Goal: Feedback & Contribution: Contribute content

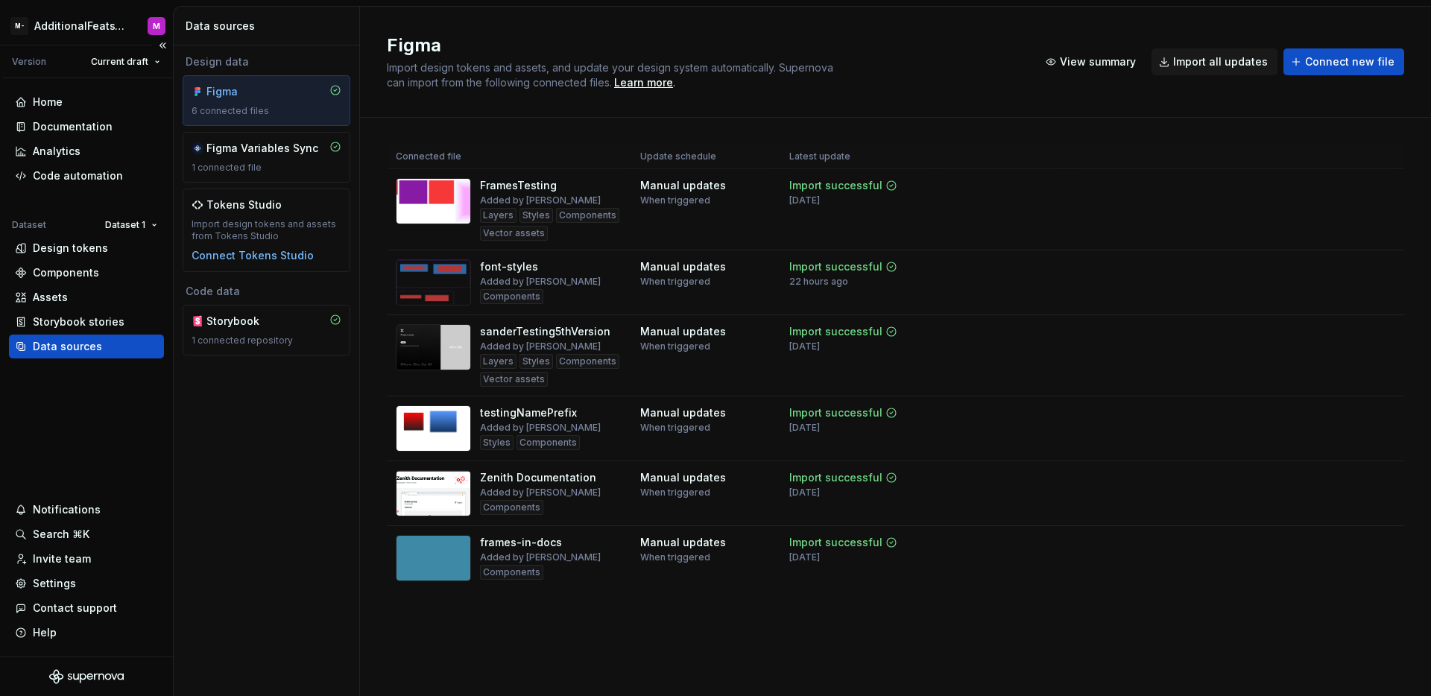
click at [94, 348] on div "Data sources" at bounding box center [67, 346] width 69 height 15
click at [1331, 291] on div "Import updates" at bounding box center [1328, 291] width 68 height 12
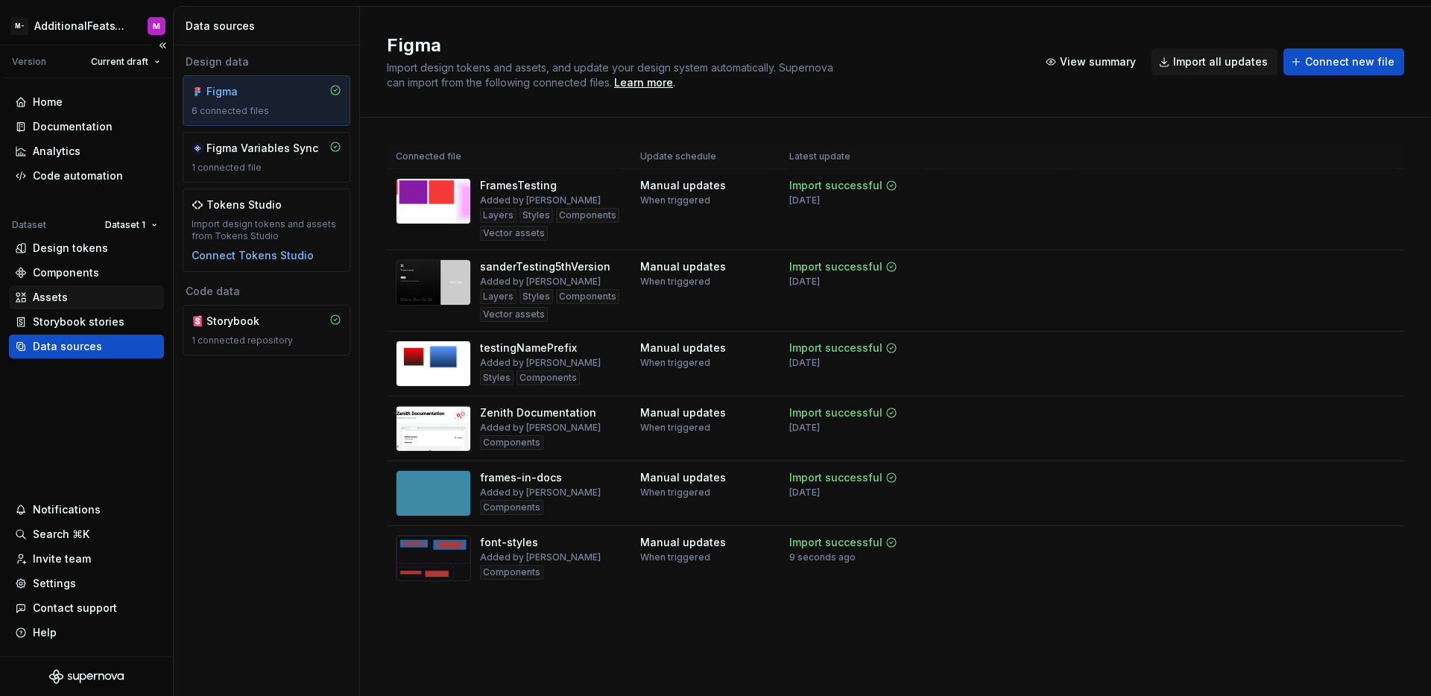
click at [111, 300] on div "Assets" at bounding box center [86, 297] width 143 height 15
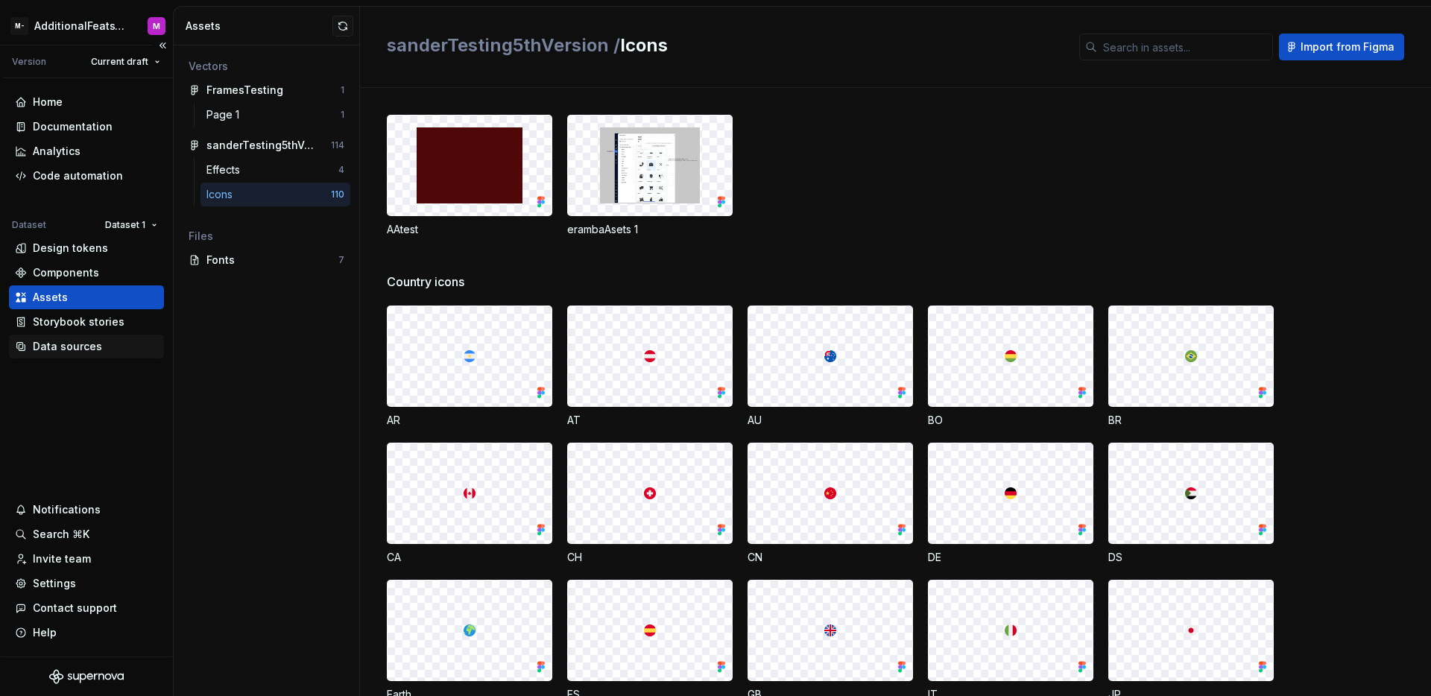
click at [77, 339] on div "Data sources" at bounding box center [67, 346] width 69 height 15
click at [95, 343] on div "Data sources" at bounding box center [67, 346] width 69 height 15
click at [96, 343] on div "Data sources" at bounding box center [67, 346] width 69 height 15
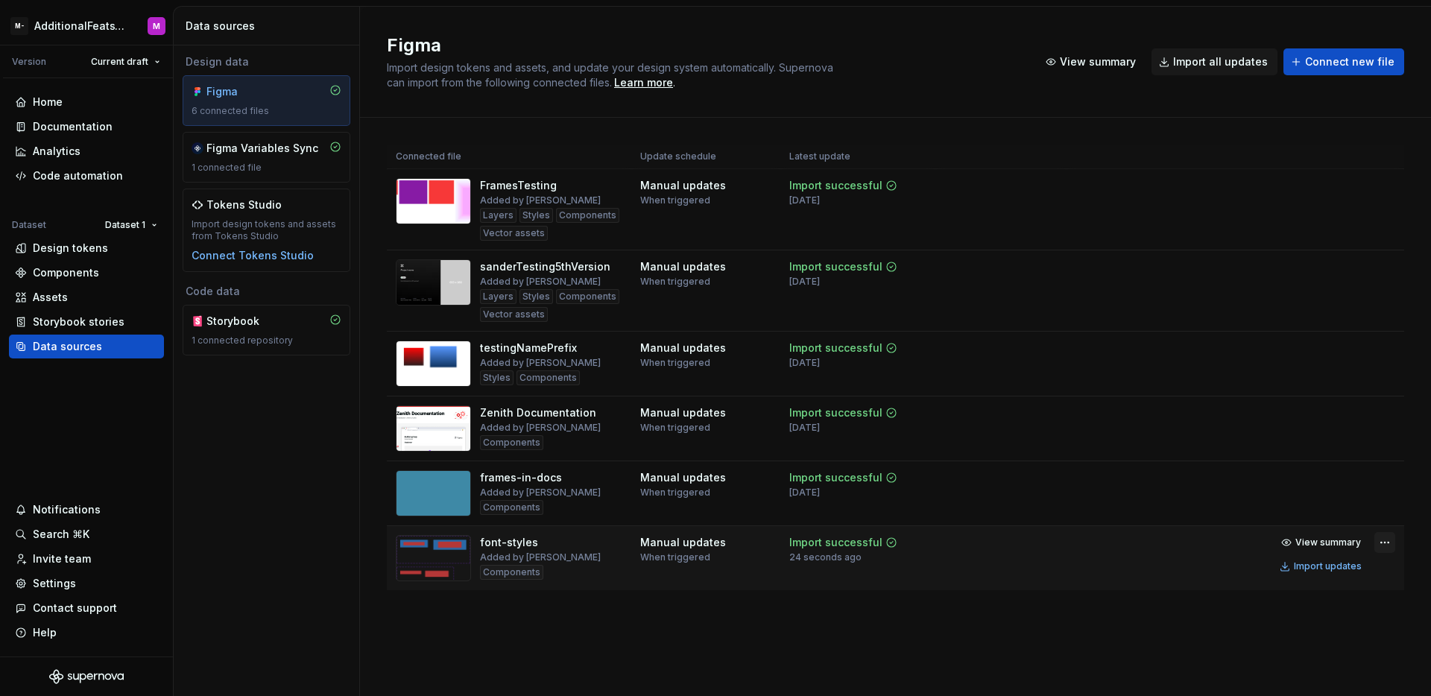
click at [1379, 541] on html "M- AdditionalFeatsTest M Version Current draft Home Documentation Analytics Cod…" at bounding box center [715, 348] width 1431 height 696
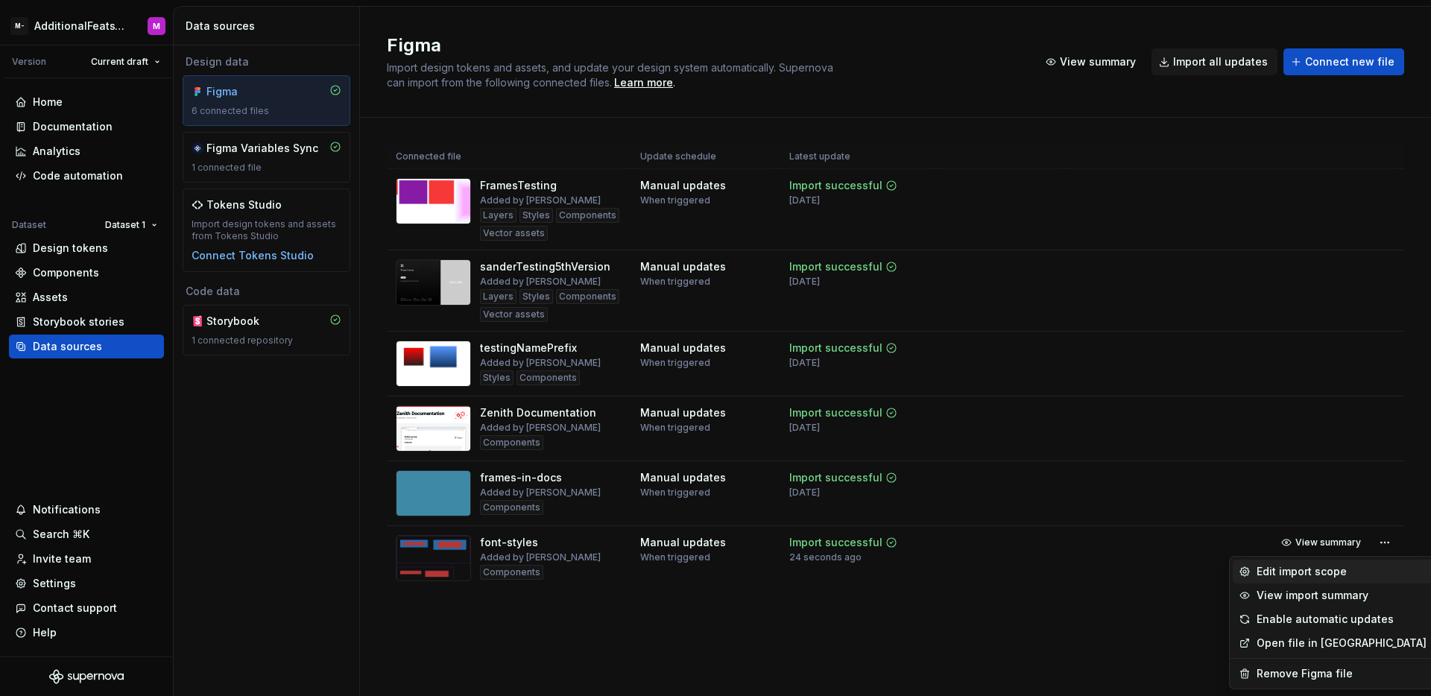
click at [1333, 561] on div "Edit import scope" at bounding box center [1333, 572] width 200 height 24
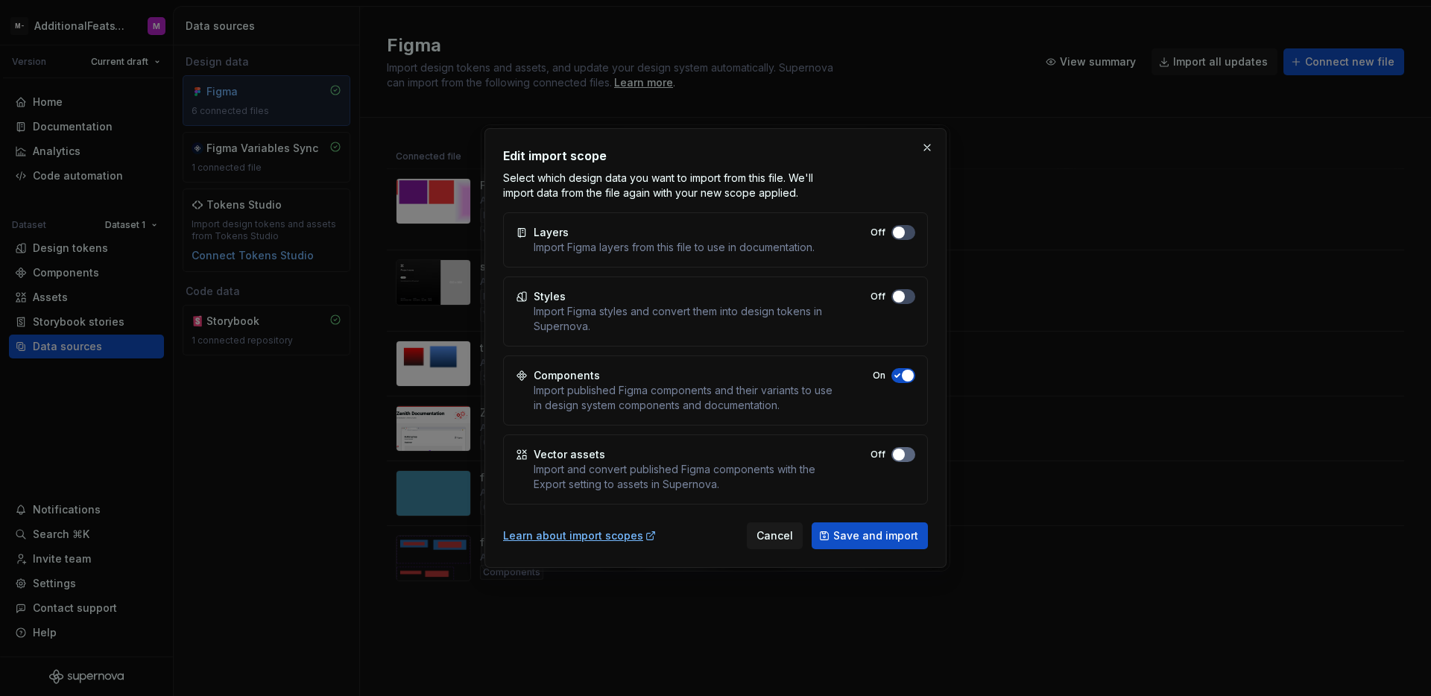
click at [900, 239] on span "button" at bounding box center [899, 233] width 12 height 12
click at [893, 528] on span "Save and import" at bounding box center [875, 535] width 85 height 15
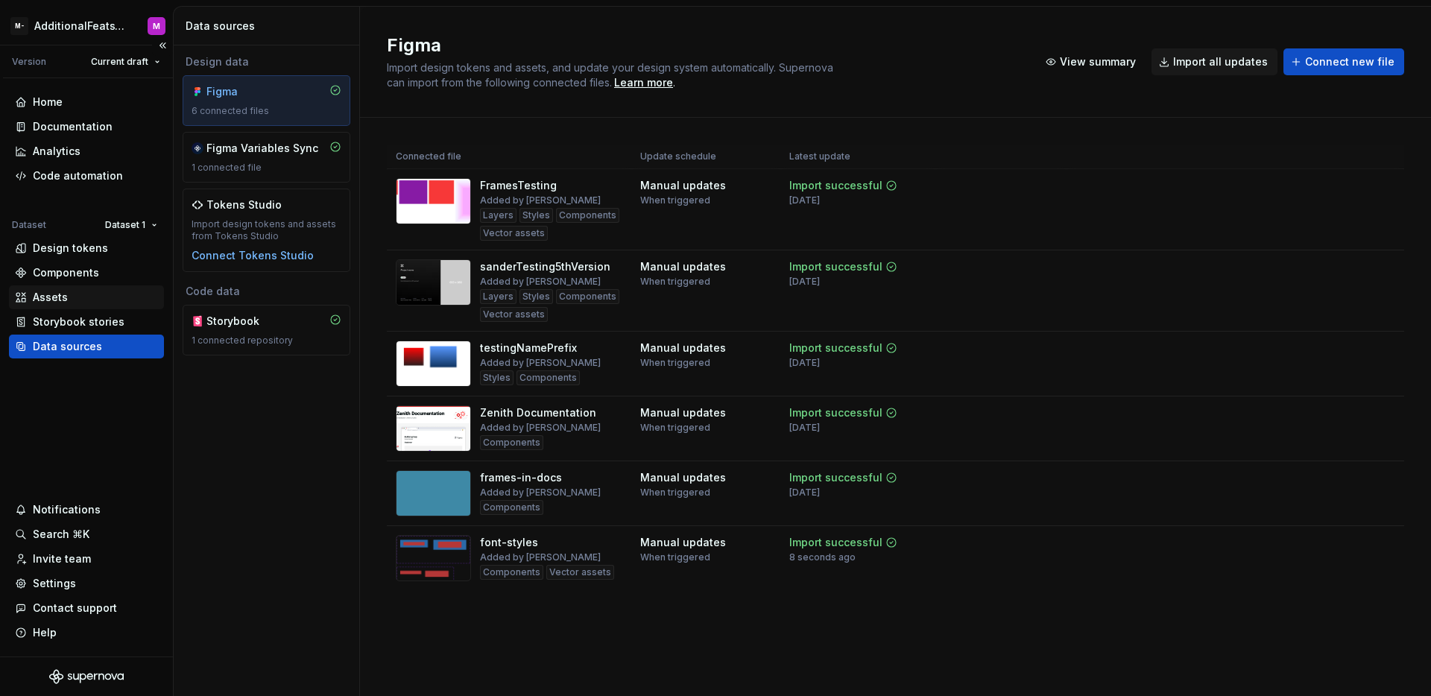
click at [75, 295] on div "Assets" at bounding box center [86, 297] width 143 height 15
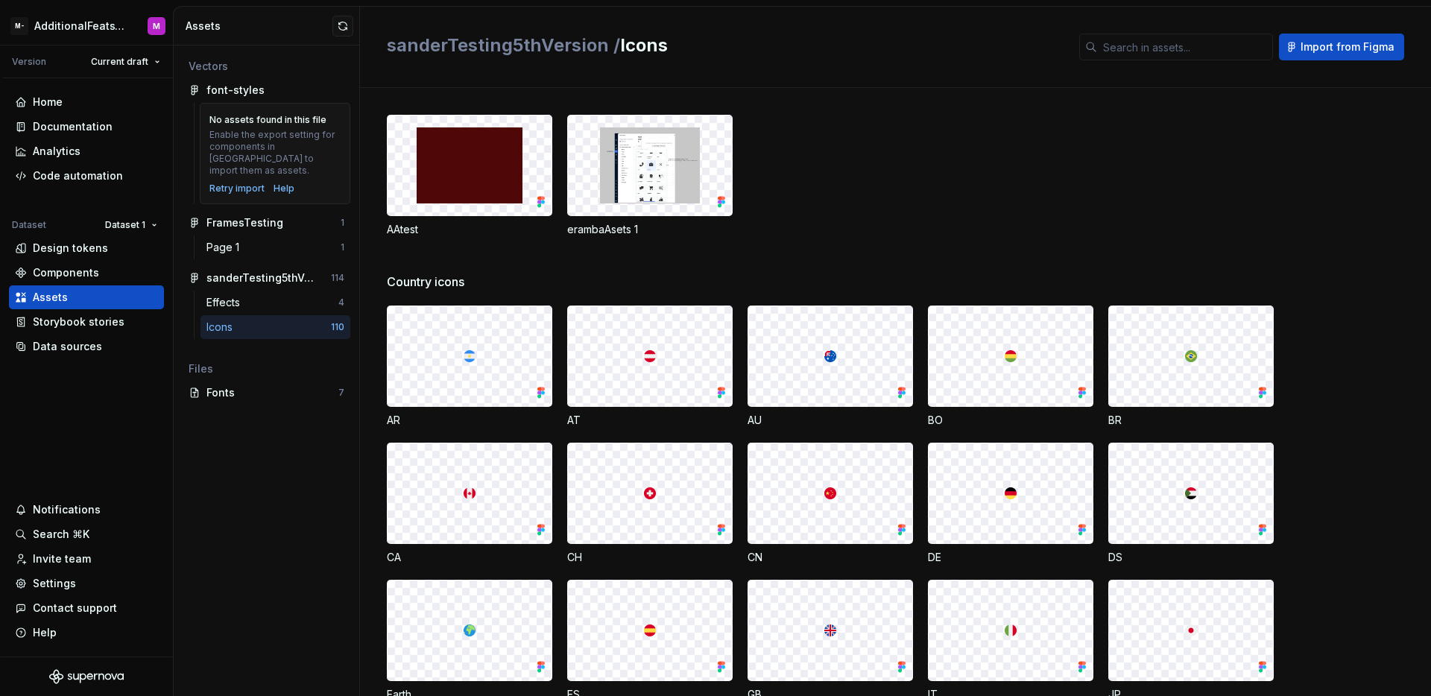
click at [295, 145] on div "Enable the export setting for components in Figma to import them as assets." at bounding box center [274, 153] width 131 height 48
click at [98, 342] on div "Data sources" at bounding box center [86, 346] width 143 height 15
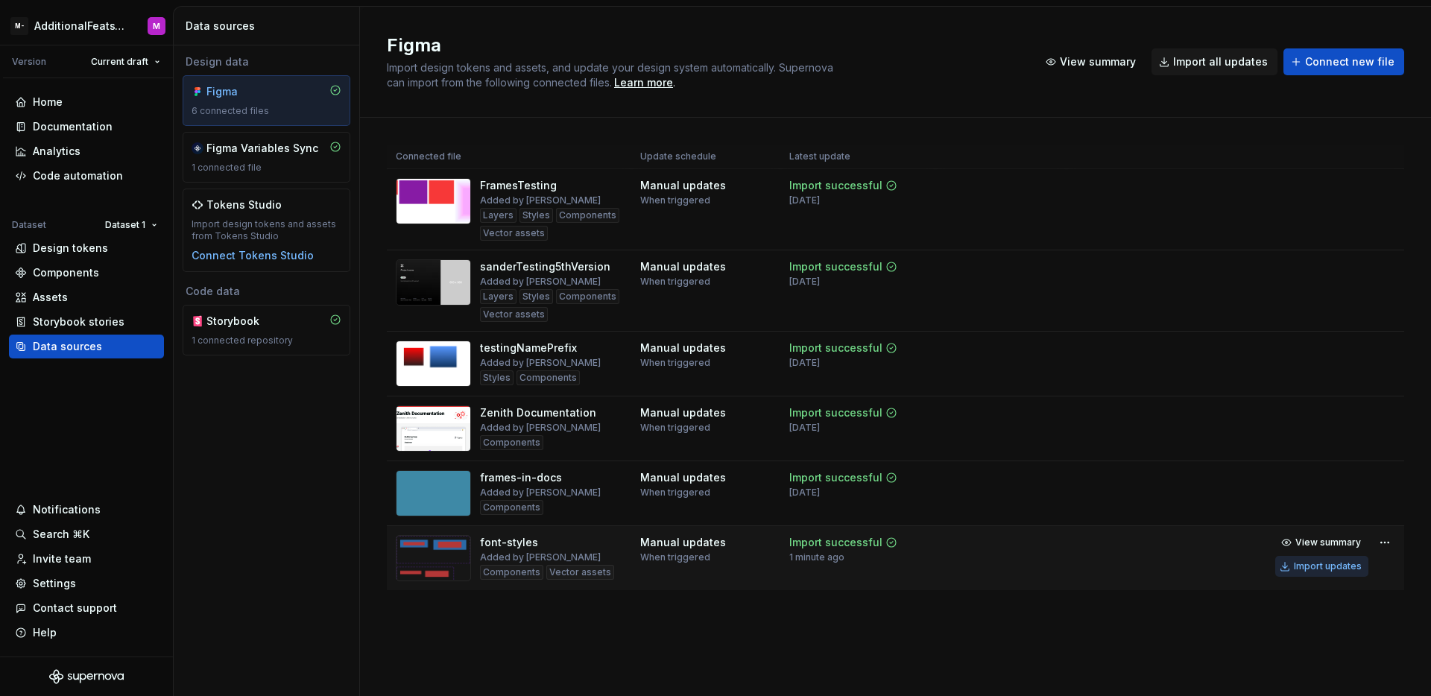
click at [1329, 569] on div "Import updates" at bounding box center [1328, 567] width 68 height 12
click at [47, 275] on div "Components" at bounding box center [66, 272] width 66 height 15
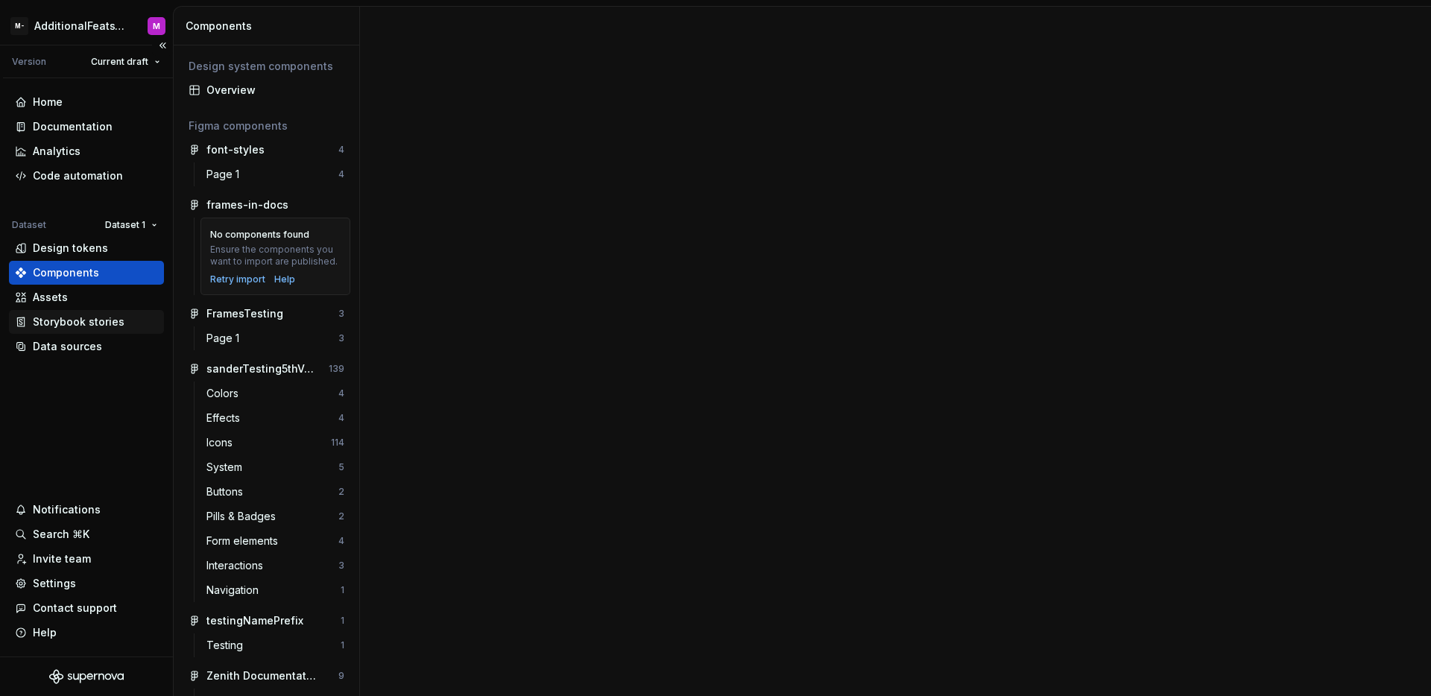
click at [75, 311] on div "Storybook stories" at bounding box center [86, 322] width 155 height 24
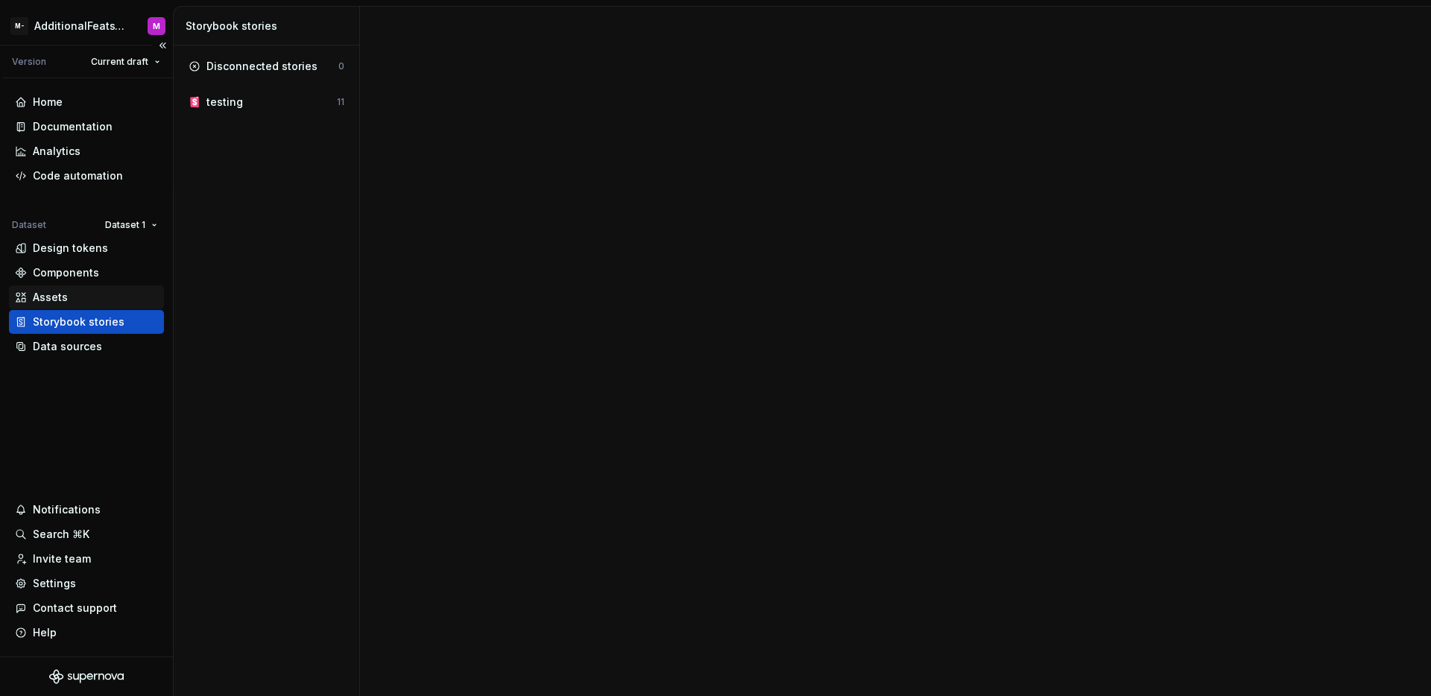
click at [71, 301] on div "Assets" at bounding box center [86, 297] width 143 height 15
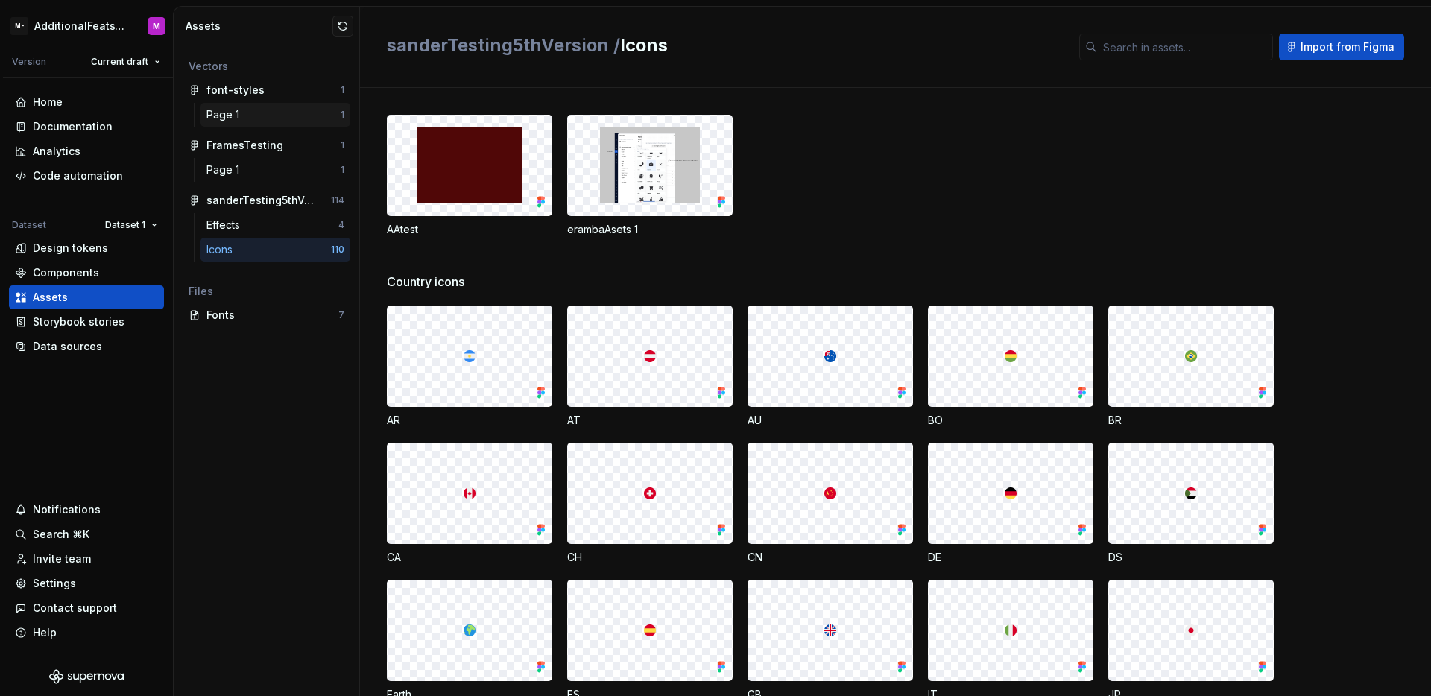
click at [273, 121] on div "Page 1" at bounding box center [273, 114] width 134 height 15
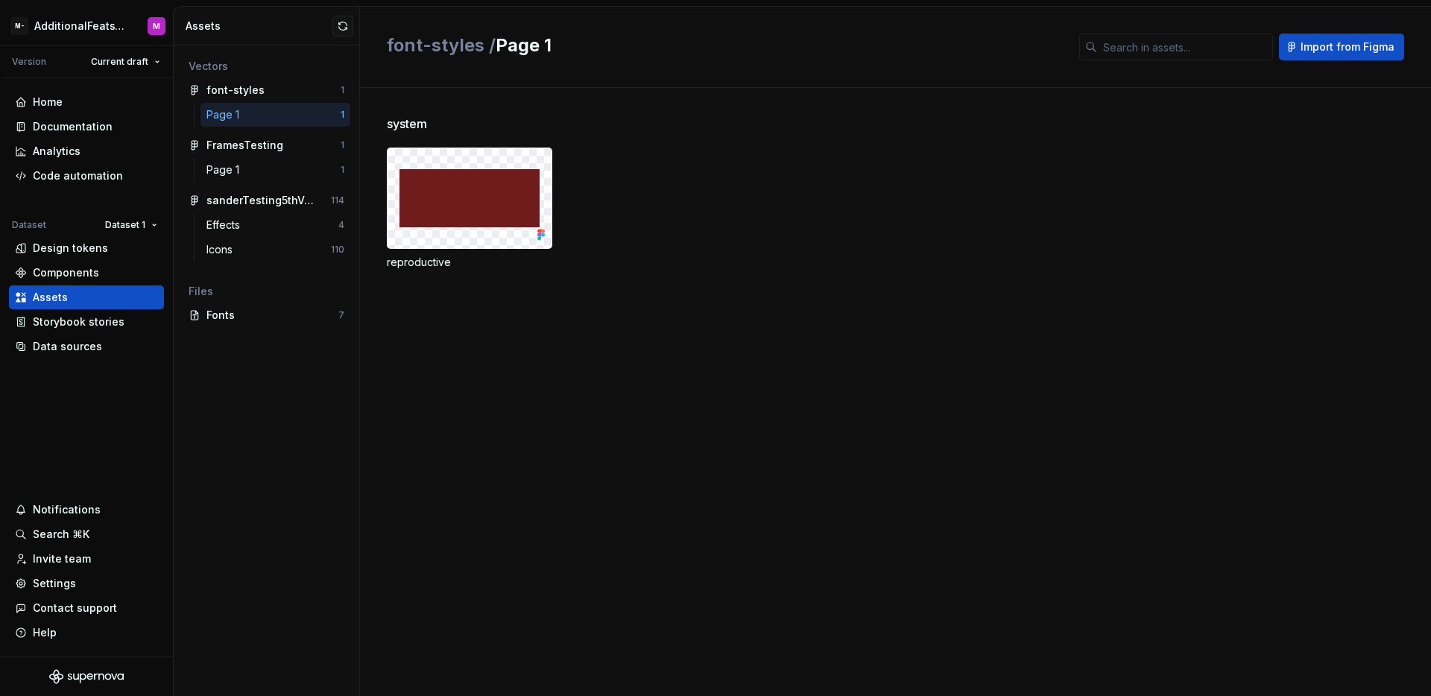
click at [471, 197] on img at bounding box center [470, 197] width 140 height 57
click at [474, 204] on img at bounding box center [470, 197] width 140 height 57
click at [273, 100] on div "font-styles 1" at bounding box center [267, 90] width 168 height 24
click at [278, 92] on div "font-styles" at bounding box center [261, 90] width 111 height 15
click at [435, 189] on img at bounding box center [470, 197] width 140 height 57
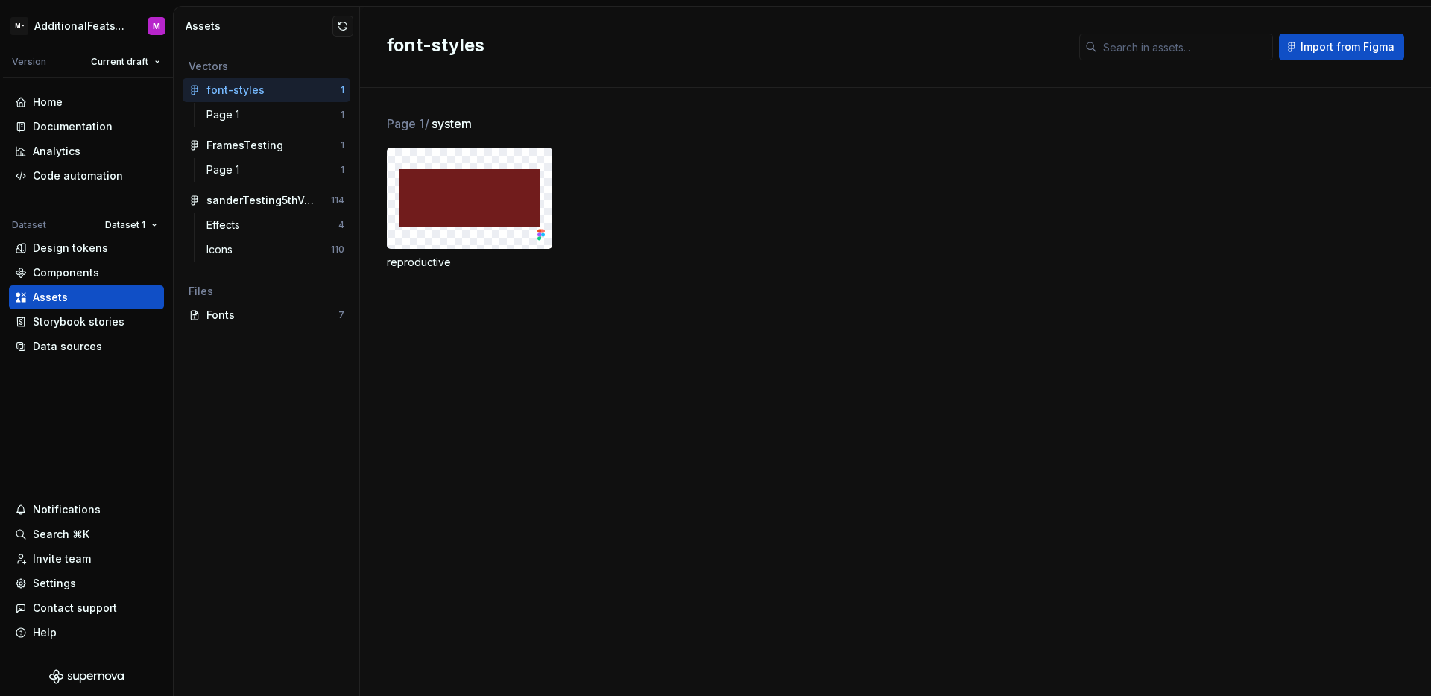
click at [526, 208] on img at bounding box center [470, 197] width 140 height 57
click at [81, 344] on div "Data sources" at bounding box center [67, 346] width 69 height 15
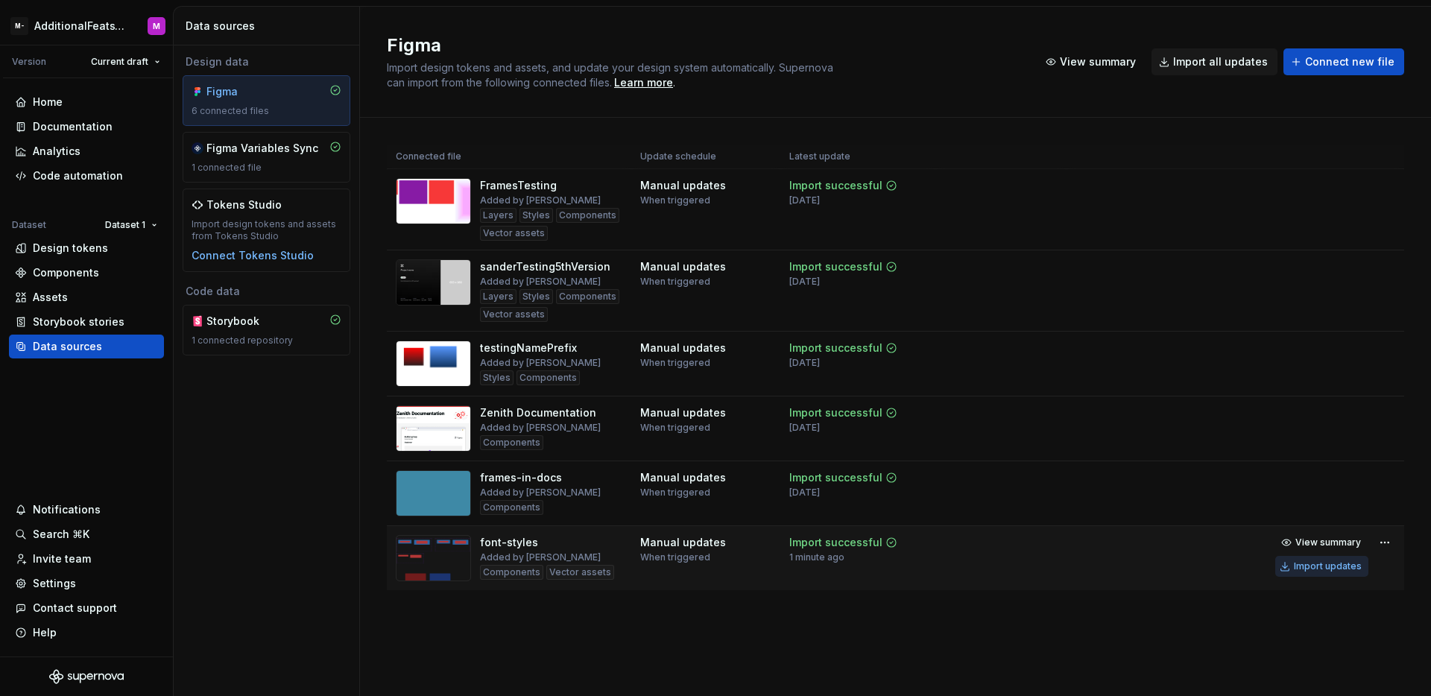
click at [1332, 573] on button "Import updates" at bounding box center [1321, 566] width 93 height 21
click at [83, 307] on div "Assets" at bounding box center [86, 297] width 155 height 24
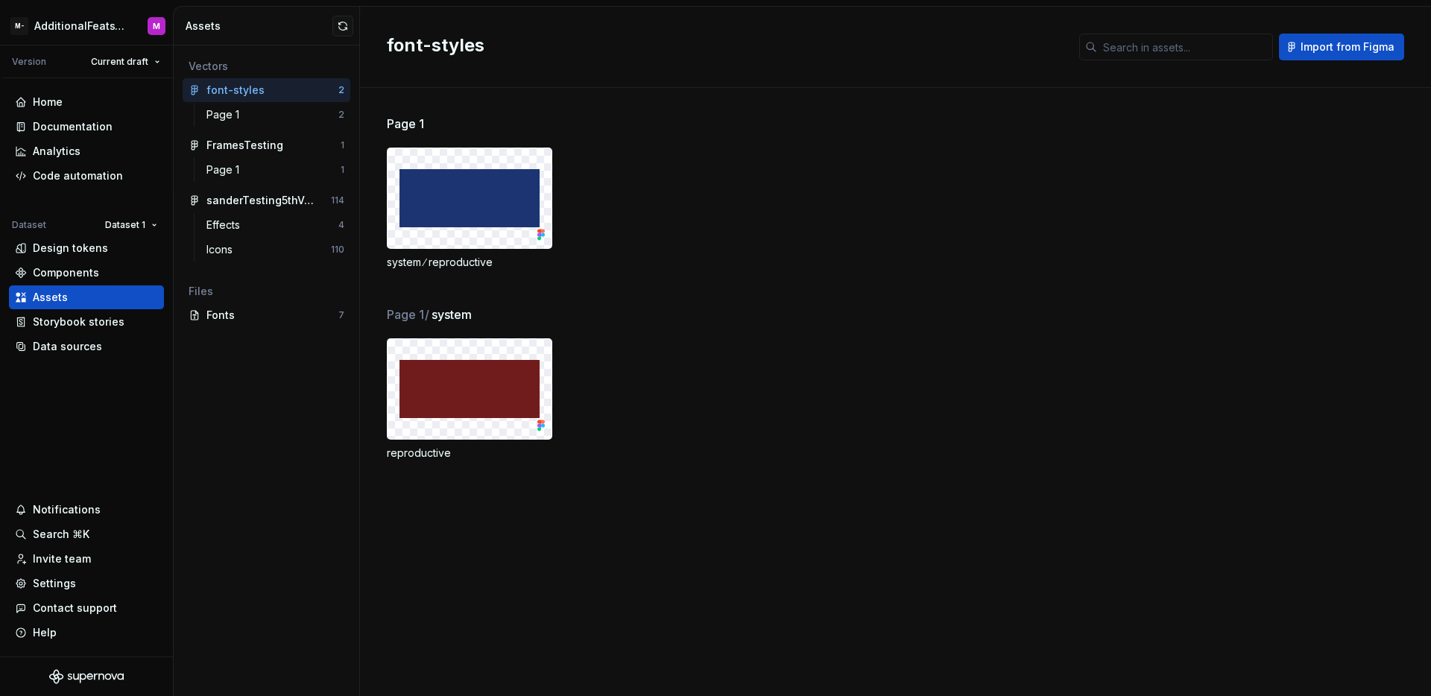
click at [487, 192] on img at bounding box center [470, 197] width 140 height 57
click at [86, 250] on div "Design tokens" at bounding box center [70, 248] width 75 height 15
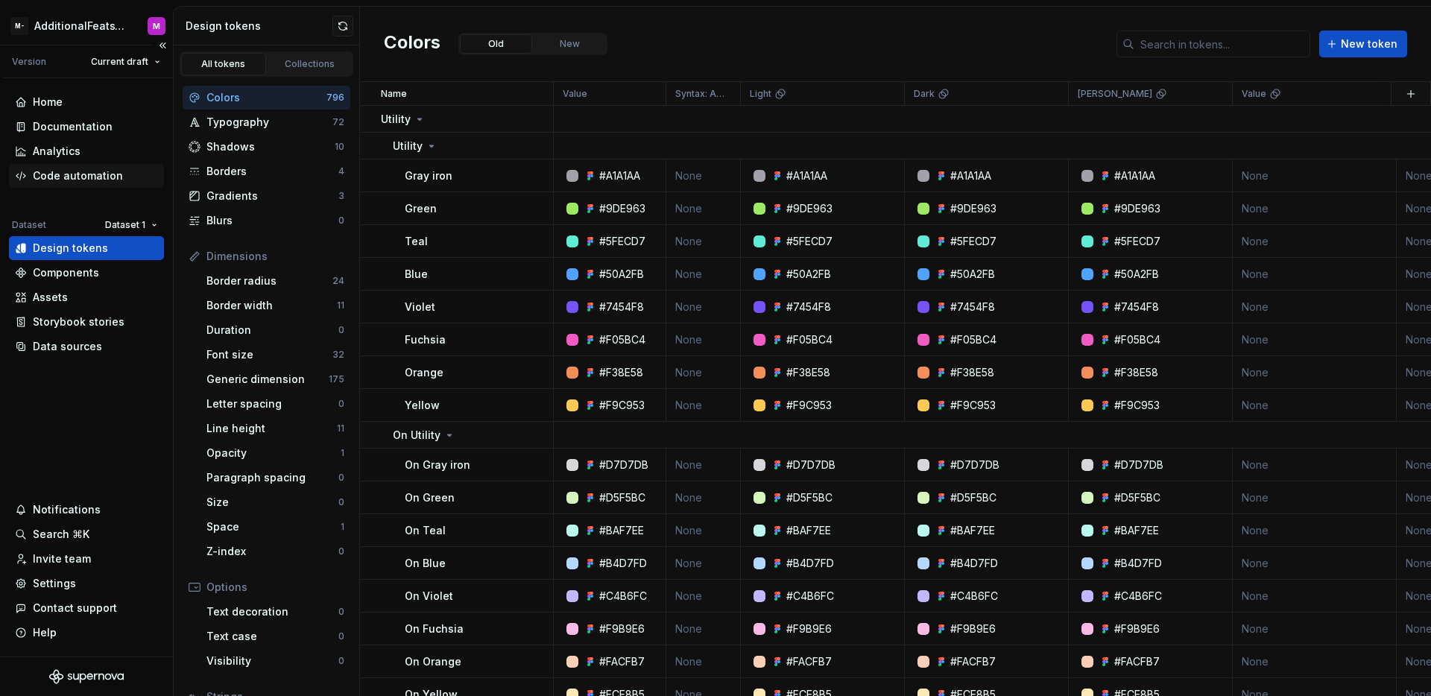
click at [110, 180] on div "Code automation" at bounding box center [78, 175] width 90 height 15
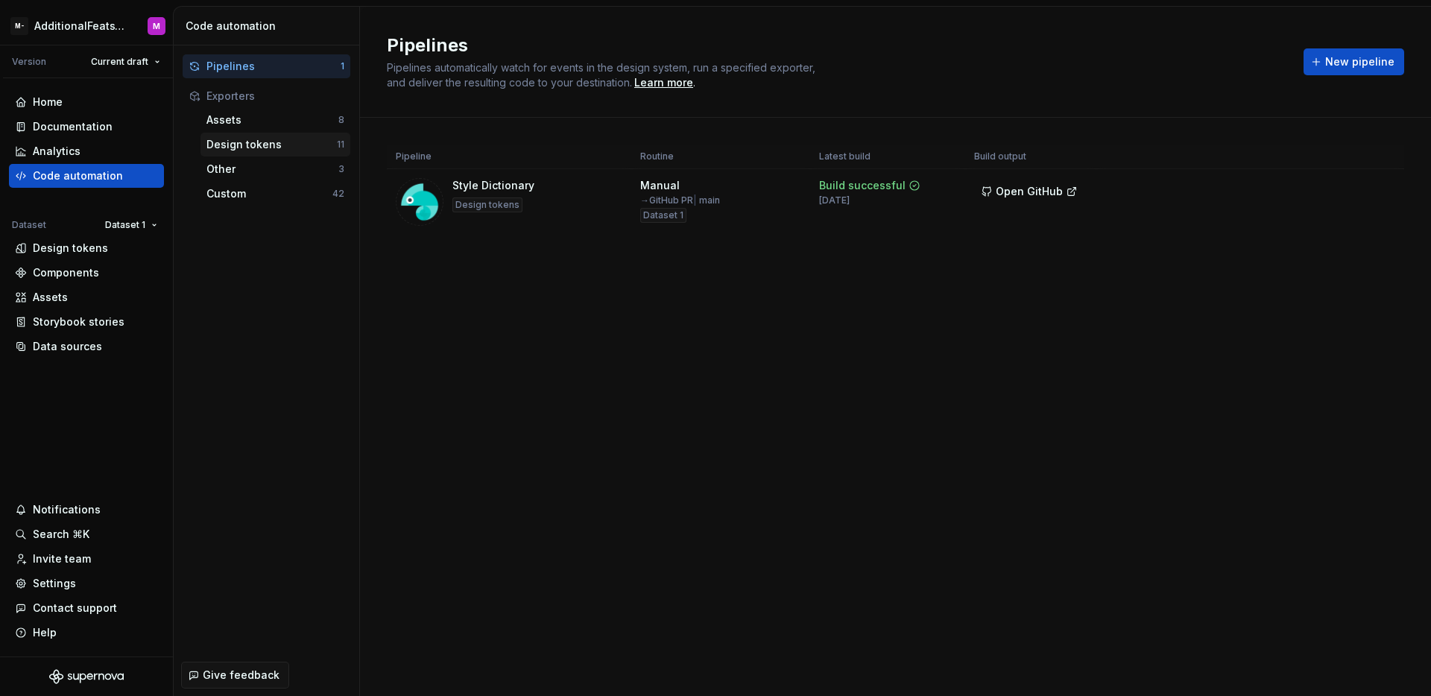
click at [268, 137] on div "Design tokens" at bounding box center [271, 144] width 130 height 15
click at [275, 148] on div "Design tokens" at bounding box center [271, 144] width 130 height 15
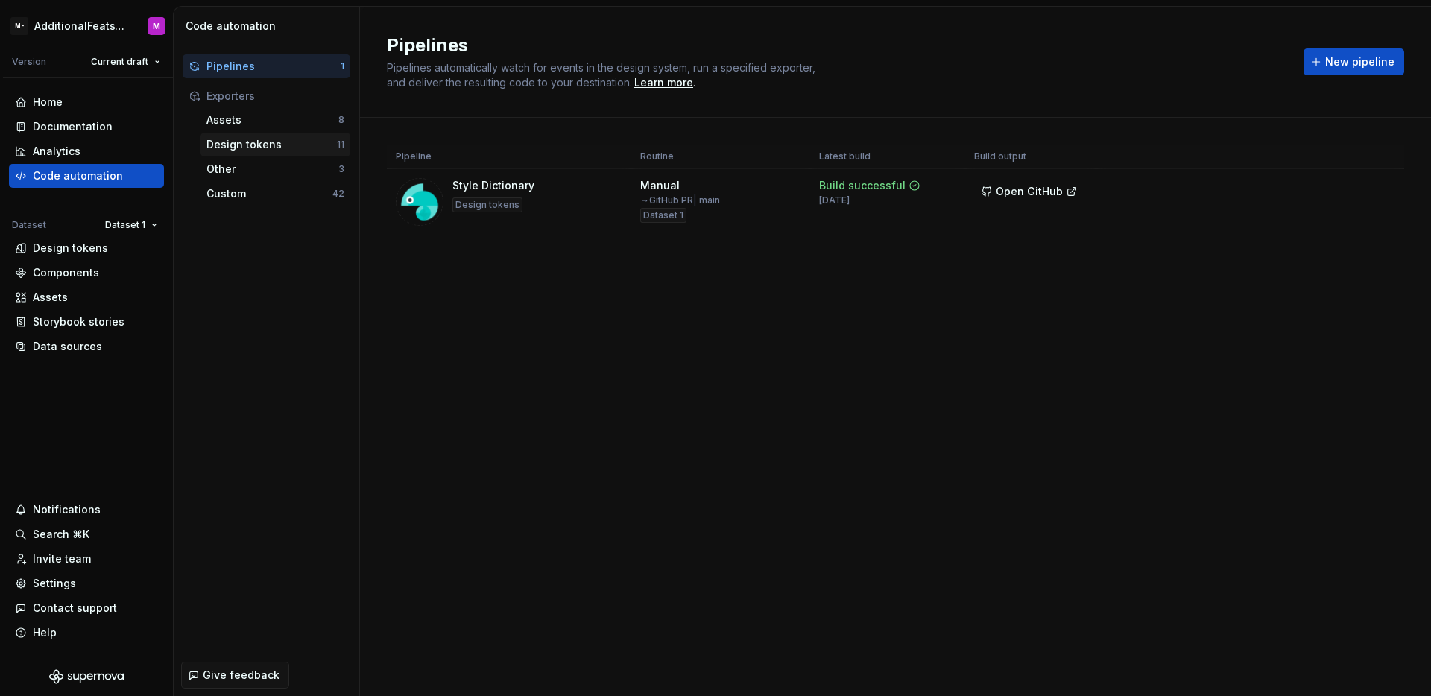
click at [275, 148] on div "Design tokens" at bounding box center [271, 144] width 130 height 15
click at [291, 244] on div "Pipelines 1 Exporters Assets 8 Design tokens 11 Other 3 Custom 42" at bounding box center [267, 349] width 186 height 609
click at [287, 151] on div "Design tokens" at bounding box center [271, 144] width 130 height 15
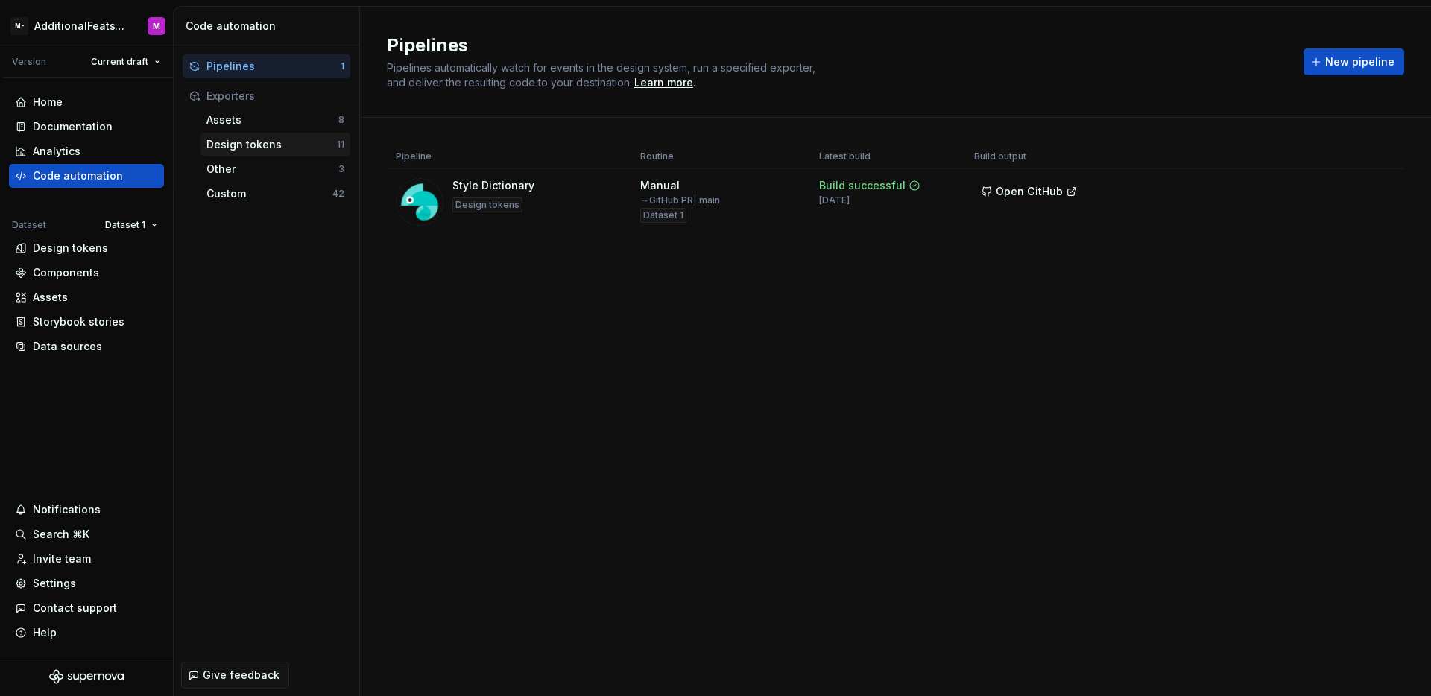
click at [287, 151] on div "Design tokens" at bounding box center [271, 144] width 130 height 15
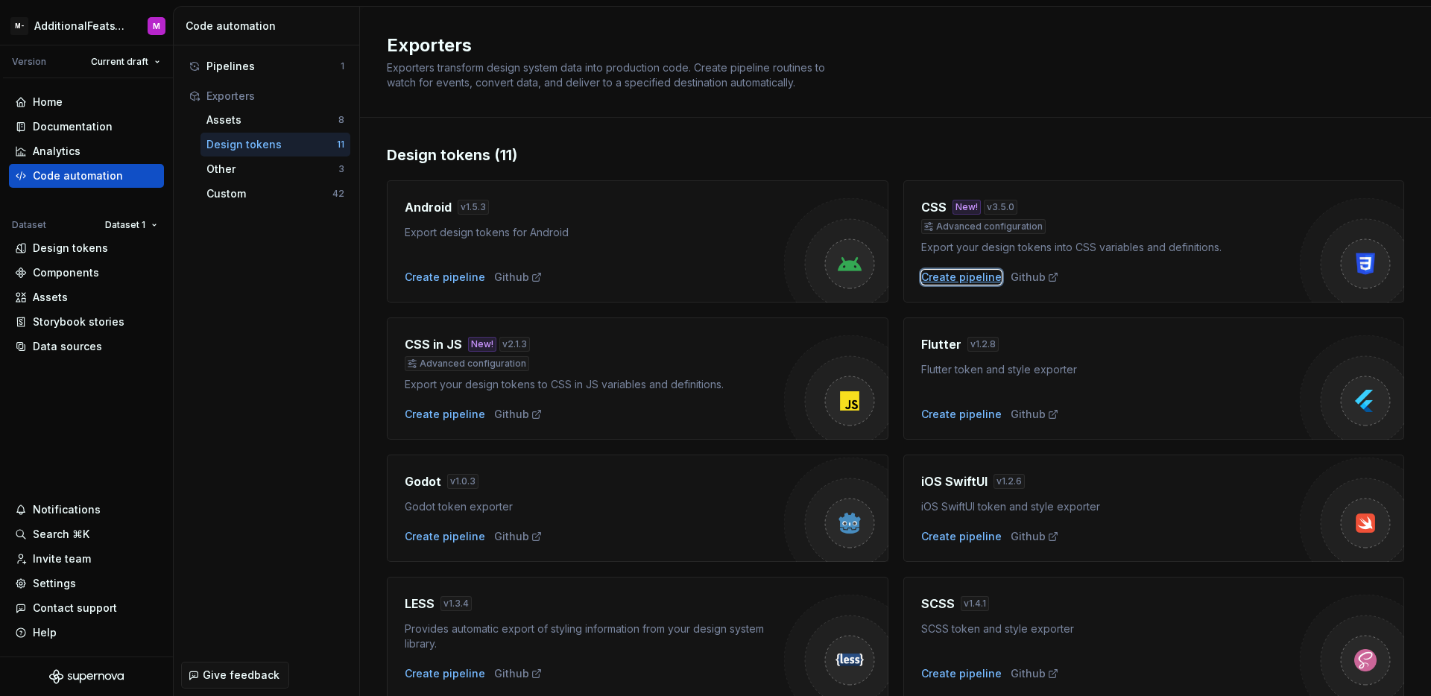
click at [926, 270] on div "Create pipeline" at bounding box center [961, 277] width 81 height 15
click at [931, 274] on div "Create pipeline" at bounding box center [961, 277] width 81 height 15
click at [959, 277] on div "Create pipeline" at bounding box center [961, 277] width 81 height 15
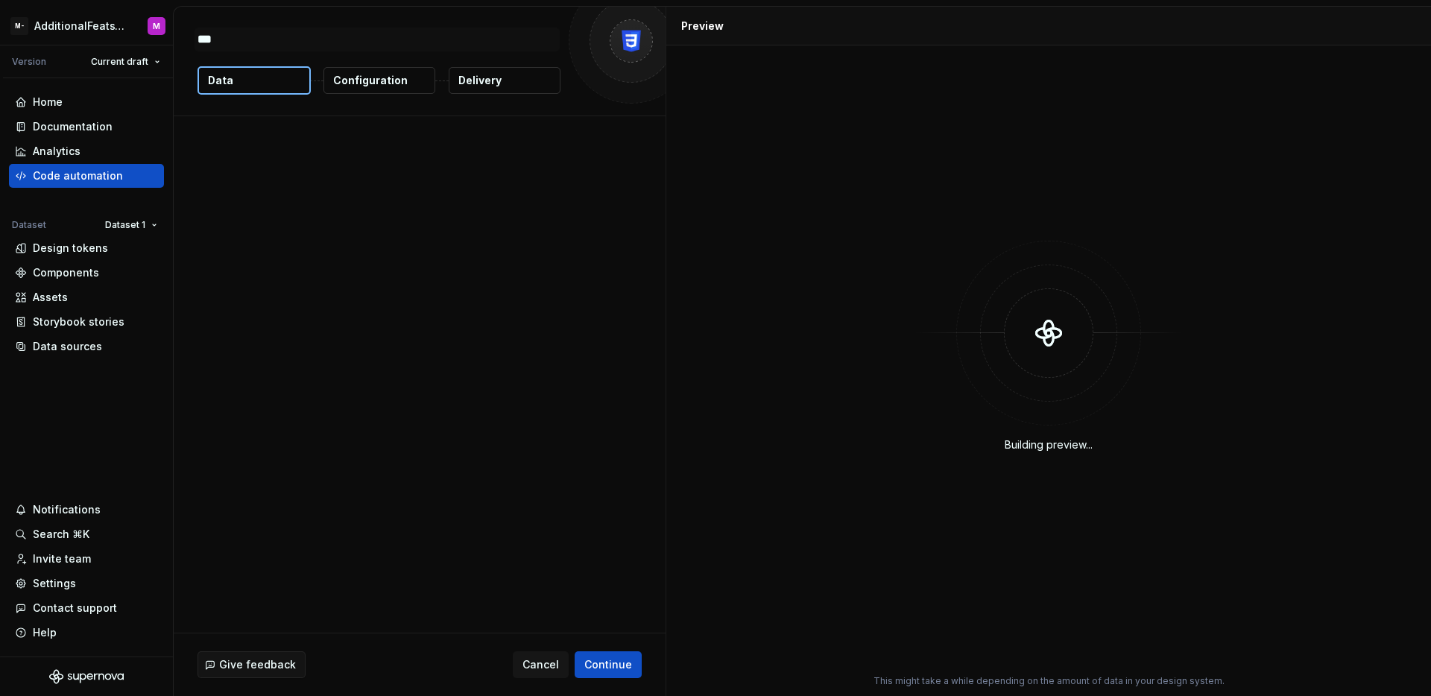
click at [529, 89] on button "Delivery" at bounding box center [505, 80] width 112 height 27
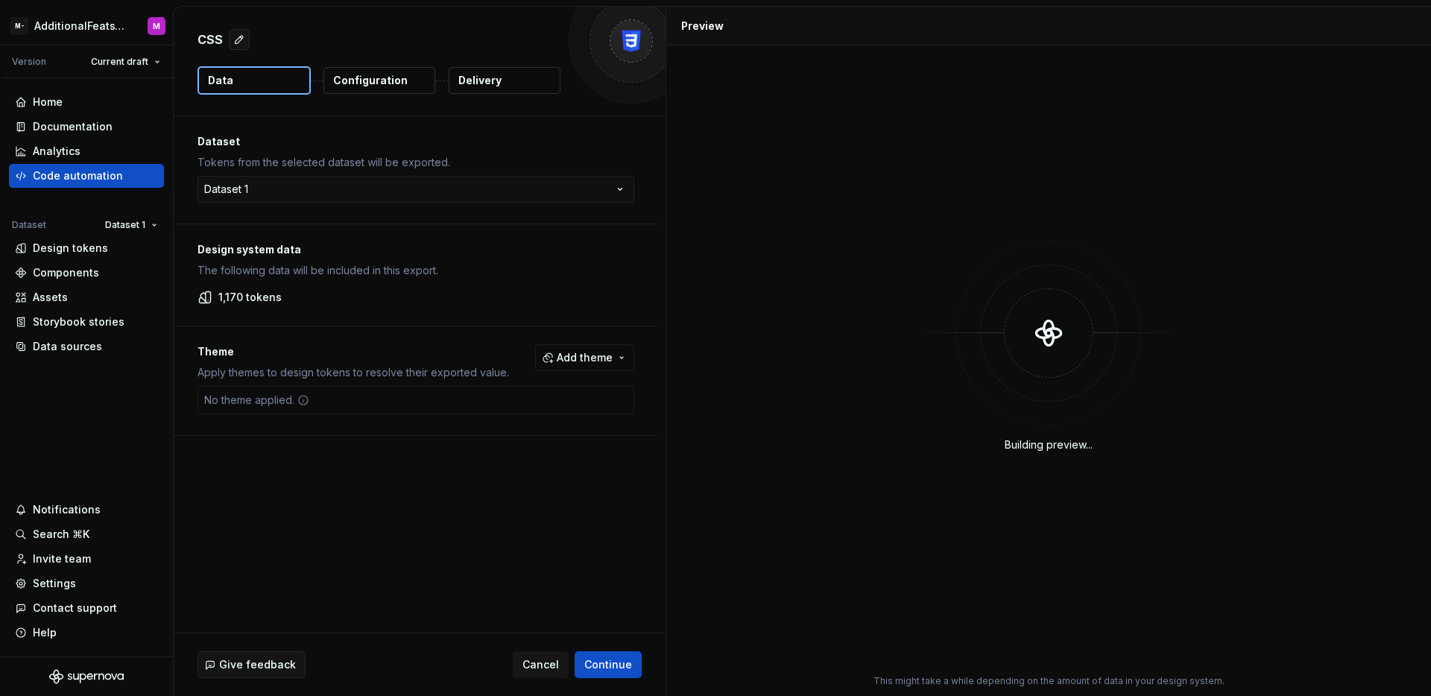
click at [408, 83] on button "Configuration" at bounding box center [379, 80] width 112 height 27
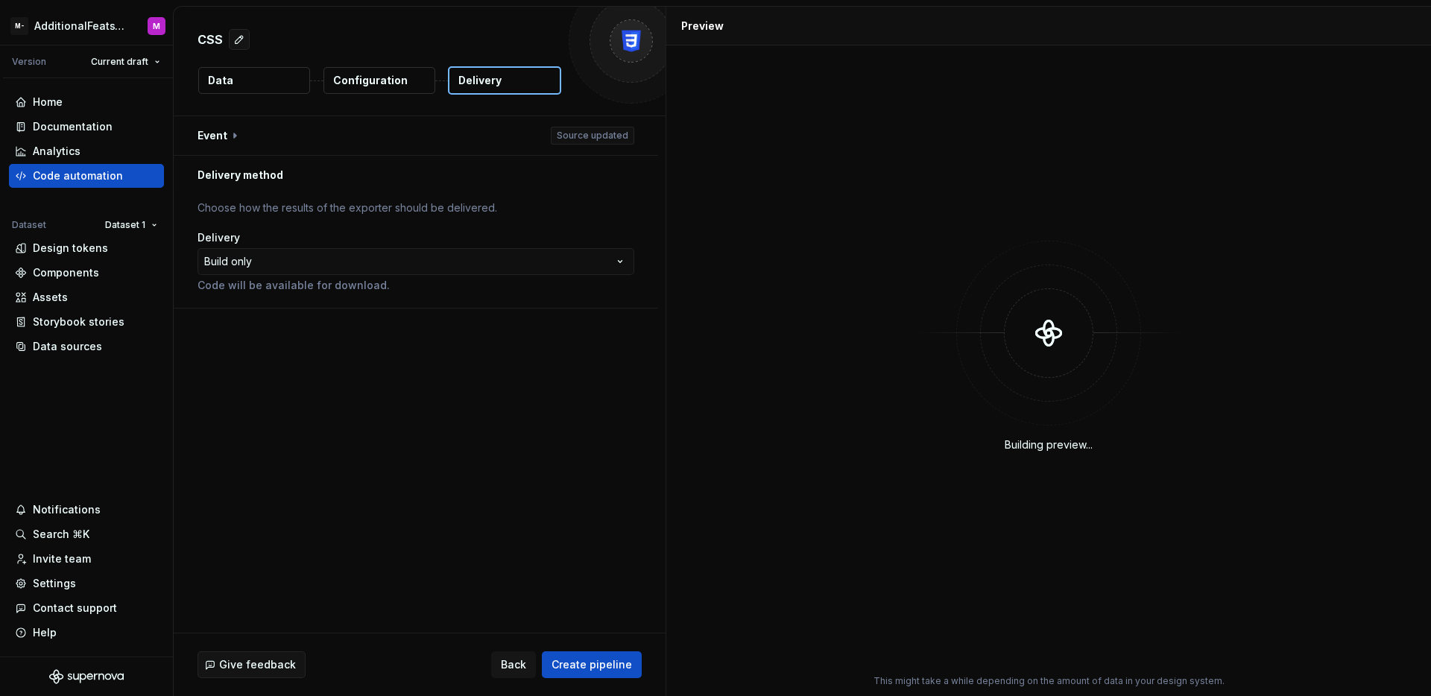
click at [408, 83] on button "Configuration" at bounding box center [379, 80] width 112 height 27
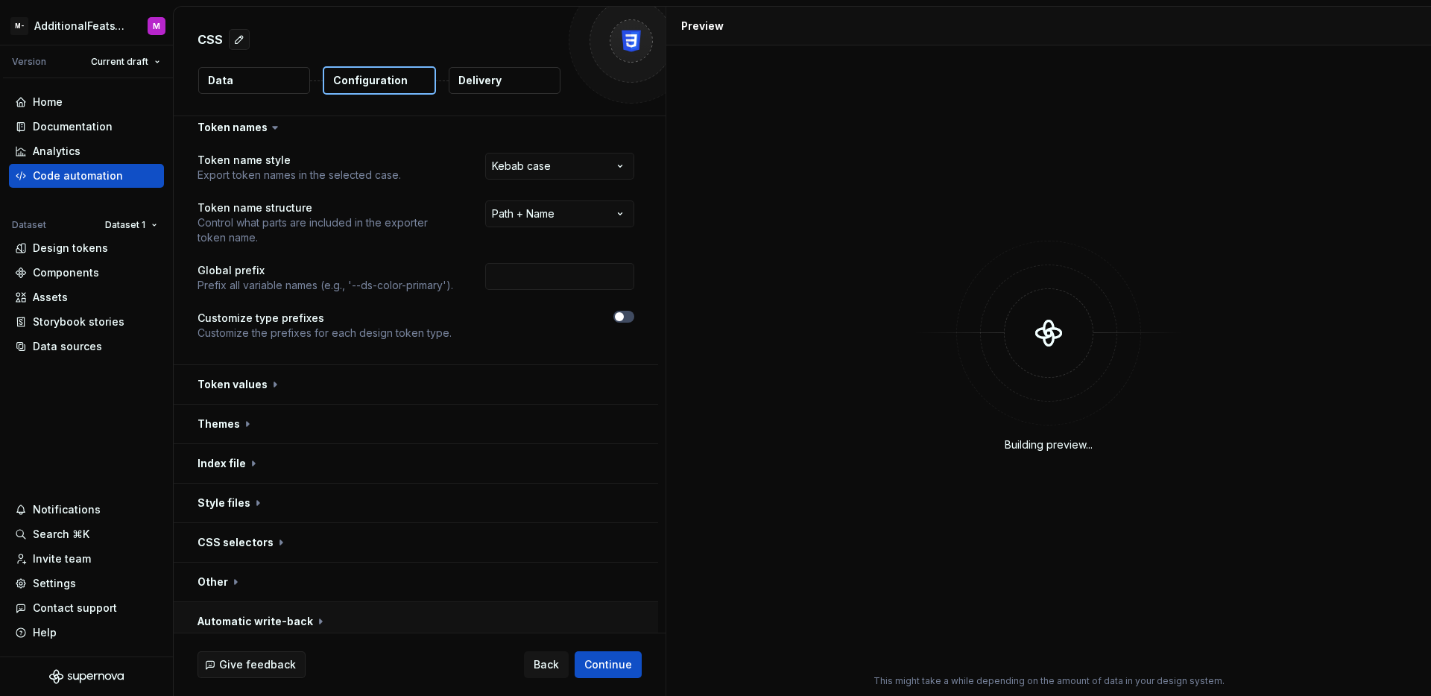
click at [314, 619] on button "button" at bounding box center [416, 621] width 484 height 39
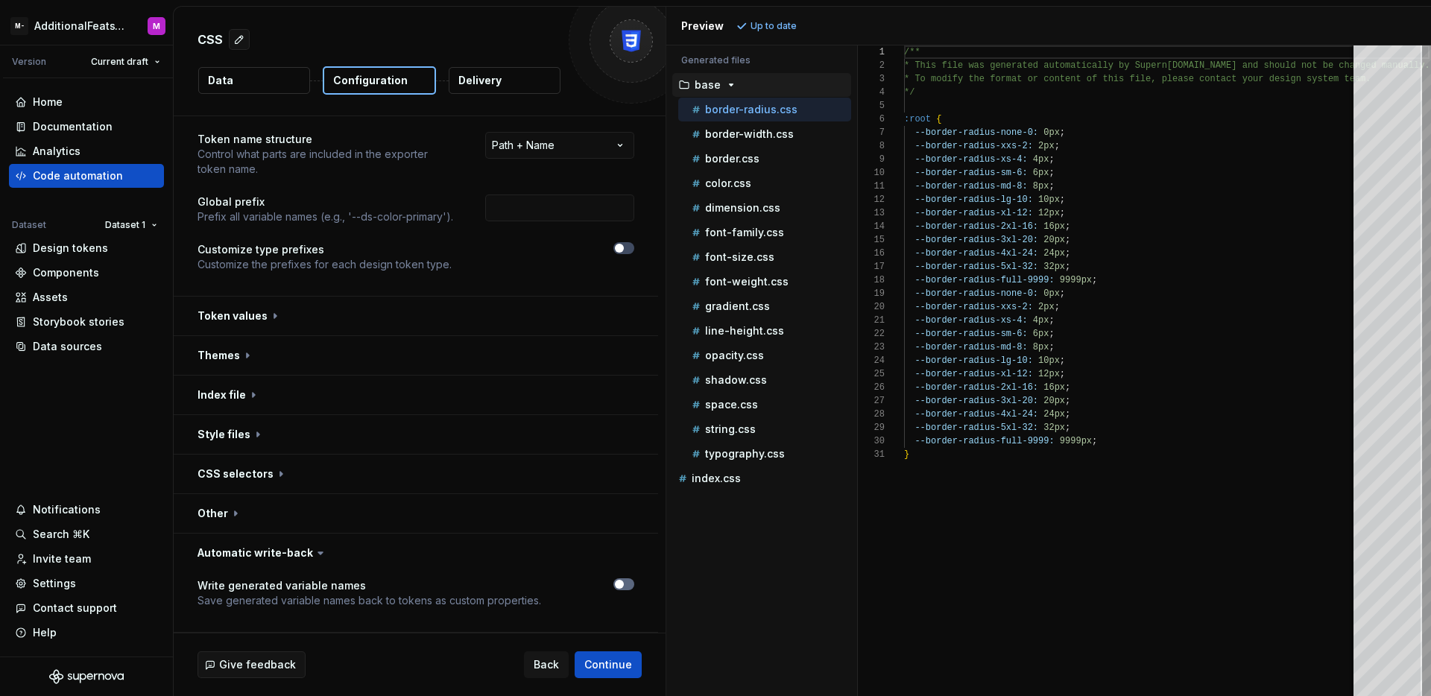
click at [622, 583] on span "button" at bounding box center [619, 584] width 9 height 9
click at [777, 20] on span "Refresh preview" at bounding box center [788, 26] width 75 height 12
click at [613, 661] on span "Continue" at bounding box center [608, 664] width 48 height 15
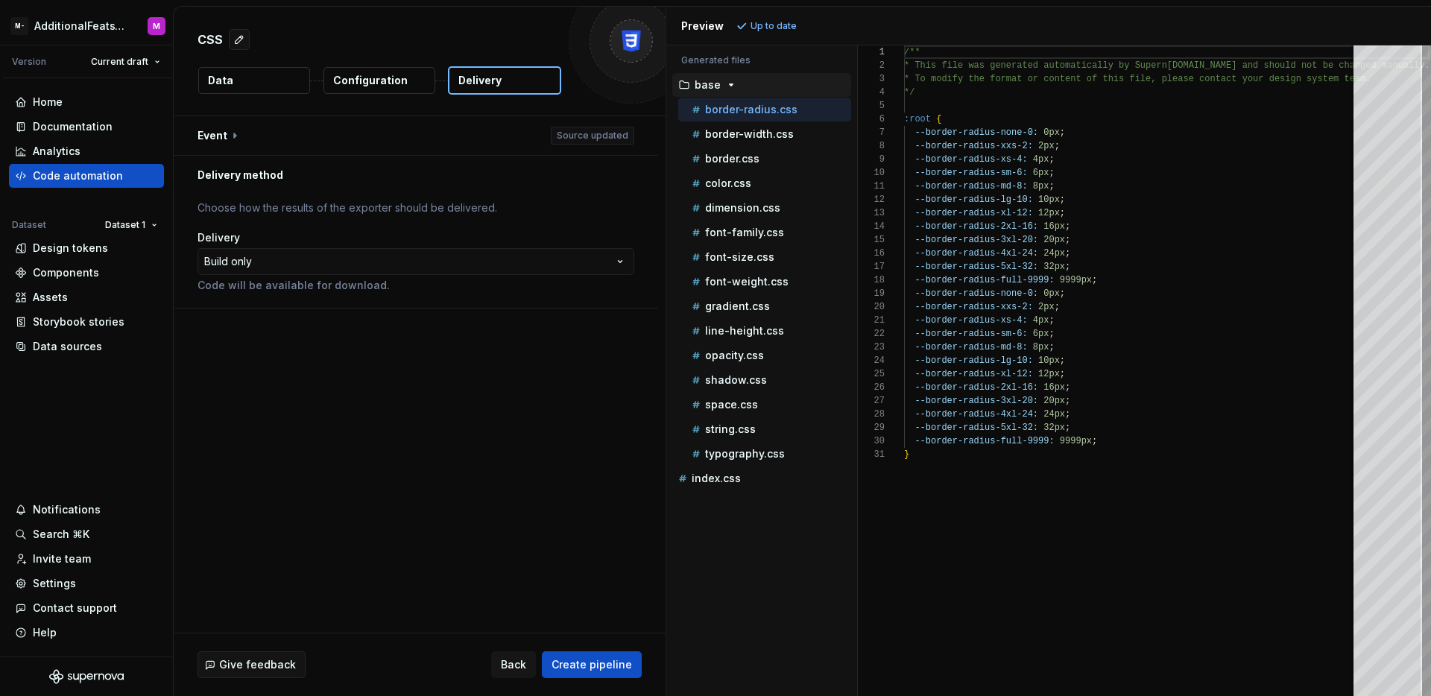
click at [367, 86] on p "Configuration" at bounding box center [370, 80] width 75 height 15
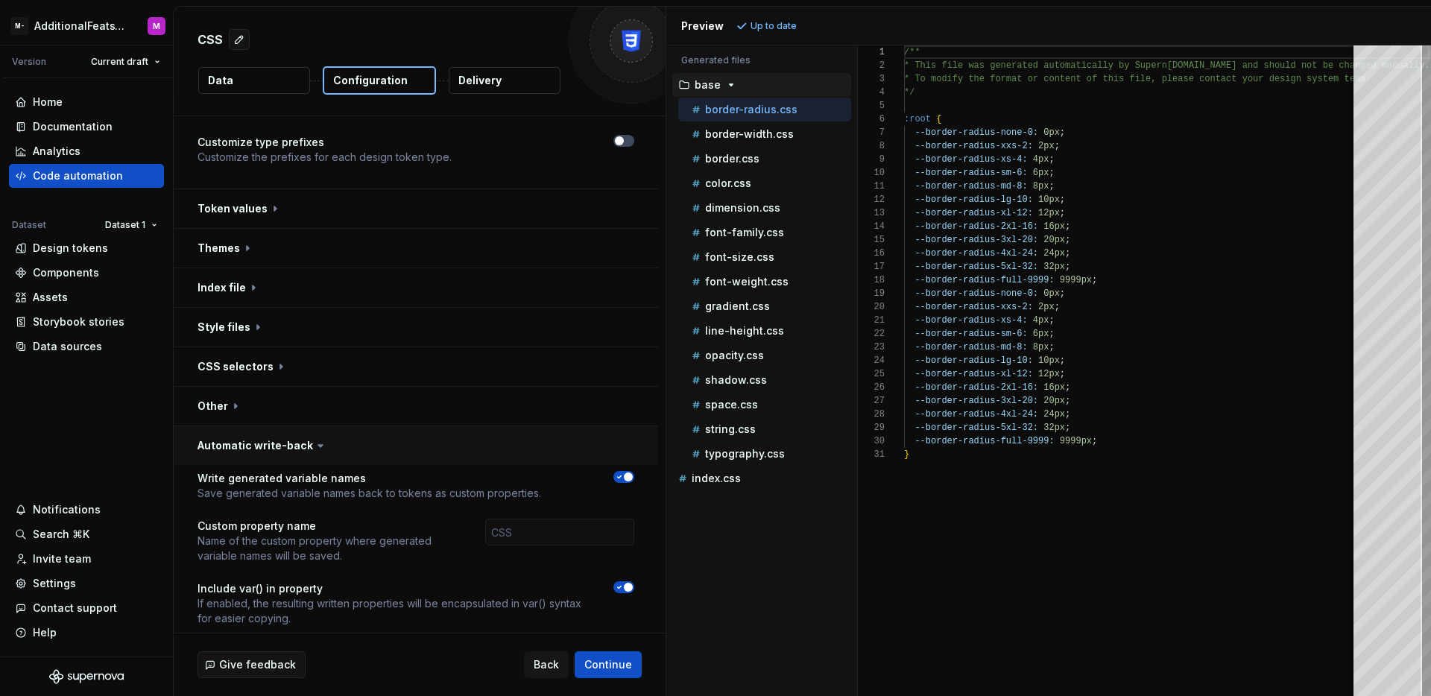
scroll to position [202, 0]
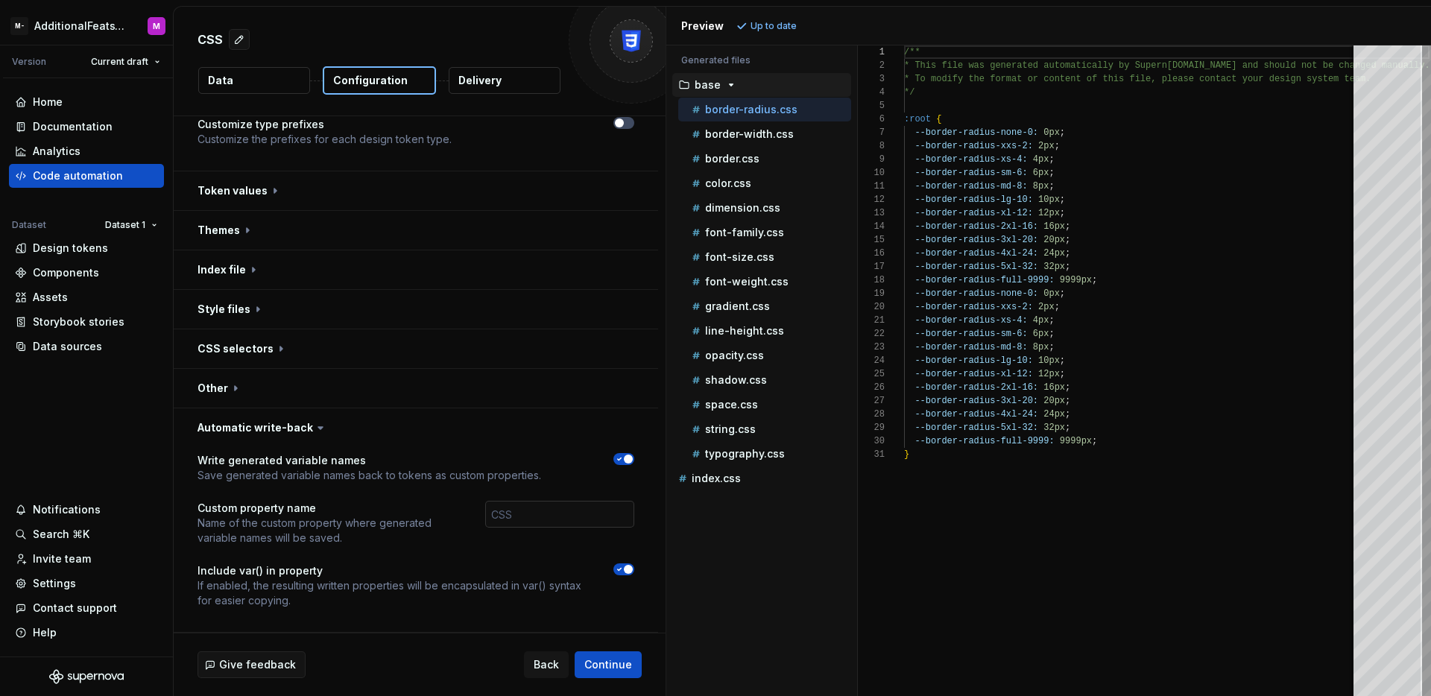
click at [575, 506] on input "text" at bounding box center [559, 514] width 149 height 27
click at [576, 514] on input "text" at bounding box center [559, 514] width 149 height 27
click at [682, 520] on div "Accessibility guide for tree . Navigate the tree with the arrow keys. Common tr…" at bounding box center [761, 382] width 191 height 627
click at [605, 669] on span "Continue" at bounding box center [608, 664] width 48 height 15
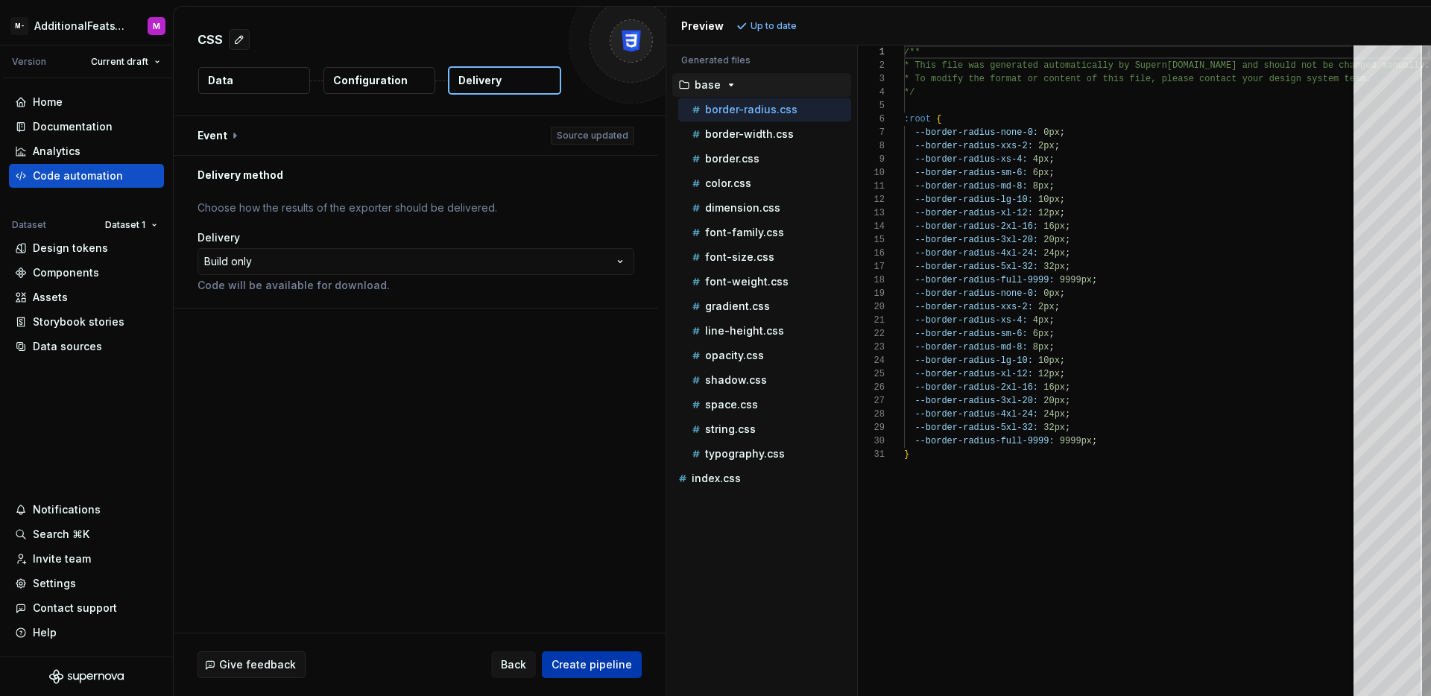
click at [605, 669] on span "Create pipeline" at bounding box center [592, 664] width 81 height 15
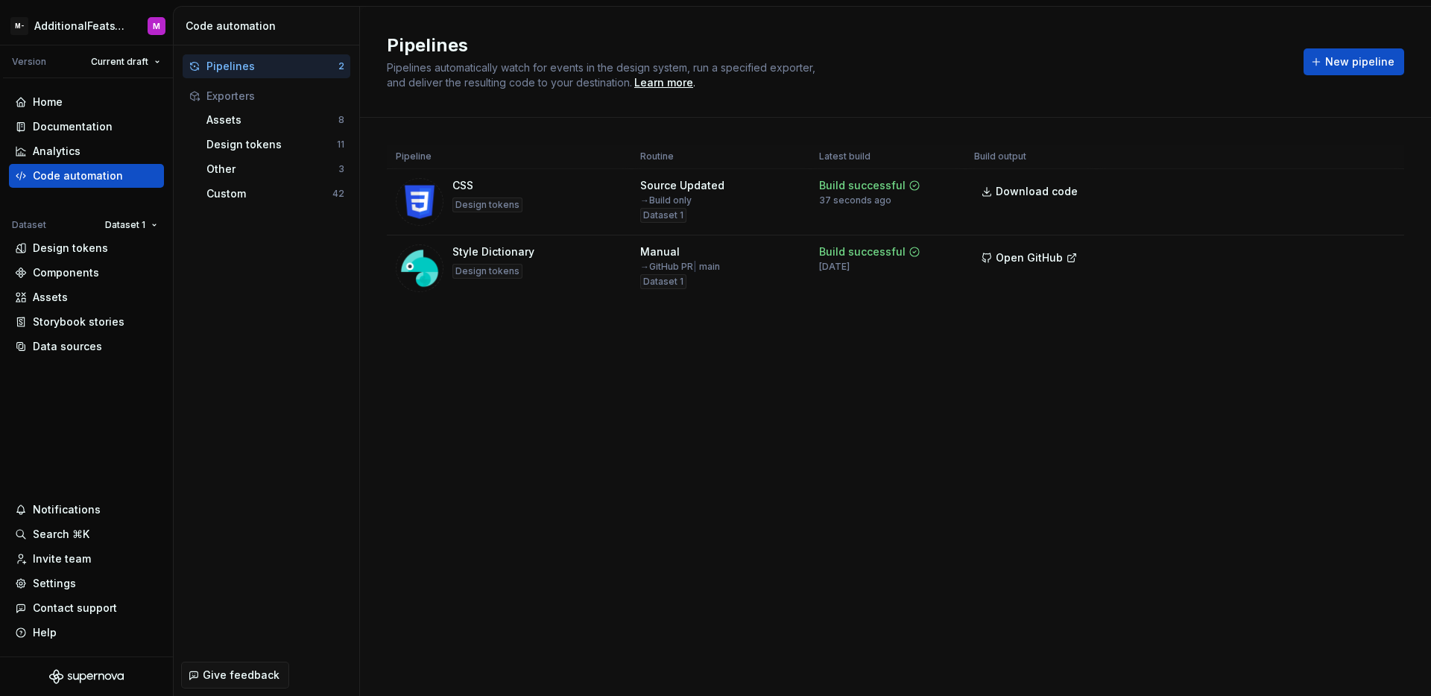
click at [555, 345] on div "Pipeline Routine Latest build Build output CSS Design tokens Source Updated → B…" at bounding box center [895, 238] width 1017 height 240
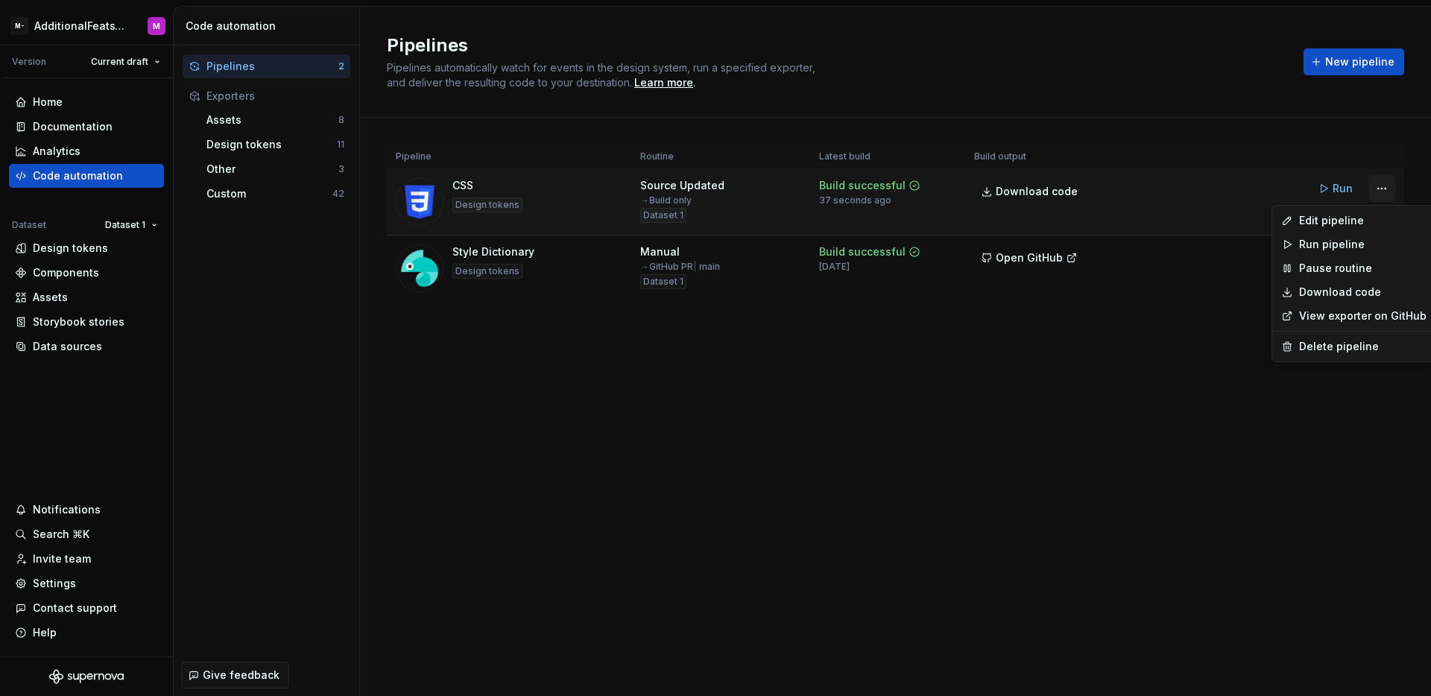
click at [1375, 189] on html "M- AdditionalFeatsTest M Version Current draft Home Documentation Analytics Cod…" at bounding box center [715, 348] width 1431 height 696
click at [1301, 227] on div "Edit pipeline" at bounding box center [1362, 220] width 127 height 15
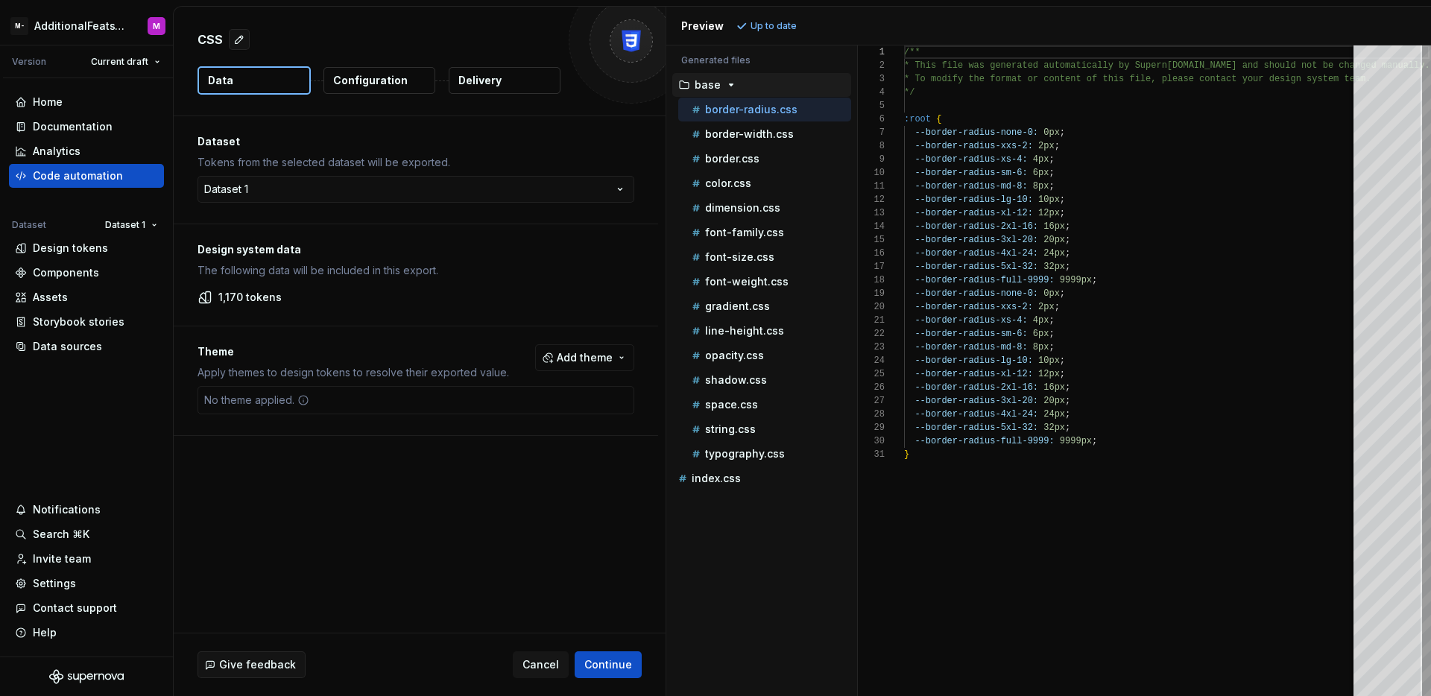
click at [510, 91] on button "Delivery" at bounding box center [505, 80] width 112 height 27
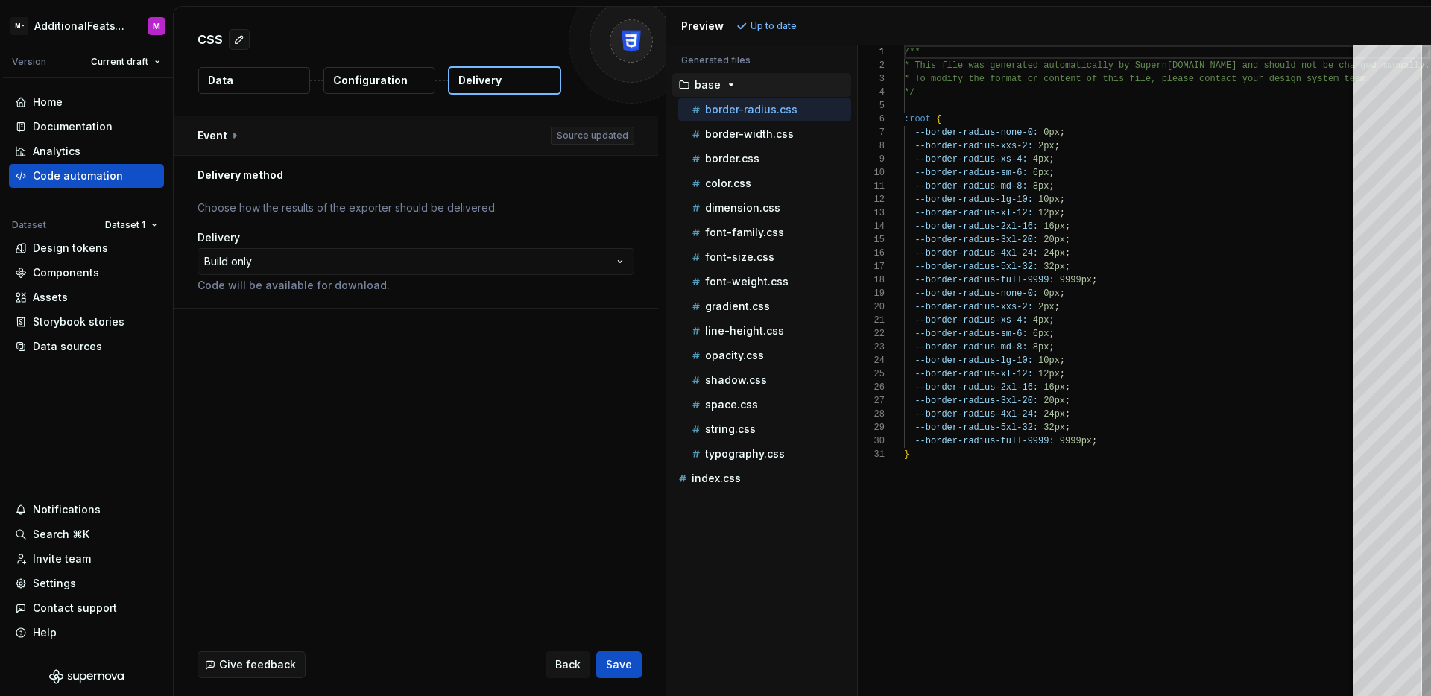
click at [270, 145] on button "button" at bounding box center [416, 135] width 484 height 39
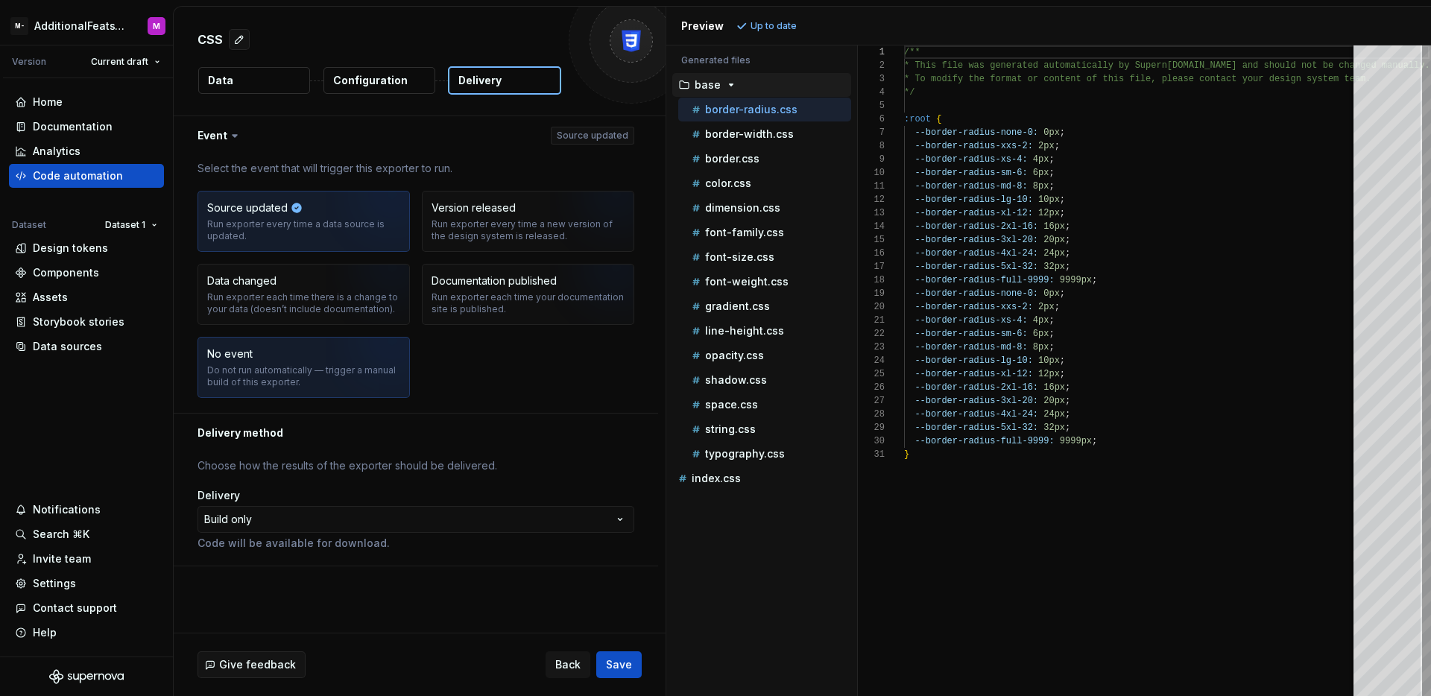
click at [248, 384] on div "Do not run automatically — trigger a manual build of this exporter." at bounding box center [303, 376] width 193 height 24
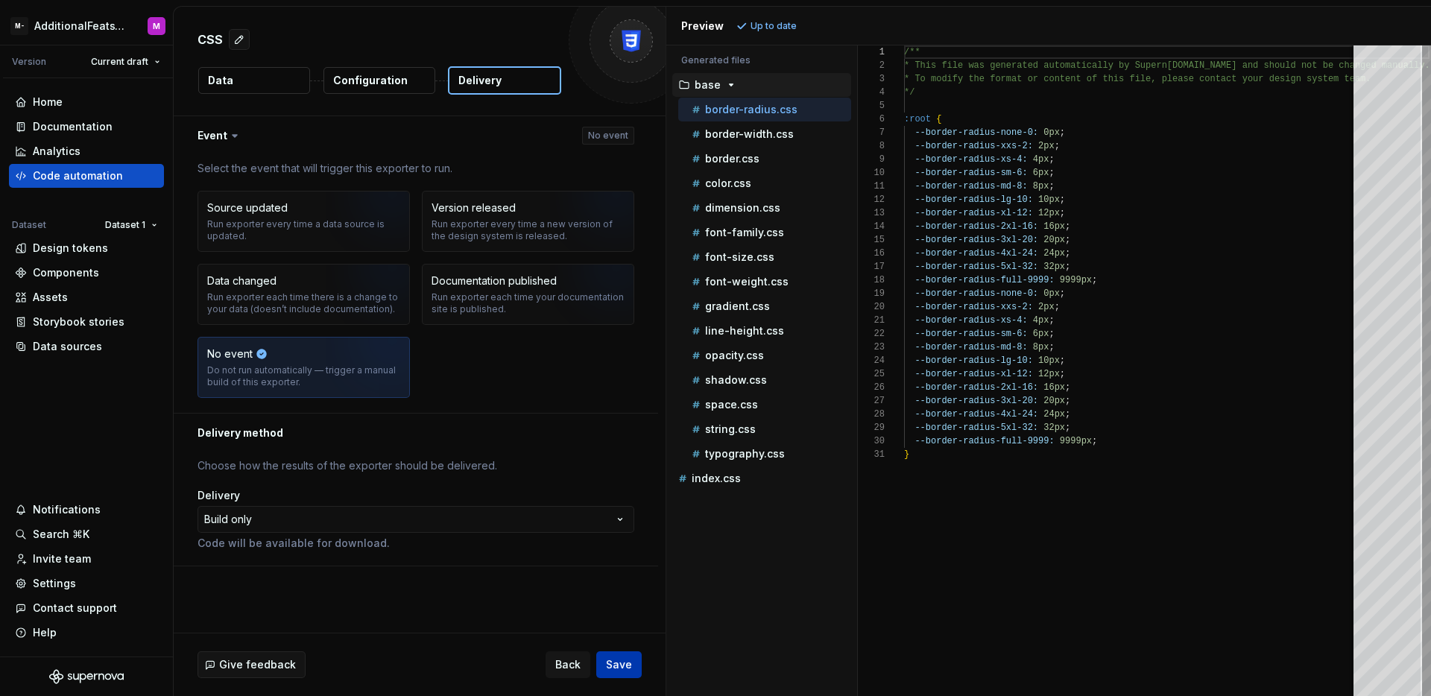
click at [619, 671] on span "Save" at bounding box center [619, 664] width 26 height 15
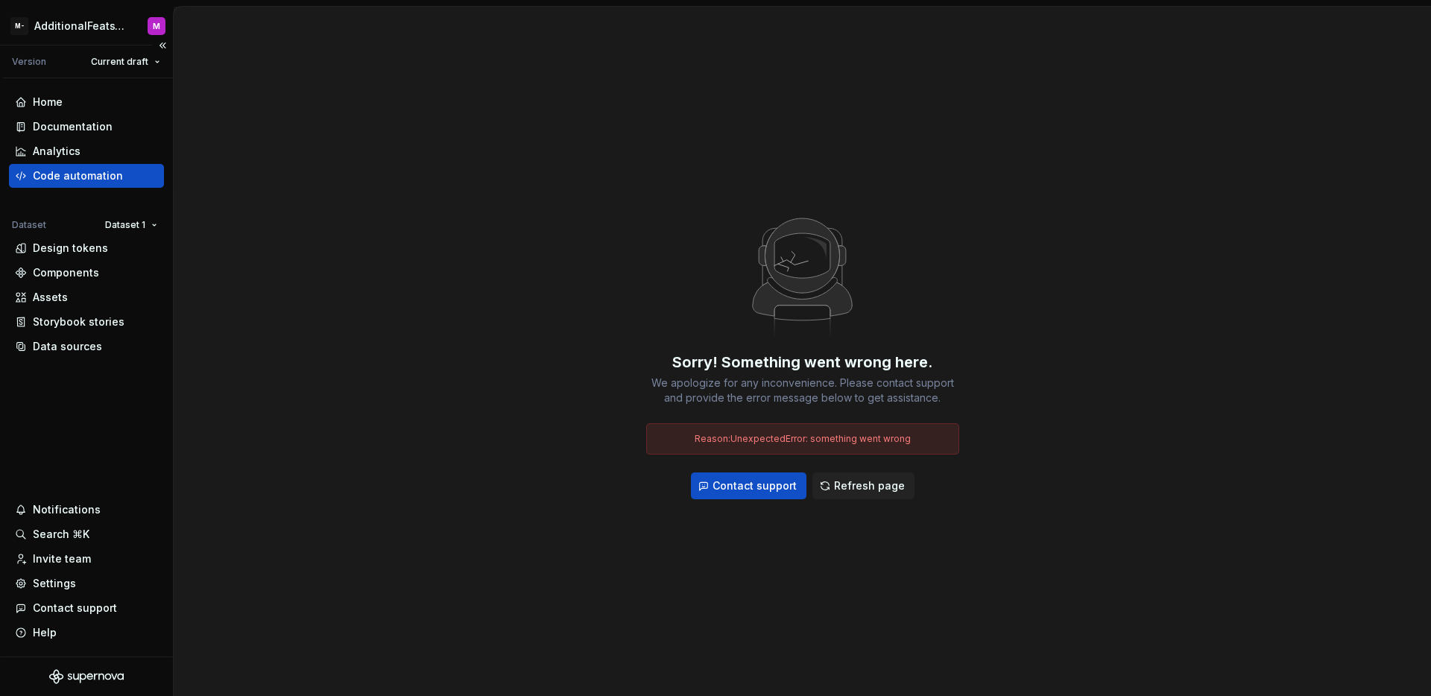
click at [65, 164] on div "Code automation" at bounding box center [86, 176] width 155 height 24
click at [81, 253] on div "Design tokens" at bounding box center [70, 248] width 75 height 15
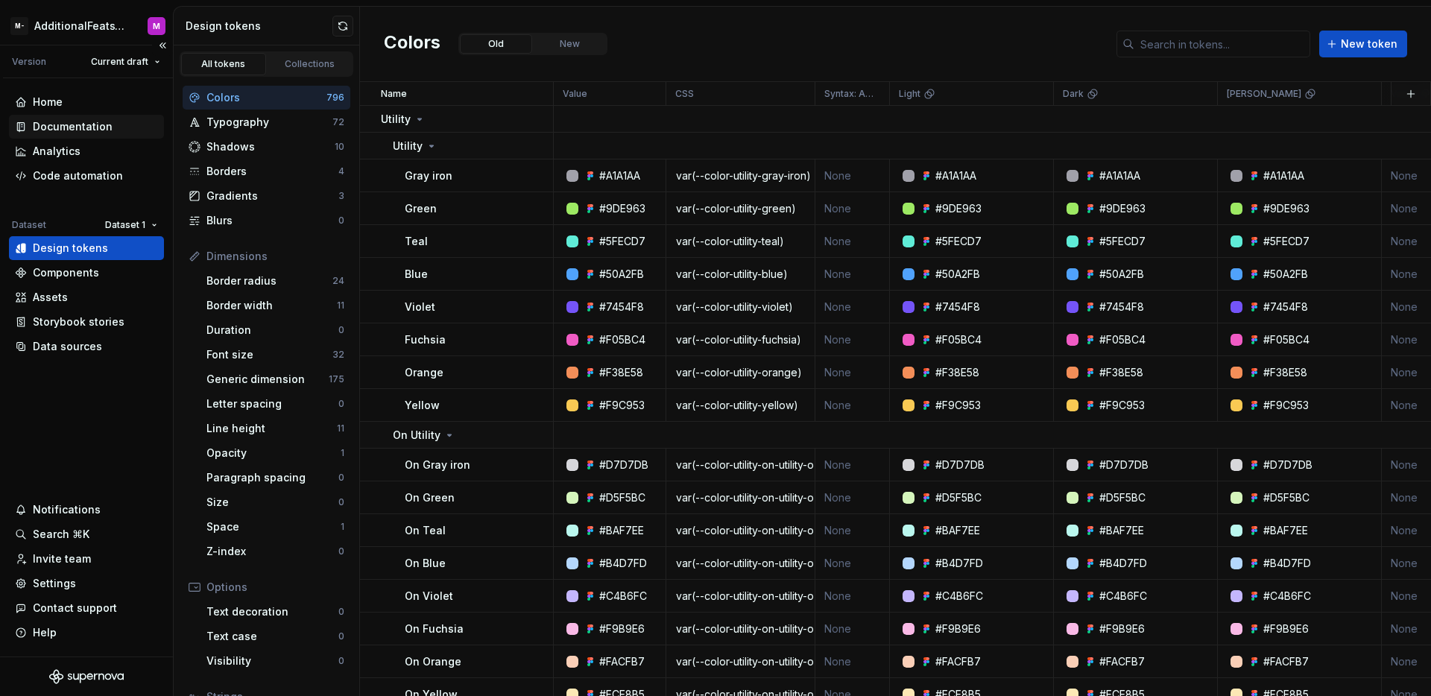
click at [105, 122] on div "Documentation" at bounding box center [73, 126] width 80 height 15
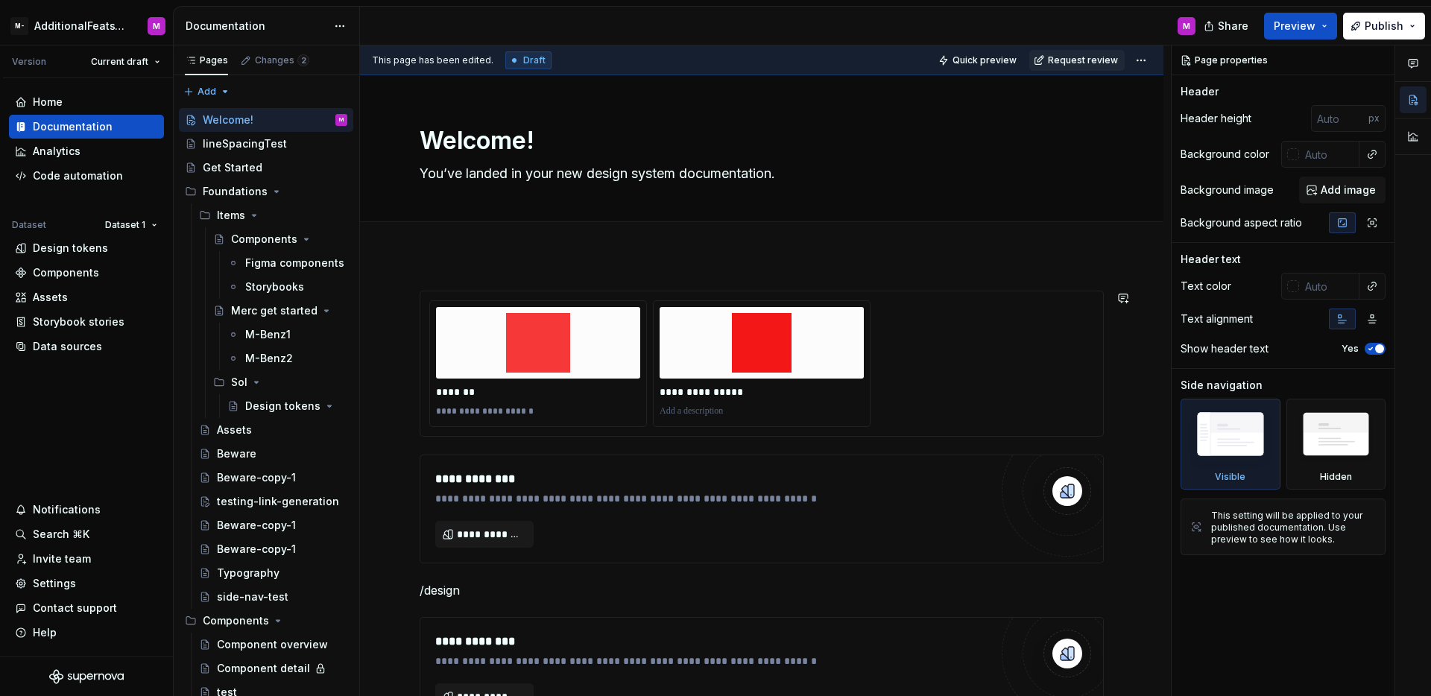
scroll to position [256, 0]
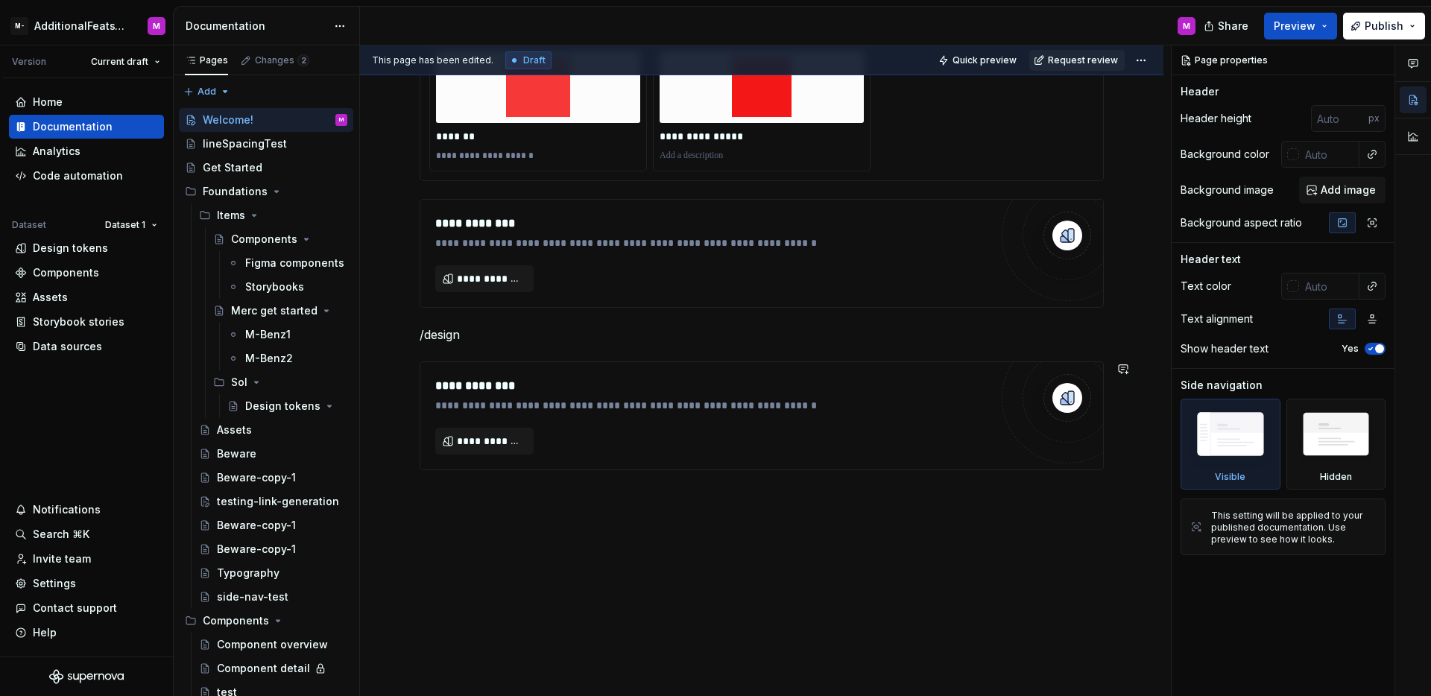
click at [592, 528] on div "**********" at bounding box center [762, 348] width 804 height 698
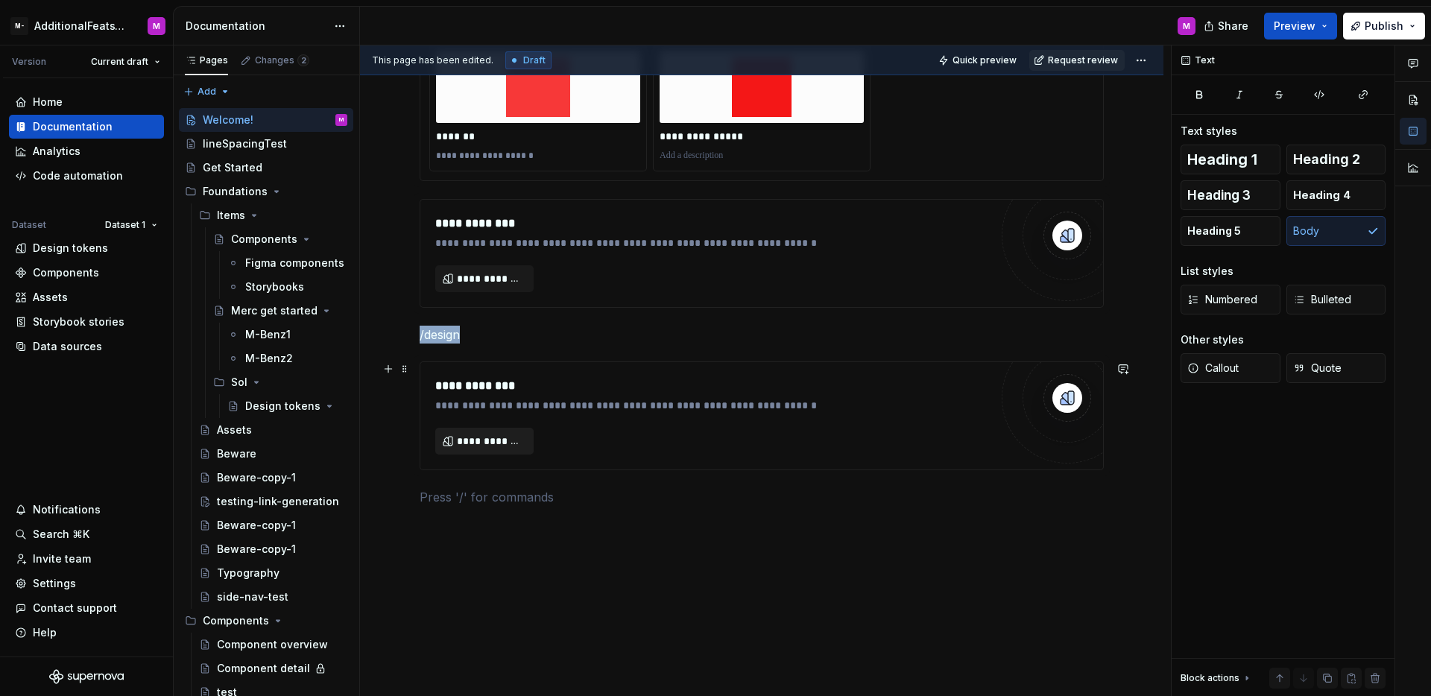
click at [517, 441] on span "**********" at bounding box center [490, 441] width 67 height 15
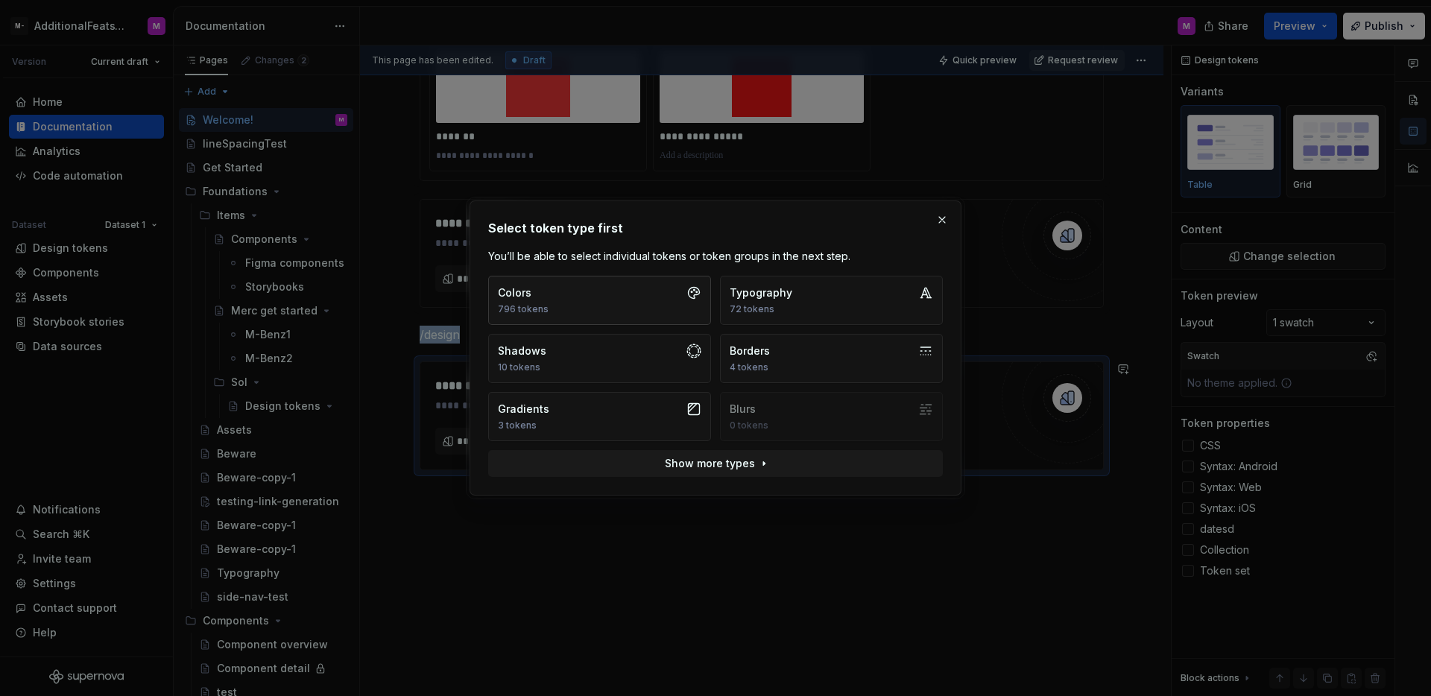
click at [570, 315] on button "Colors 796 tokens" at bounding box center [599, 300] width 223 height 49
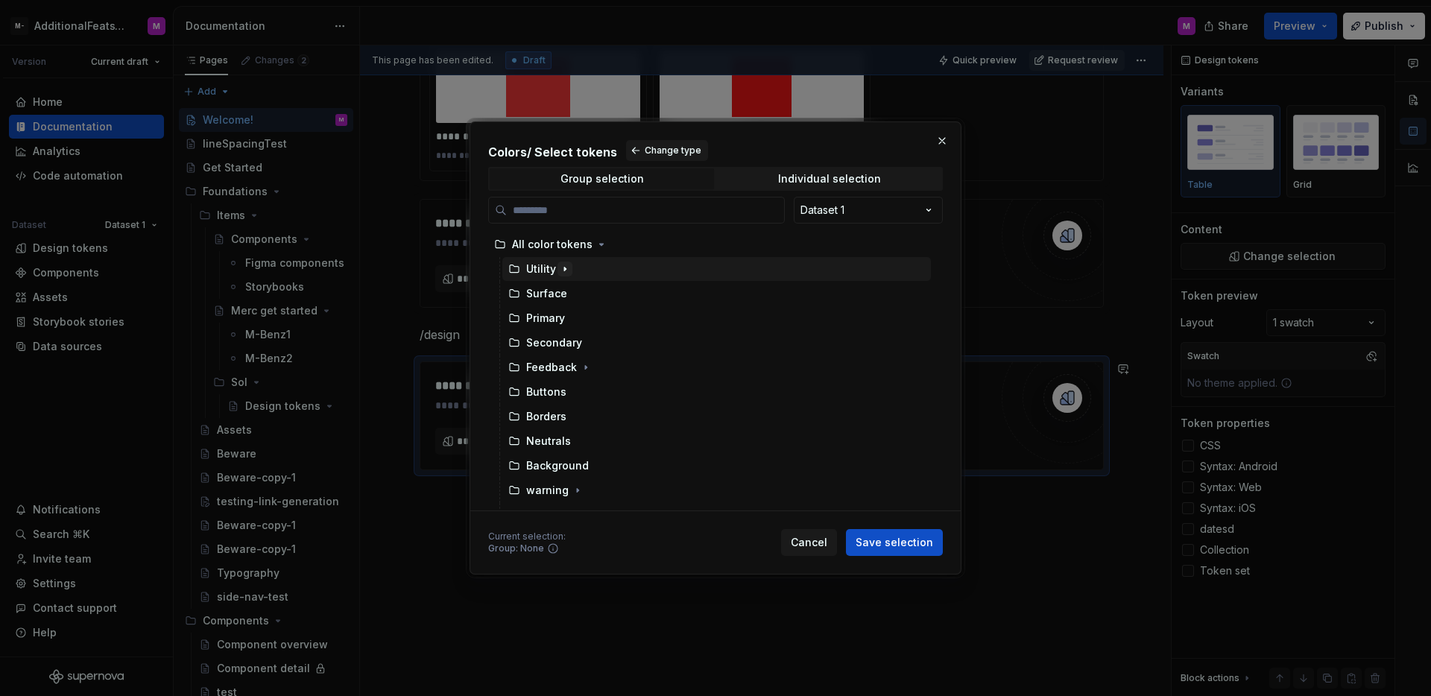
click at [558, 271] on button "button" at bounding box center [565, 269] width 15 height 15
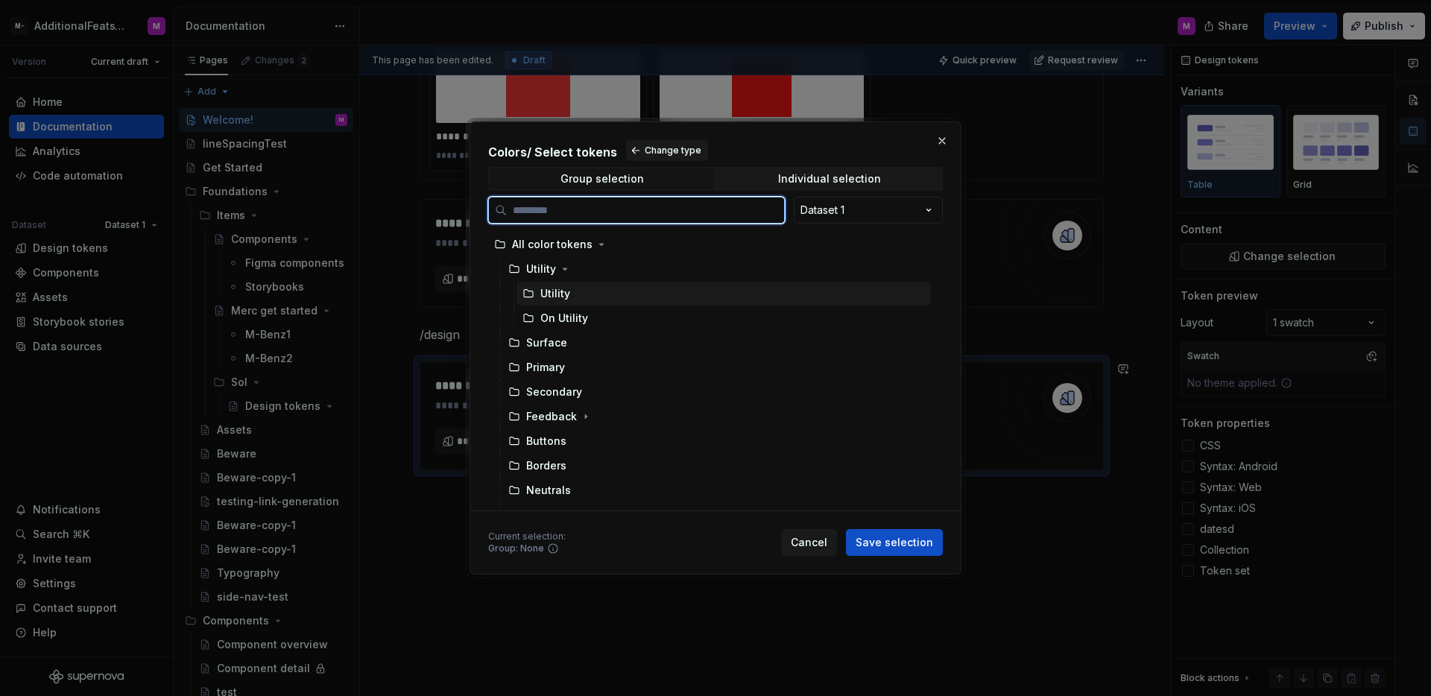
click at [567, 294] on div "Utility" at bounding box center [555, 293] width 30 height 15
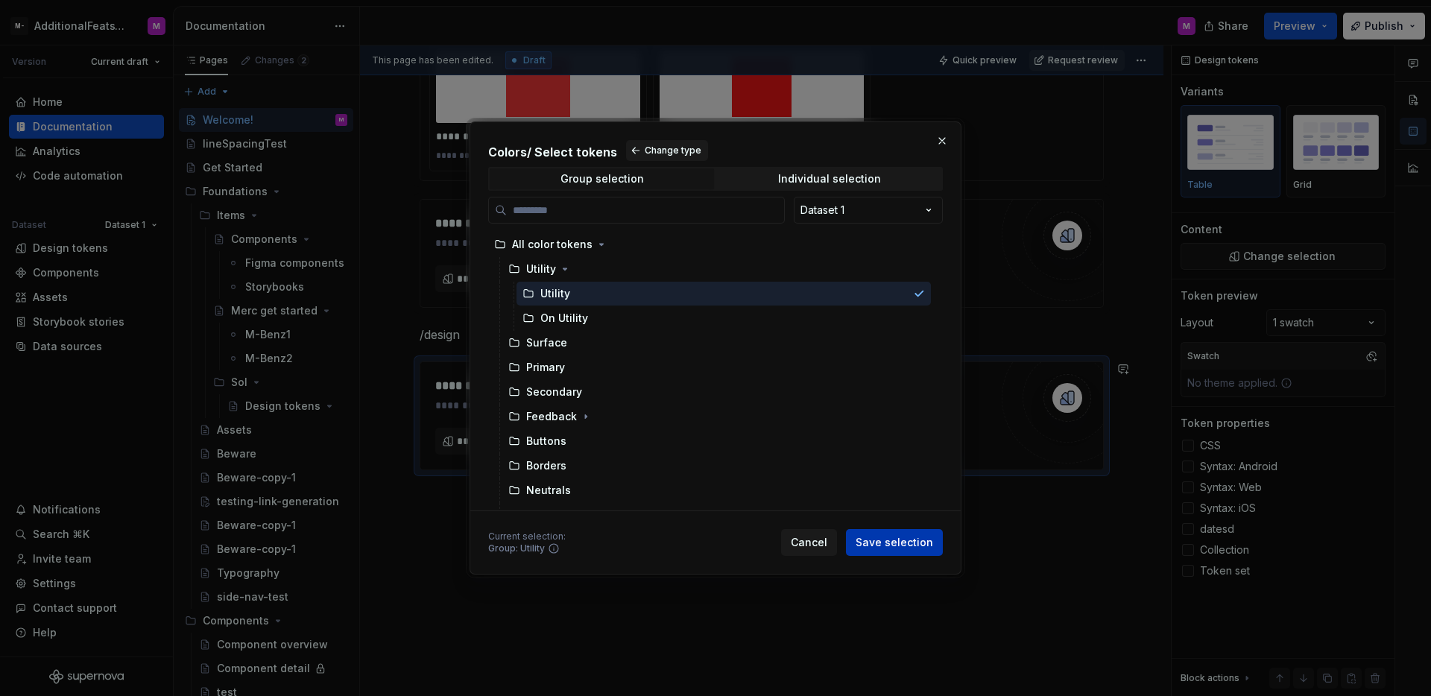
click at [872, 542] on span "Save selection" at bounding box center [895, 542] width 78 height 15
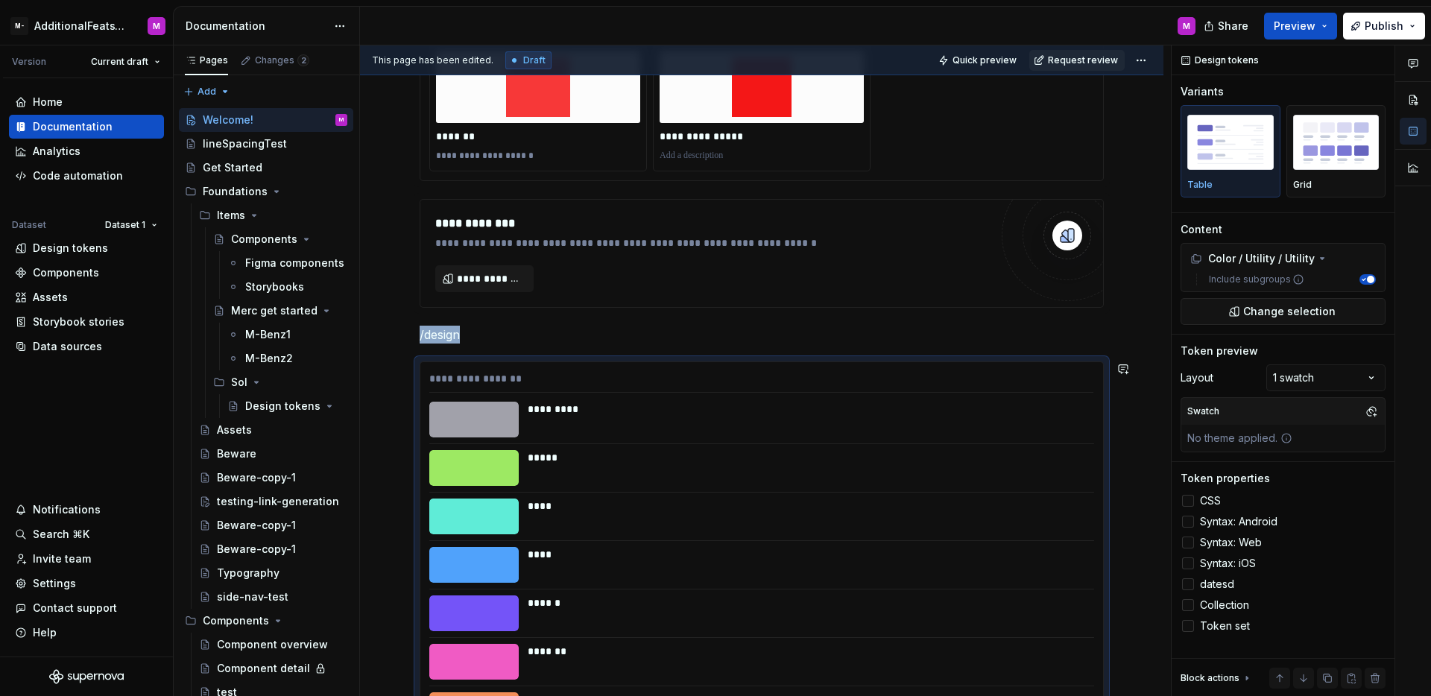
scroll to position [345, 0]
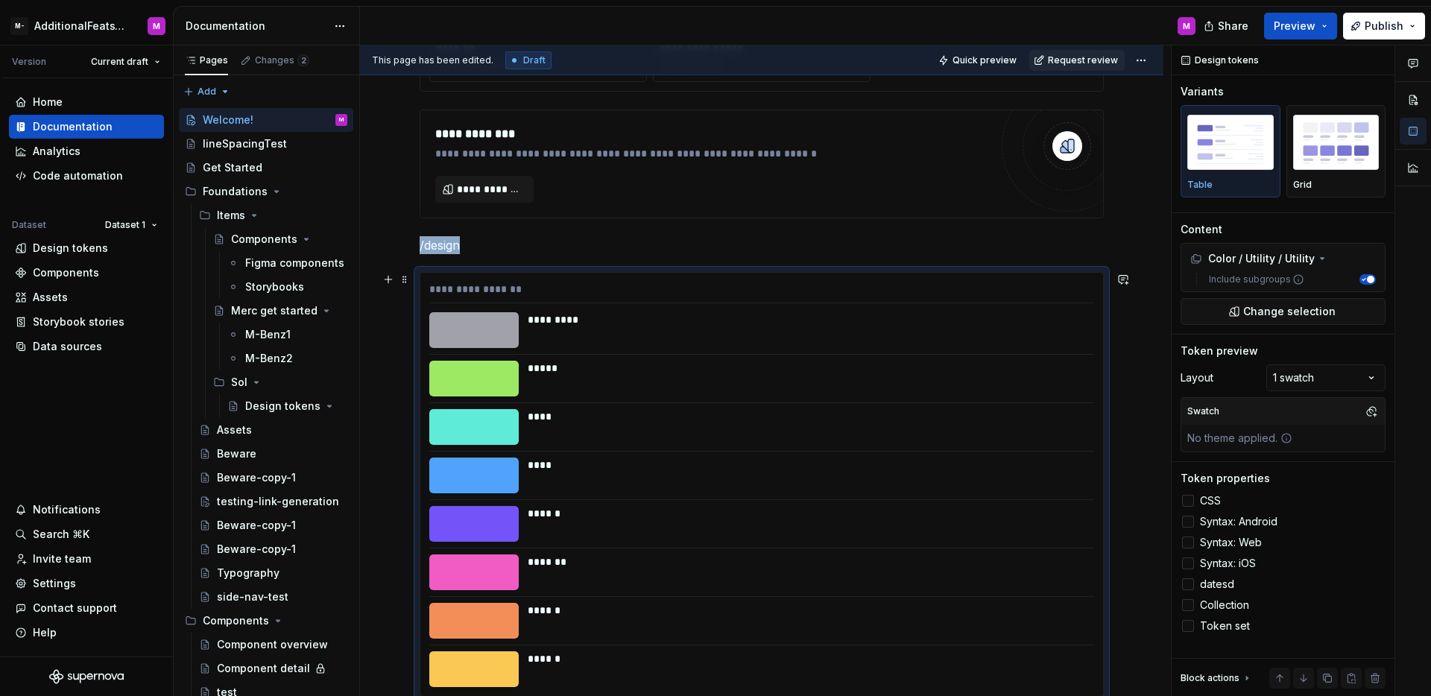
click at [842, 514] on div "******" at bounding box center [806, 513] width 557 height 15
click at [1181, 500] on label "CSS" at bounding box center [1283, 501] width 205 height 18
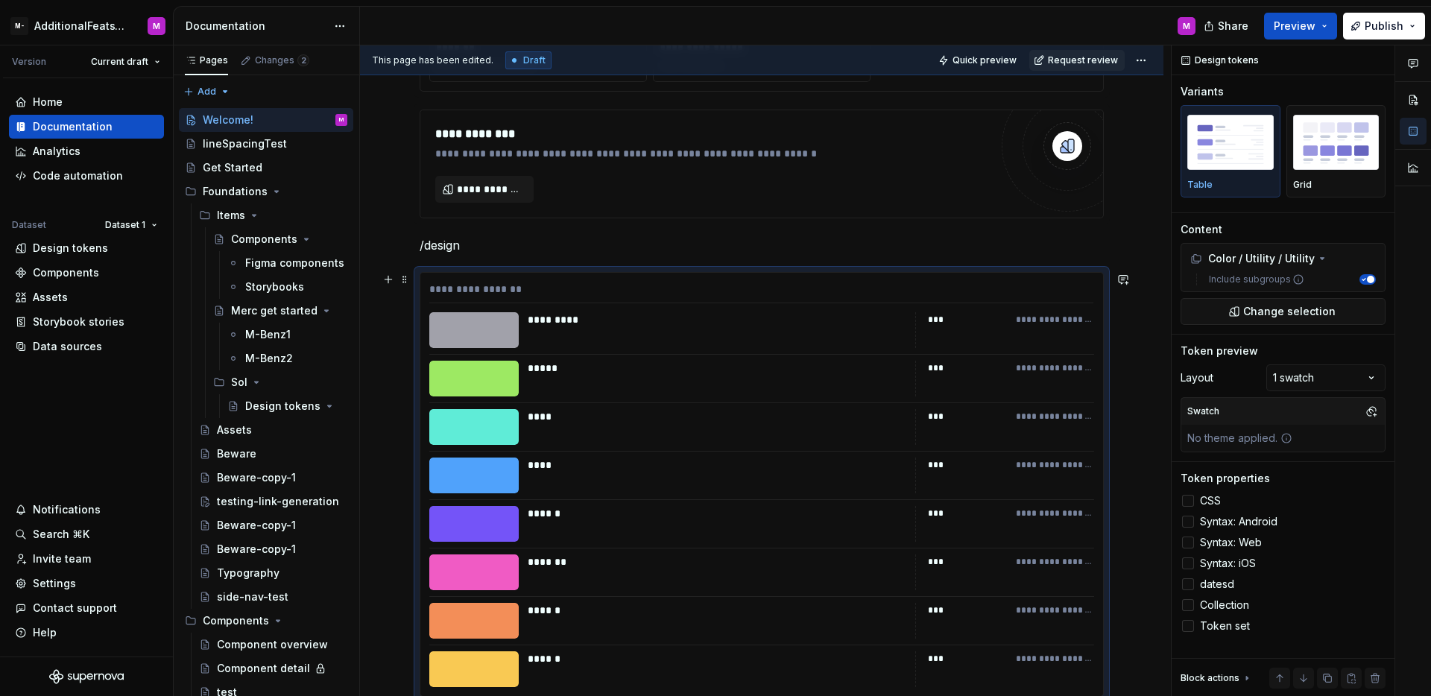
scroll to position [355, 0]
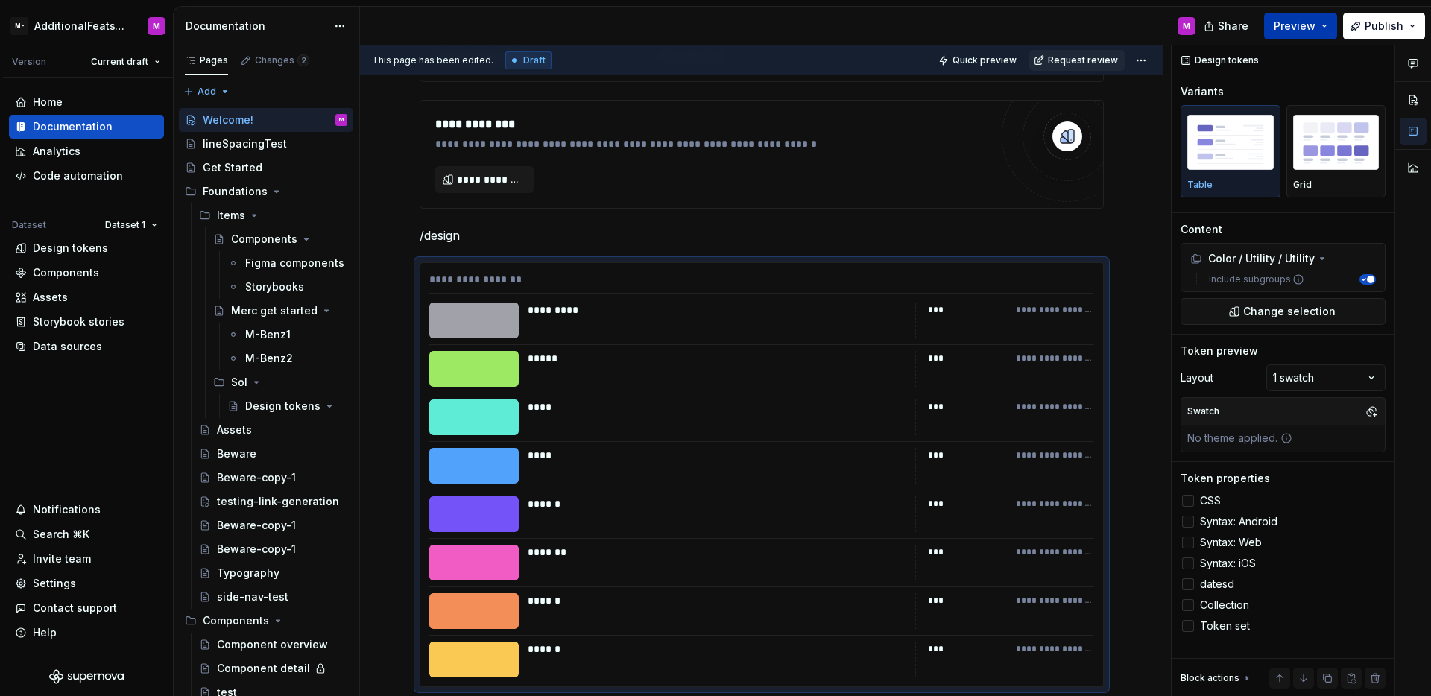
click at [1290, 33] on span "Preview" at bounding box center [1295, 26] width 42 height 15
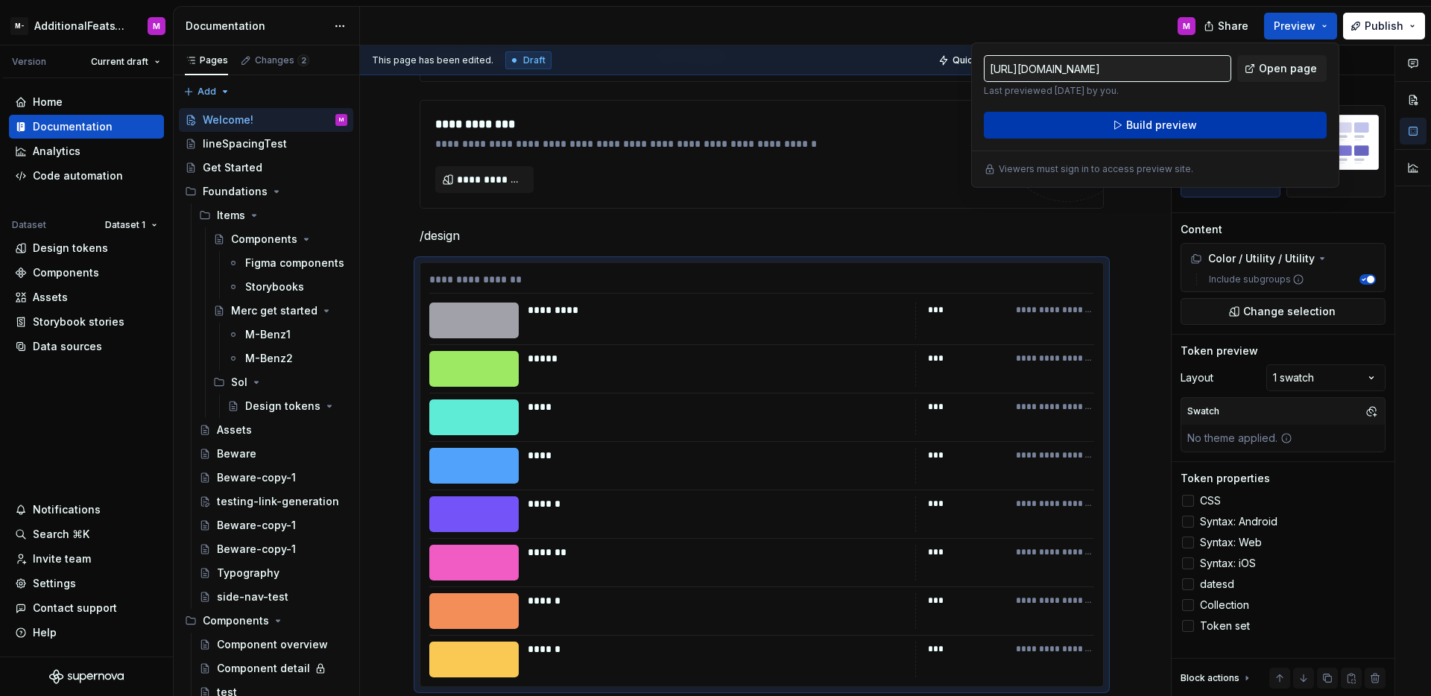
click at [1228, 127] on button "Build preview" at bounding box center [1155, 125] width 343 height 27
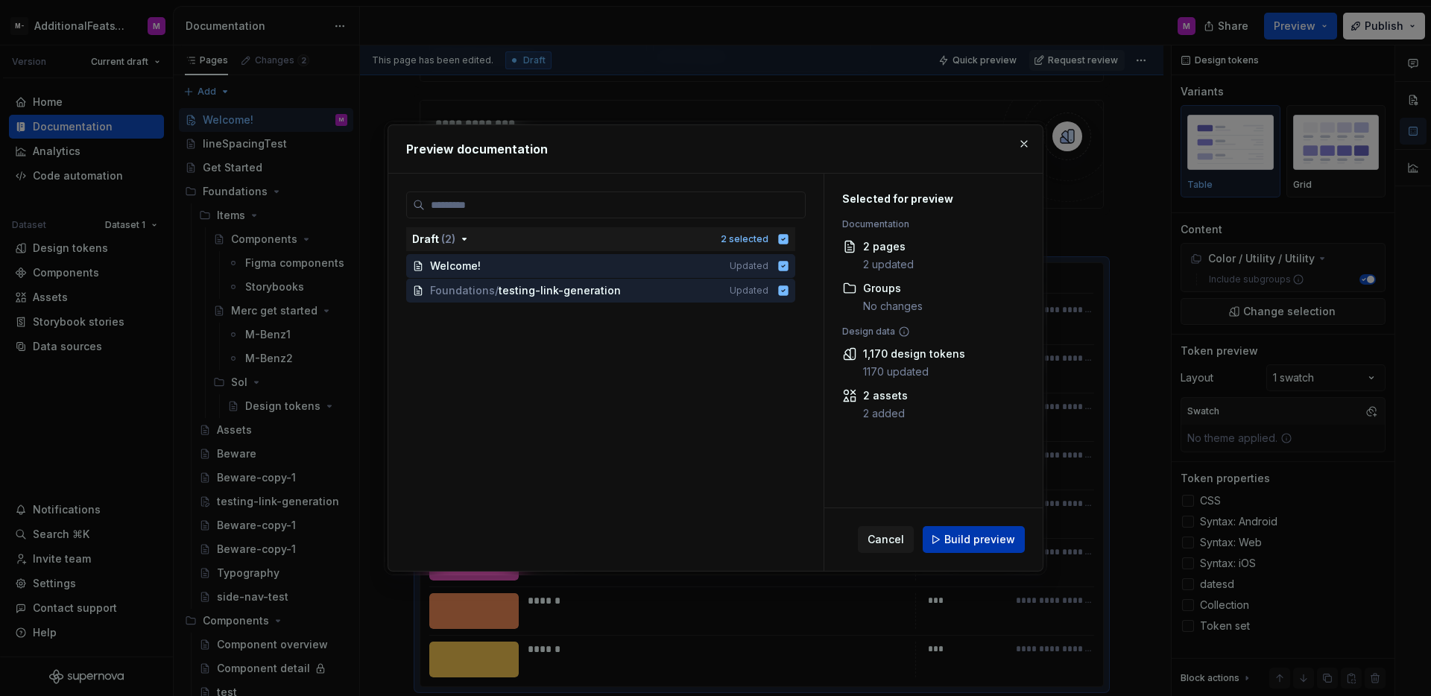
click at [961, 546] on span "Build preview" at bounding box center [979, 539] width 71 height 15
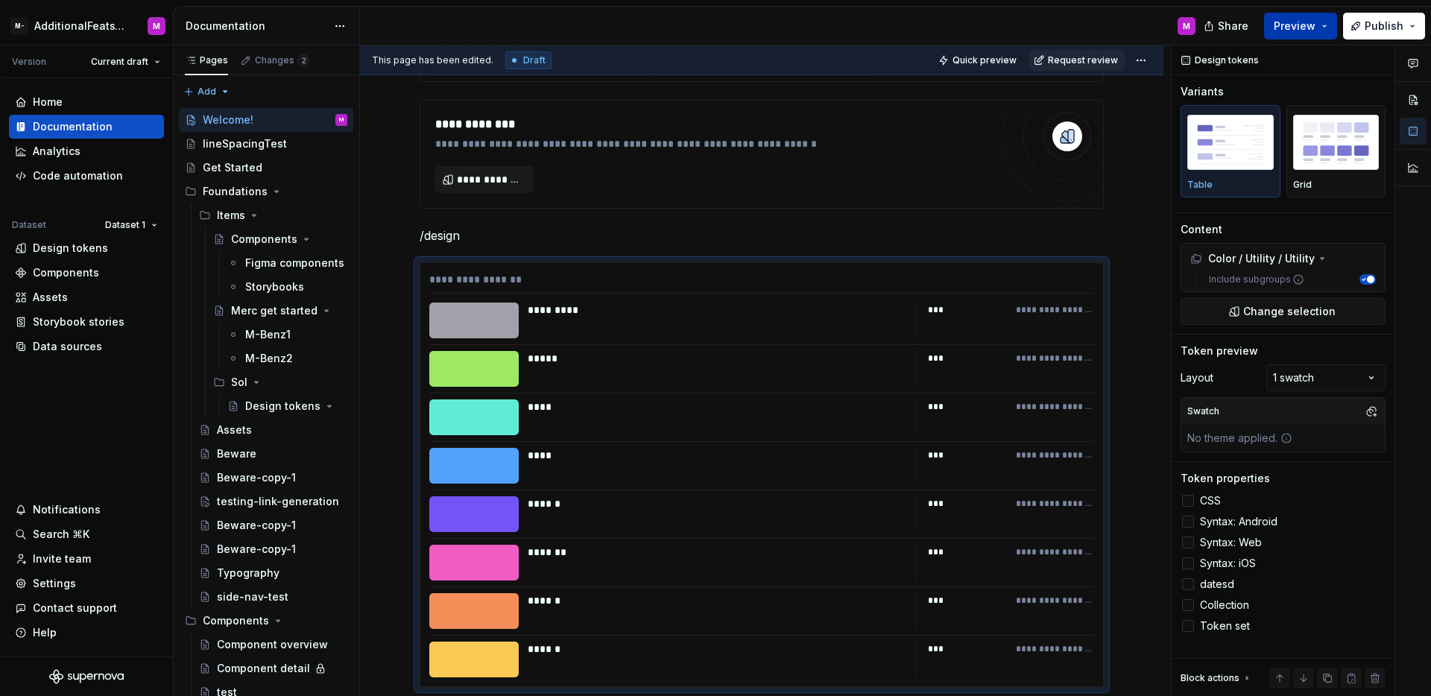
click at [1303, 21] on span "Preview" at bounding box center [1295, 26] width 42 height 15
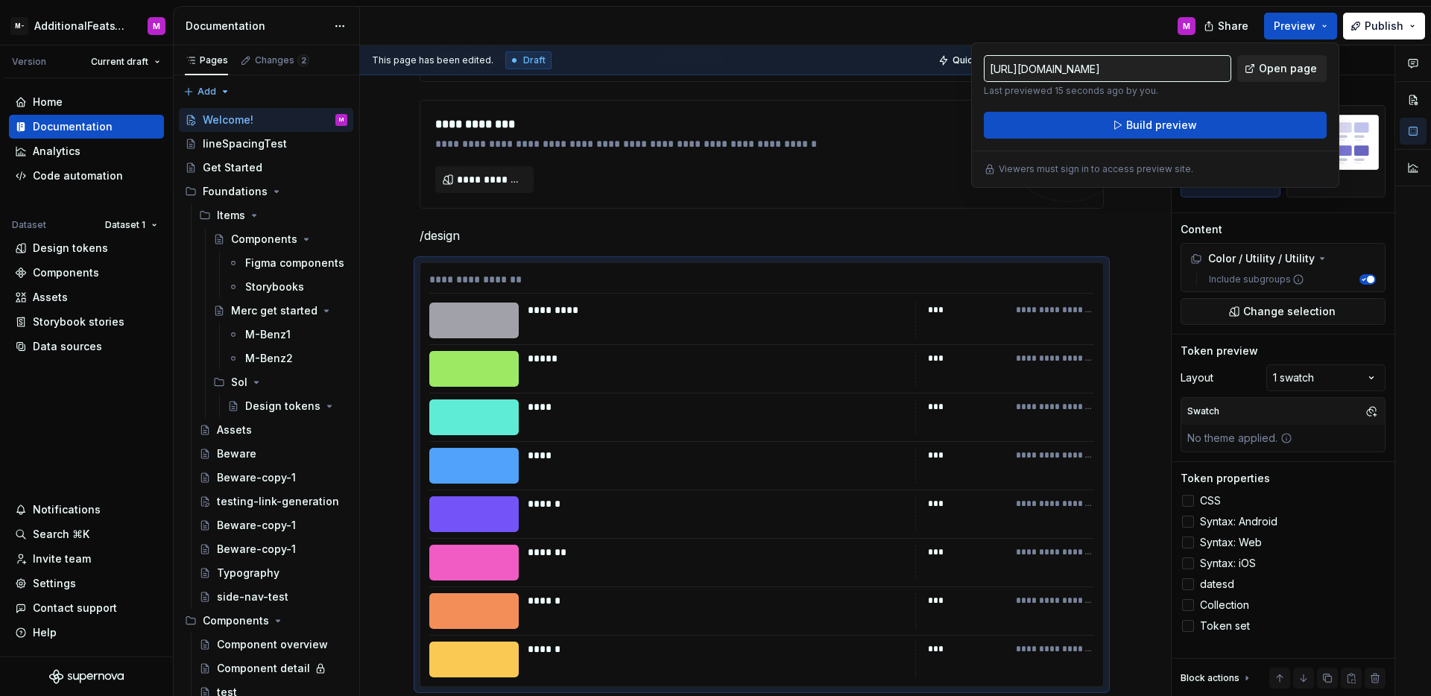
click at [1305, 56] on link "Open page" at bounding box center [1281, 68] width 89 height 27
type textarea "*"
click at [85, 174] on div "Code automation" at bounding box center [78, 175] width 90 height 15
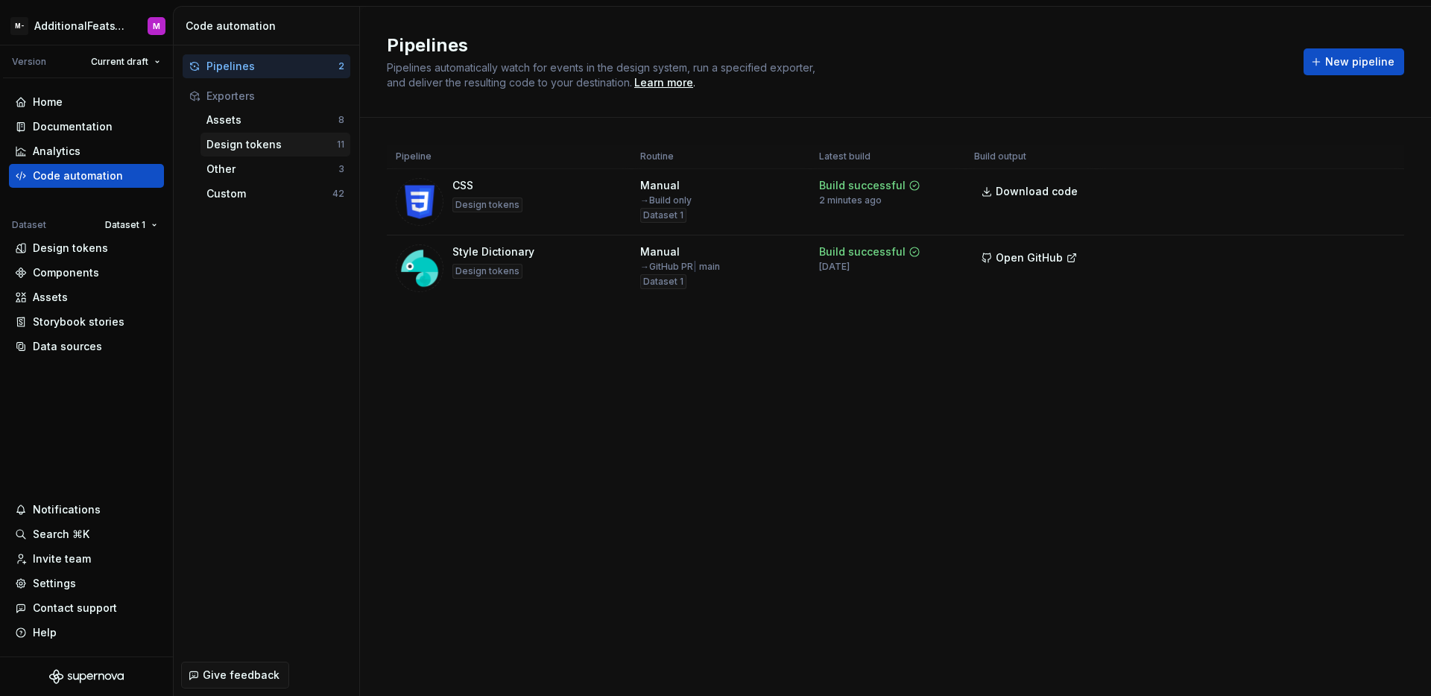
click at [297, 151] on div "Design tokens" at bounding box center [271, 144] width 130 height 15
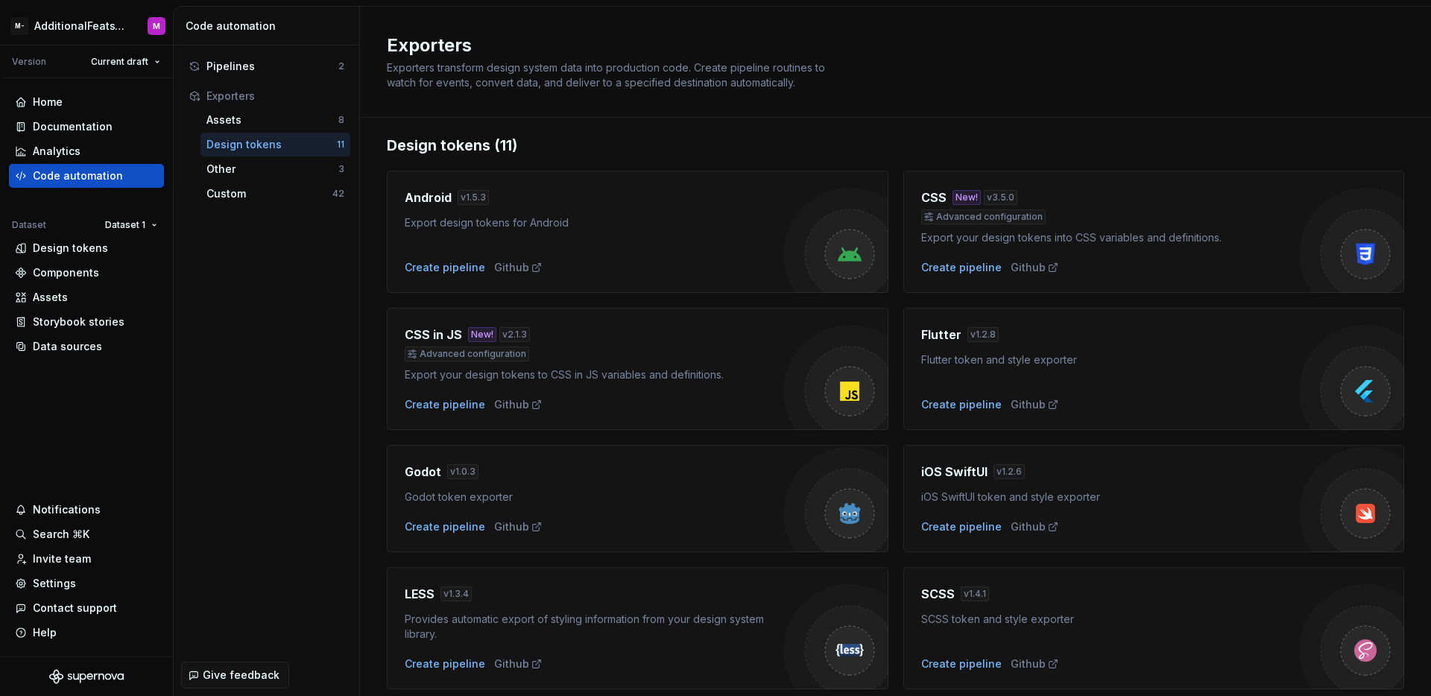
scroll to position [19, 0]
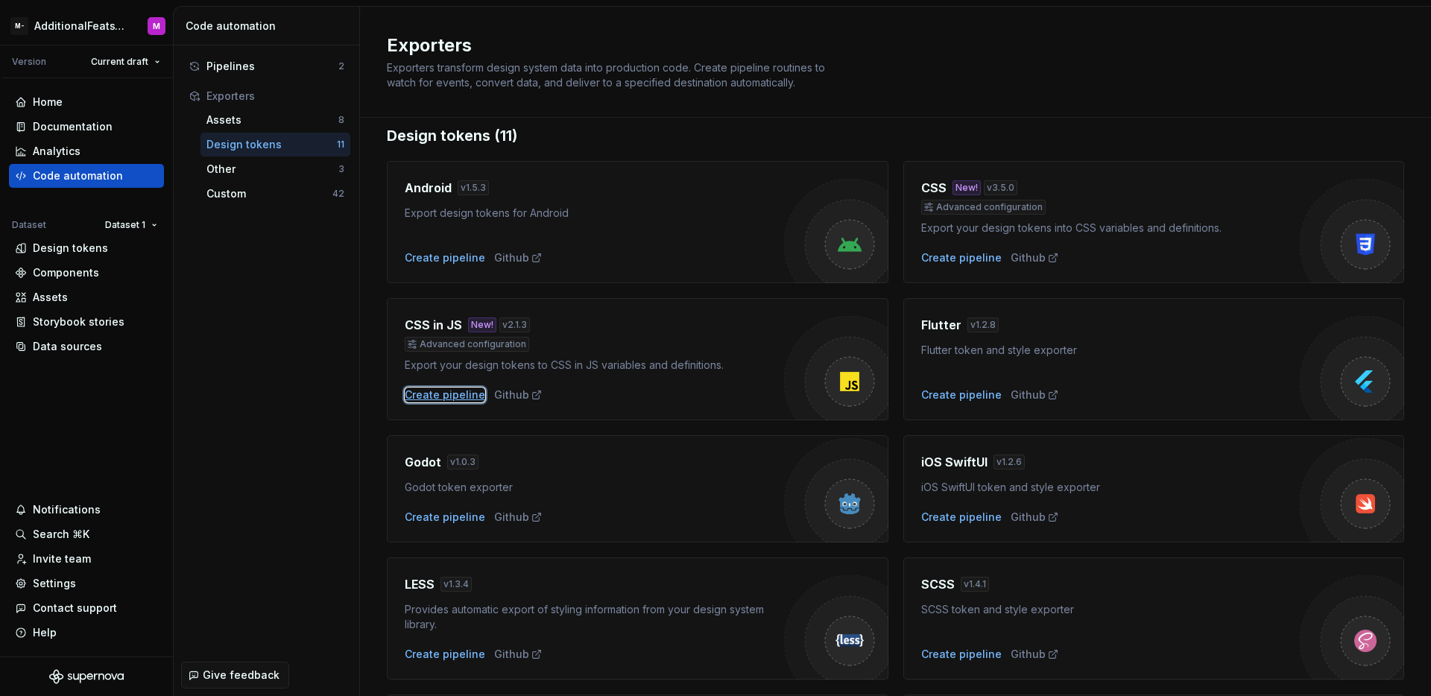
click at [466, 391] on div "Create pipeline" at bounding box center [445, 395] width 81 height 15
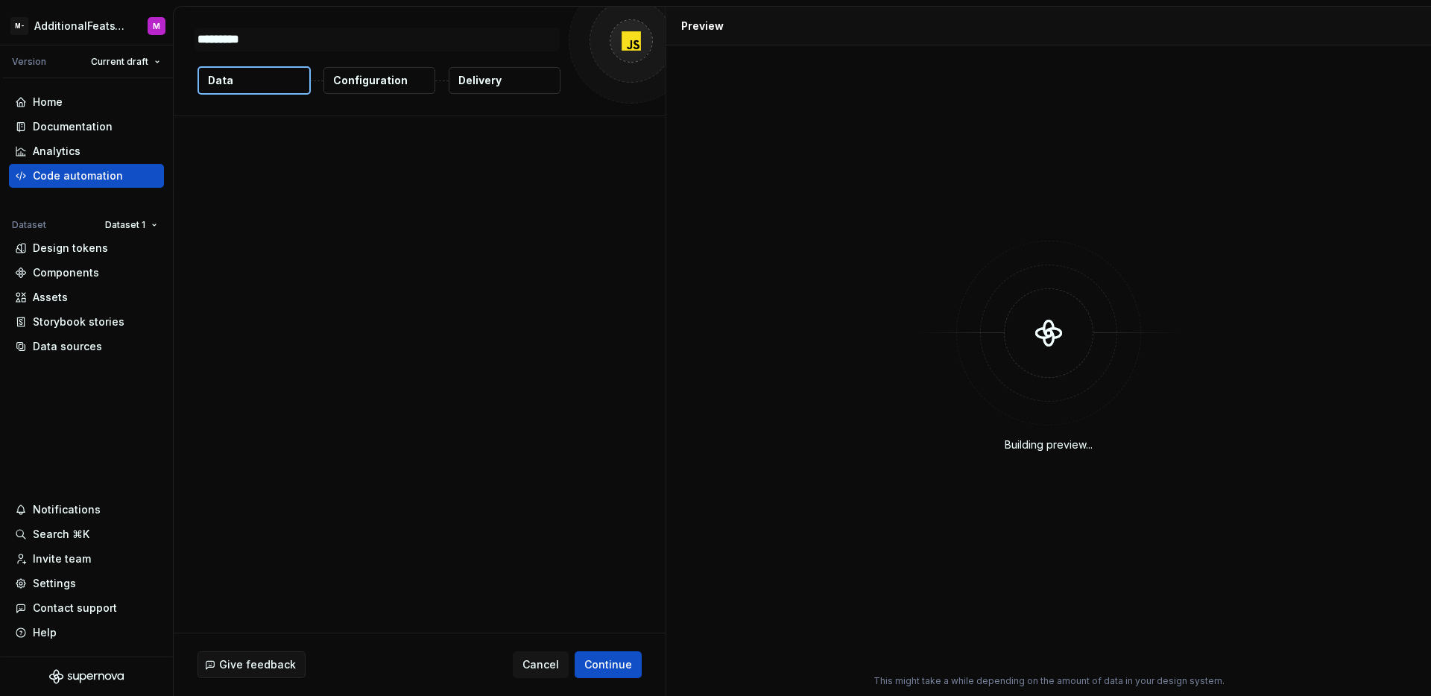
type textarea "*"
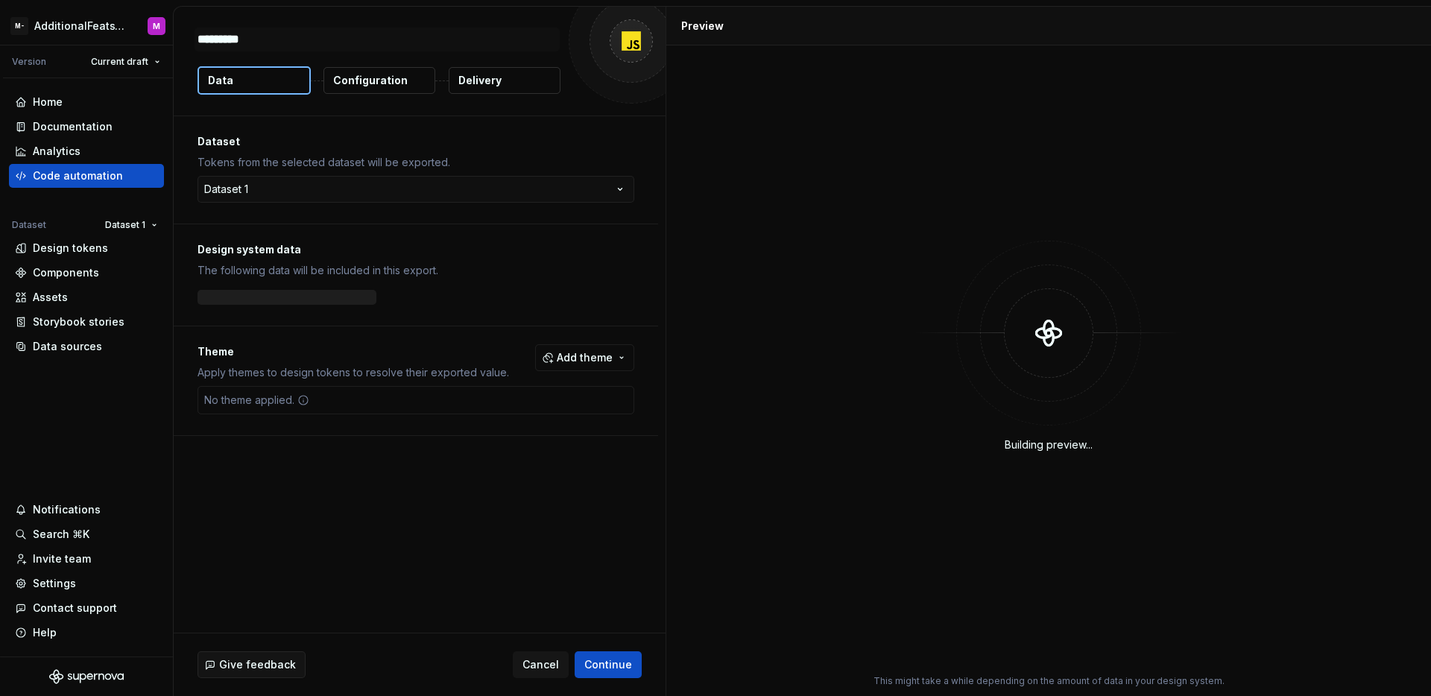
click at [376, 85] on p "Configuration" at bounding box center [370, 80] width 75 height 15
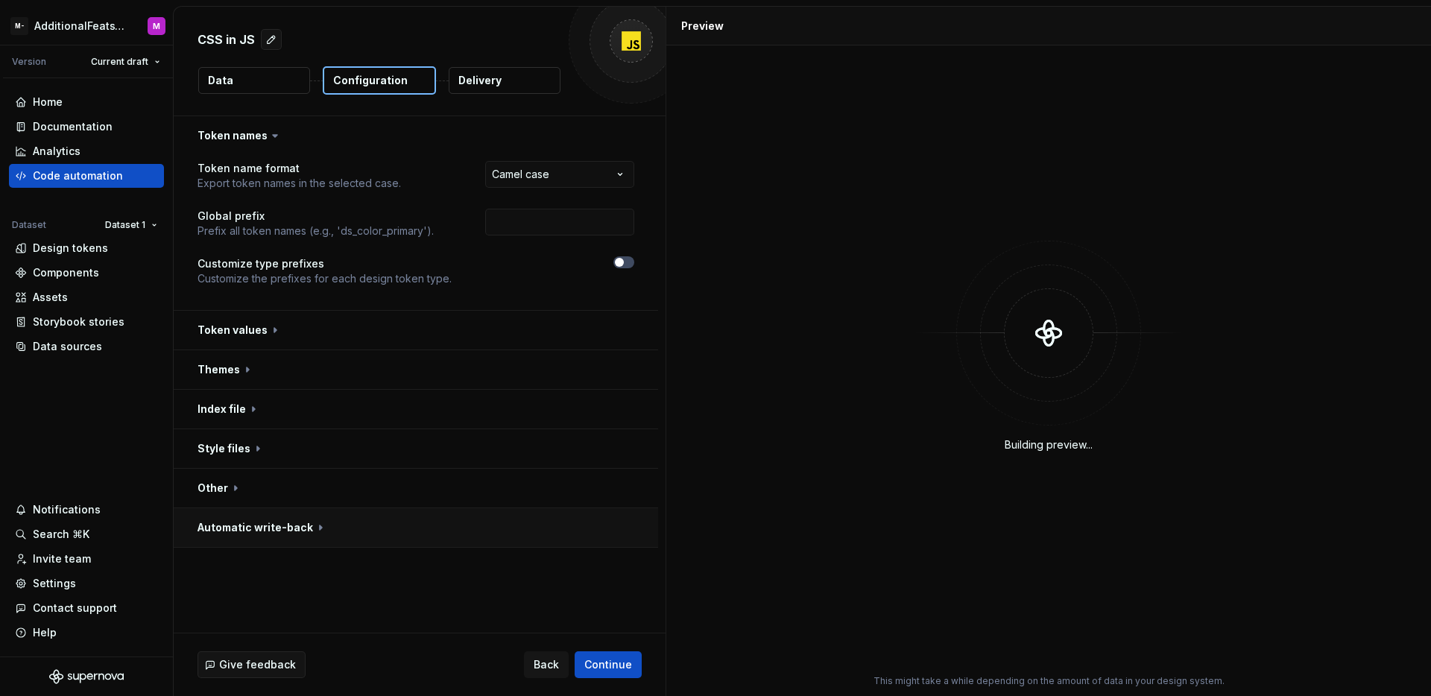
click at [333, 526] on button "button" at bounding box center [416, 527] width 484 height 39
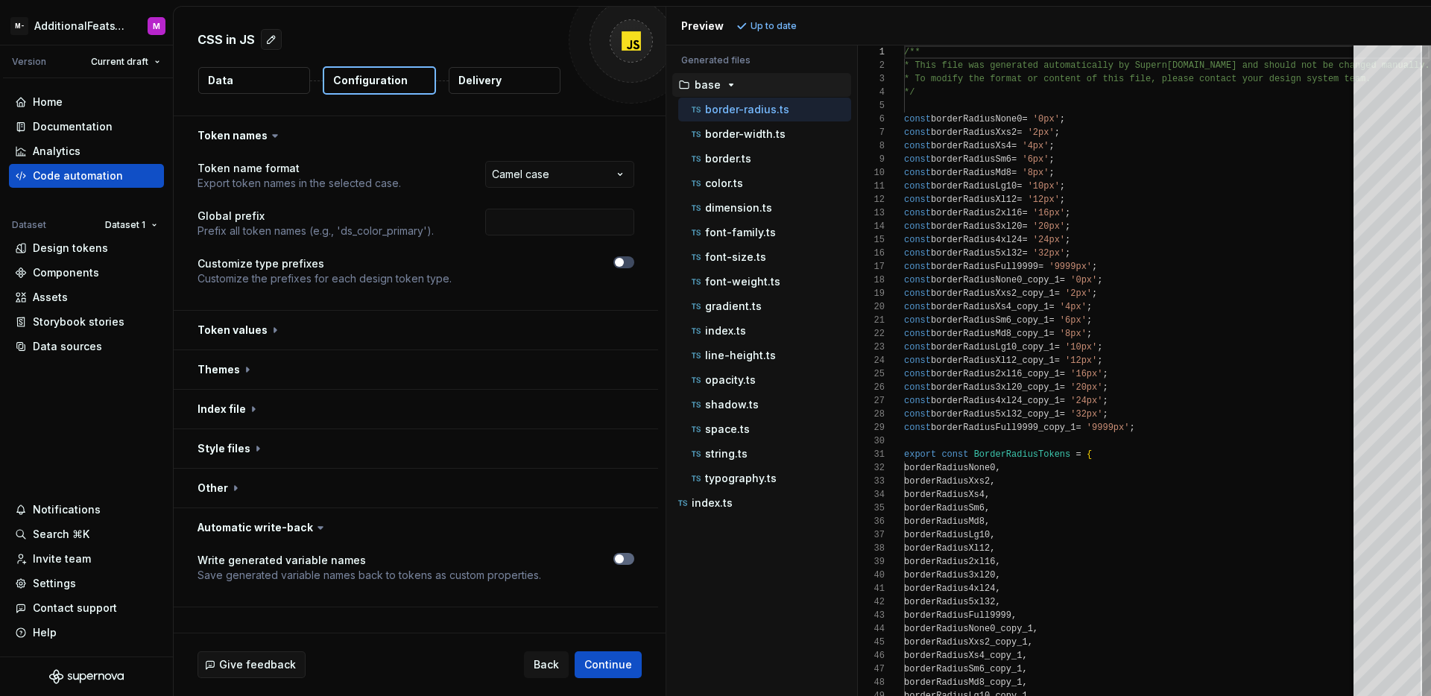
click at [625, 557] on button "button" at bounding box center [623, 559] width 21 height 12
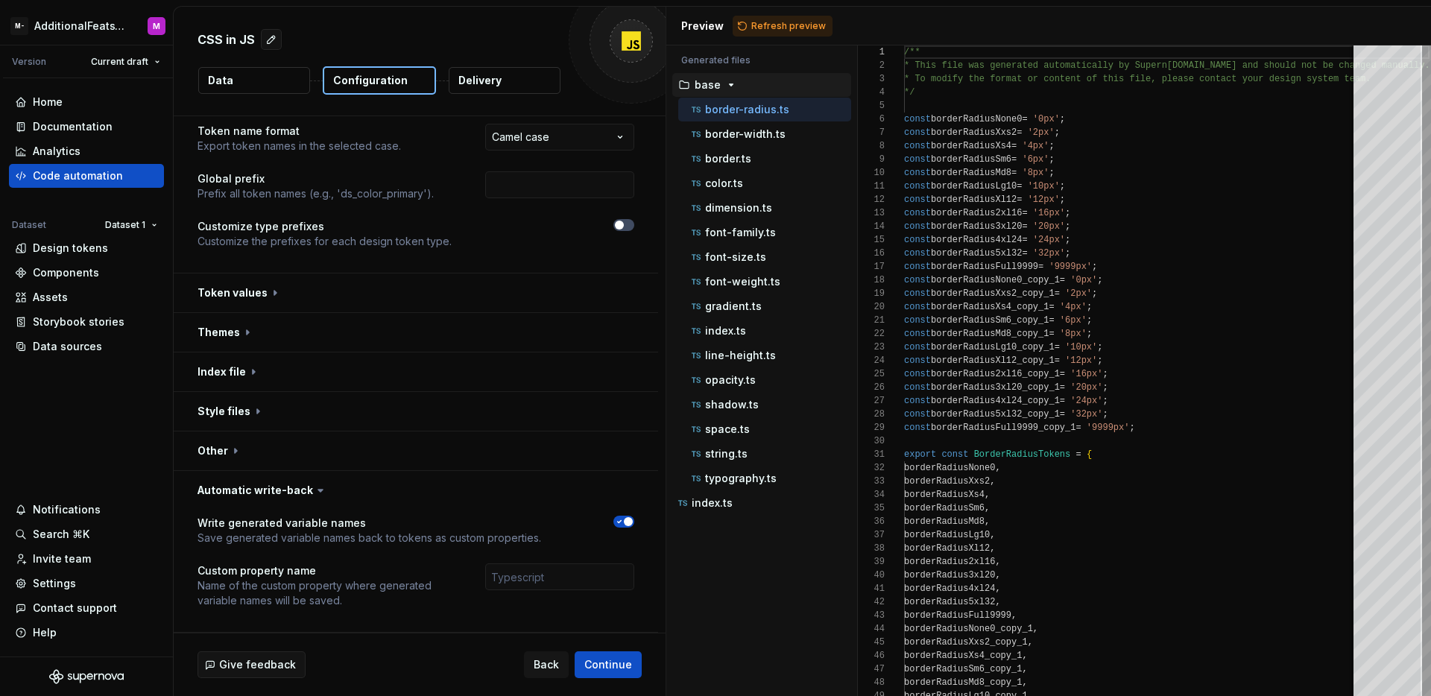
click at [619, 522] on icon "button" at bounding box center [620, 522] width 4 height 2
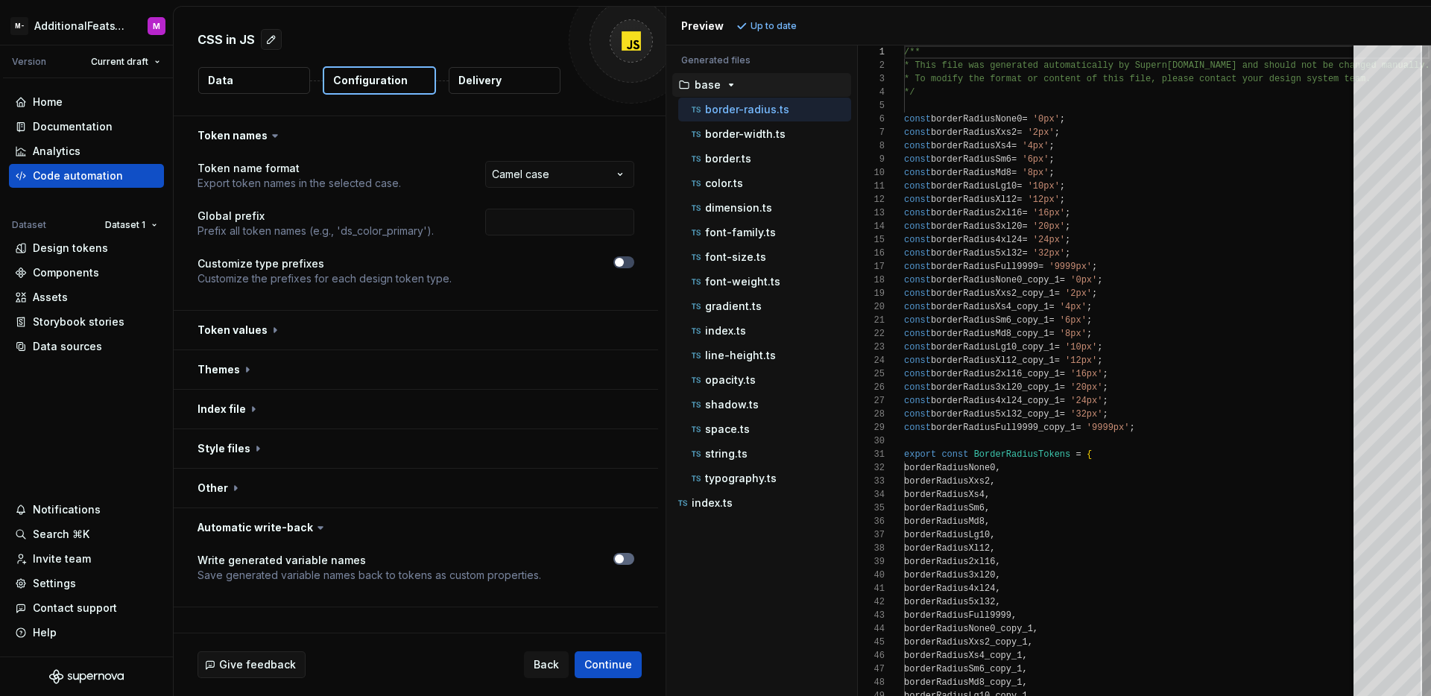
scroll to position [0, 0]
click at [623, 556] on icon "button" at bounding box center [619, 559] width 12 height 9
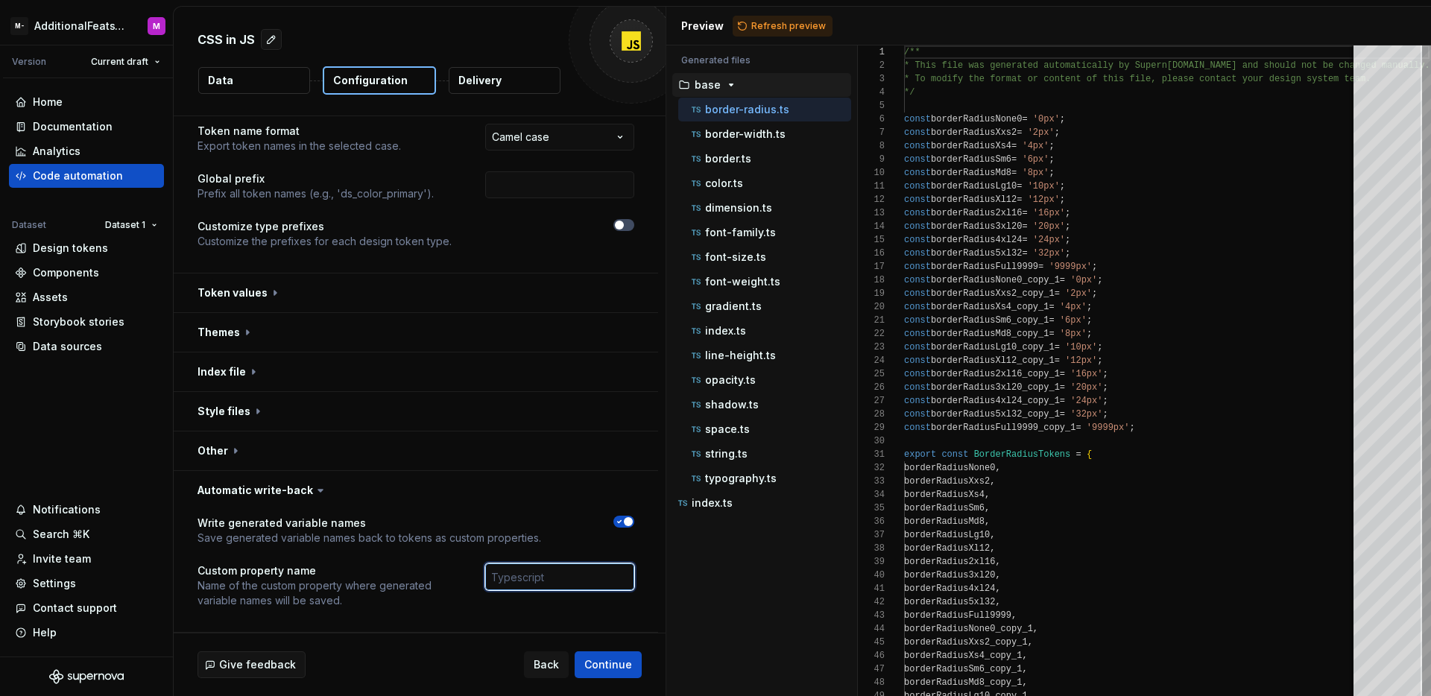
click at [582, 572] on input "text" at bounding box center [559, 577] width 149 height 27
click at [611, 661] on span "Continue" at bounding box center [608, 664] width 48 height 15
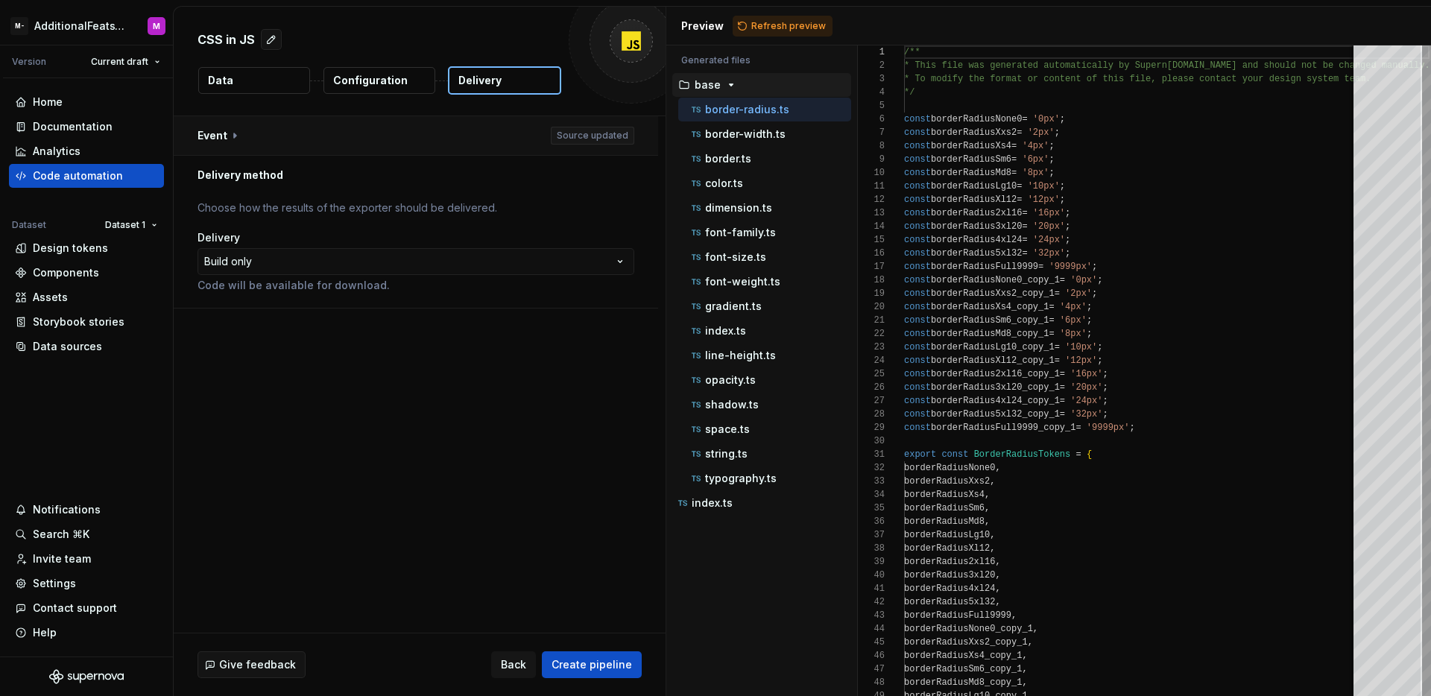
click at [247, 137] on button "button" at bounding box center [416, 135] width 484 height 39
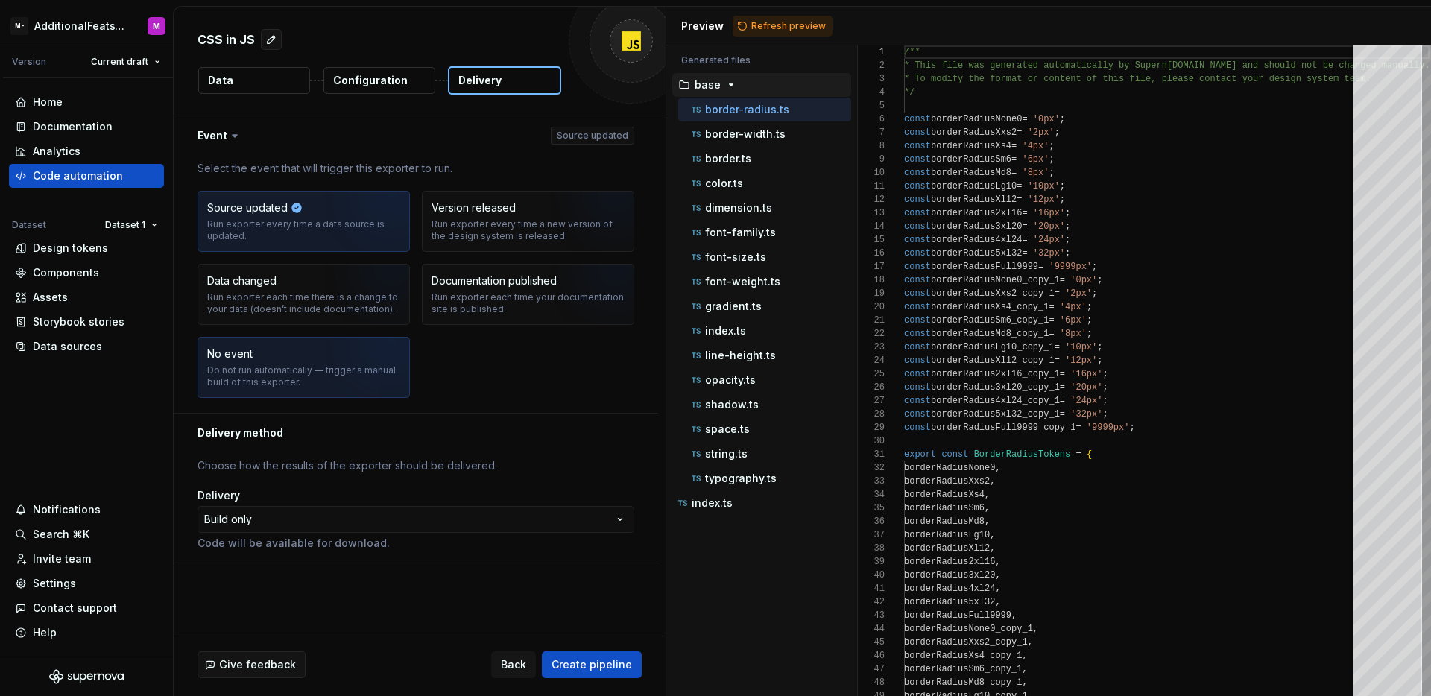
click at [261, 377] on div "Do not run automatically — trigger a manual build of this exporter." at bounding box center [303, 376] width 193 height 24
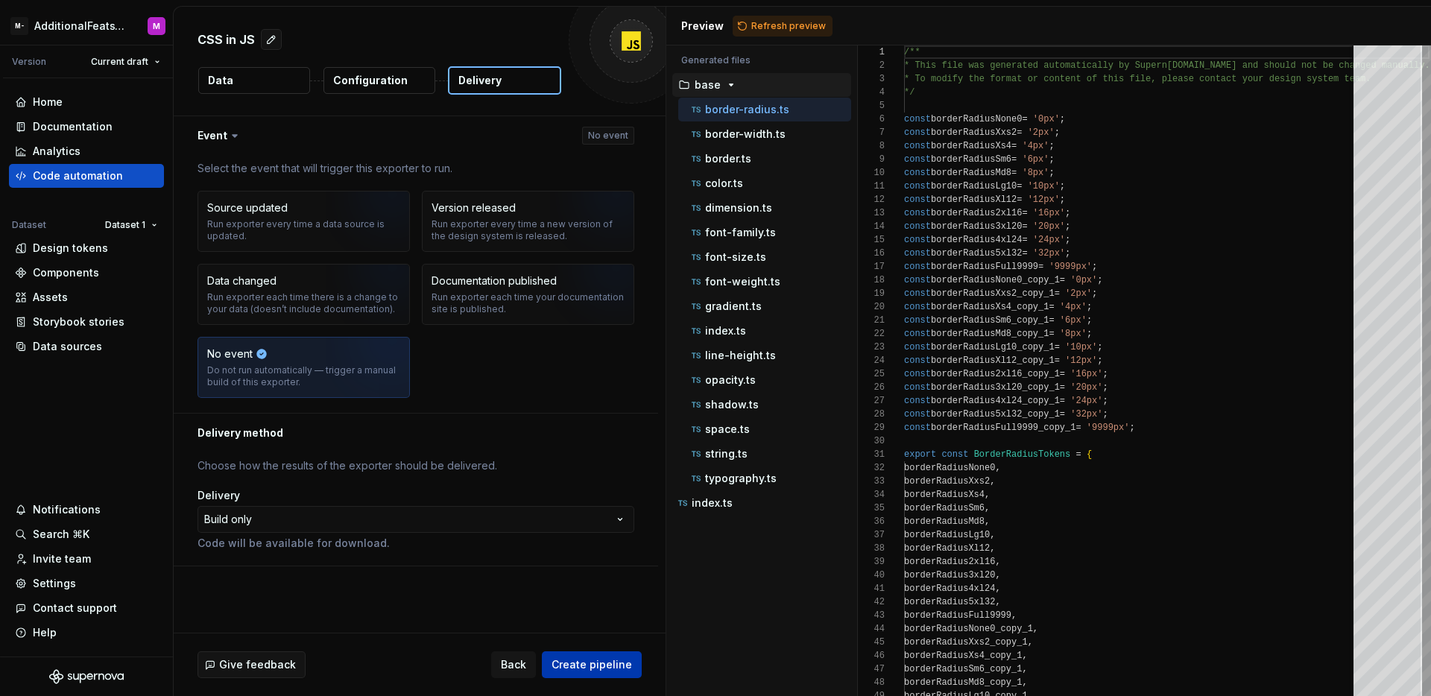
click at [587, 662] on span "Create pipeline" at bounding box center [592, 664] width 81 height 15
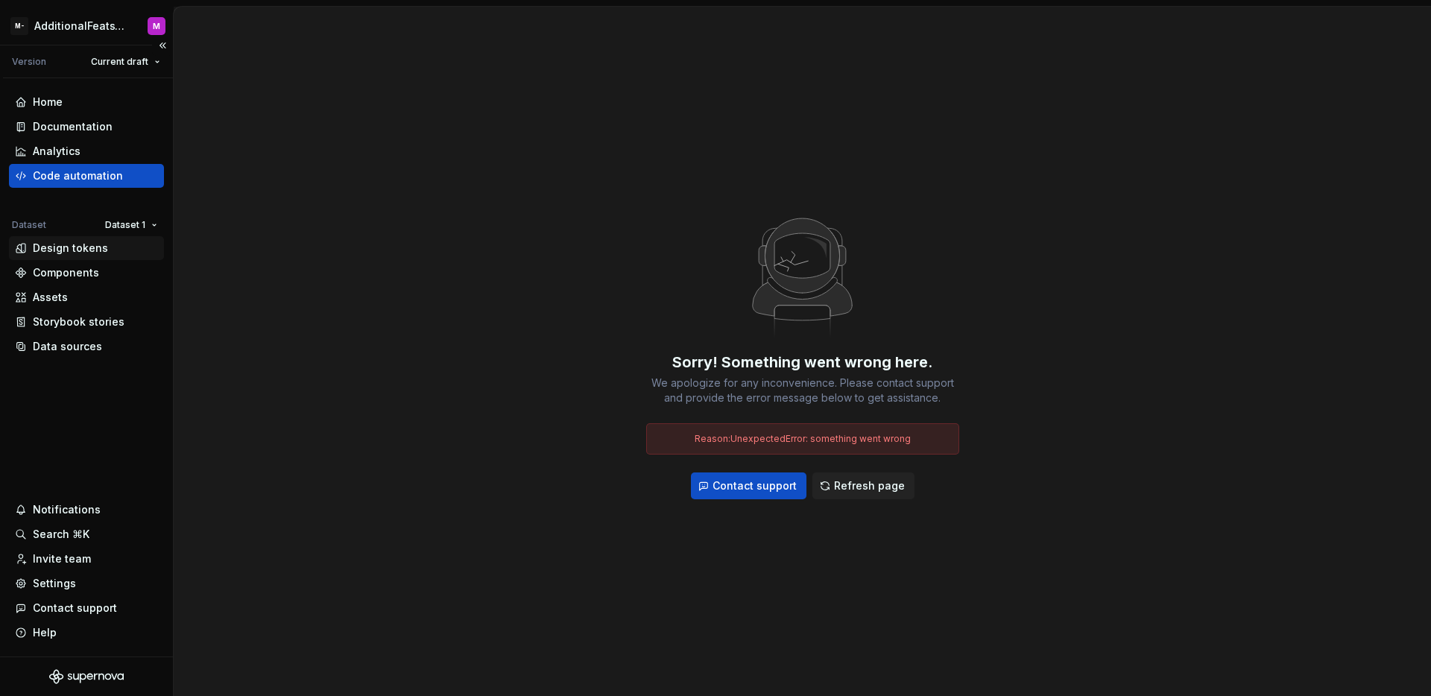
click at [91, 244] on div "Design tokens" at bounding box center [70, 248] width 75 height 15
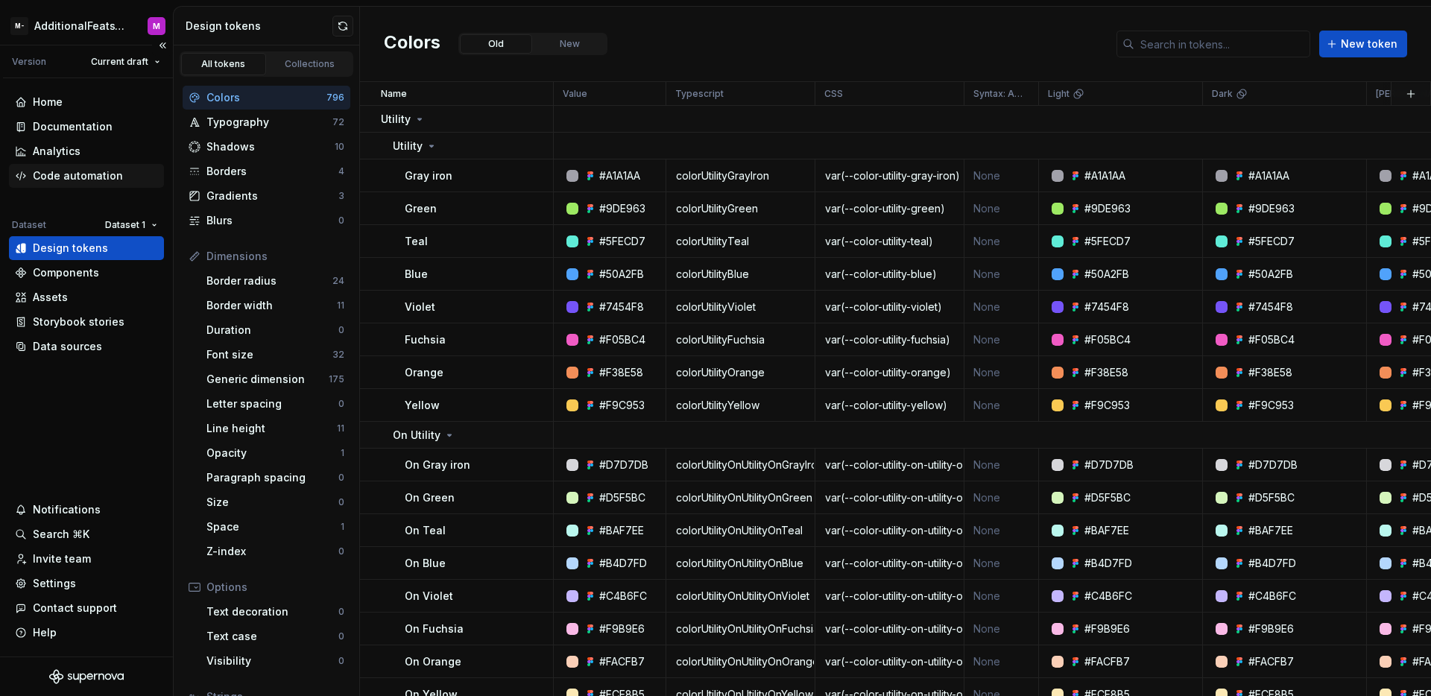
click at [104, 177] on div "Code automation" at bounding box center [78, 175] width 90 height 15
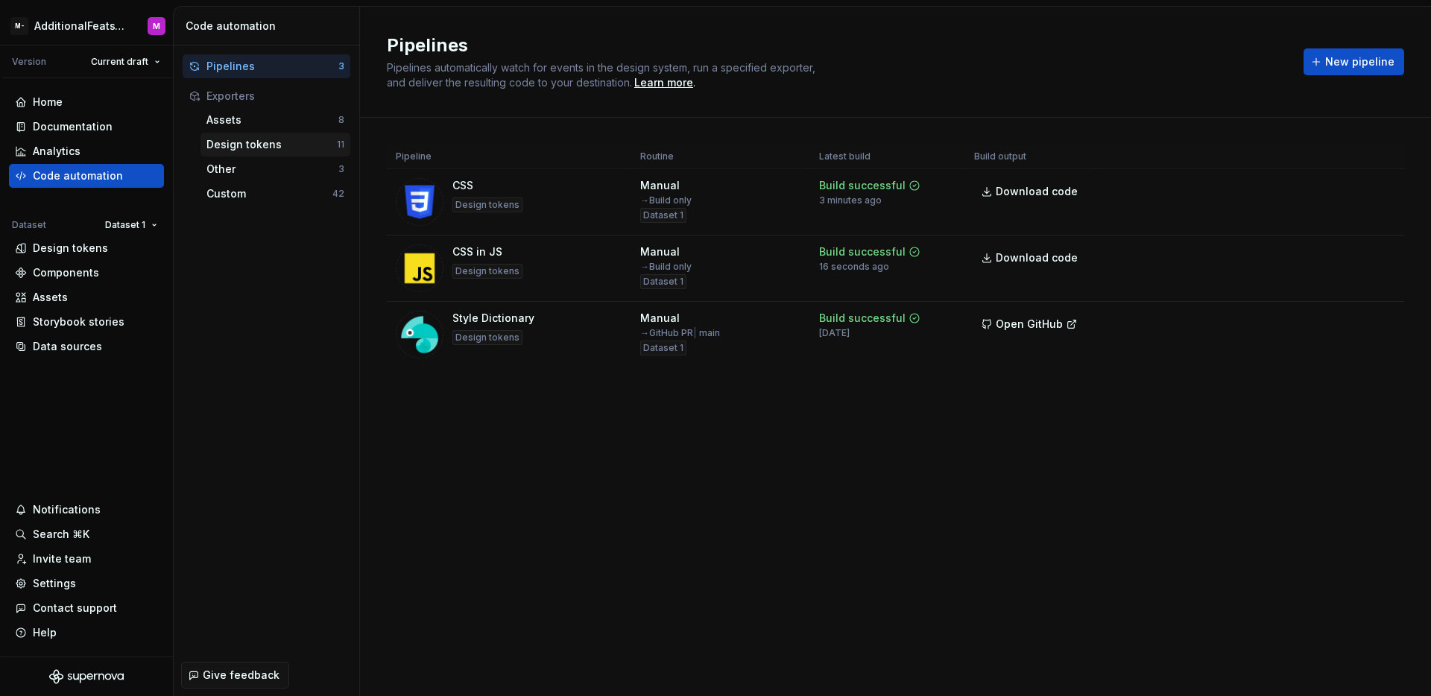
click at [251, 142] on div "Design tokens" at bounding box center [271, 144] width 130 height 15
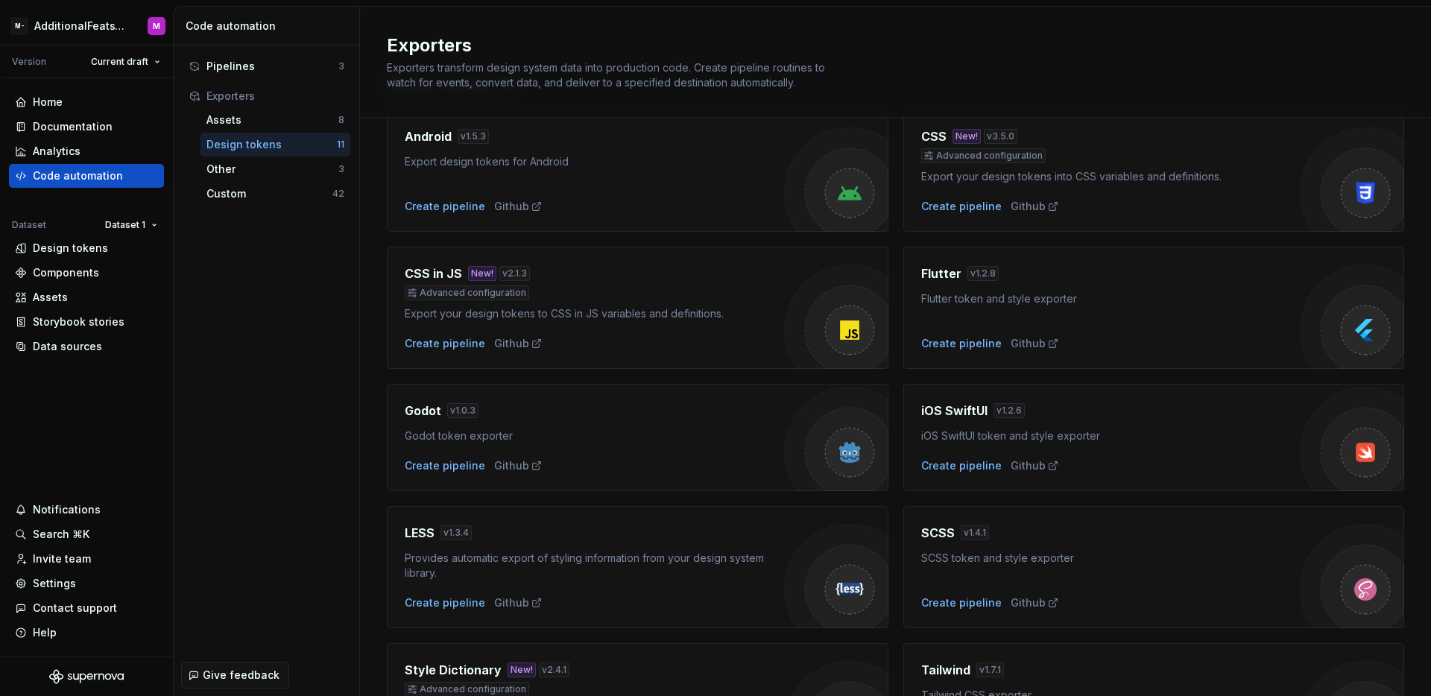
scroll to position [334, 0]
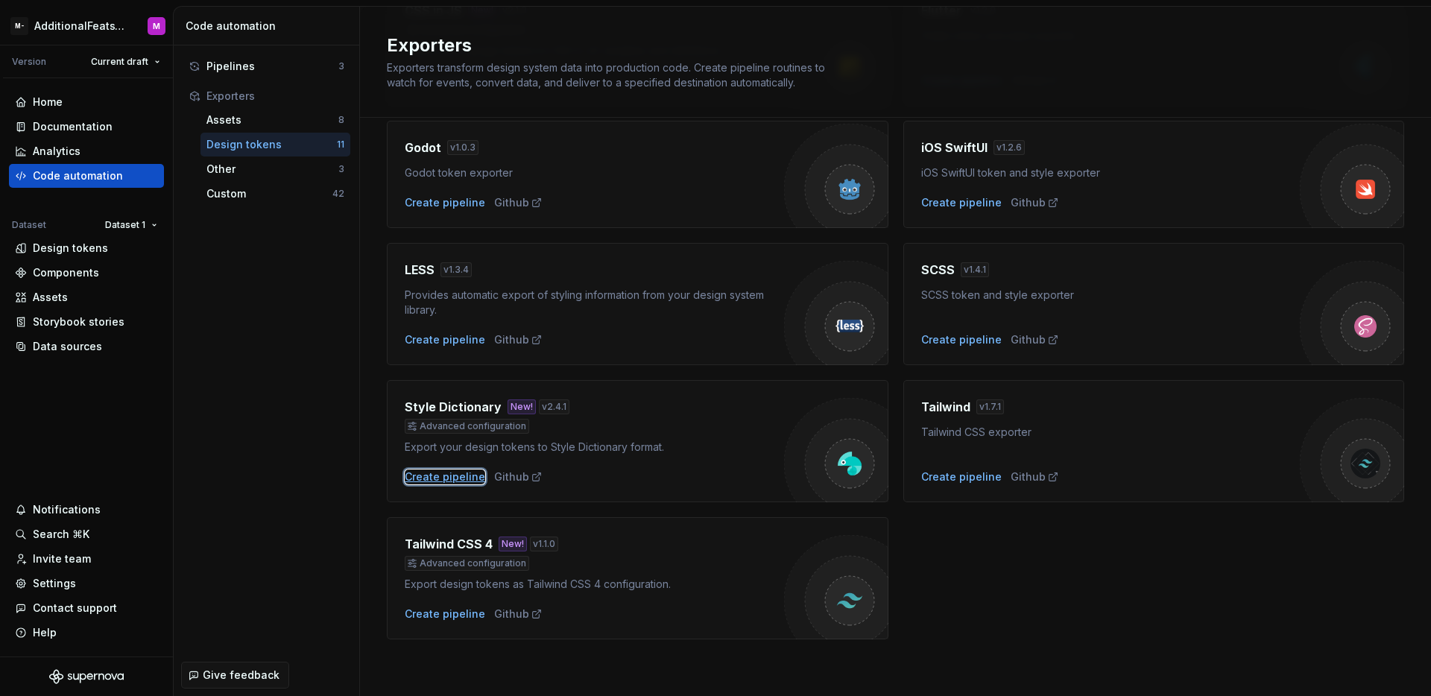
click at [468, 476] on div "Create pipeline" at bounding box center [445, 477] width 81 height 15
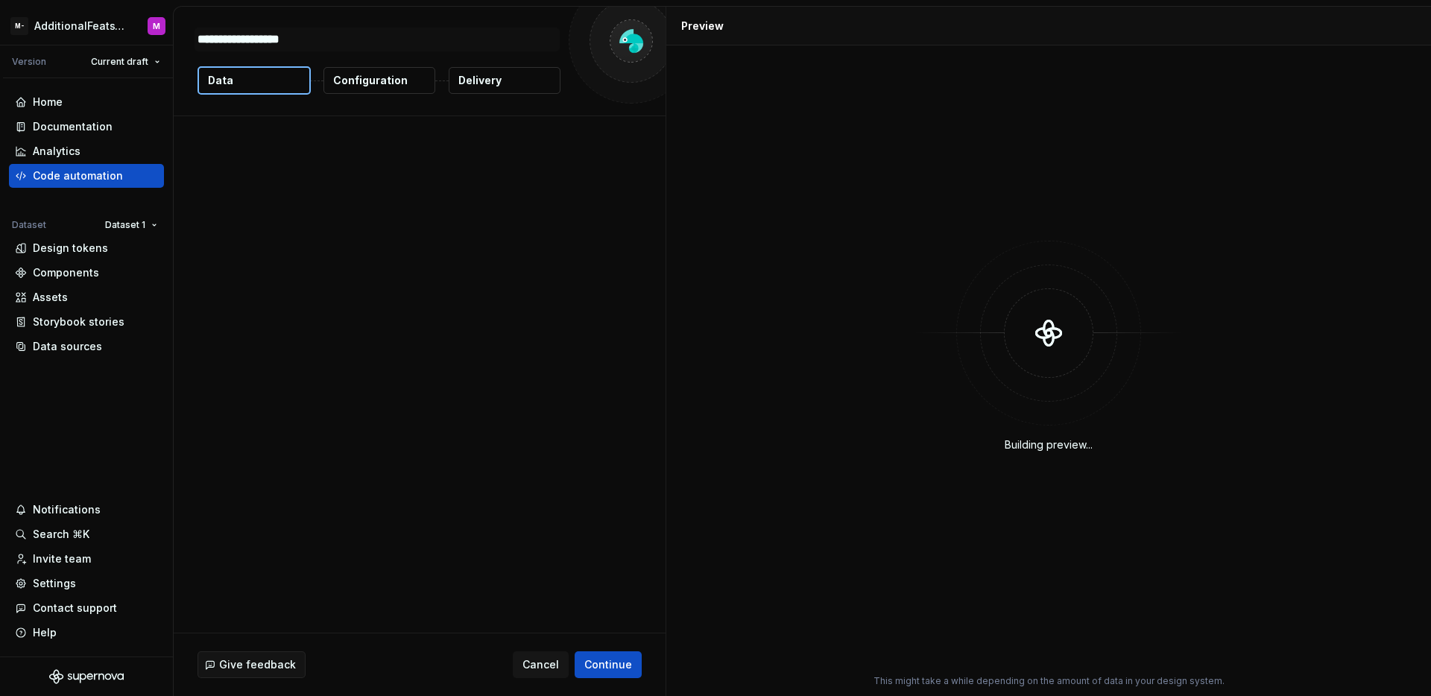
type textarea "*"
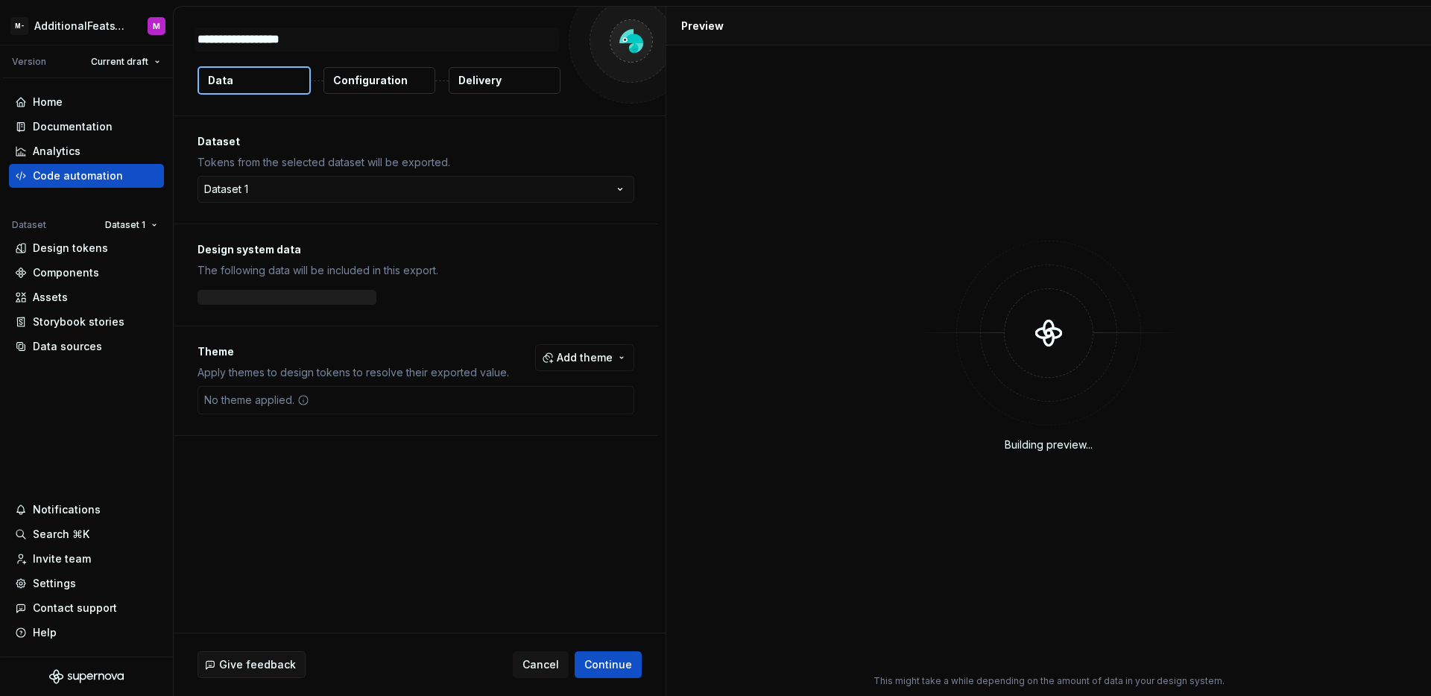
click at [370, 86] on p "Configuration" at bounding box center [370, 80] width 75 height 15
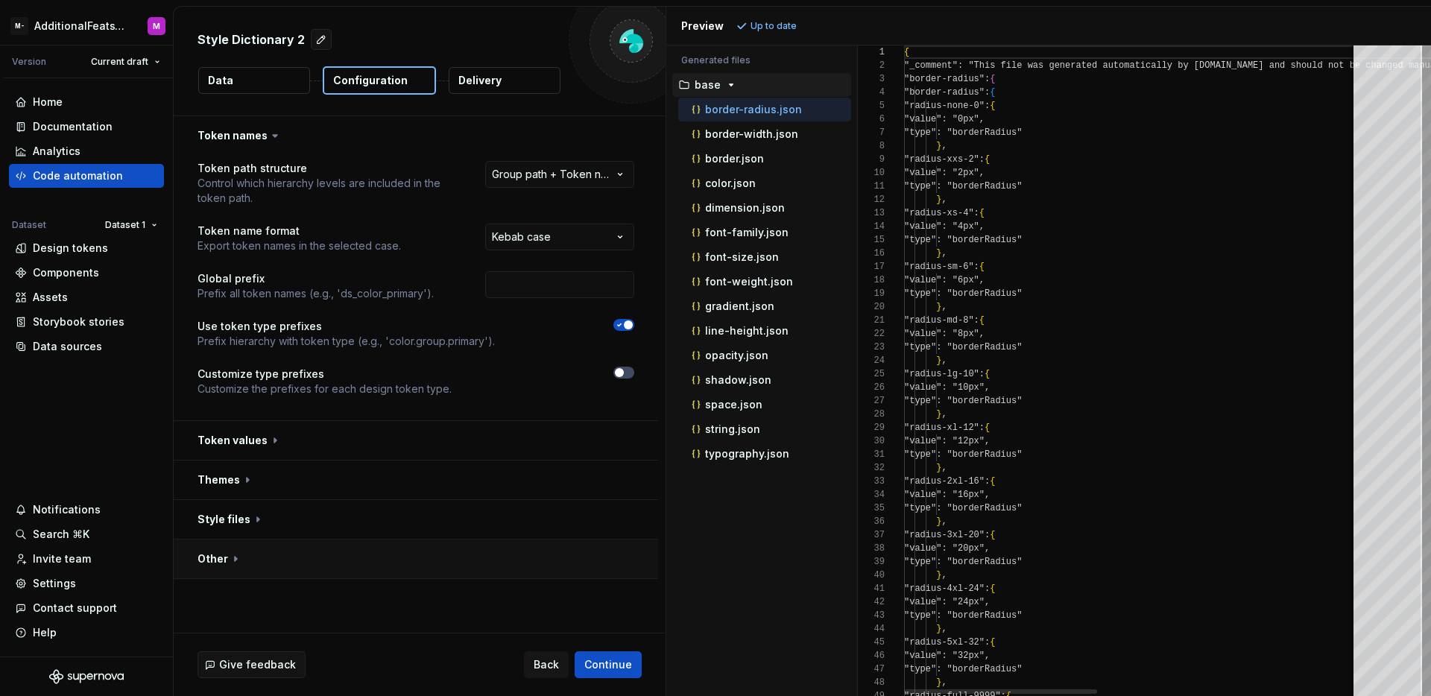
click at [311, 562] on button "button" at bounding box center [416, 559] width 484 height 39
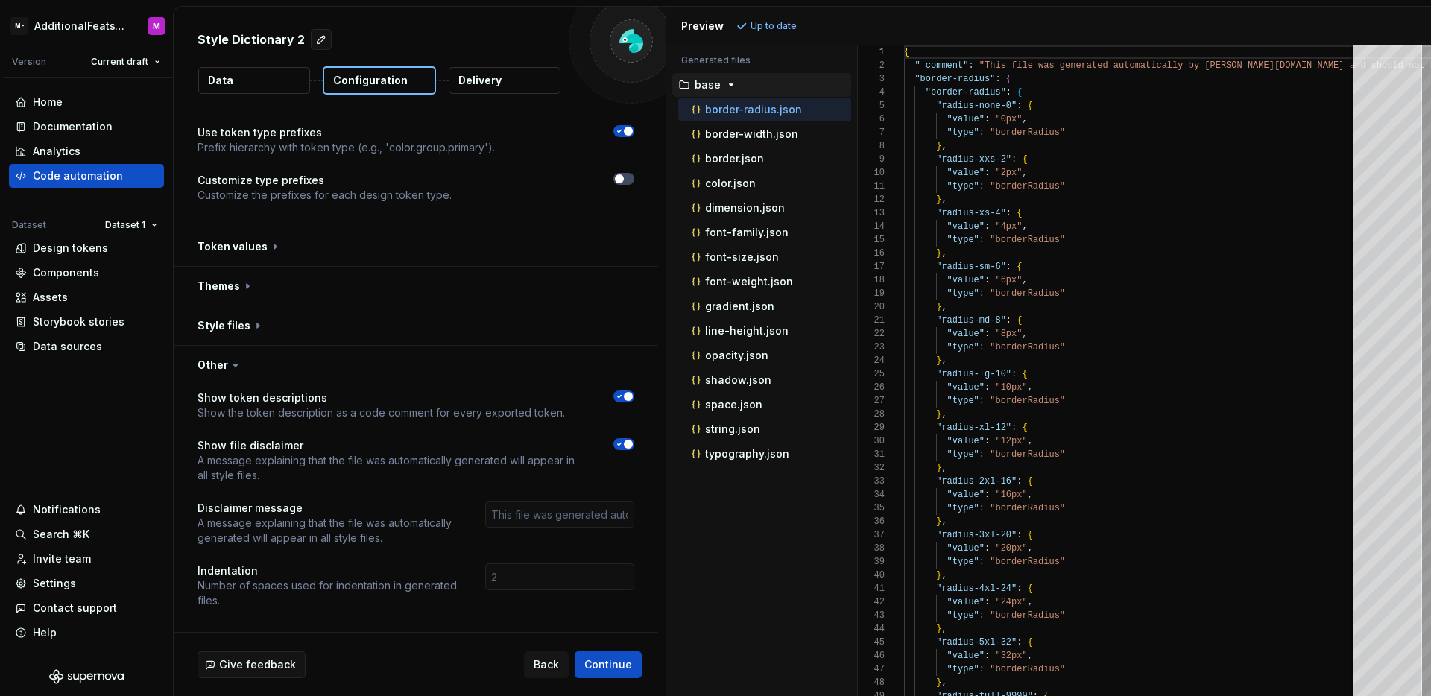
scroll to position [184, 0]
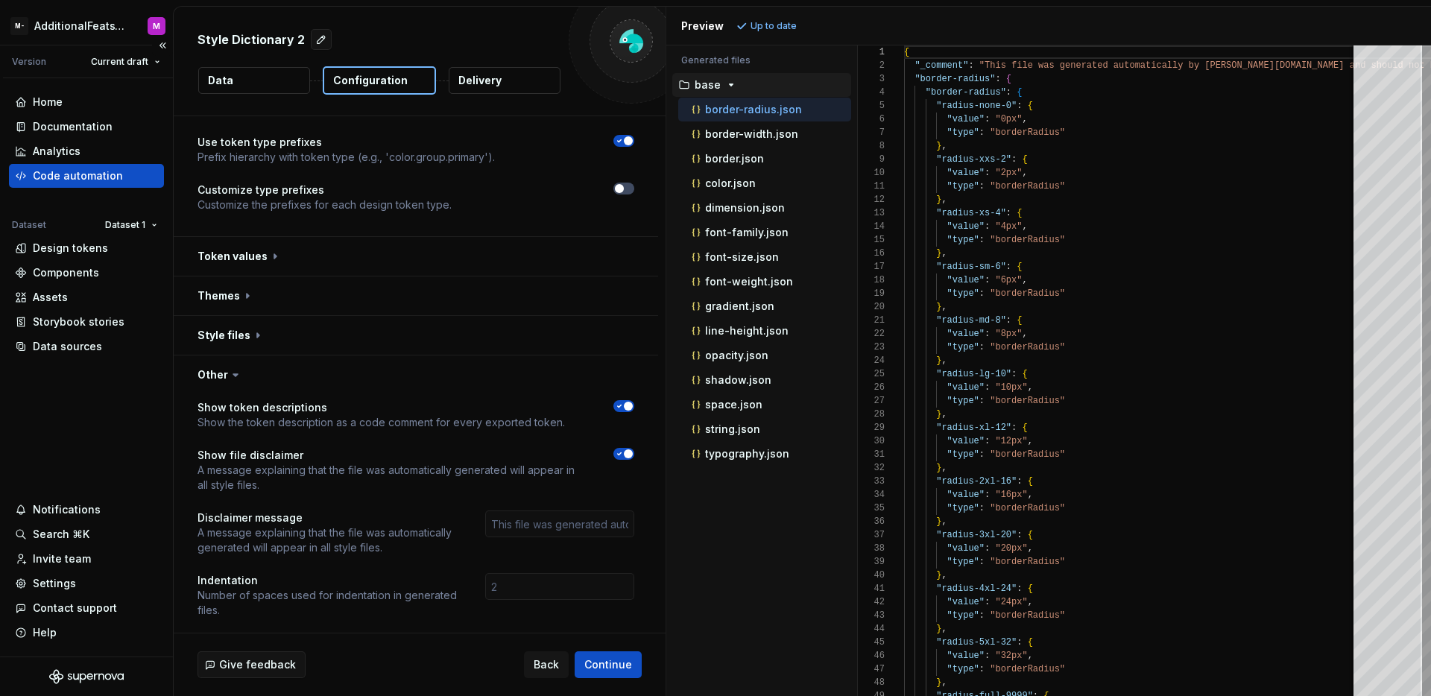
click at [83, 177] on div "Code automation" at bounding box center [78, 175] width 90 height 15
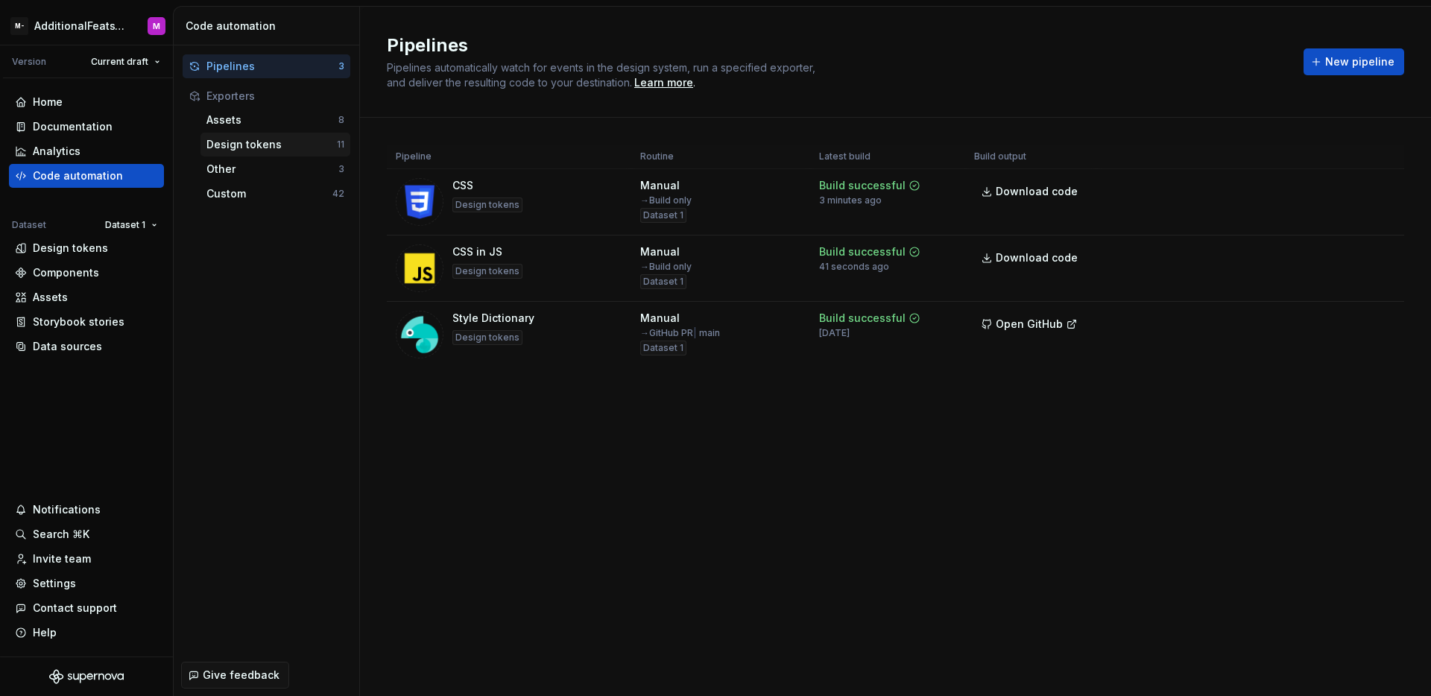
click at [265, 146] on div "Design tokens" at bounding box center [271, 144] width 130 height 15
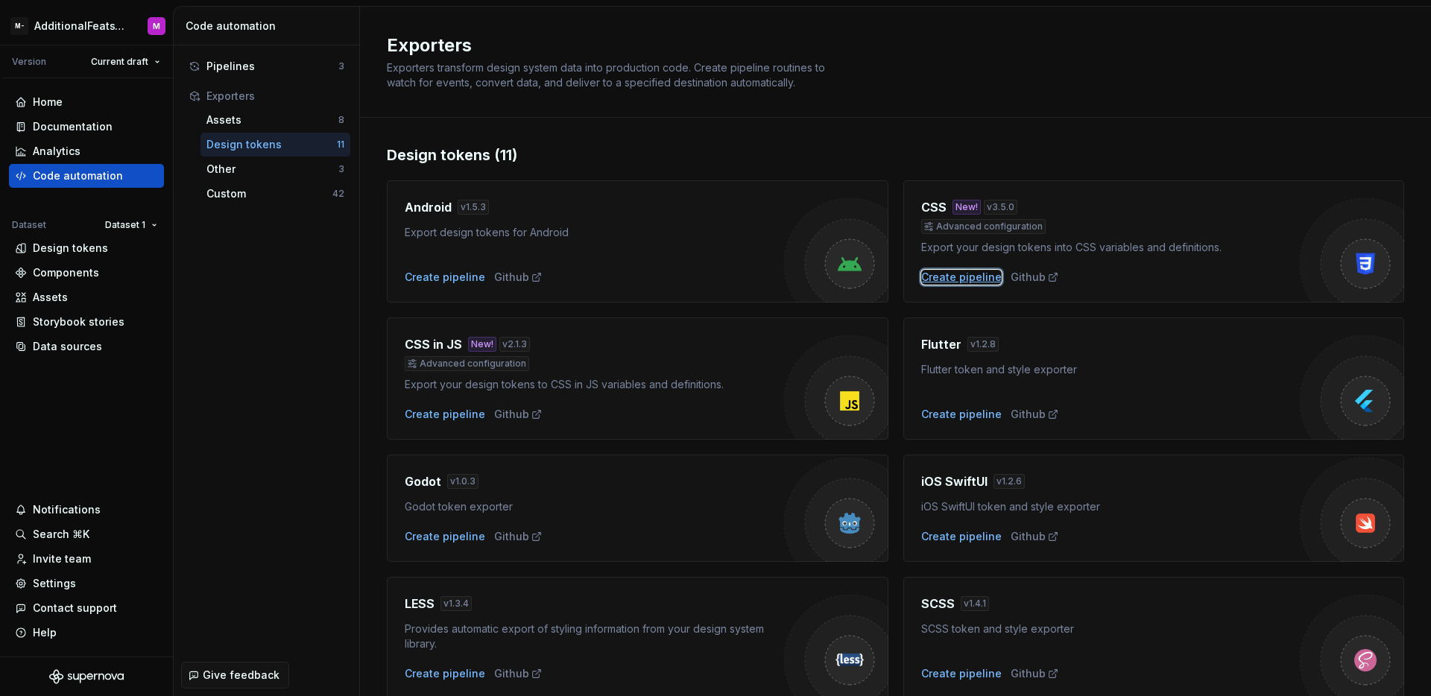
click at [958, 279] on div "Create pipeline" at bounding box center [961, 277] width 81 height 15
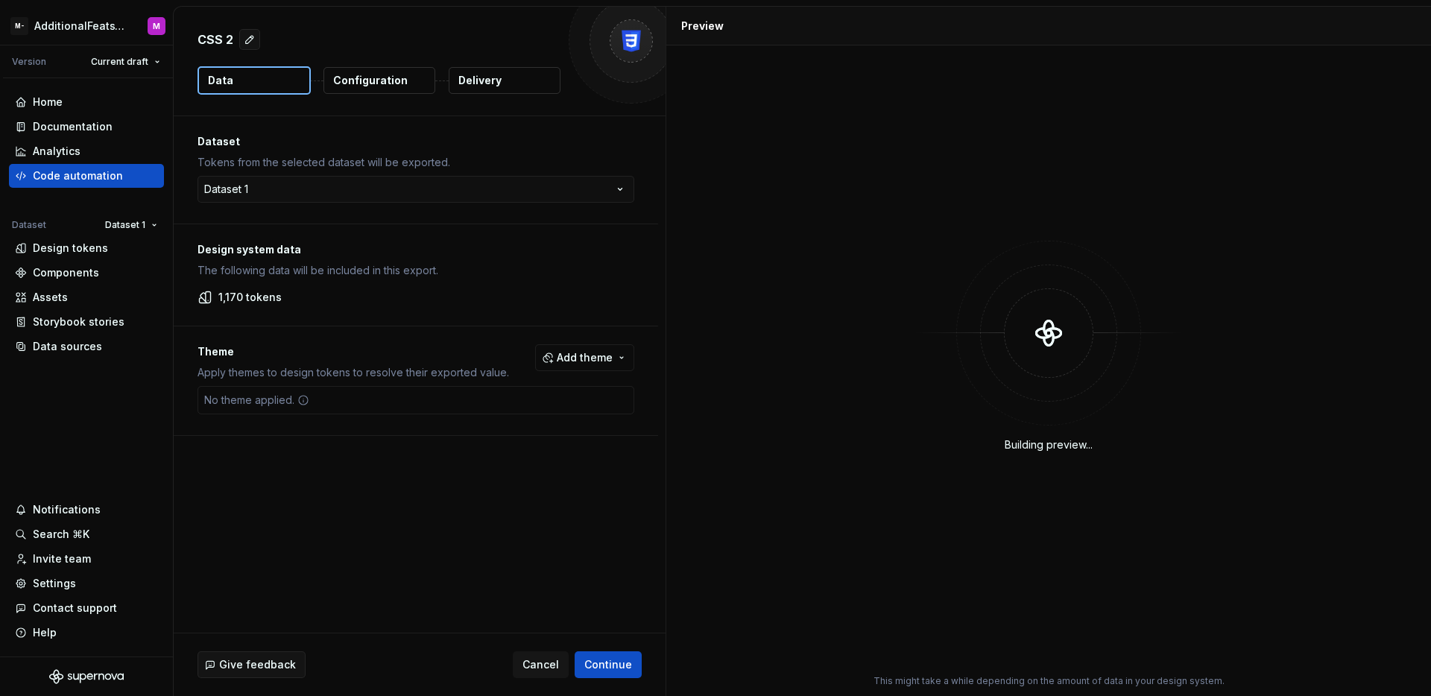
click at [362, 81] on p "Configuration" at bounding box center [370, 80] width 75 height 15
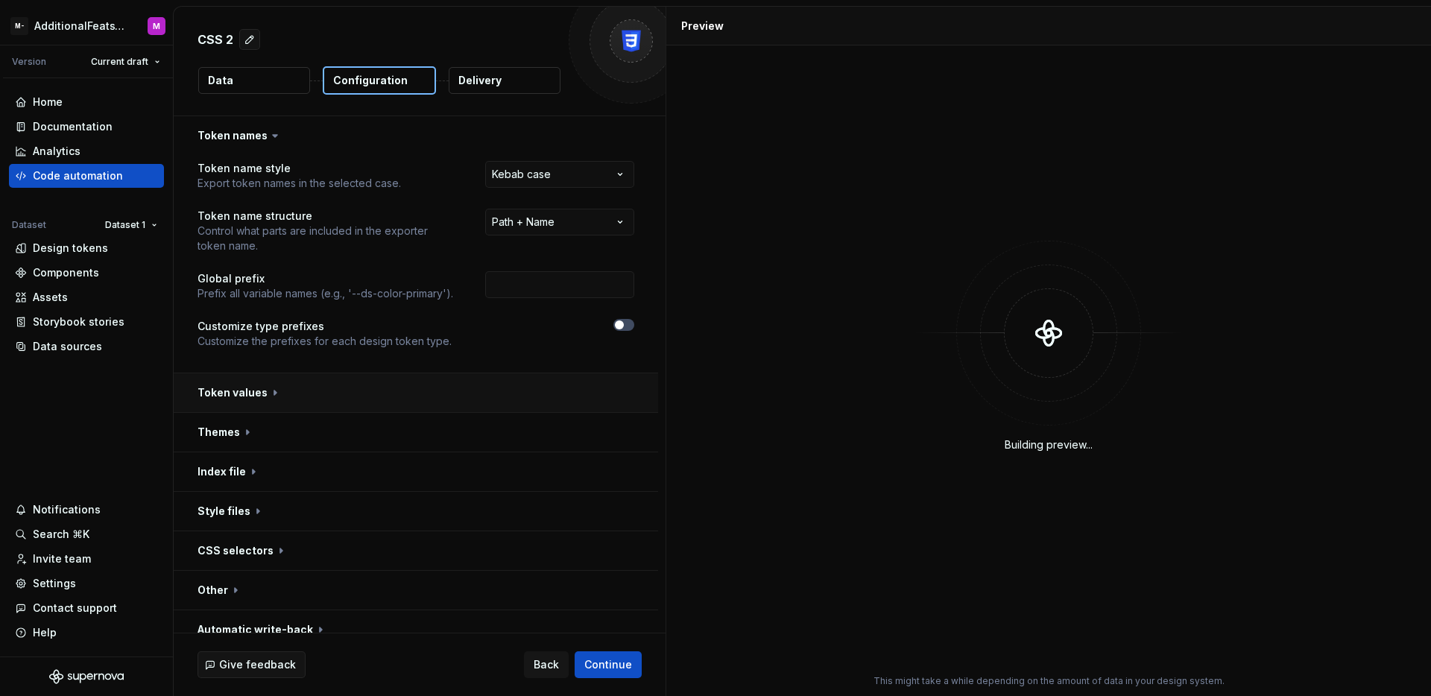
scroll to position [17, 0]
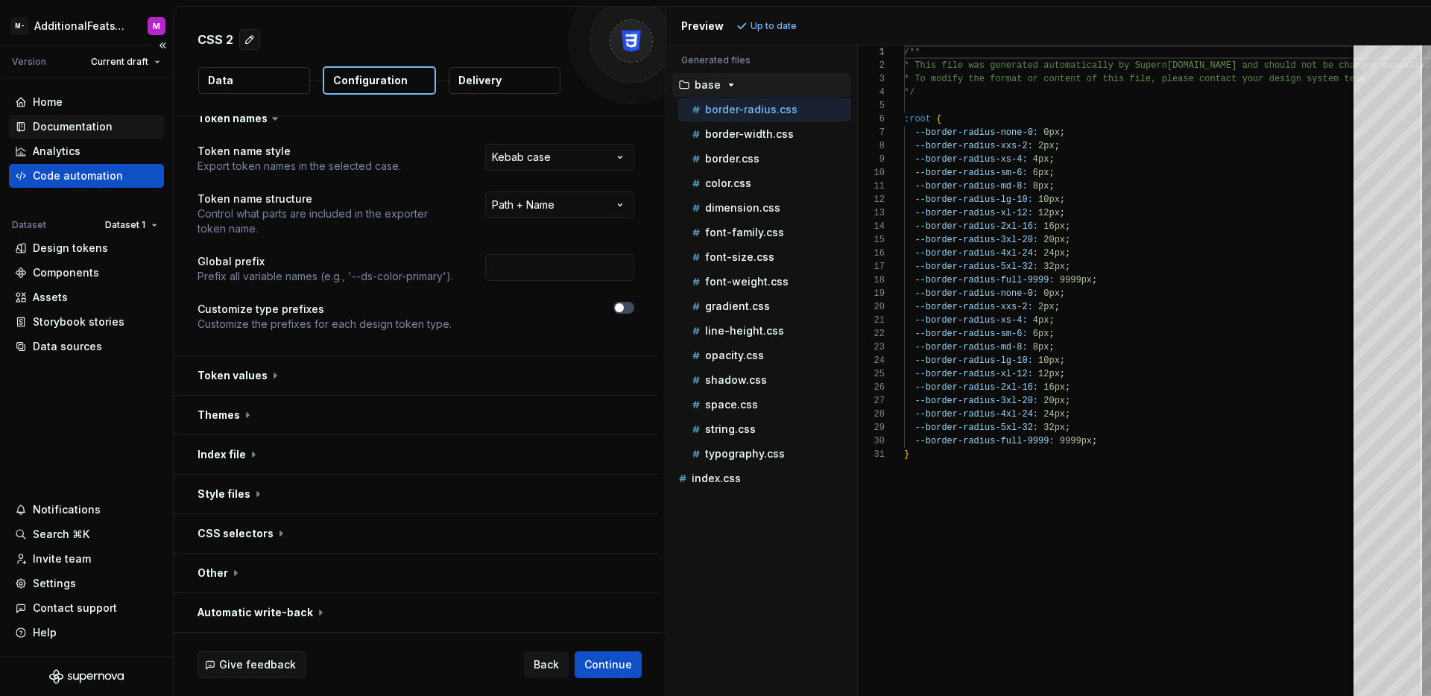
click at [72, 124] on div "Documentation" at bounding box center [73, 126] width 80 height 15
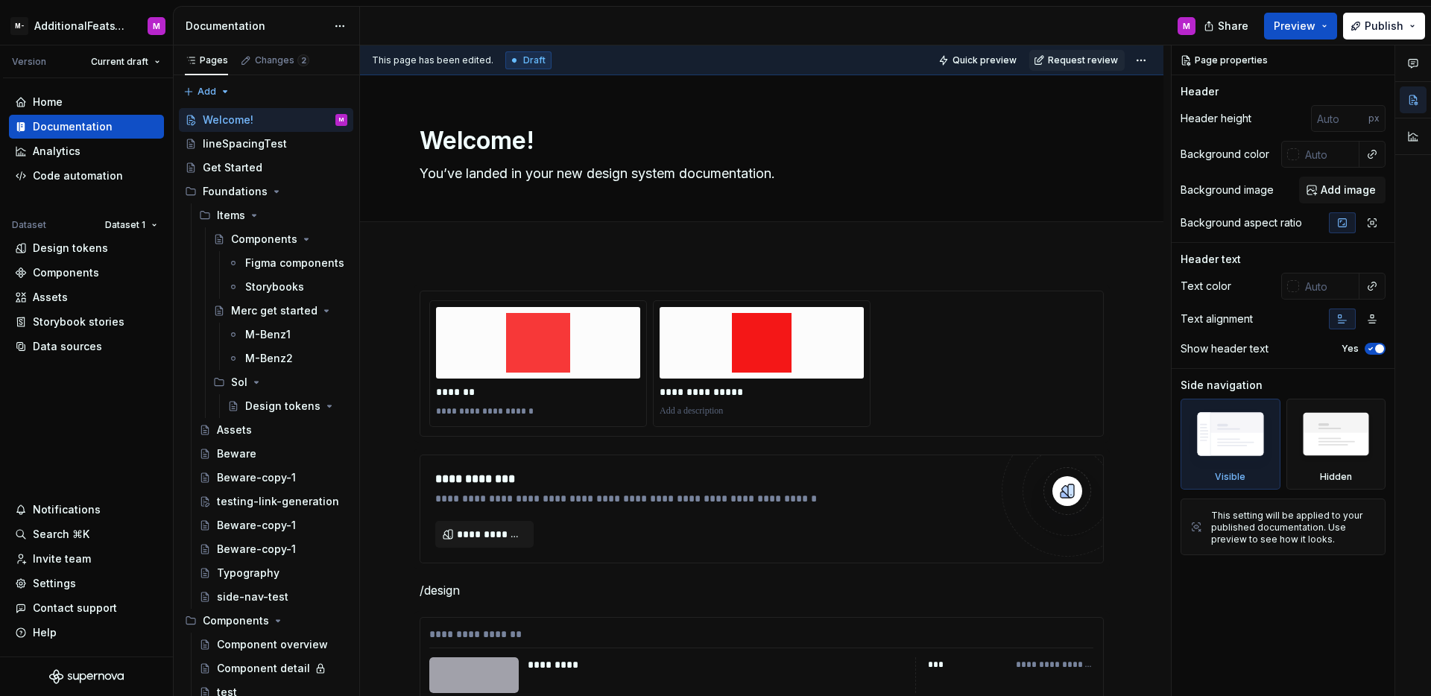
scroll to position [538, 0]
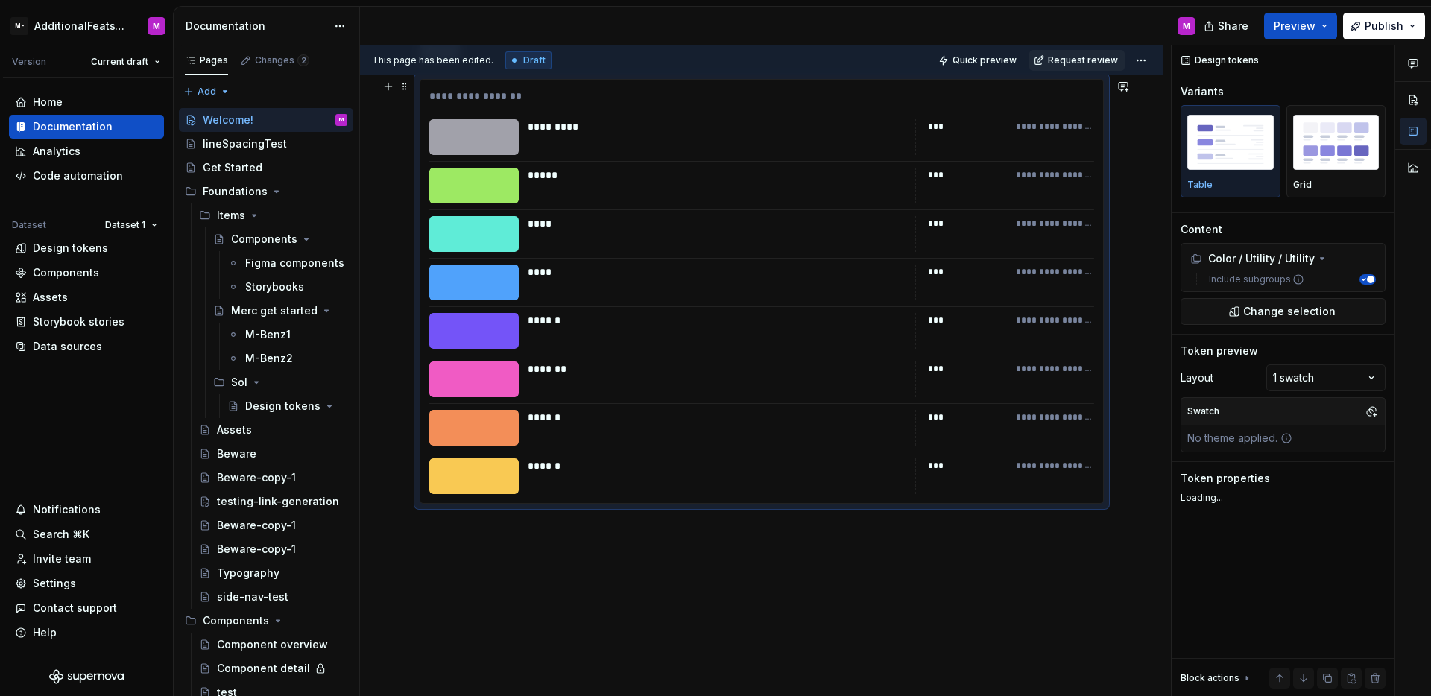
click at [808, 384] on div "*******" at bounding box center [717, 380] width 379 height 36
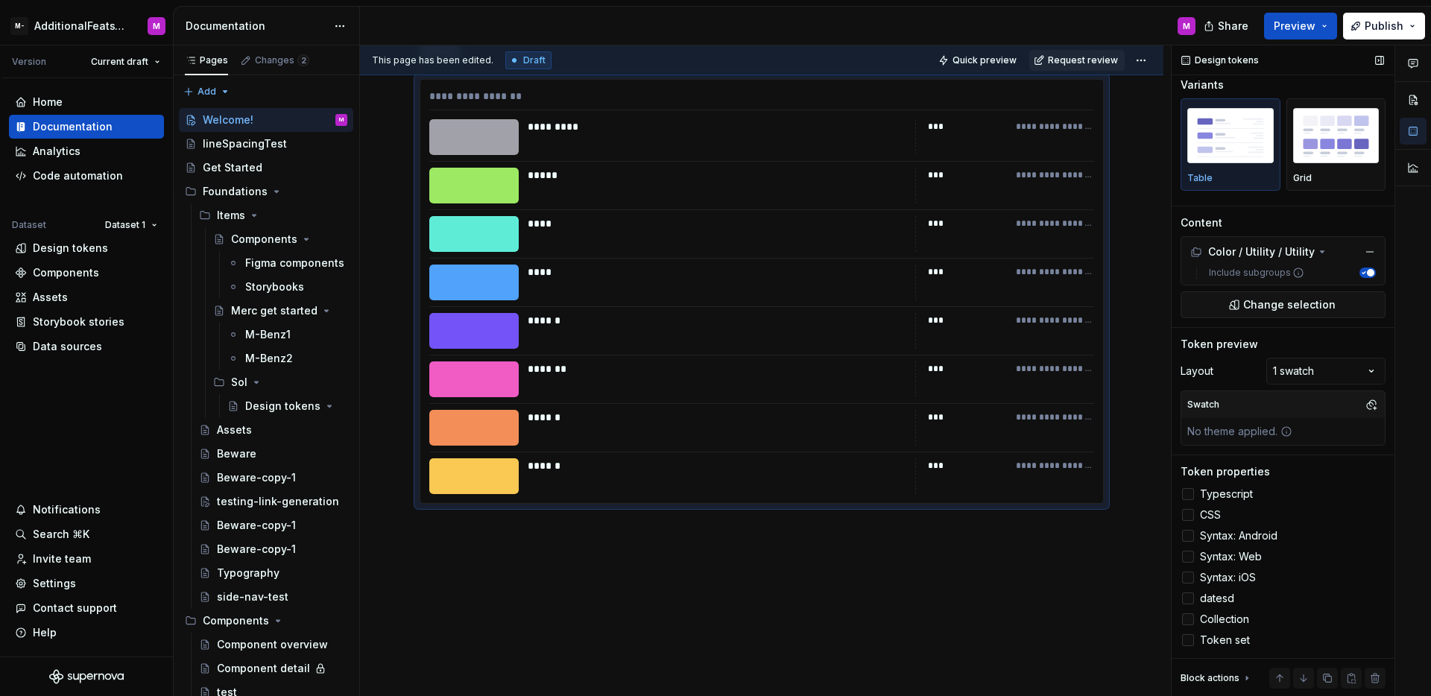
click at [1189, 619] on div at bounding box center [1188, 619] width 12 height 12
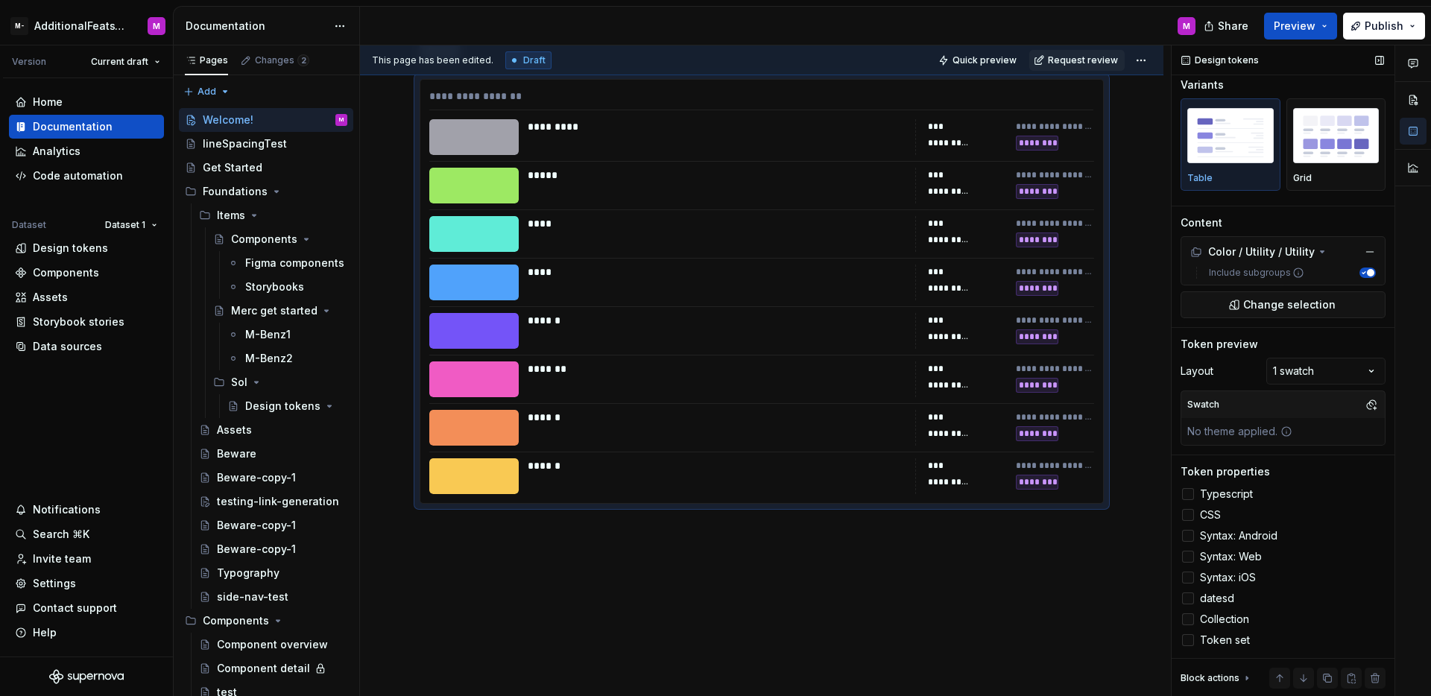
click at [1188, 619] on icon at bounding box center [1188, 619] width 0 height 0
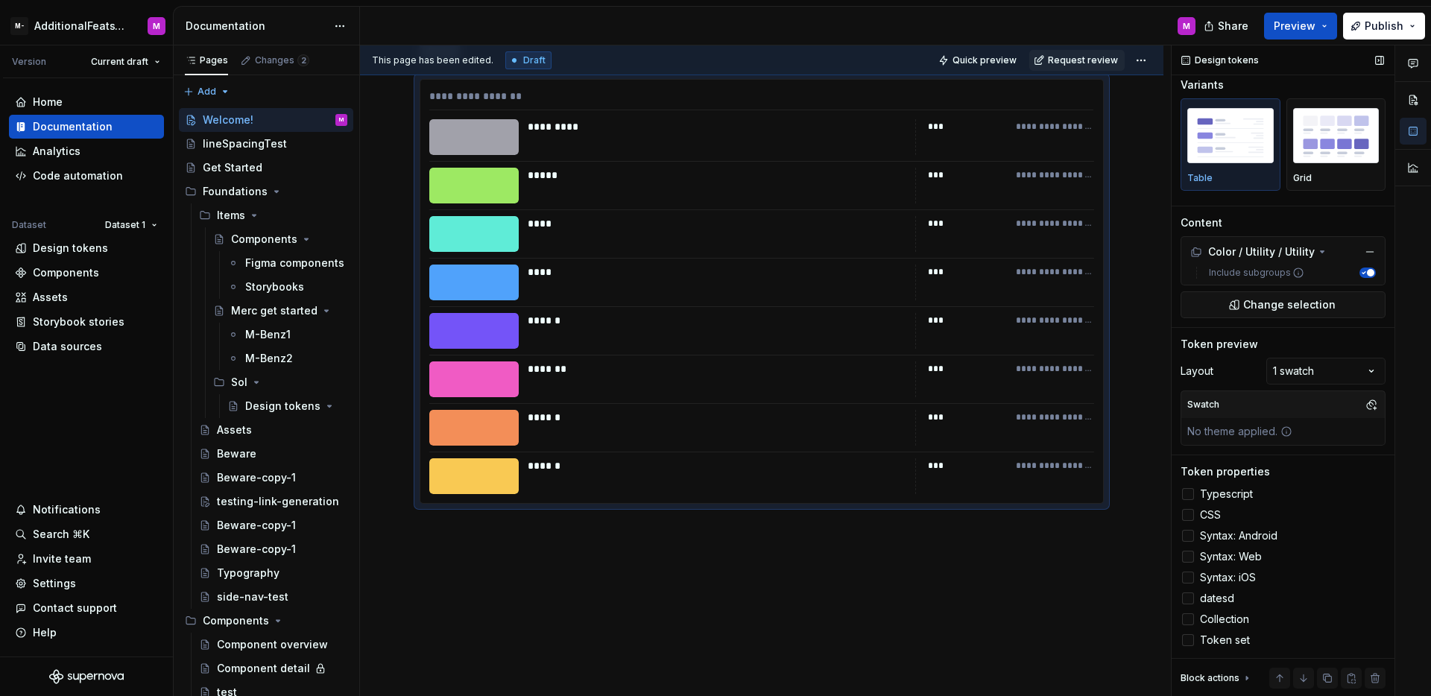
click at [1188, 561] on div at bounding box center [1188, 557] width 12 height 12
click at [1188, 557] on icon at bounding box center [1188, 557] width 0 height 0
click at [1188, 561] on div at bounding box center [1188, 557] width 12 height 12
click at [84, 252] on div "Design tokens" at bounding box center [70, 248] width 75 height 15
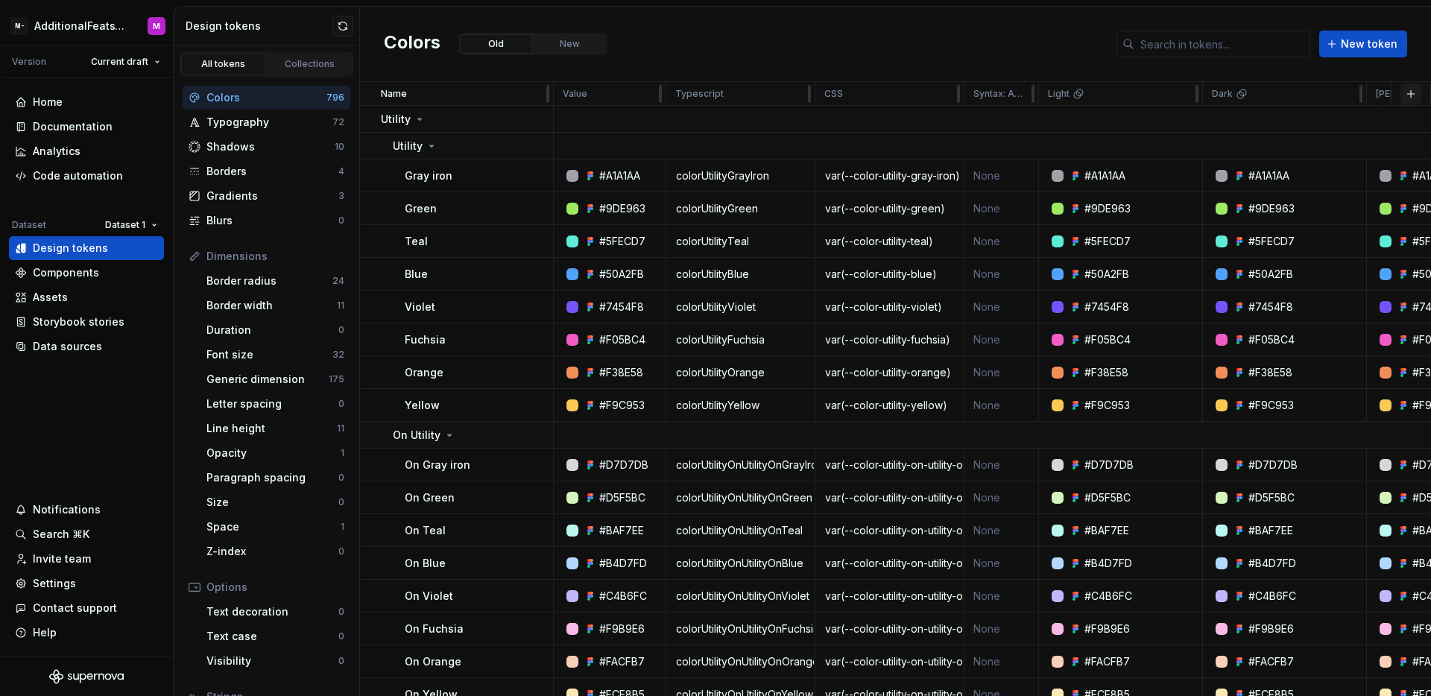
click at [1404, 90] on button "button" at bounding box center [1411, 93] width 21 height 21
click at [86, 269] on div "Components" at bounding box center [66, 272] width 66 height 15
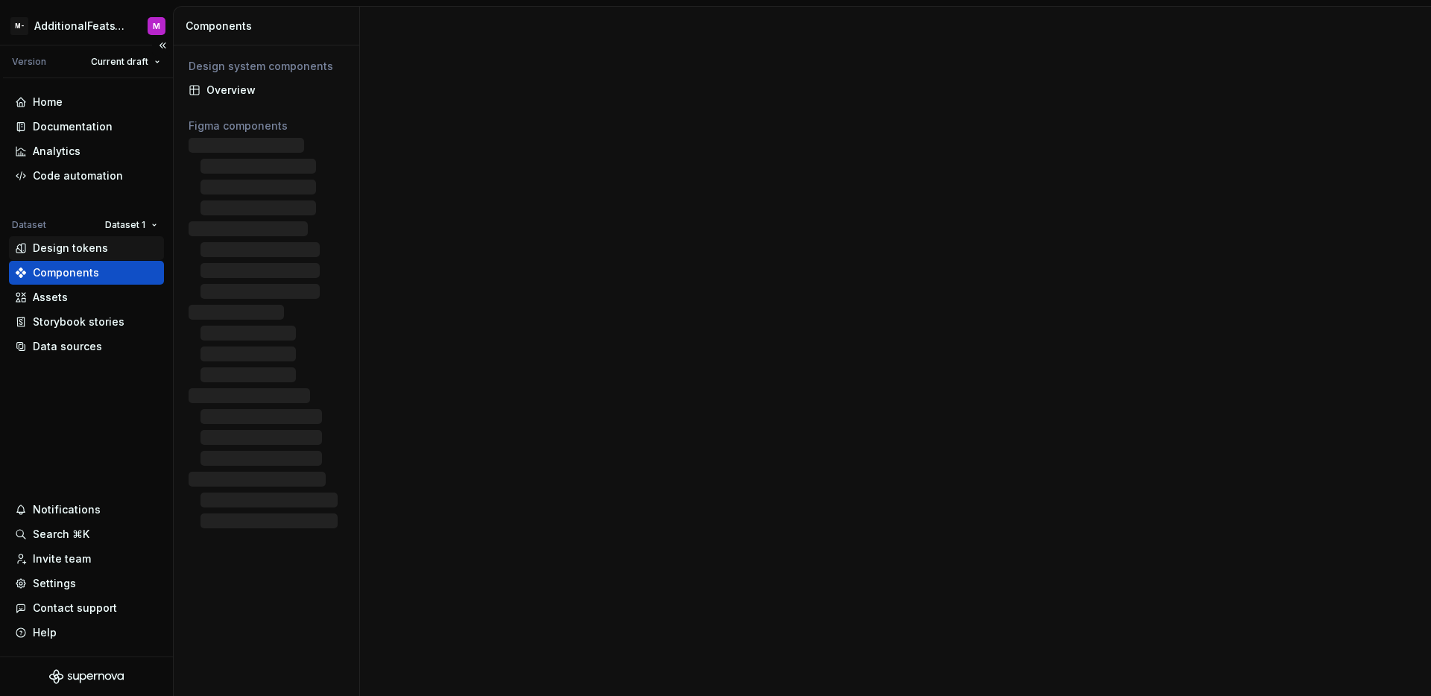
click at [90, 250] on div "Design tokens" at bounding box center [70, 248] width 75 height 15
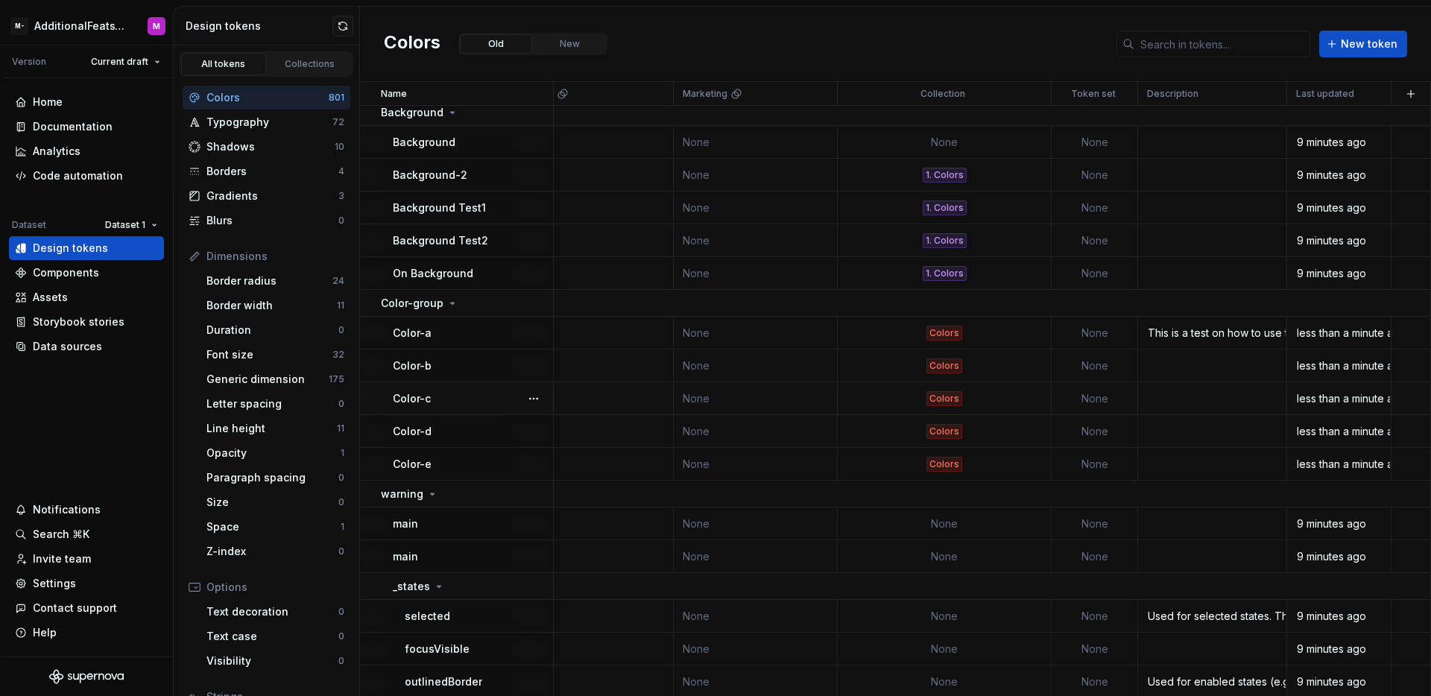
scroll to position [2350, 2565]
click at [77, 130] on div "Documentation" at bounding box center [73, 126] width 80 height 15
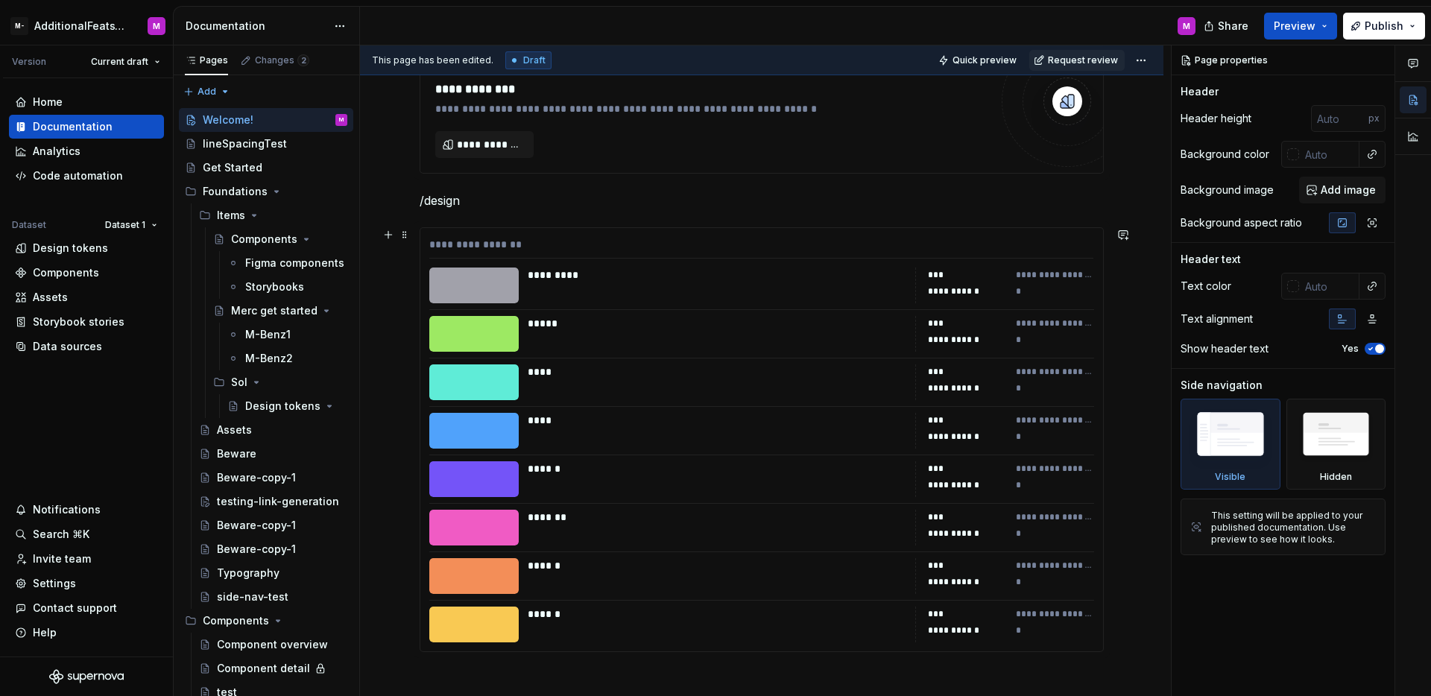
scroll to position [400, 0]
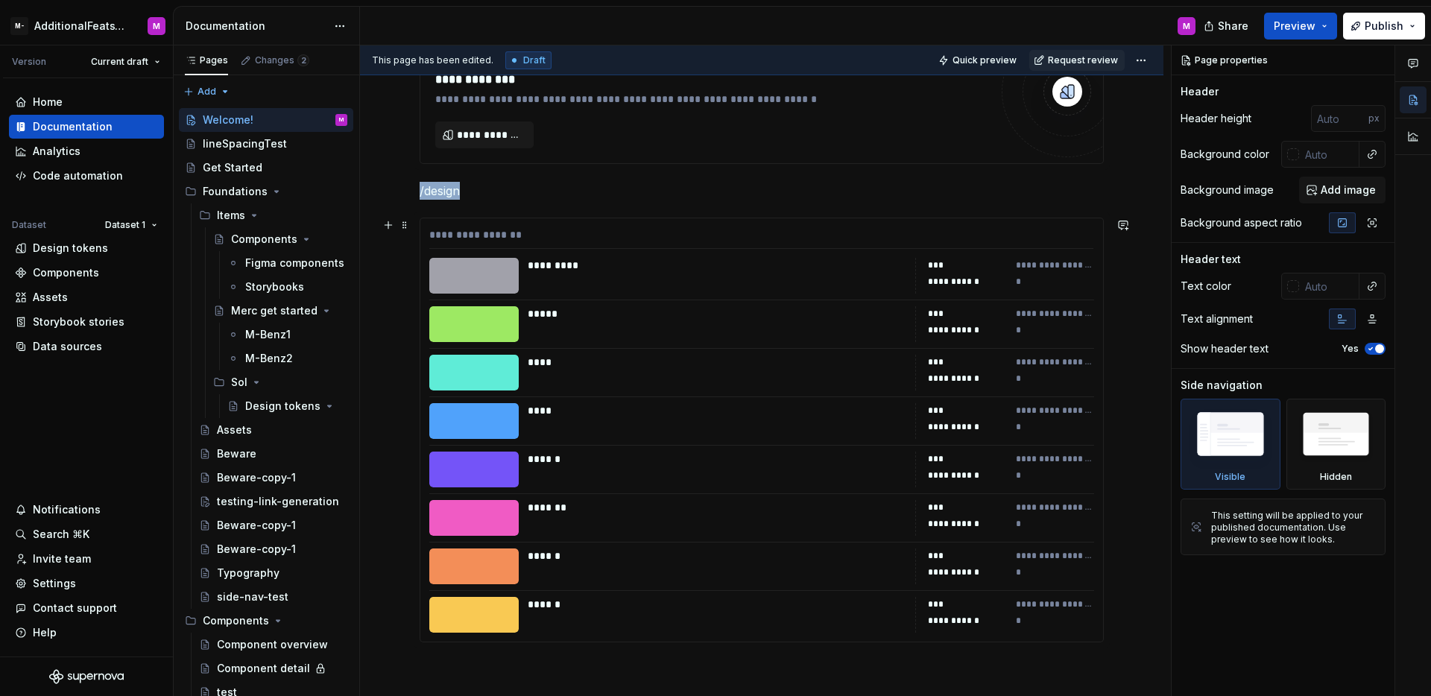
click at [842, 432] on div "****" at bounding box center [717, 421] width 379 height 36
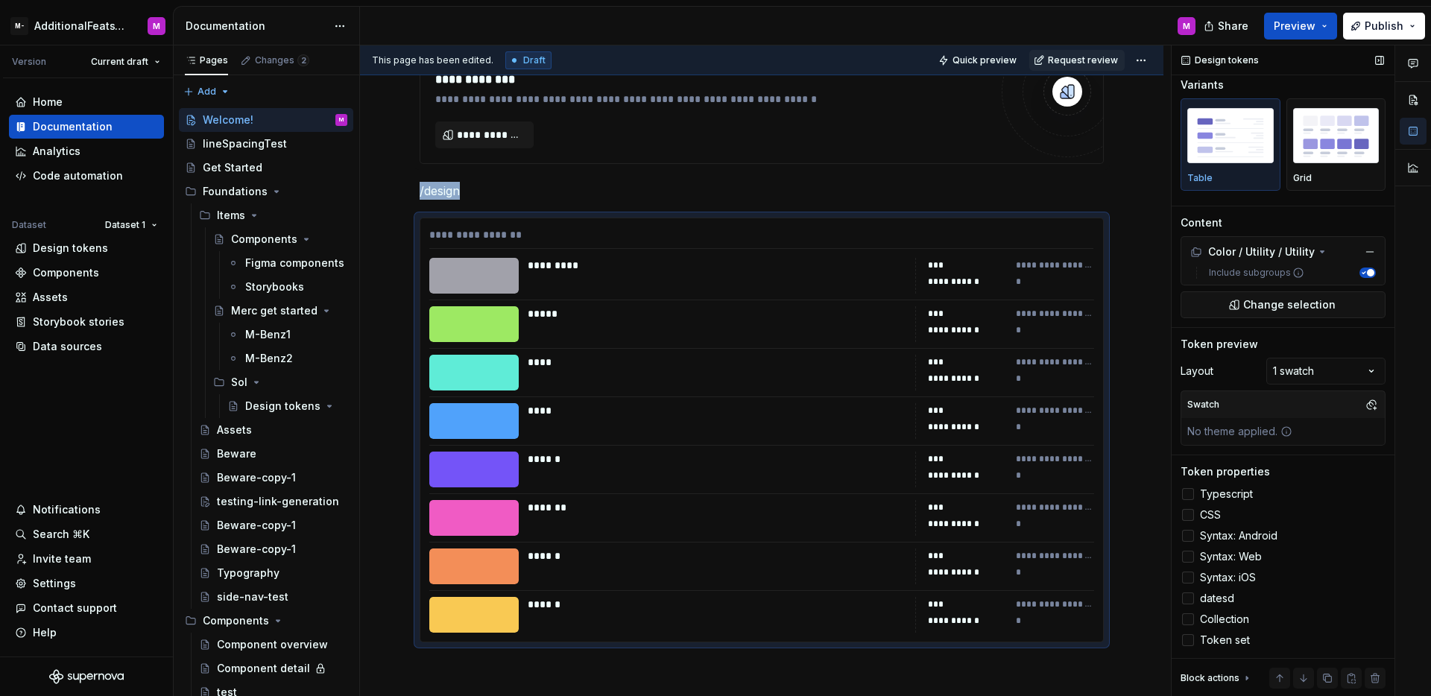
scroll to position [0, 0]
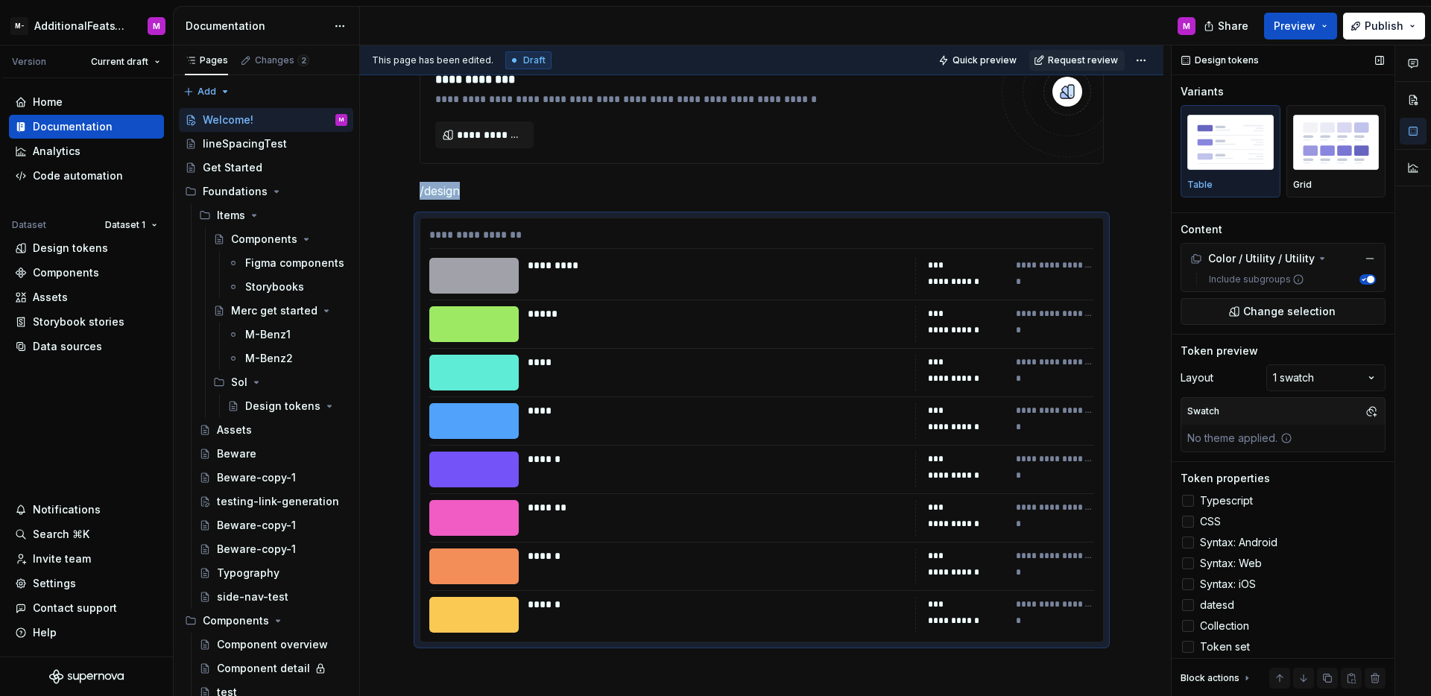
click at [1188, 522] on icon at bounding box center [1188, 522] width 0 height 0
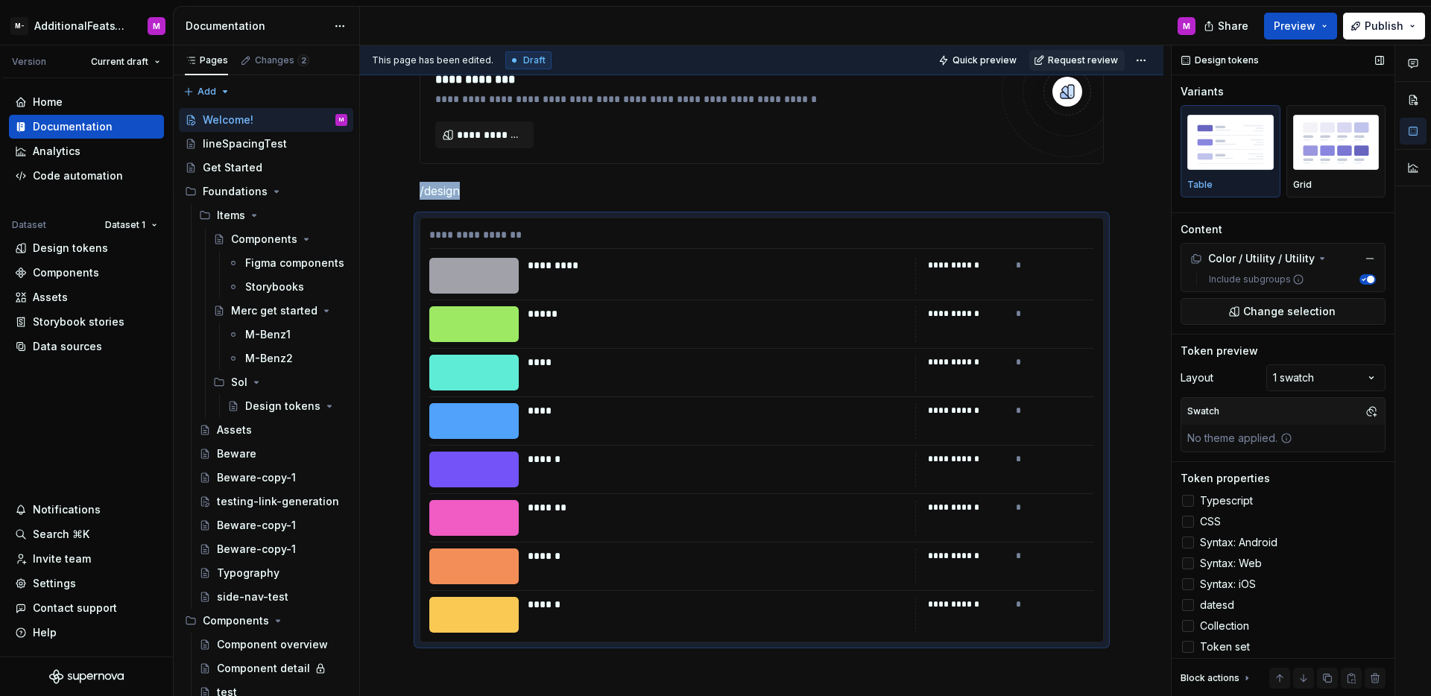
click at [1188, 564] on icon at bounding box center [1188, 564] width 0 height 0
click at [1182, 520] on div at bounding box center [1188, 522] width 12 height 12
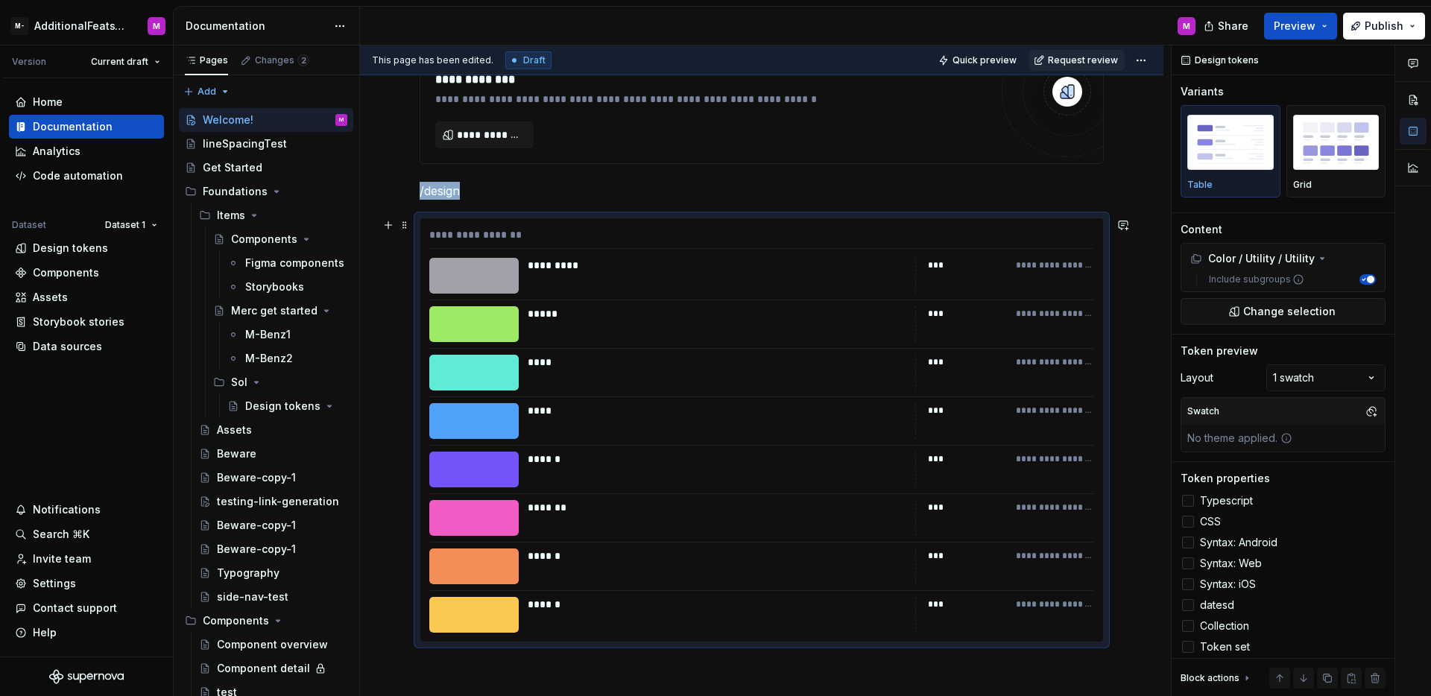
click at [984, 455] on div "***" at bounding box center [967, 459] width 79 height 15
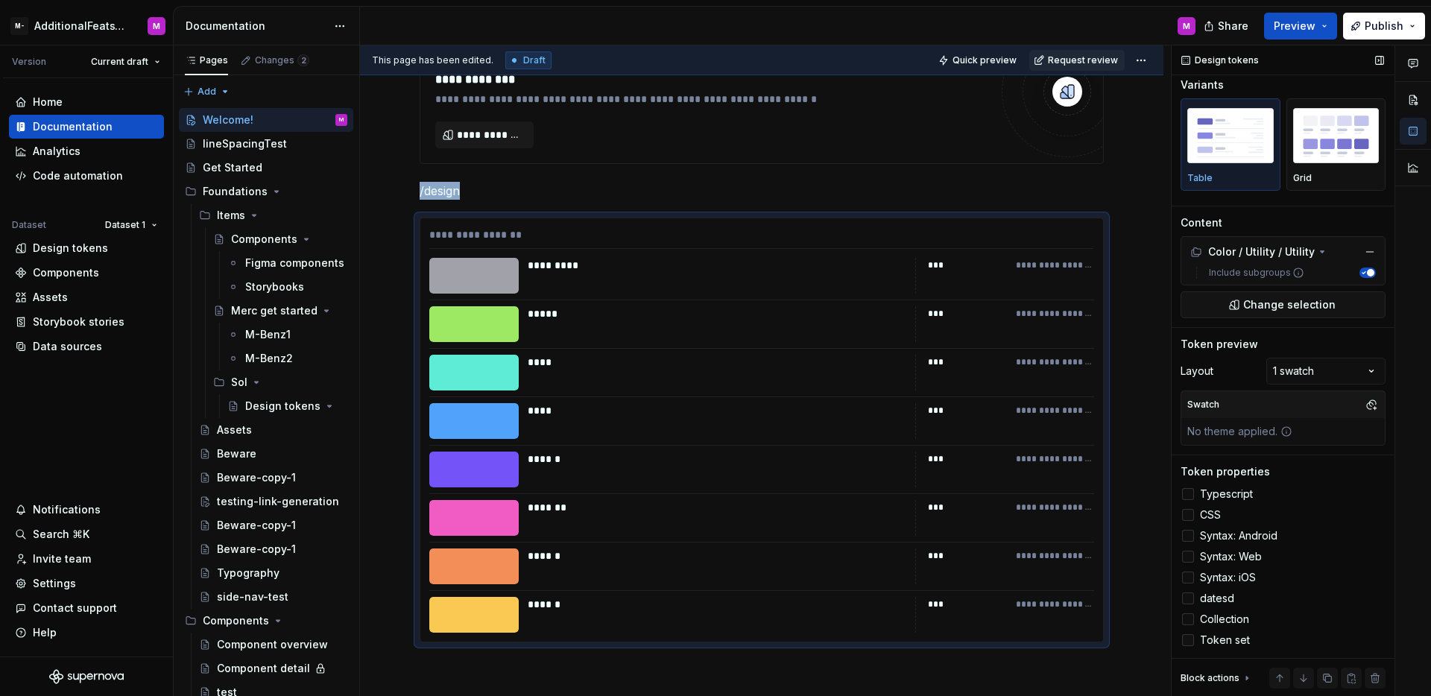
click at [1193, 640] on div at bounding box center [1188, 640] width 12 height 12
click at [1188, 640] on icon at bounding box center [1188, 640] width 0 height 0
click at [1189, 622] on div at bounding box center [1188, 619] width 12 height 12
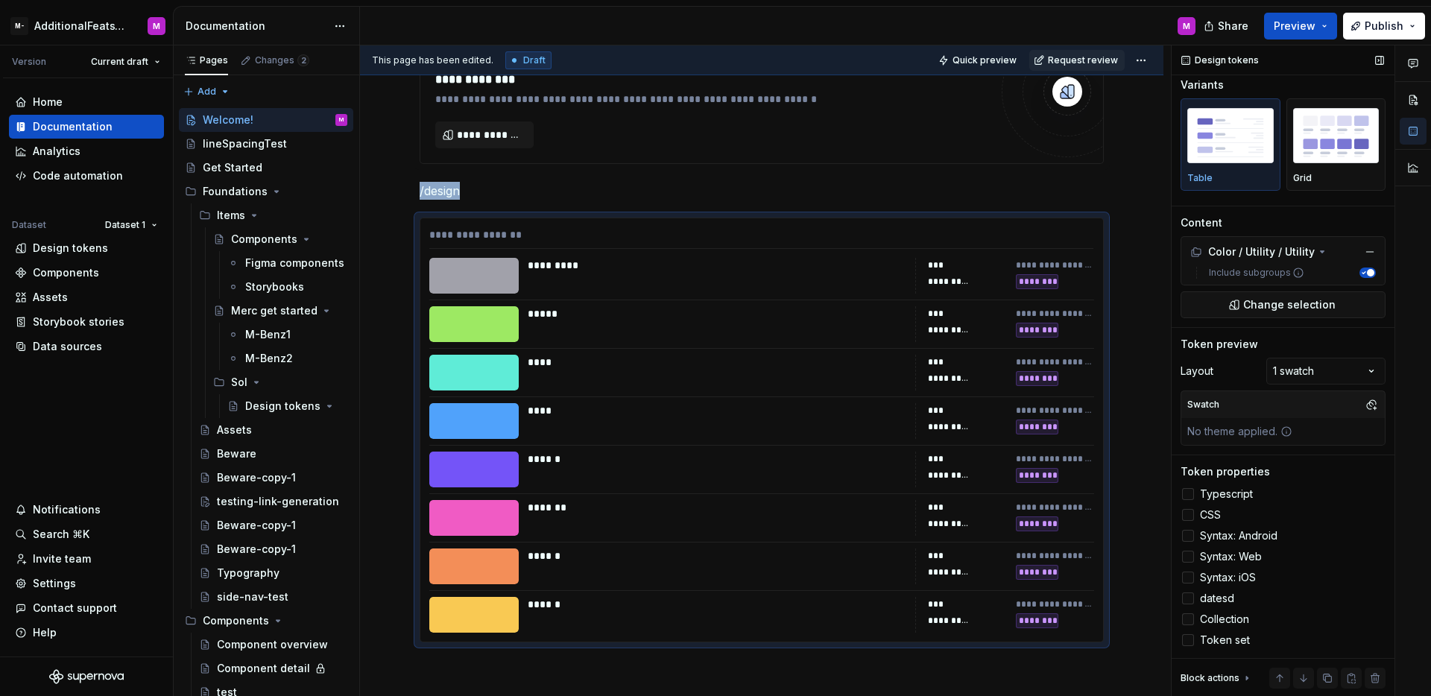
click at [1188, 619] on icon at bounding box center [1188, 619] width 0 height 0
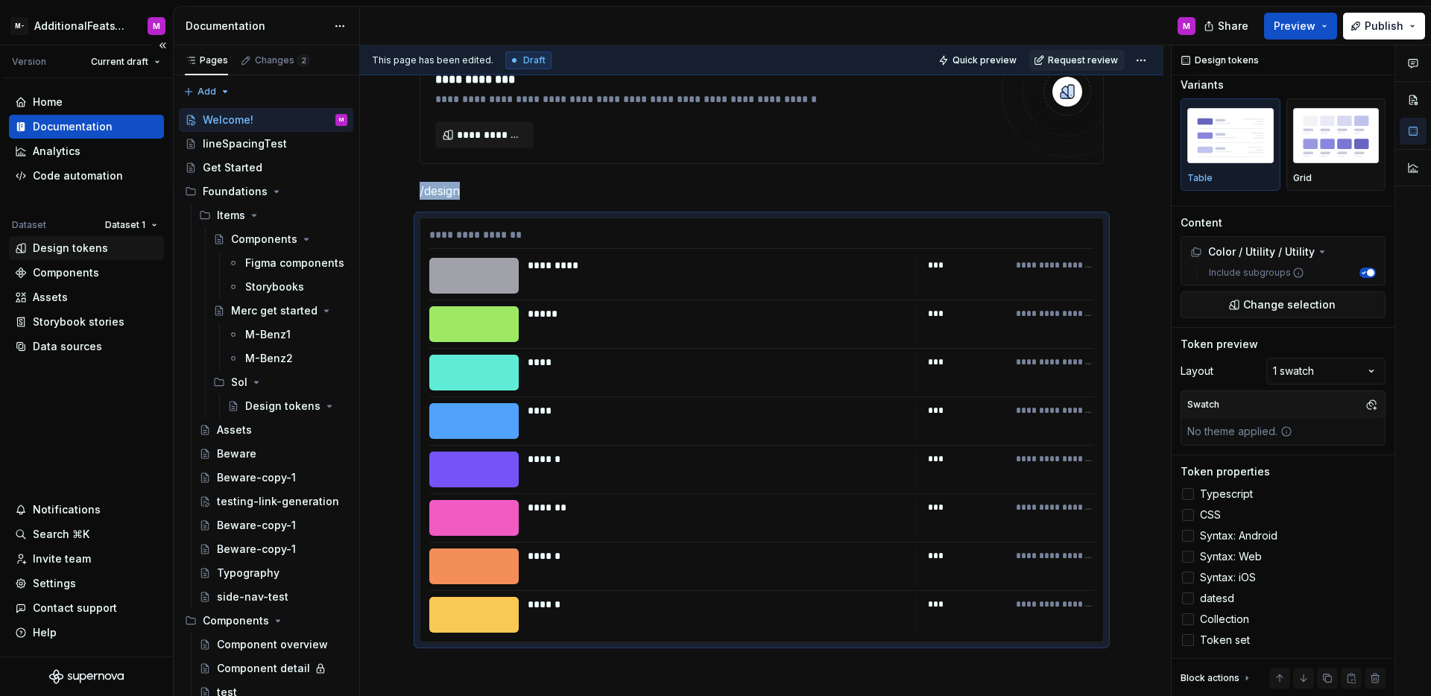
click at [92, 254] on div "Design tokens" at bounding box center [70, 248] width 75 height 15
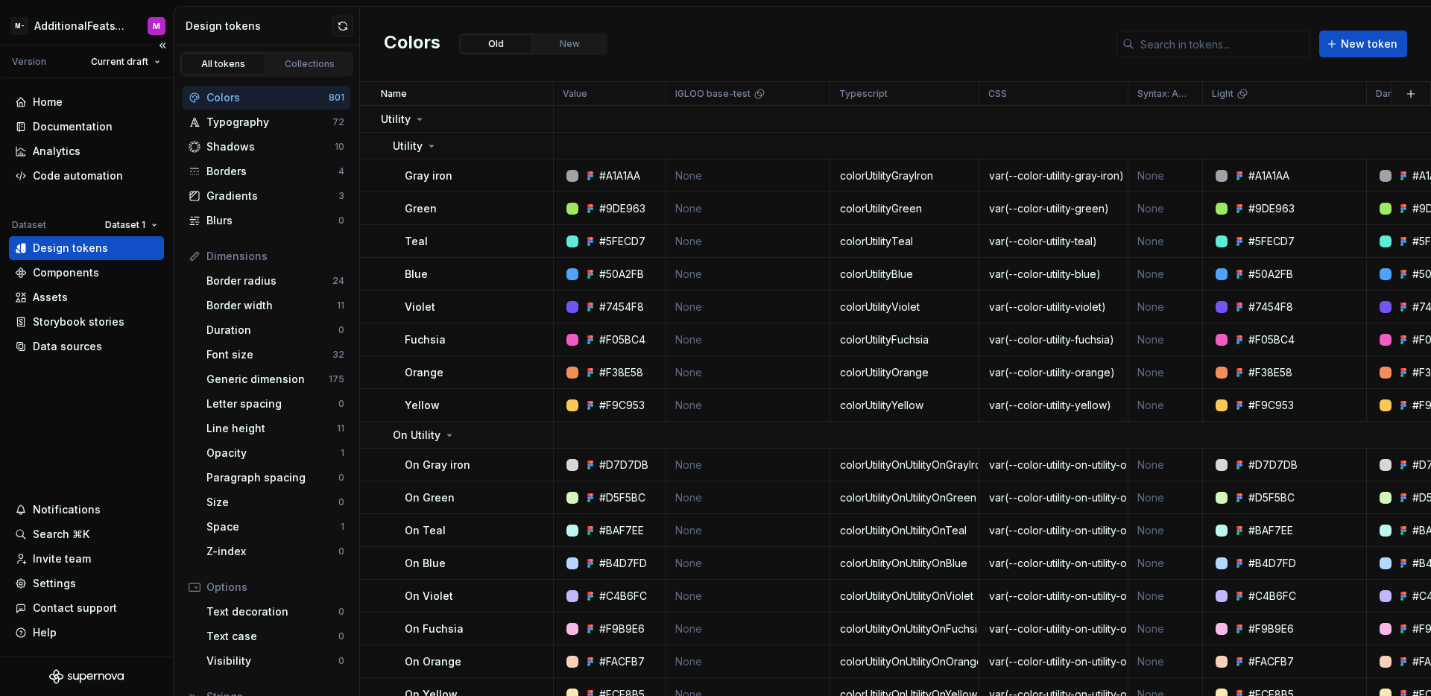
click at [104, 256] on div "Design tokens" at bounding box center [86, 248] width 155 height 24
click at [99, 116] on div "Documentation" at bounding box center [86, 127] width 155 height 24
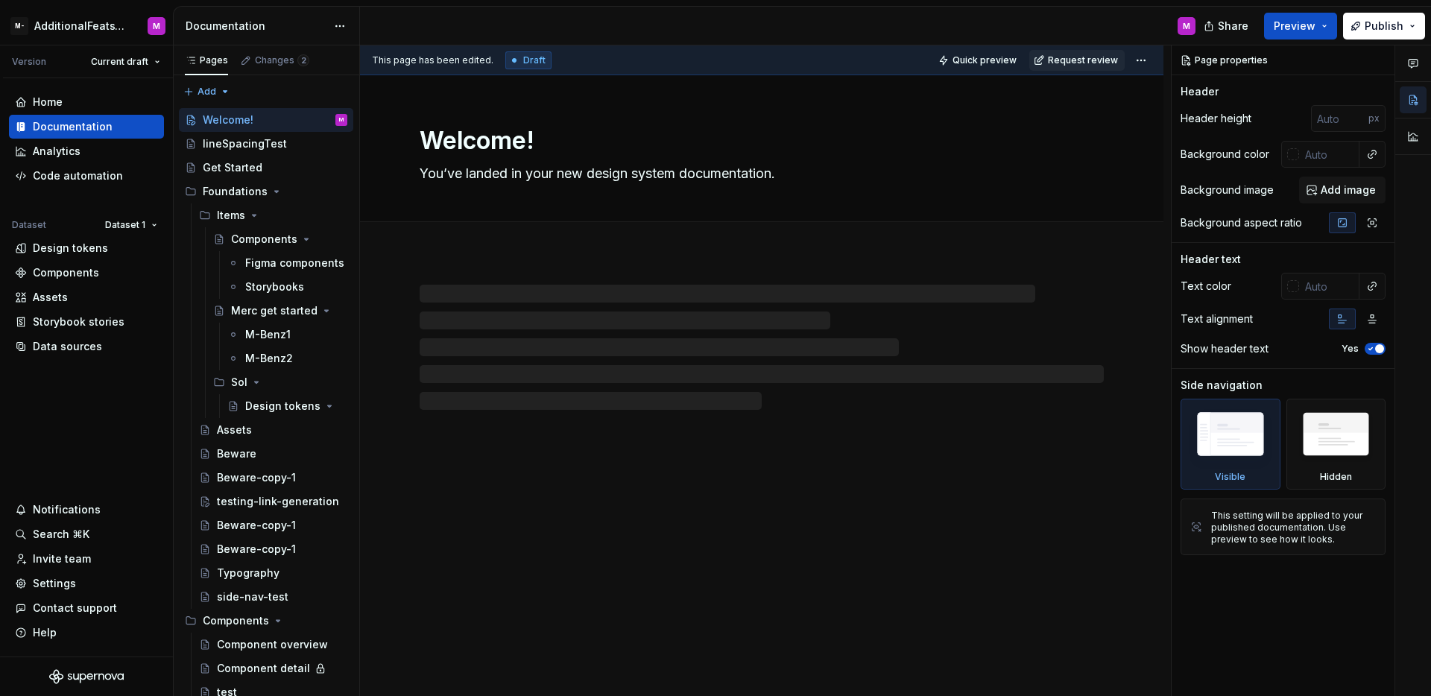
type textarea "*"
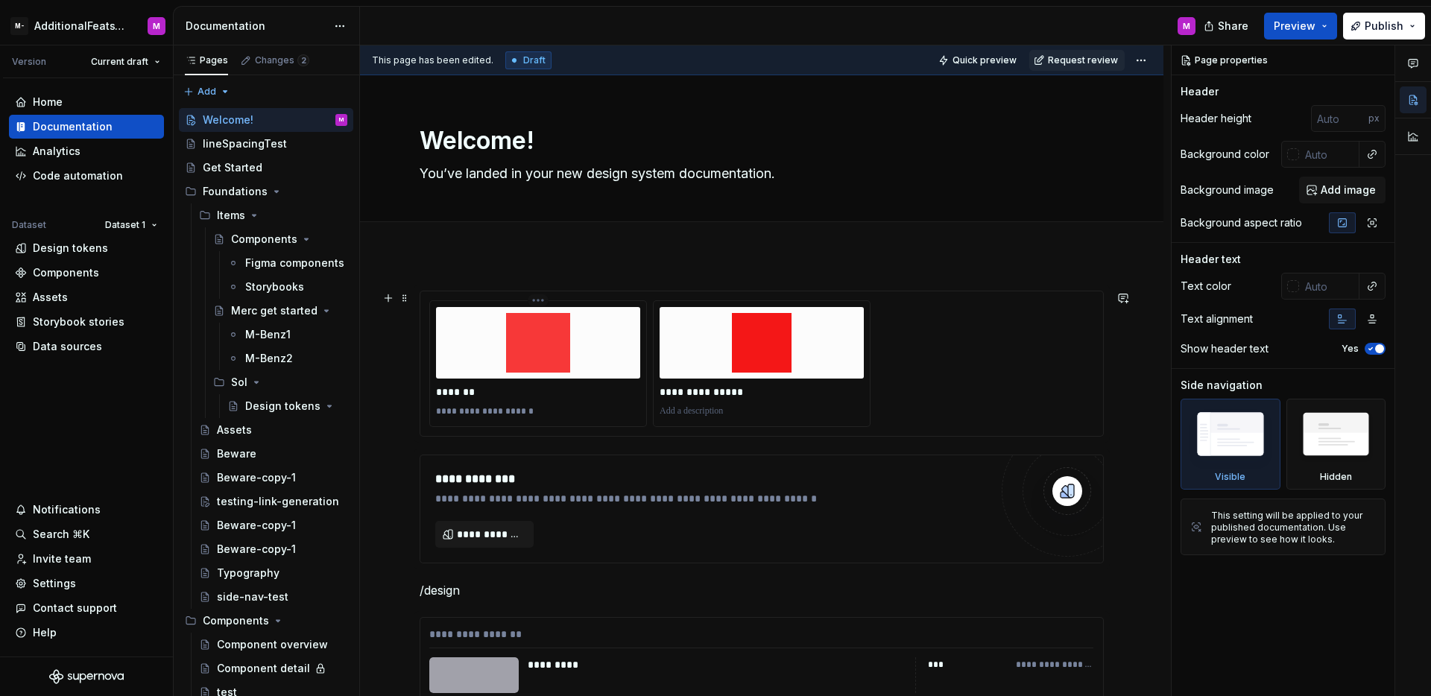
scroll to position [607, 0]
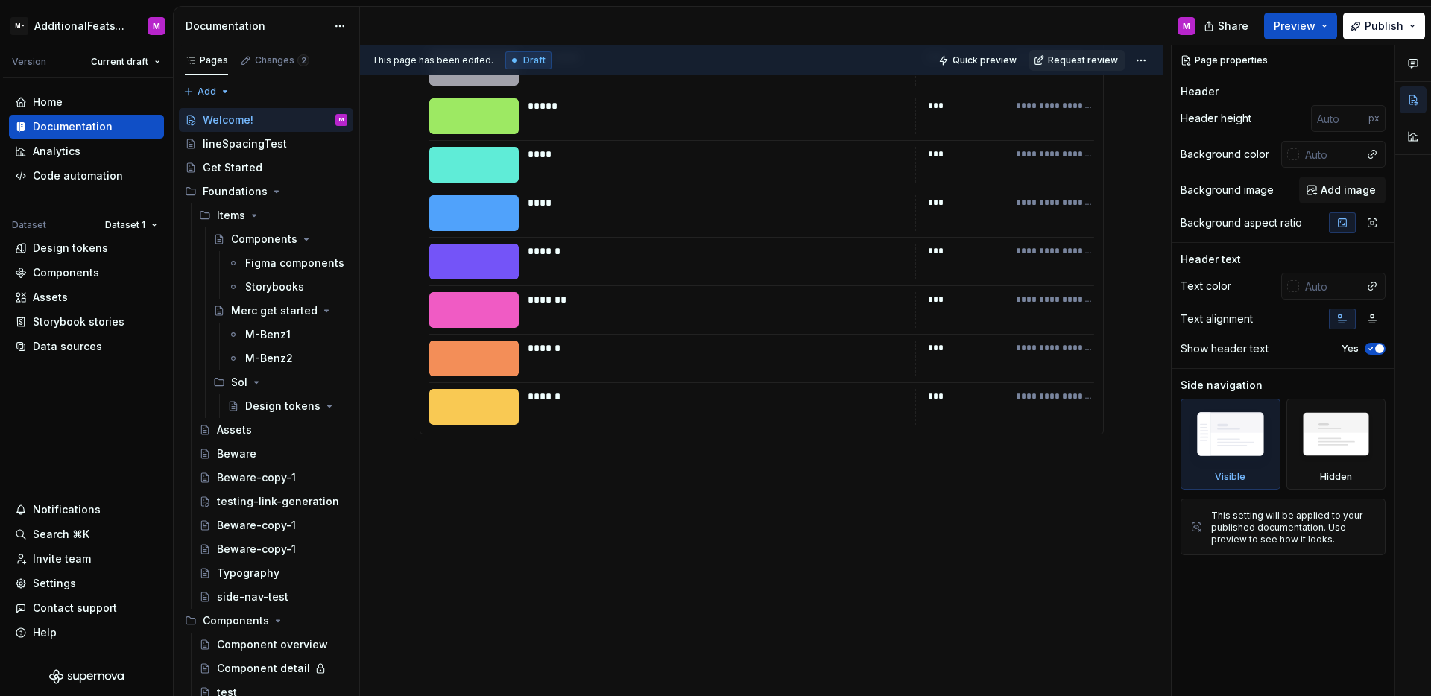
click at [754, 354] on div "******" at bounding box center [717, 348] width 378 height 15
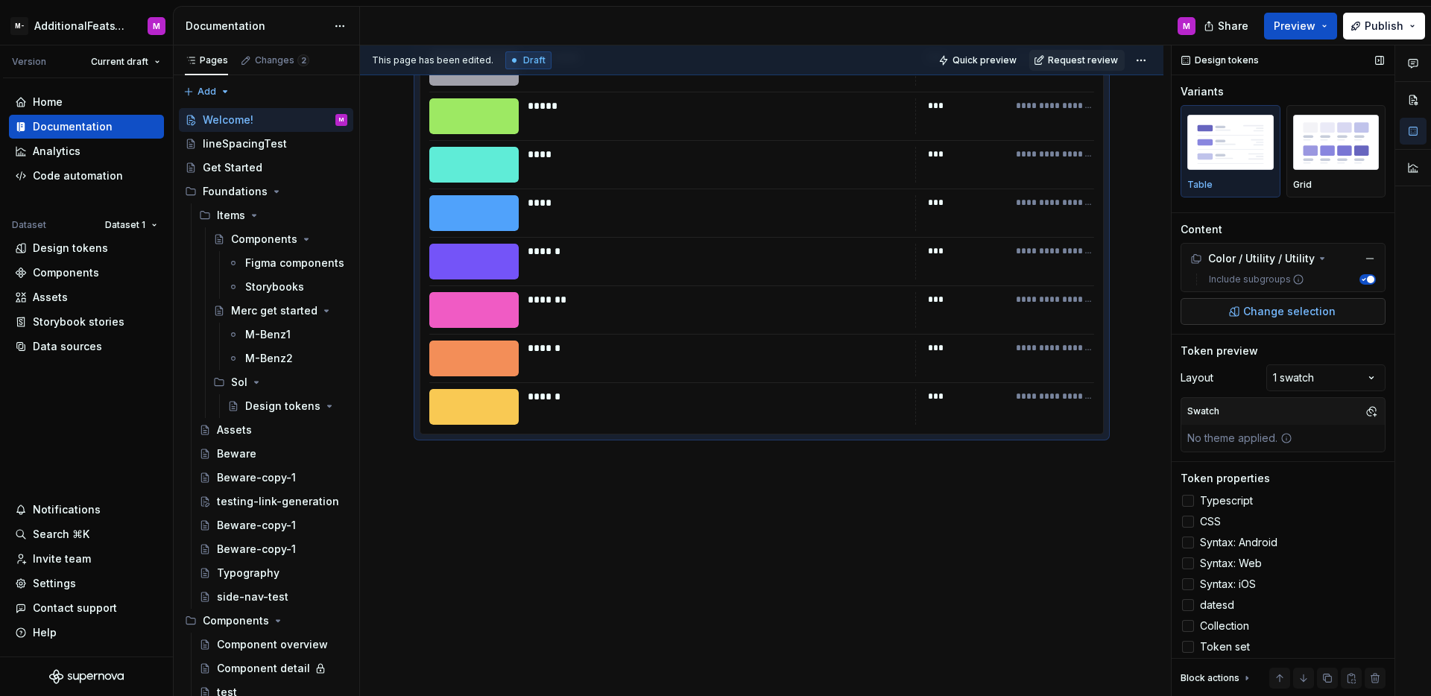
click at [1251, 318] on span "Change selection" at bounding box center [1289, 311] width 92 height 15
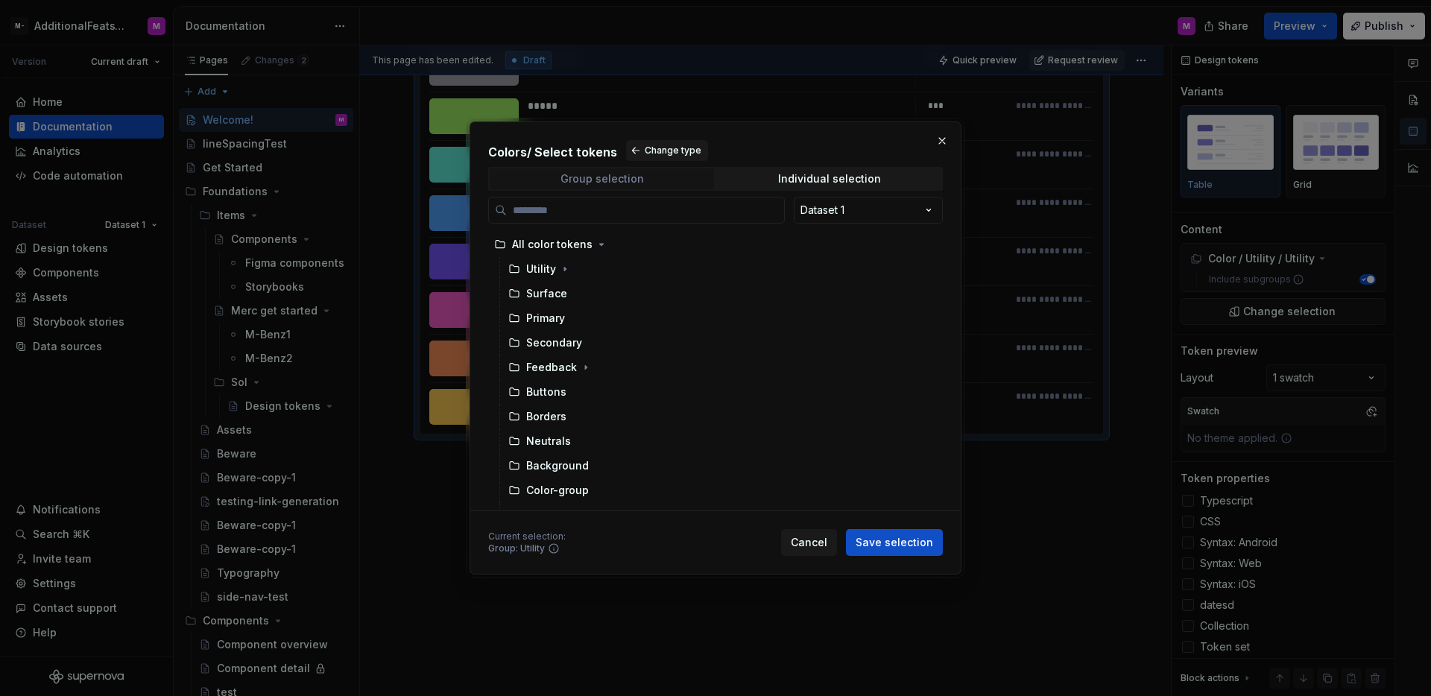
click at [673, 185] on span "Group selection" at bounding box center [602, 178] width 224 height 21
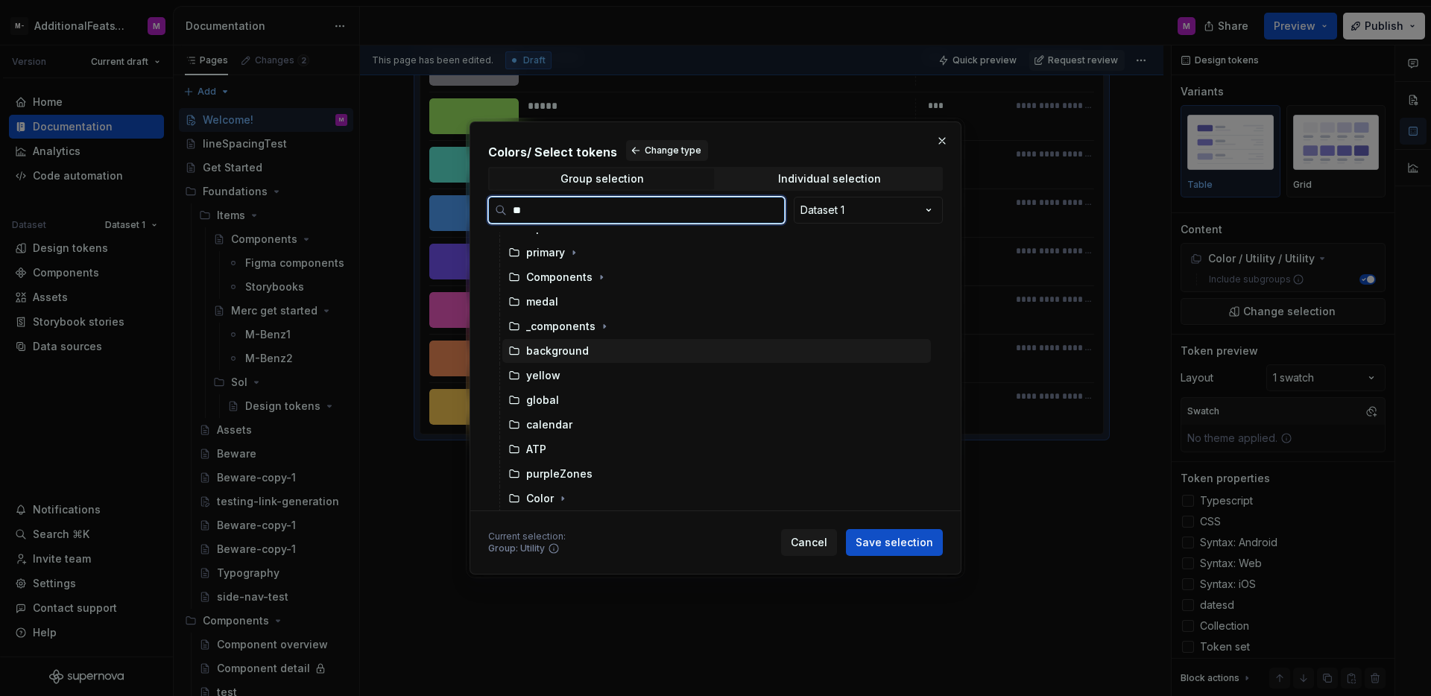
scroll to position [0, 0]
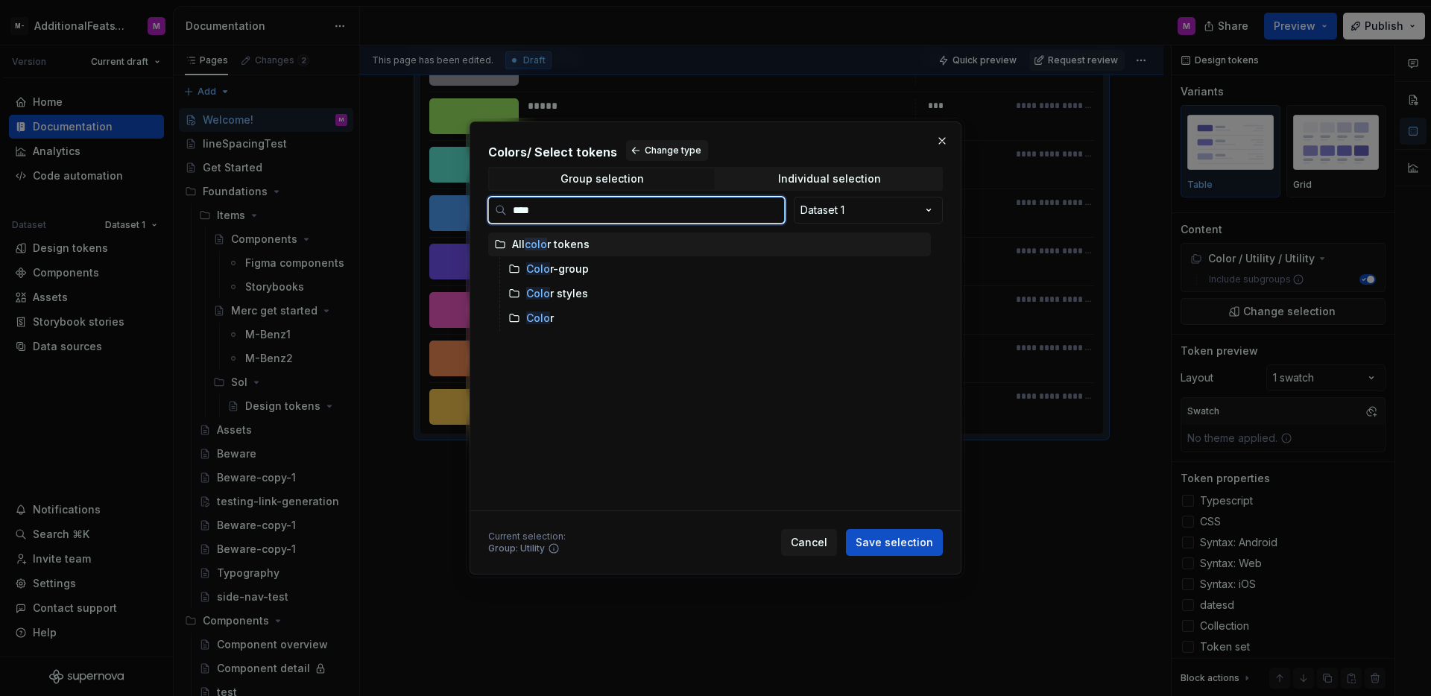
type input "*****"
click at [547, 311] on div "Color" at bounding box center [540, 318] width 28 height 15
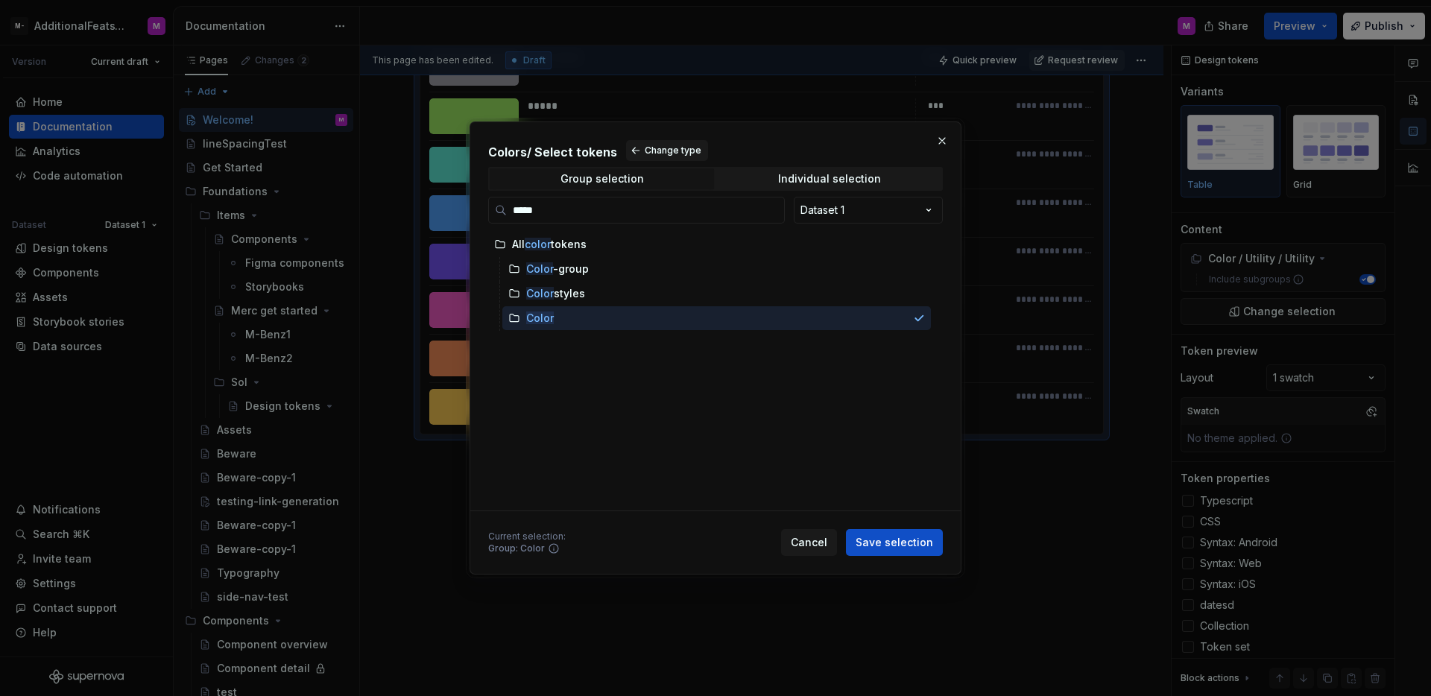
click at [757, 191] on div "Colors / Select tokens Change type Group selection Individual selection ***** D…" at bounding box center [715, 326] width 455 height 372
click at [766, 179] on span "Individual selection" at bounding box center [829, 178] width 224 height 21
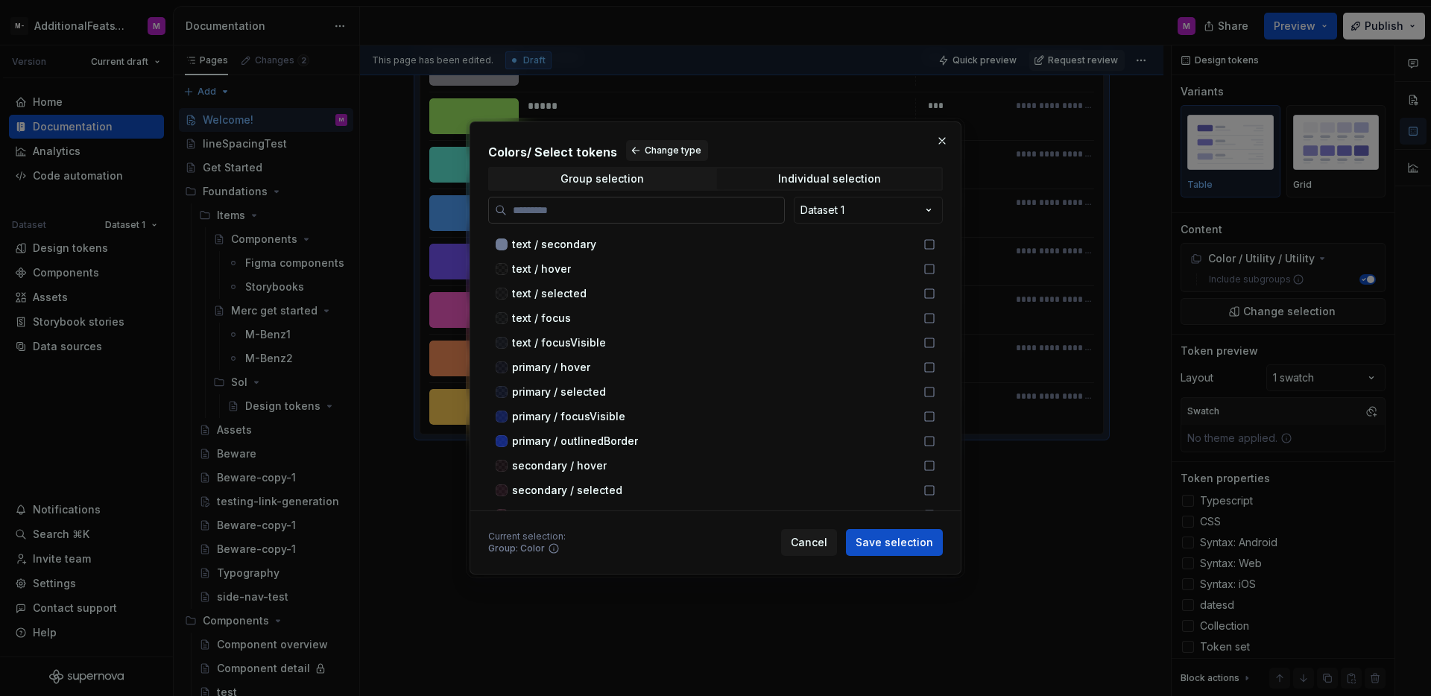
type textarea "*"
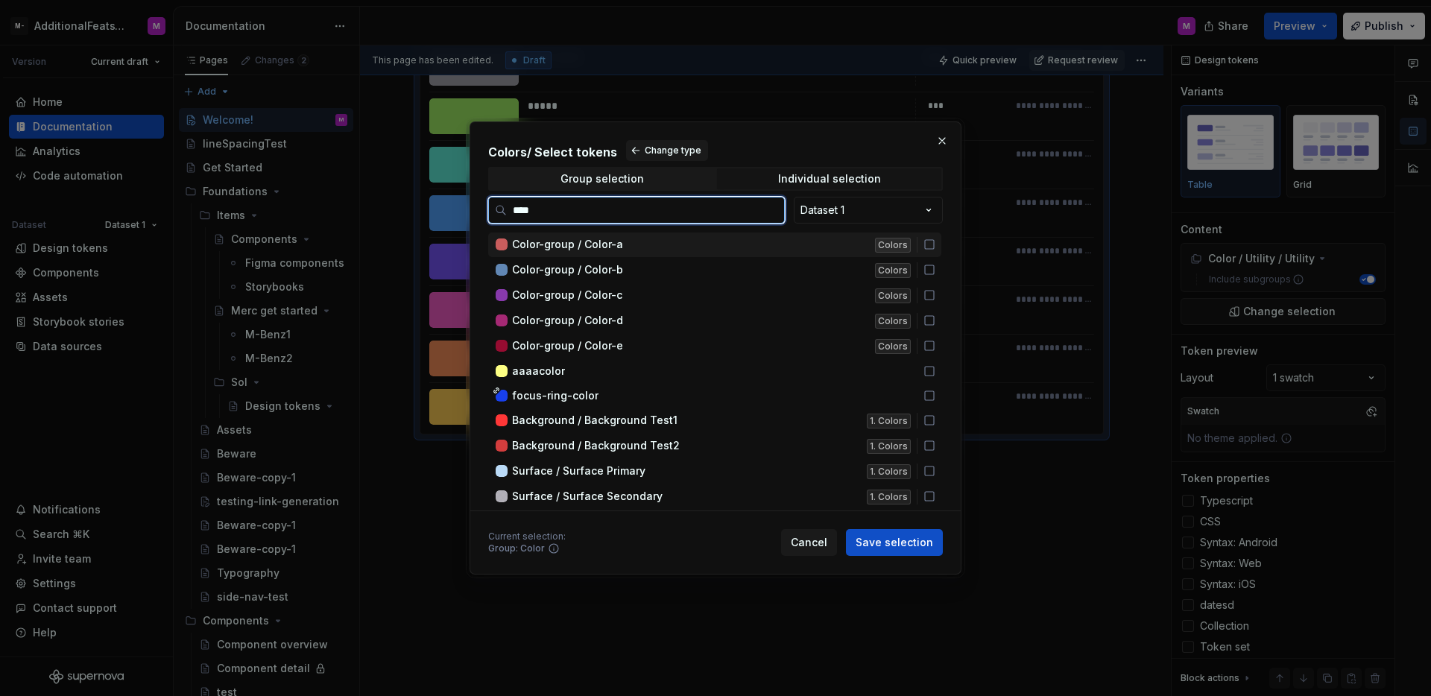
type input "*****"
click at [929, 243] on icon at bounding box center [930, 245] width 12 height 12
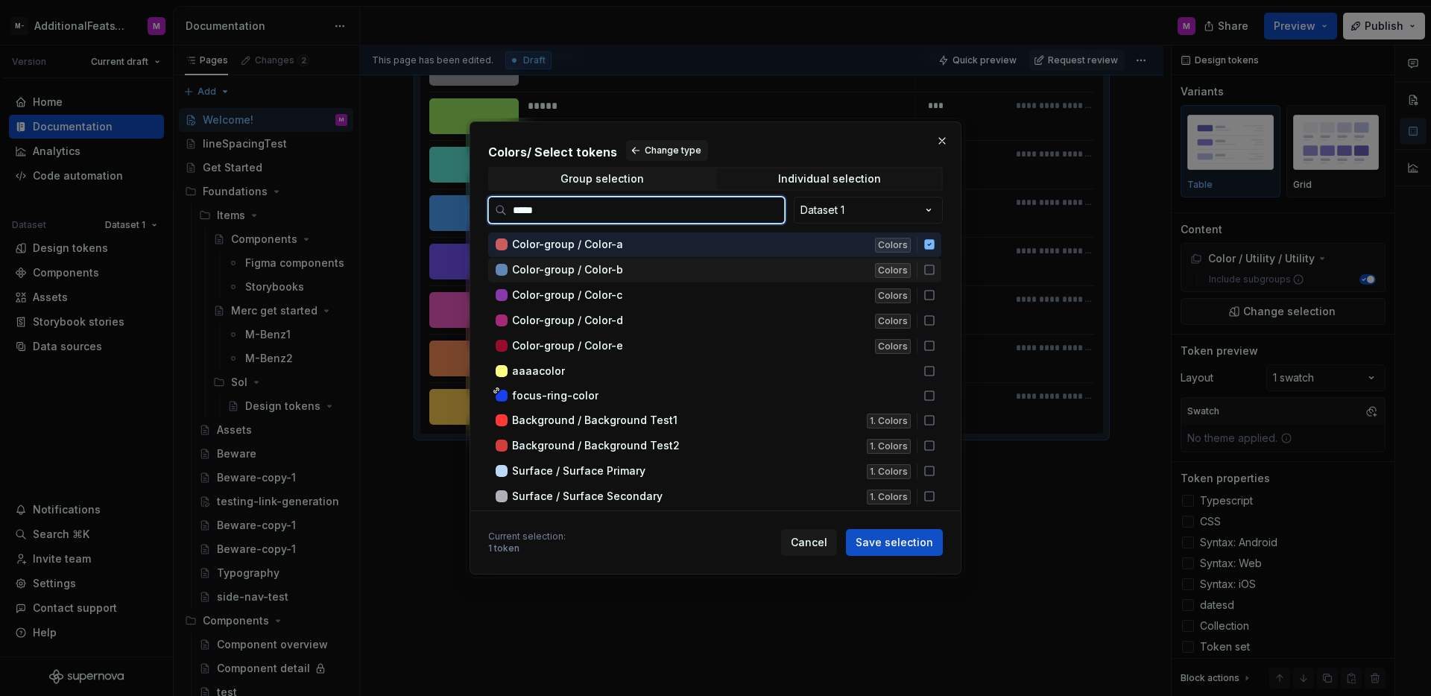
click at [933, 273] on icon at bounding box center [930, 270] width 12 height 12
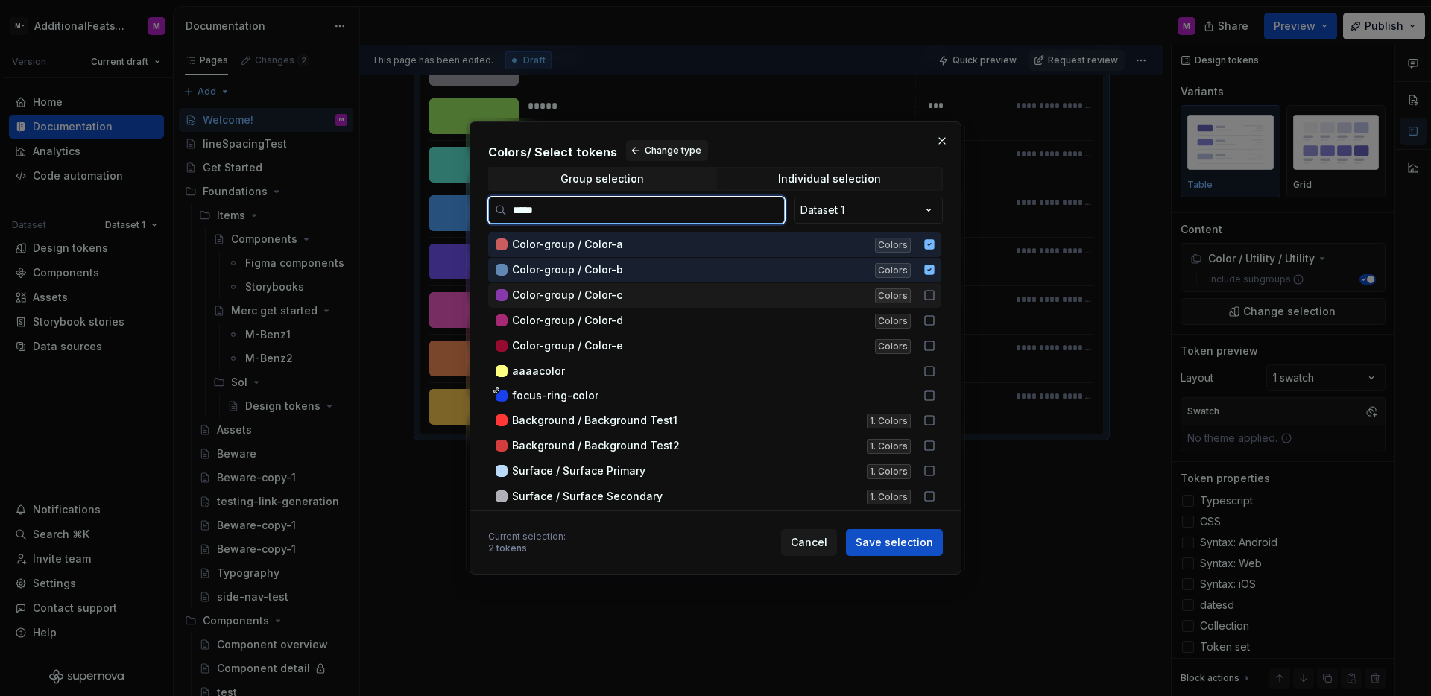
click at [930, 294] on icon at bounding box center [930, 295] width 12 height 12
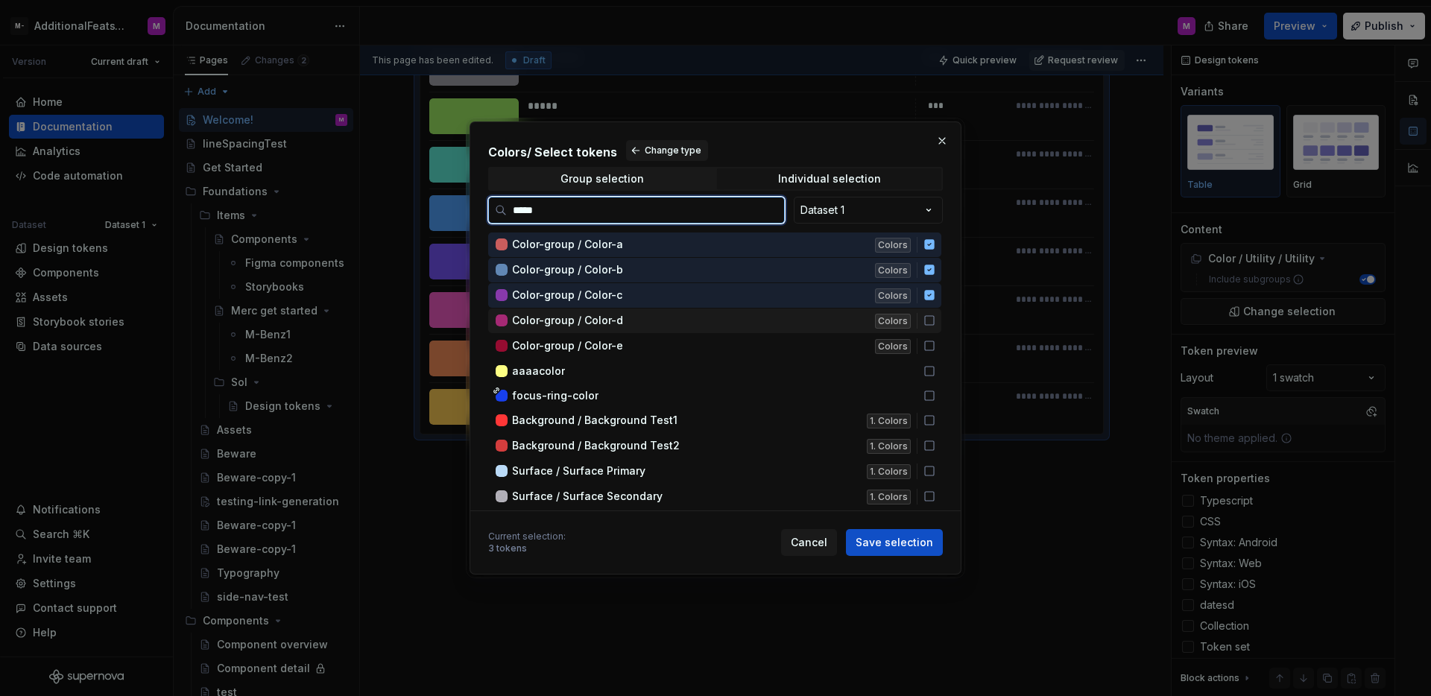
click at [930, 318] on icon at bounding box center [930, 321] width 12 height 12
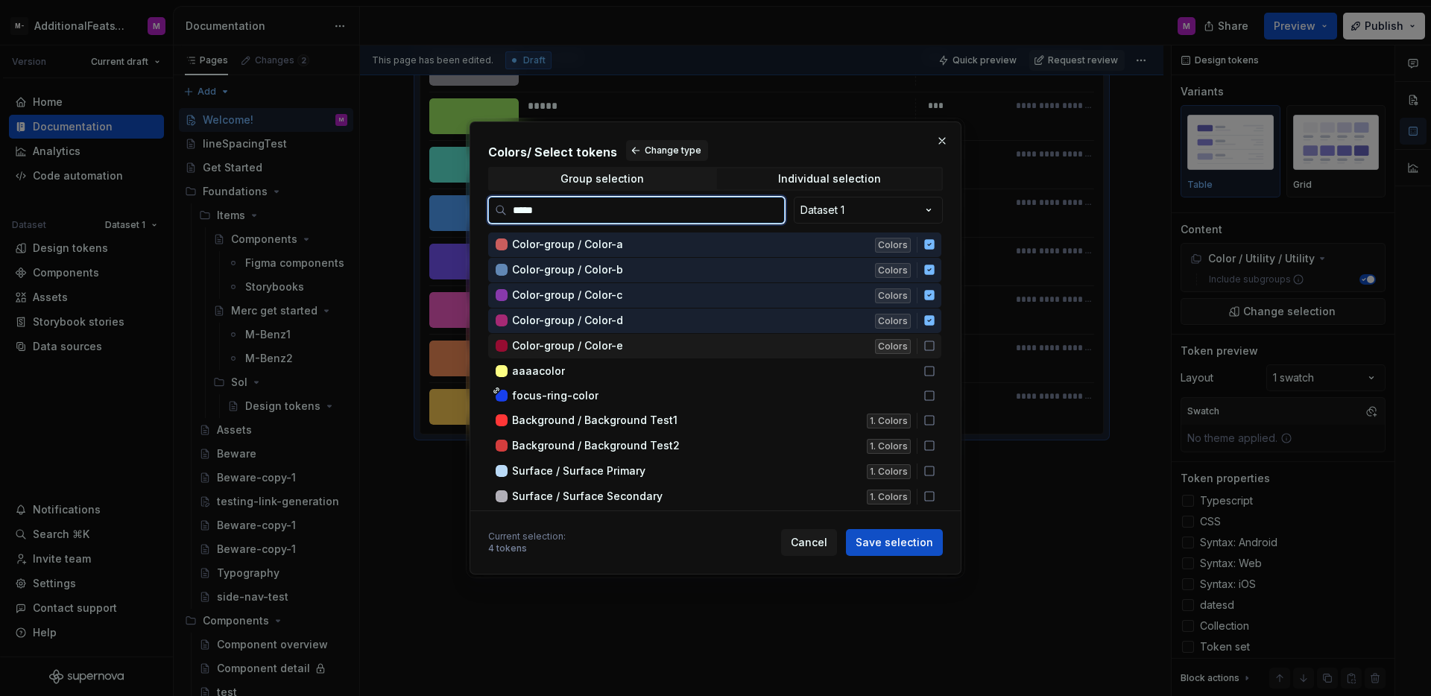
click at [932, 343] on icon at bounding box center [930, 346] width 12 height 12
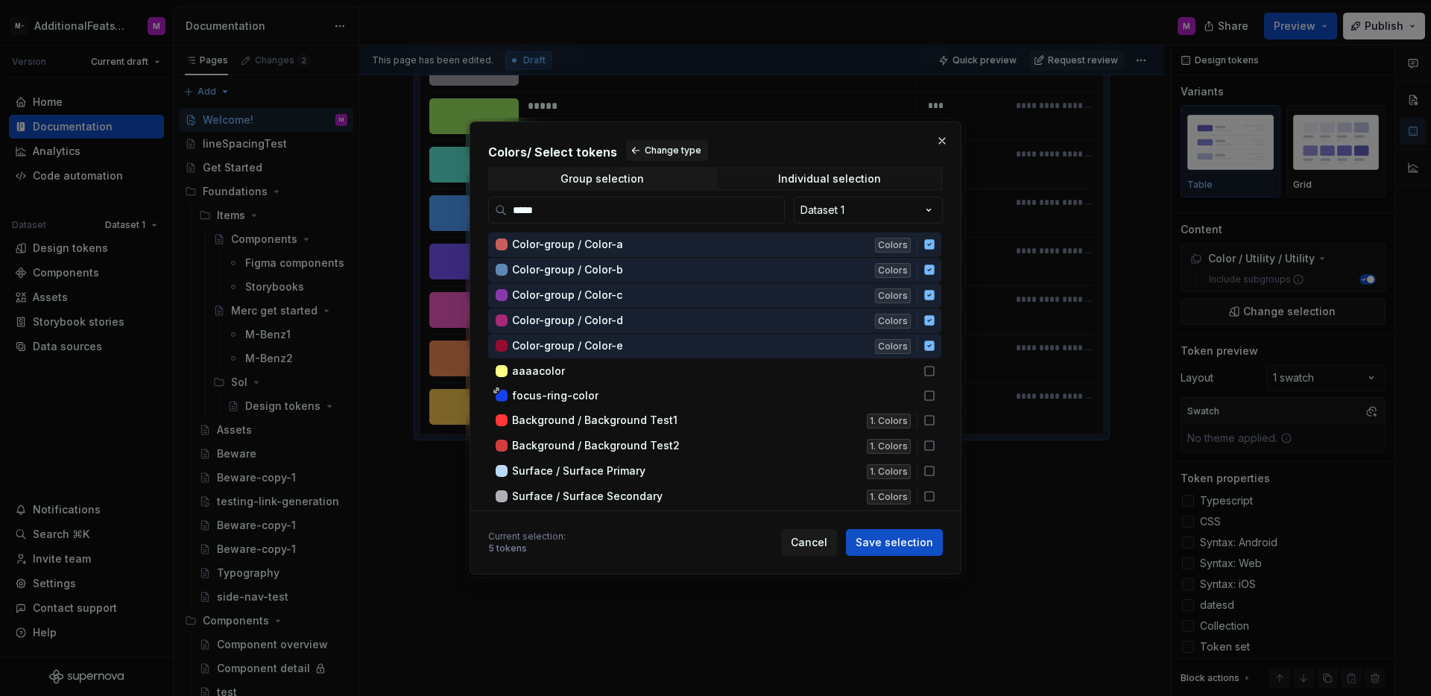
click at [915, 537] on span "Save selection" at bounding box center [895, 542] width 78 height 15
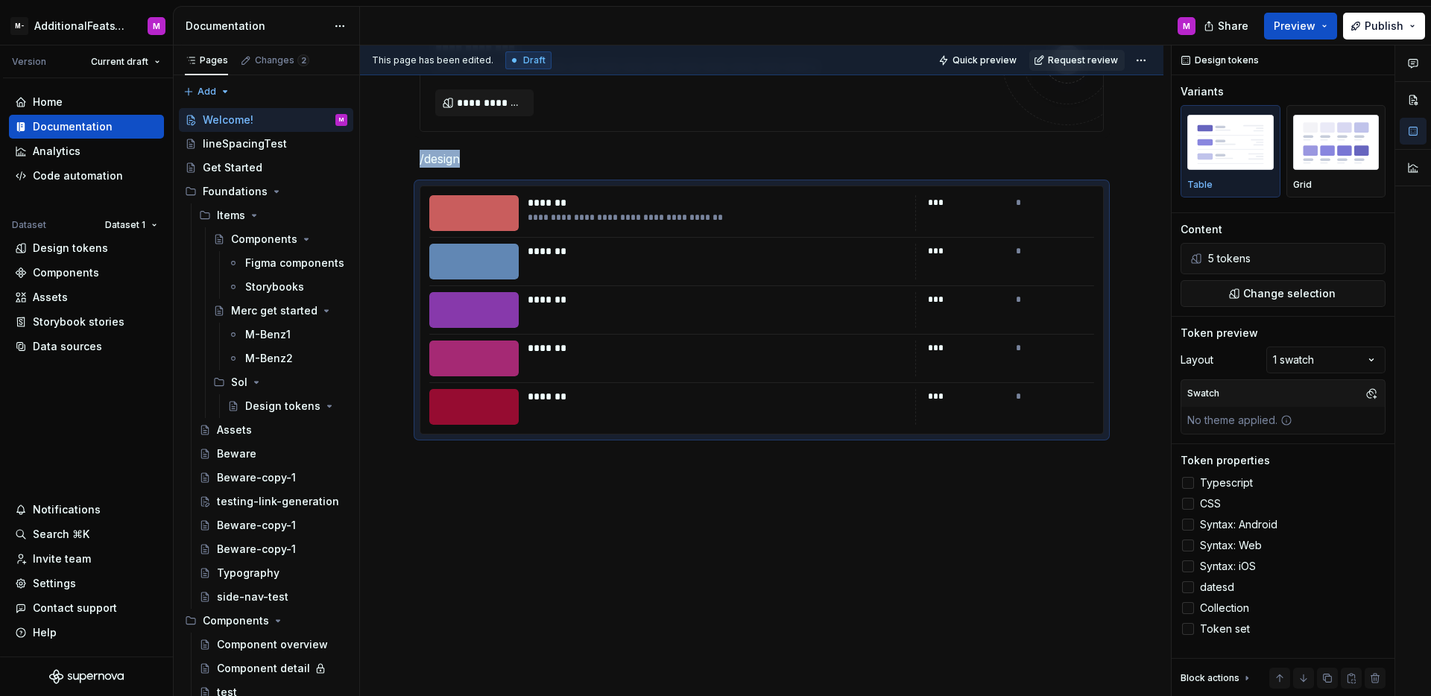
scroll to position [432, 0]
click at [1194, 629] on label "Token set" at bounding box center [1283, 629] width 205 height 18
click at [1193, 631] on div at bounding box center [1188, 629] width 12 height 12
click at [1190, 611] on div at bounding box center [1188, 608] width 12 height 12
click at [1188, 608] on icon at bounding box center [1188, 608] width 0 height 0
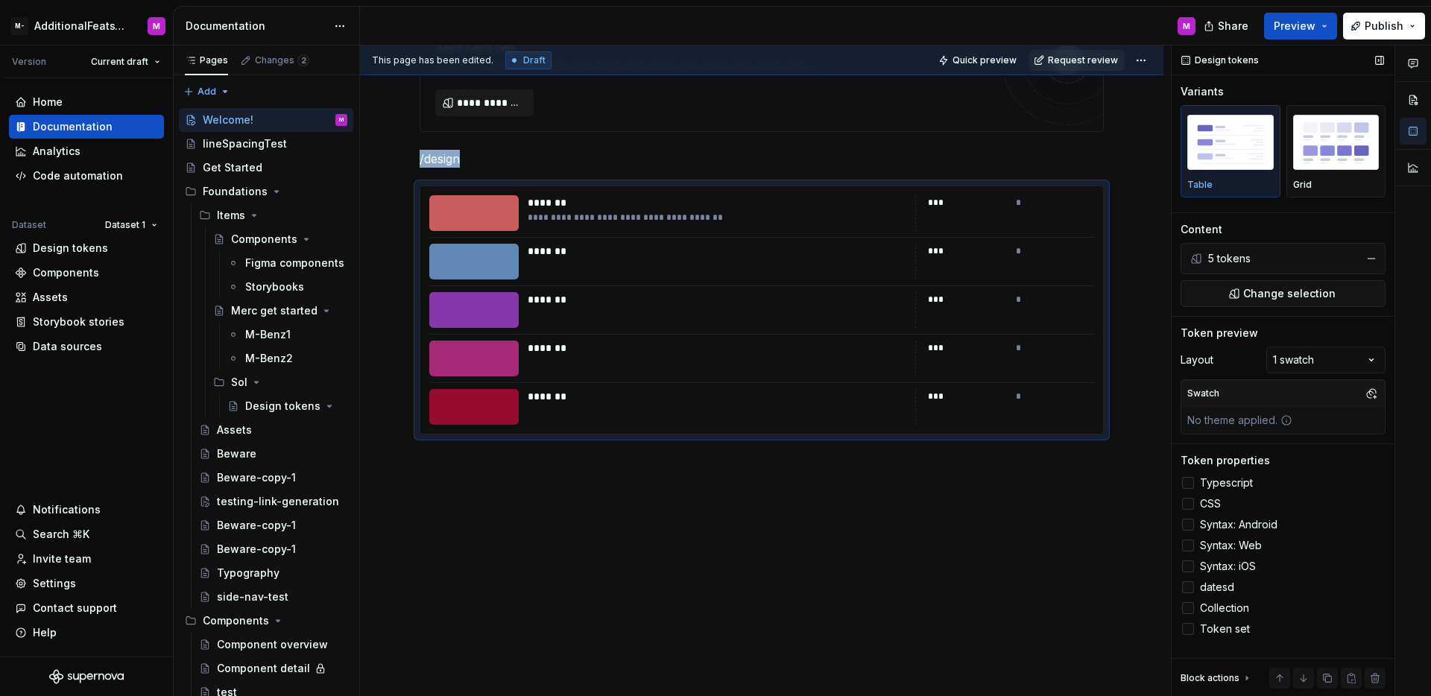
click at [1184, 591] on div at bounding box center [1188, 587] width 12 height 12
click at [1188, 587] on icon at bounding box center [1188, 587] width 0 height 0
click at [1187, 574] on label "Syntax: iOS" at bounding box center [1283, 567] width 205 height 18
click at [1188, 566] on icon at bounding box center [1188, 566] width 0 height 0
click at [1190, 551] on div at bounding box center [1188, 546] width 12 height 12
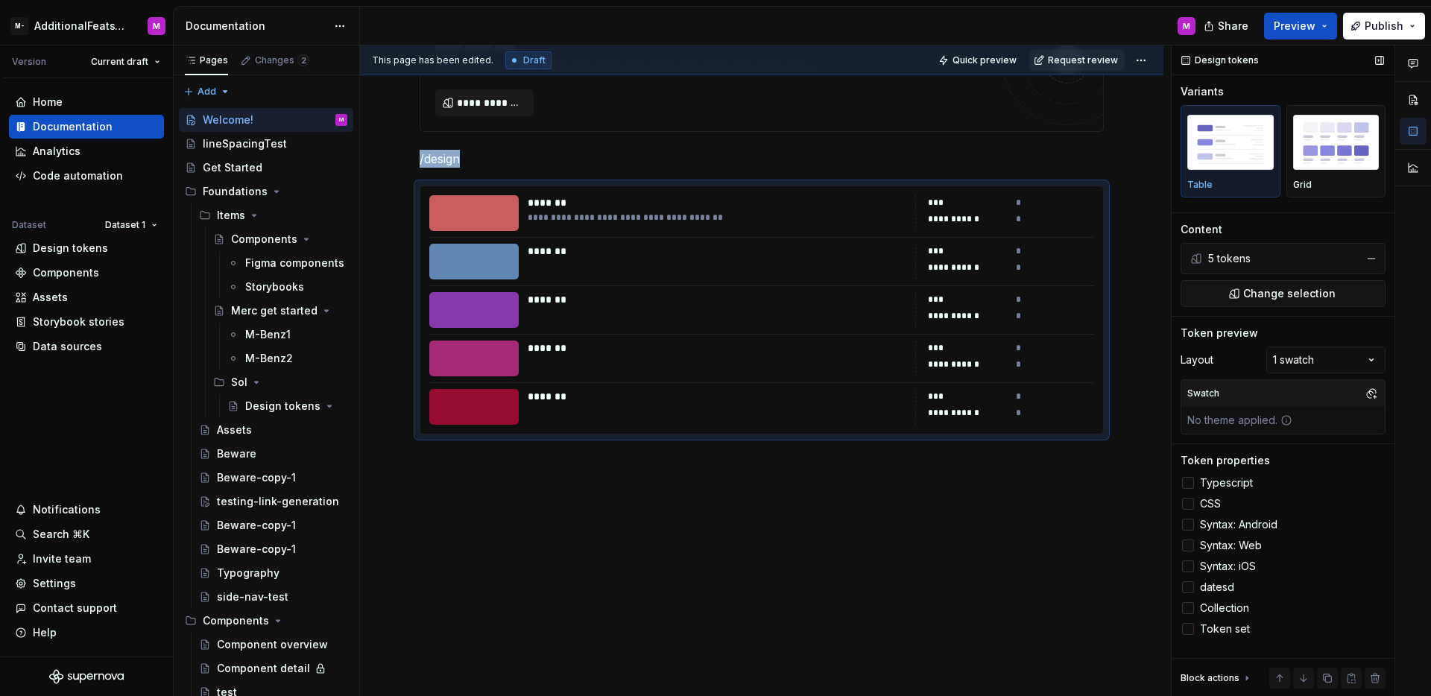
click at [1188, 546] on icon at bounding box center [1188, 546] width 0 height 0
click at [1184, 525] on div at bounding box center [1188, 525] width 12 height 12
click at [1188, 525] on icon at bounding box center [1188, 525] width 0 height 0
click at [1187, 480] on div at bounding box center [1188, 483] width 12 height 12
click at [1188, 483] on icon at bounding box center [1188, 483] width 0 height 0
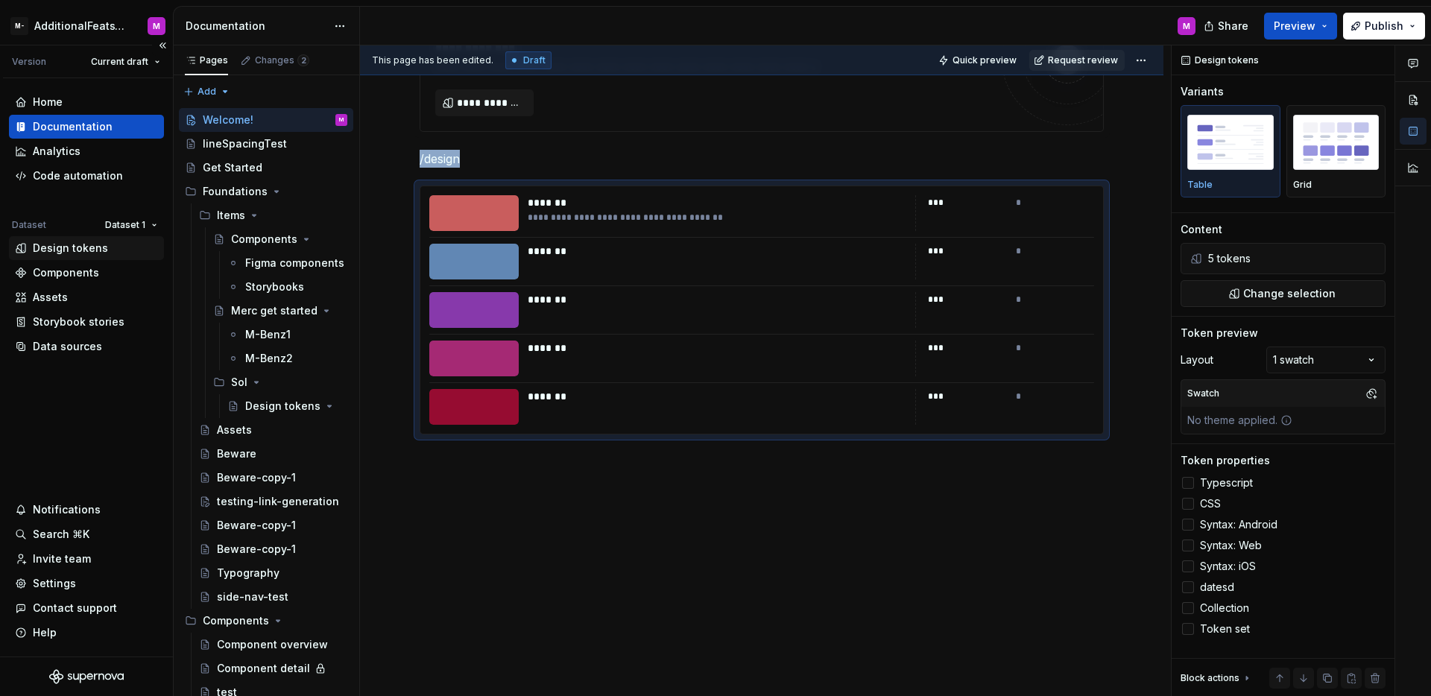
click at [87, 249] on div "Design tokens" at bounding box center [70, 248] width 75 height 15
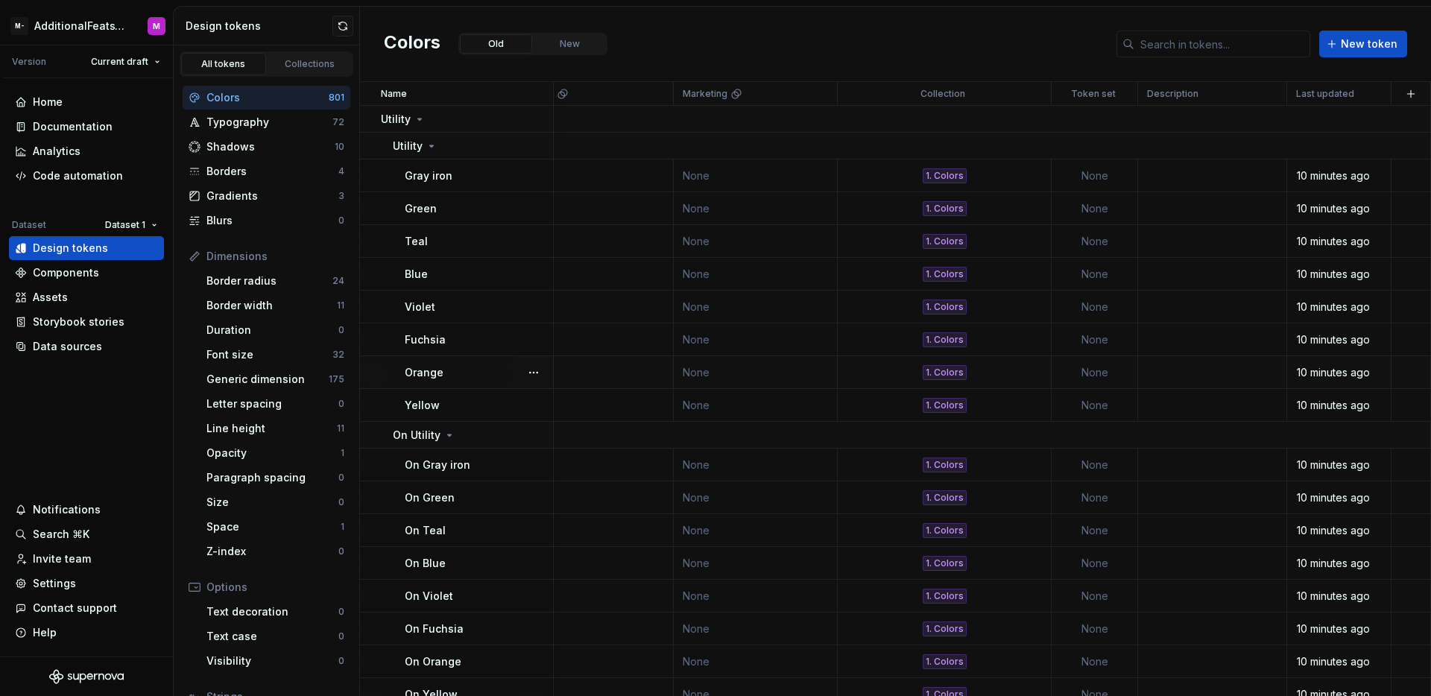
scroll to position [0, 2565]
click at [1229, 95] on div "Description" at bounding box center [1212, 94] width 130 height 12
click at [1254, 96] on html "M- AdditionalFeatsTest M Version Current draft Home Documentation Analytics Cod…" at bounding box center [715, 348] width 1431 height 696
click at [1197, 92] on html "M- AdditionalFeatsTest M Version Current draft Home Documentation Analytics Cod…" at bounding box center [715, 348] width 1431 height 696
click at [1111, 98] on html "M- AdditionalFeatsTest M Version Current draft Home Documentation Analytics Cod…" at bounding box center [715, 348] width 1431 height 696
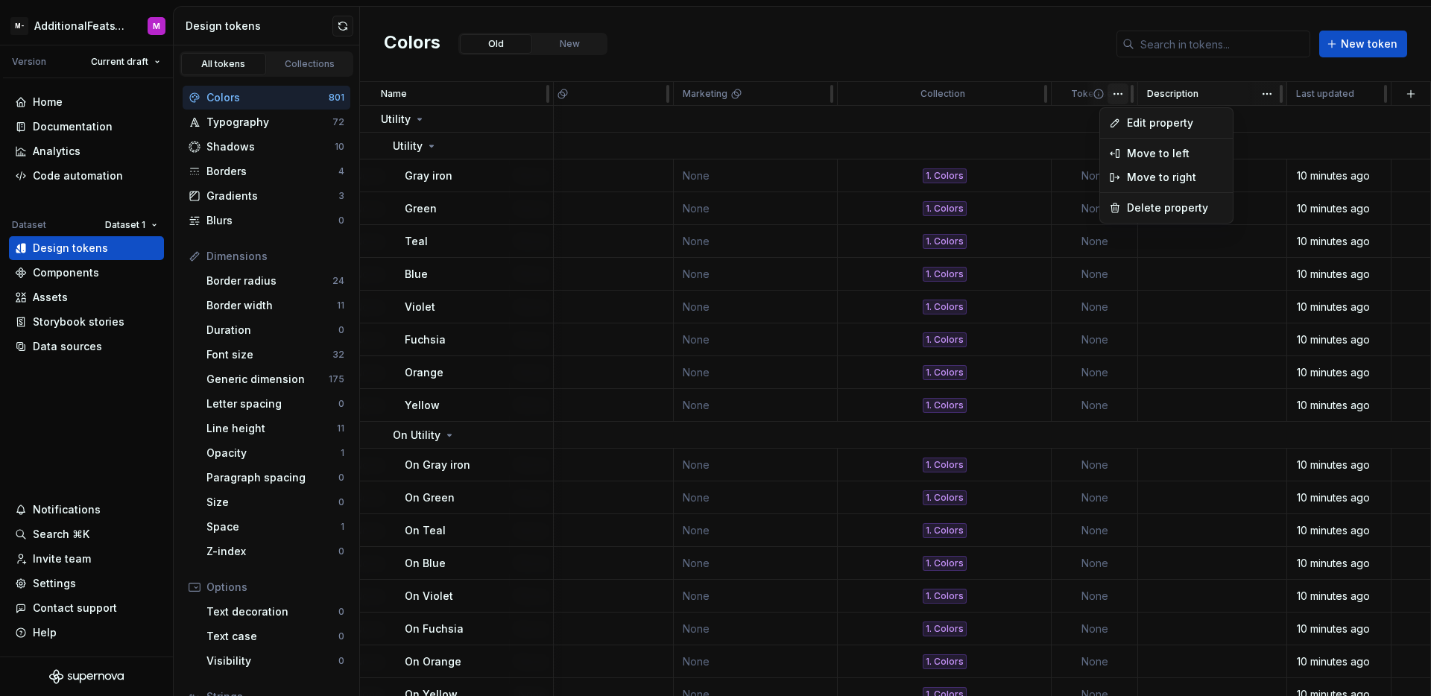
click at [1184, 98] on html "M- AdditionalFeatsTest M Version Current draft Home Documentation Analytics Cod…" at bounding box center [715, 348] width 1431 height 696
click at [1197, 94] on div "Description" at bounding box center [1212, 94] width 130 height 12
click at [1266, 98] on html "M- AdditionalFeatsTest M Version Current draft Home Documentation Analytics Cod…" at bounding box center [715, 348] width 1431 height 696
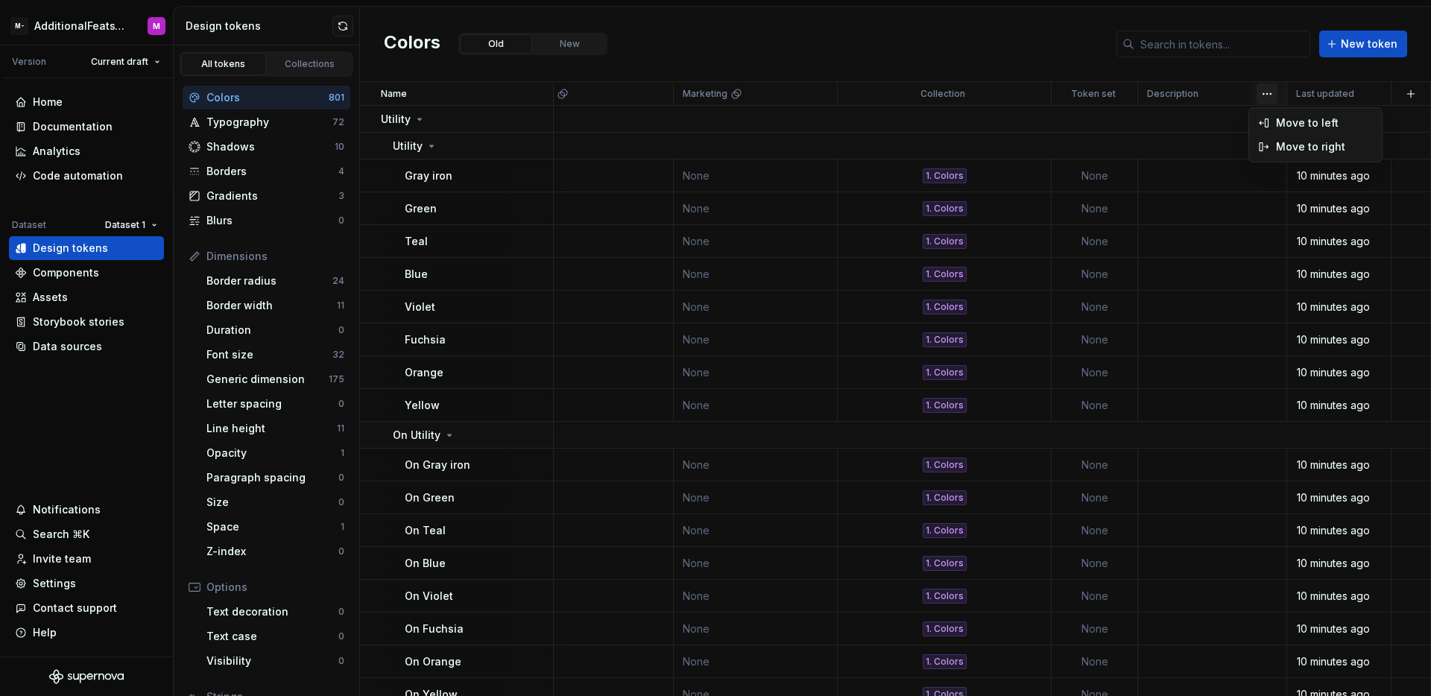
click at [1217, 92] on html "M- AdditionalFeatsTest M Version Current draft Home Documentation Analytics Cod…" at bounding box center [715, 348] width 1431 height 696
click at [1401, 96] on button "button" at bounding box center [1411, 93] width 21 height 21
click at [1318, 151] on div "New custom property" at bounding box center [1318, 153] width 112 height 15
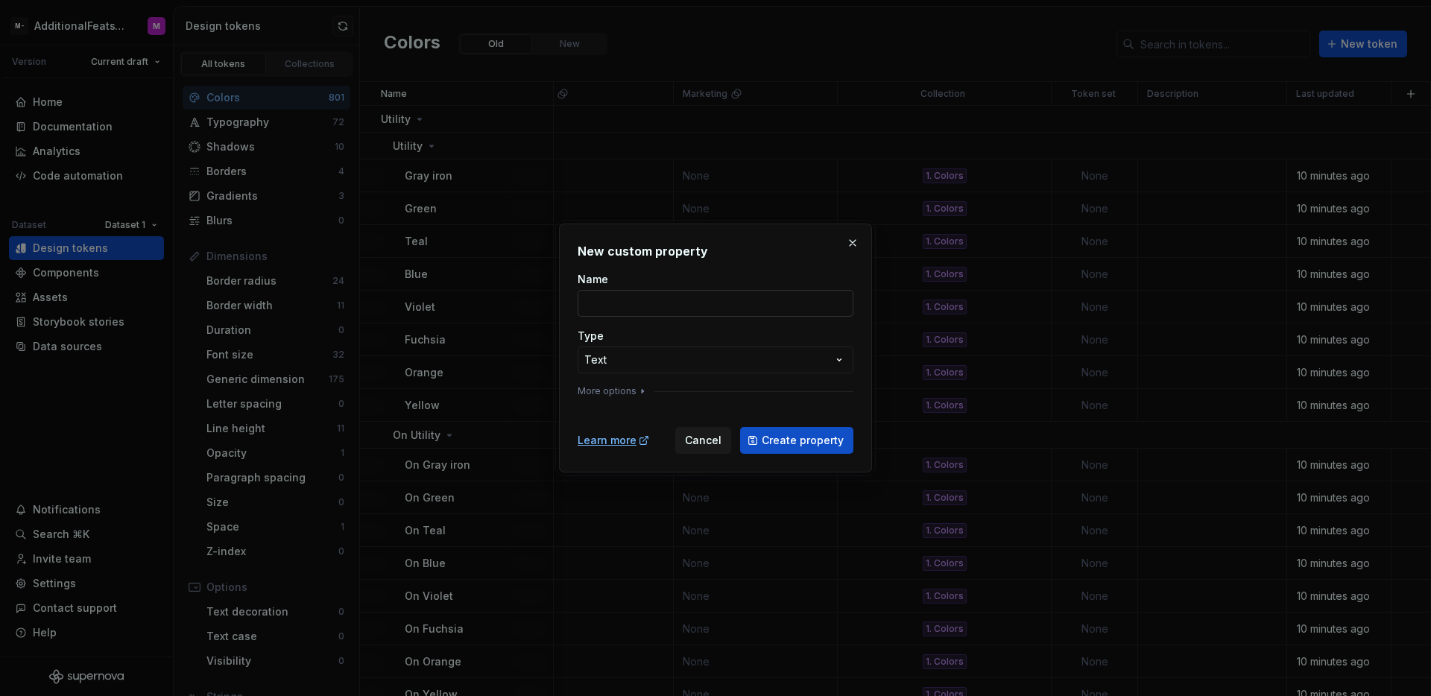
click at [678, 306] on input "Name" at bounding box center [716, 303] width 276 height 27
type input "Description"
click at [765, 431] on button "Create property" at bounding box center [796, 440] width 113 height 27
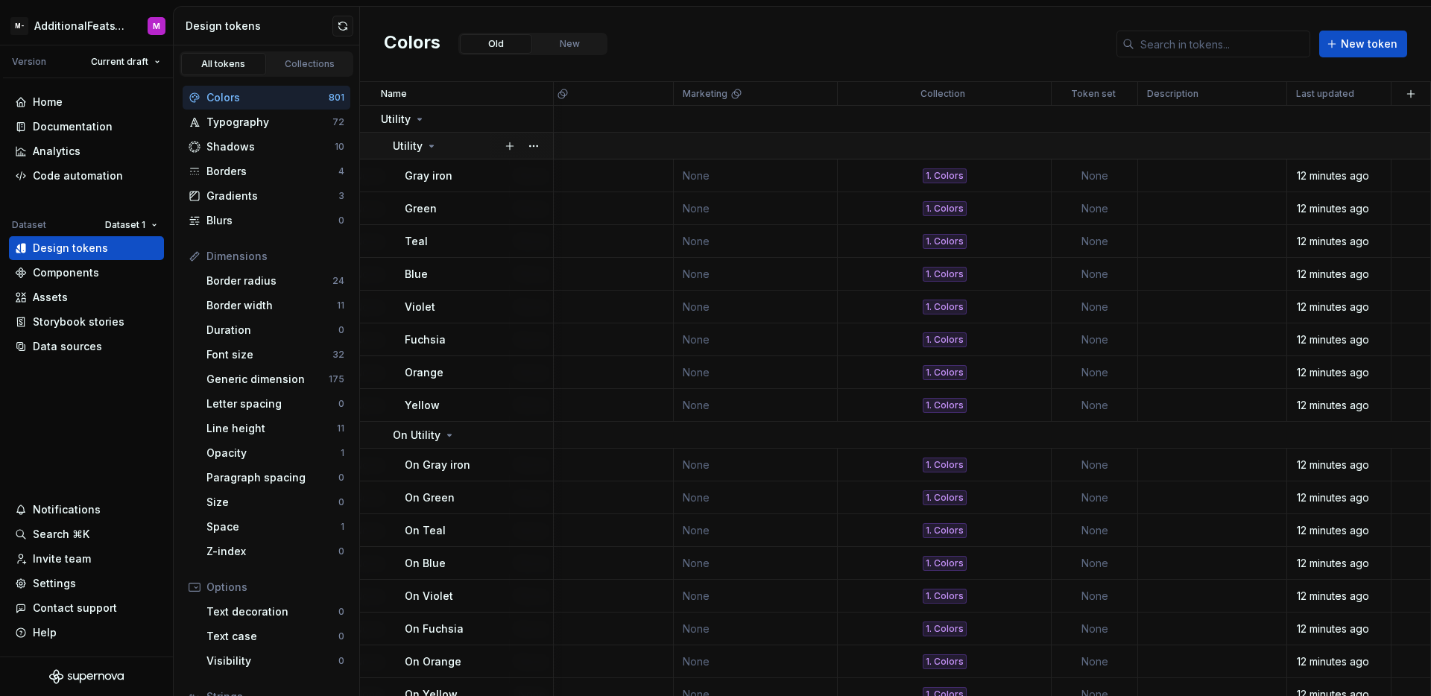
scroll to position [0, 2639]
click at [1248, 92] on span at bounding box center [1267, 93] width 39 height 23
click at [1252, 94] on html "M- AdditionalFeatsTest M Version Current draft Home Documentation Analytics Cod…" at bounding box center [715, 348] width 1431 height 696
click at [1213, 102] on html "M- AdditionalFeatsTest M Version Current draft Home Documentation Analytics Cod…" at bounding box center [715, 348] width 1431 height 696
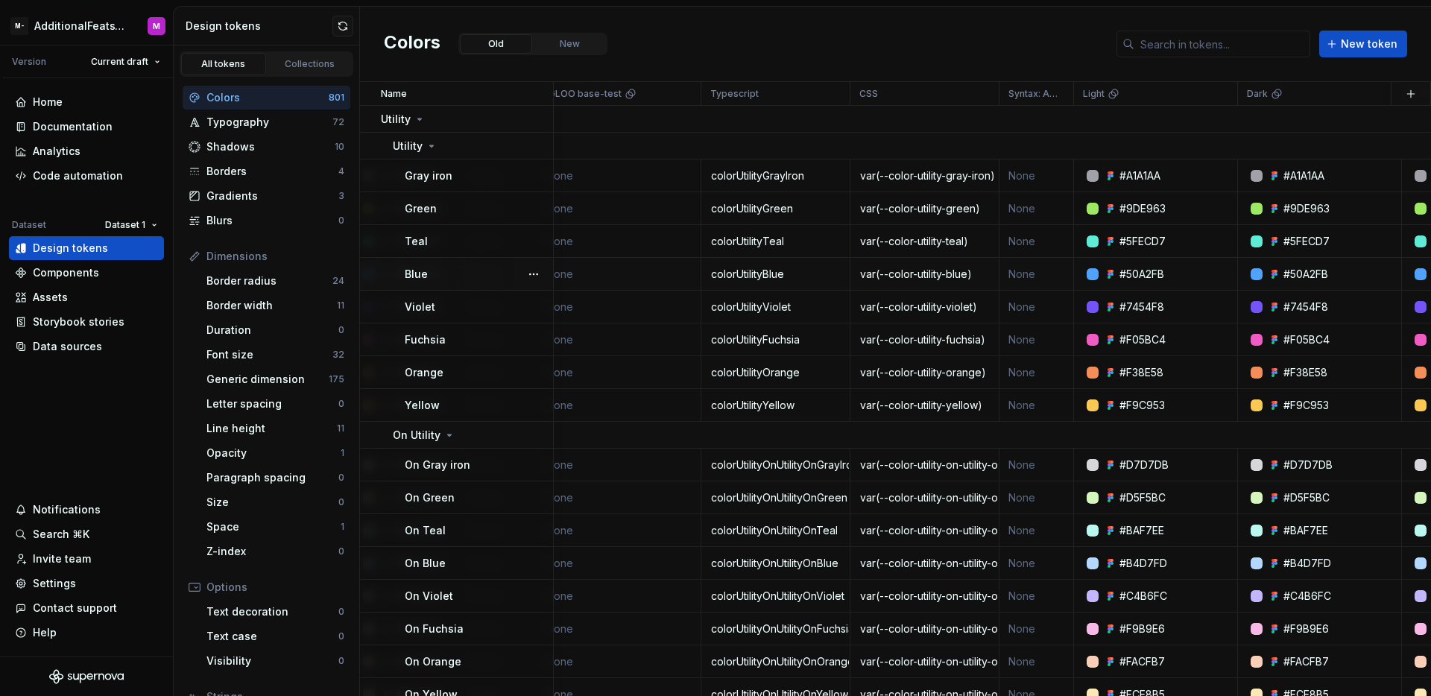
scroll to position [0, 0]
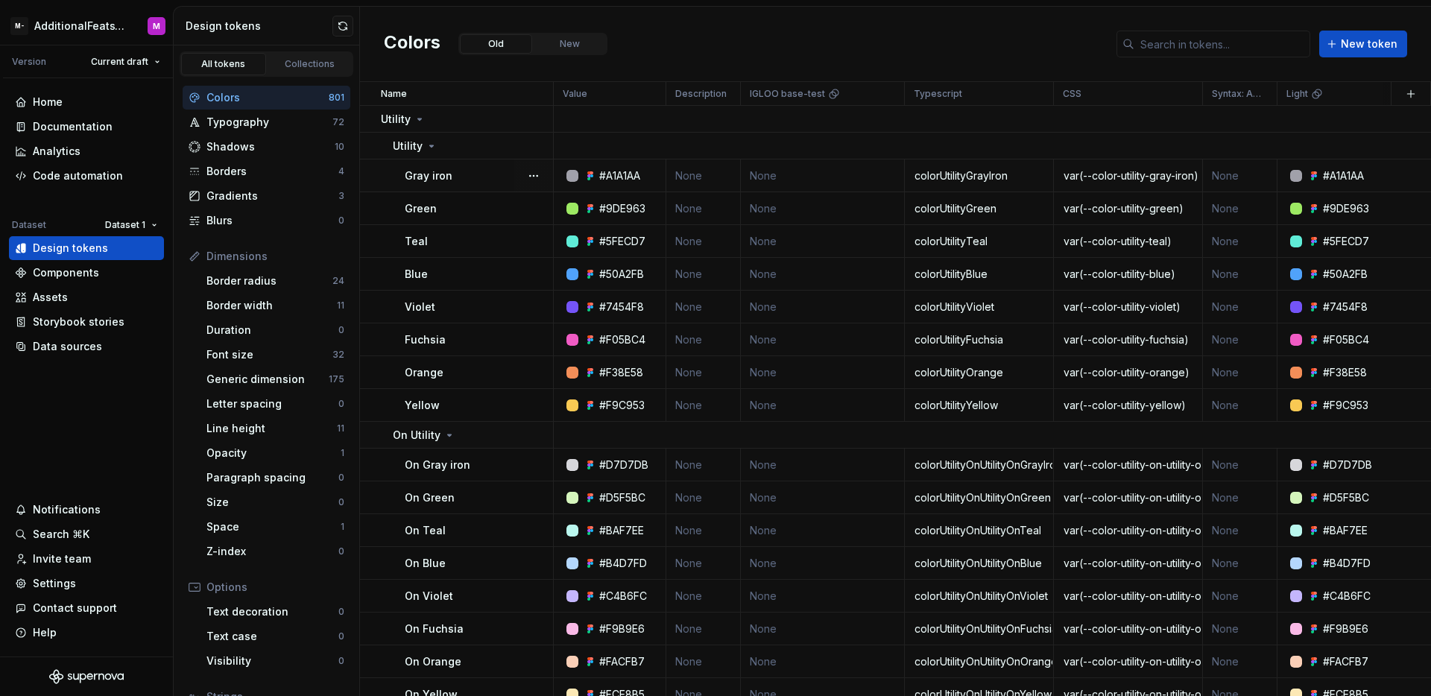
click at [467, 181] on div "Gray iron" at bounding box center [479, 175] width 148 height 15
click at [531, 174] on button "button" at bounding box center [533, 175] width 21 height 21
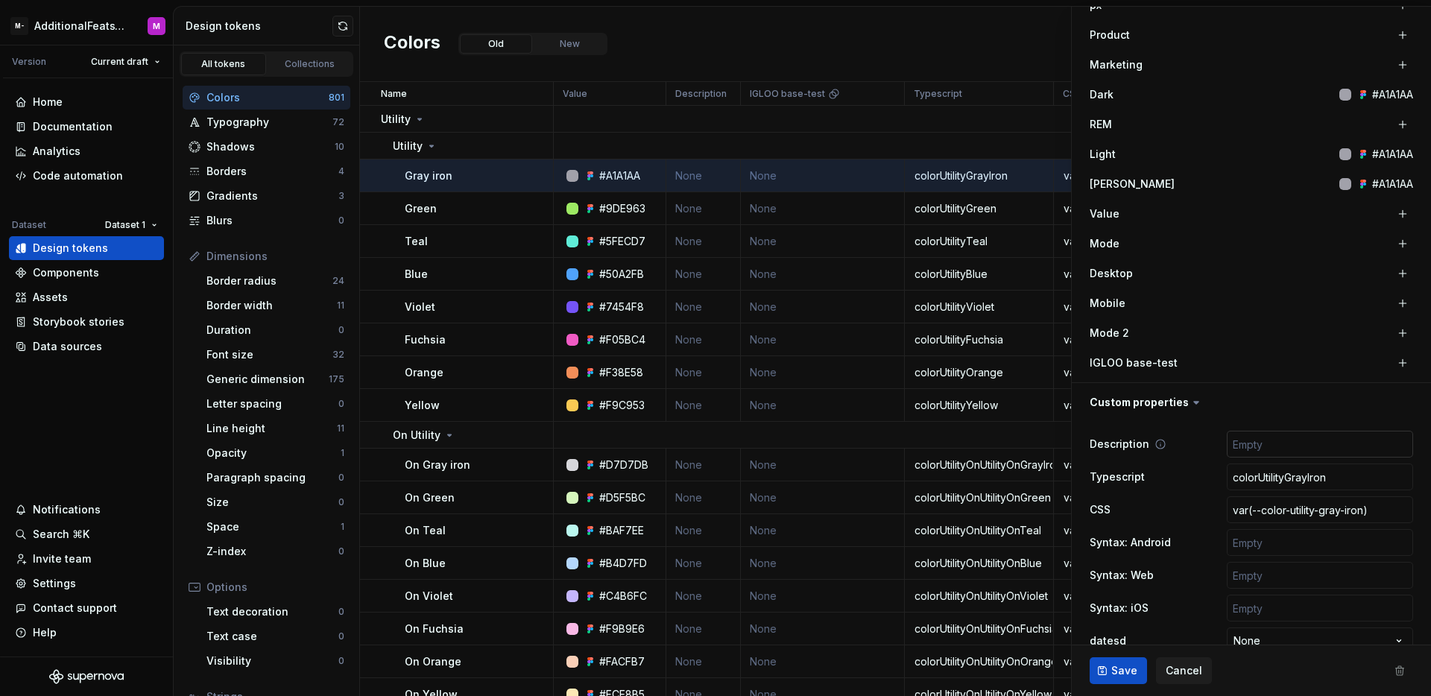
scroll to position [557, 0]
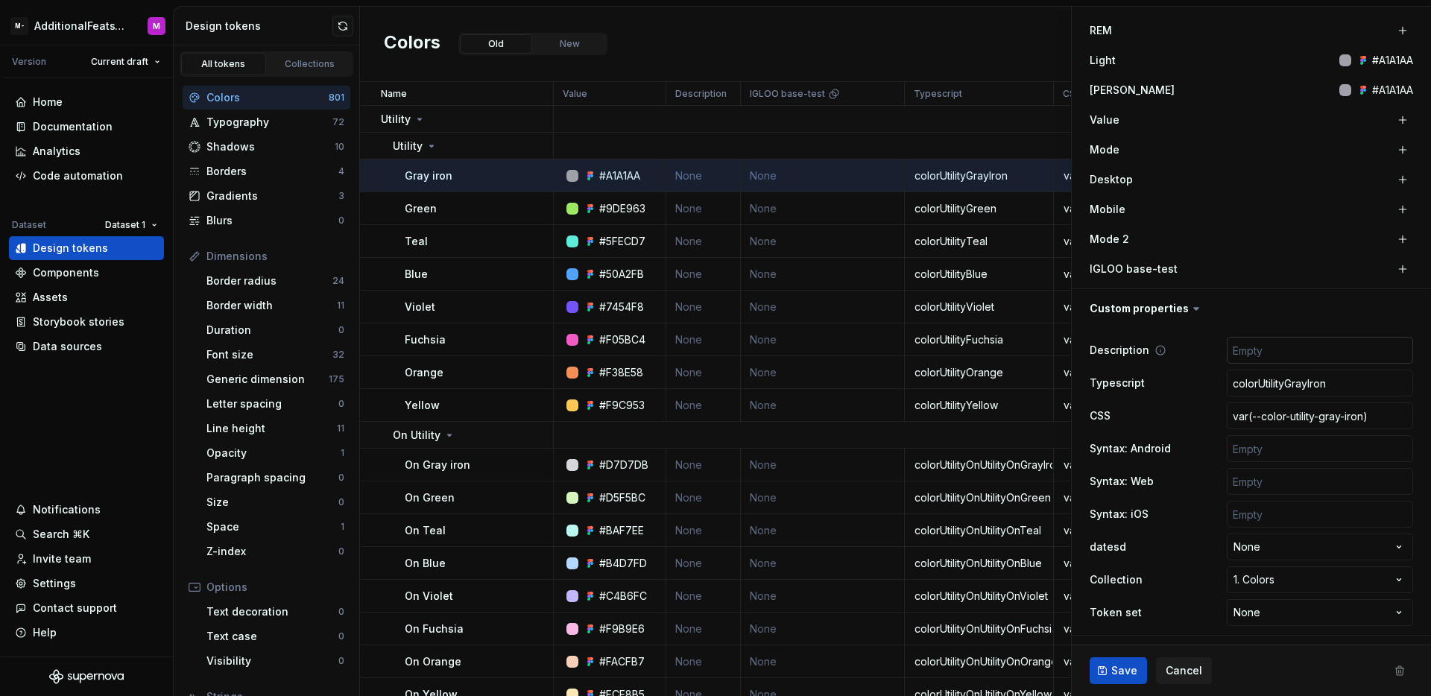
click at [1266, 352] on input "text" at bounding box center [1320, 350] width 186 height 27
paste input "Accent color for Therapy. Used as primary button background, hero area backgrou…"
type textarea "*"
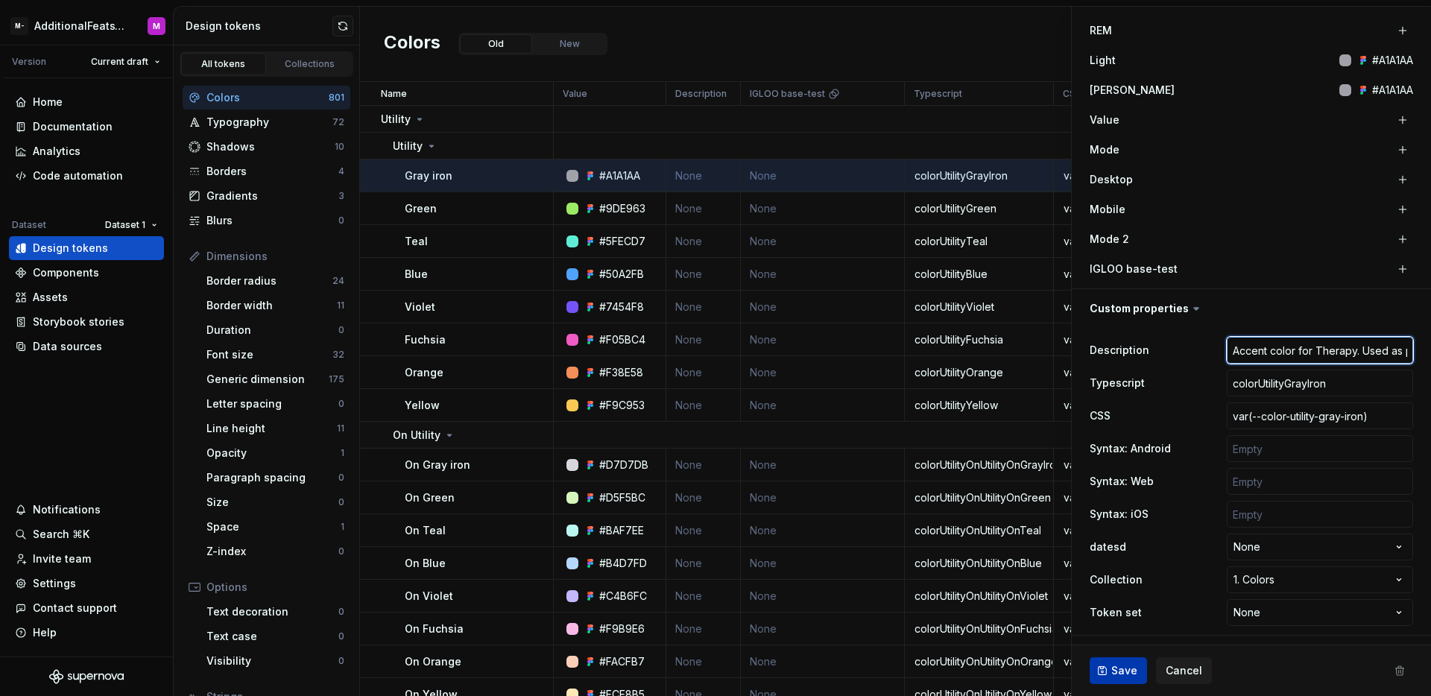
type input "Accent color for Therapy. Used as primary button background, hero area backgrou…"
click at [1123, 668] on span "Save" at bounding box center [1124, 670] width 26 height 15
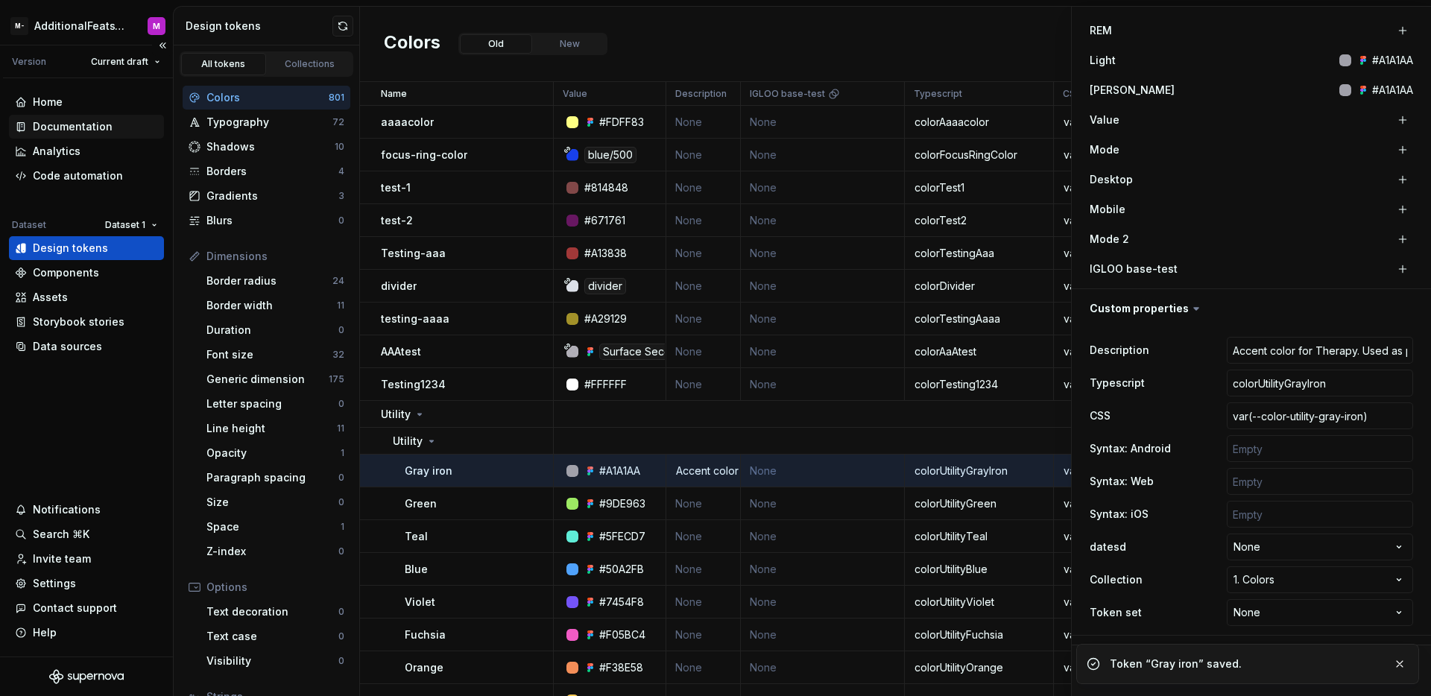
click at [81, 132] on div "Documentation" at bounding box center [73, 126] width 80 height 15
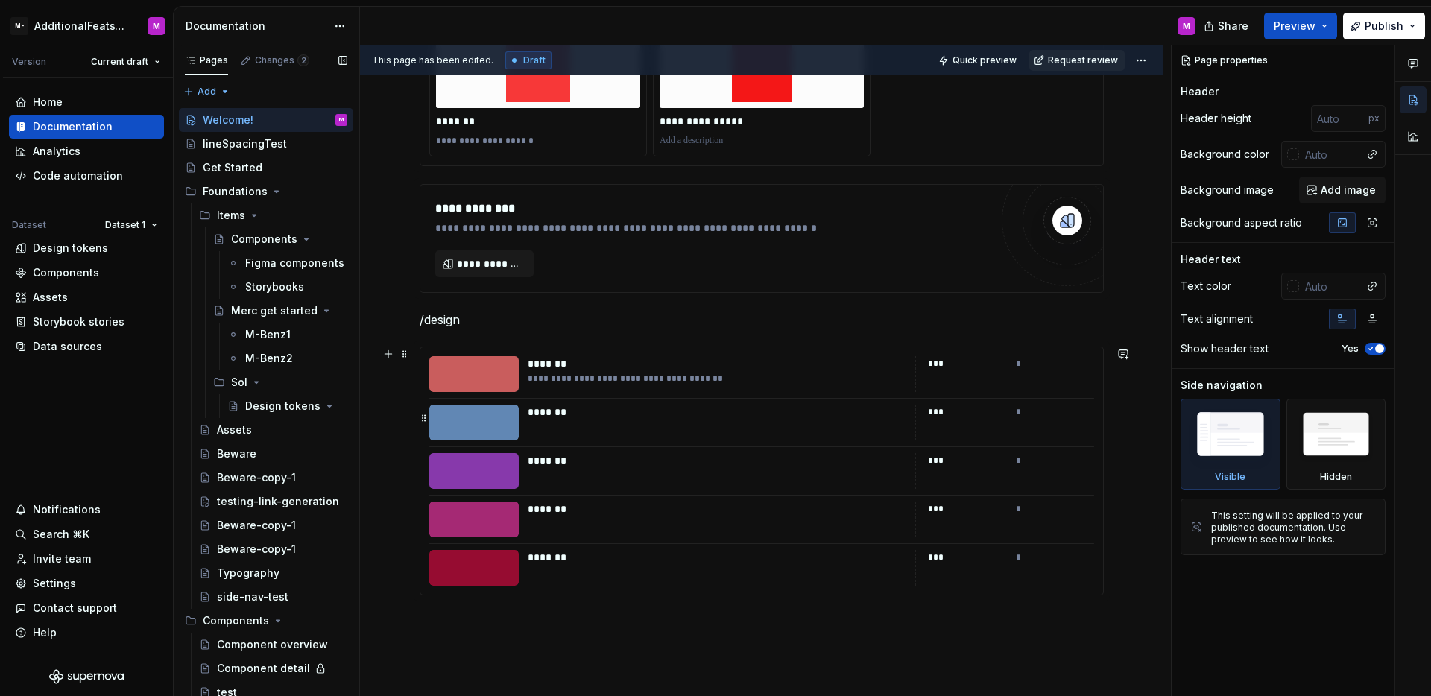
scroll to position [280, 0]
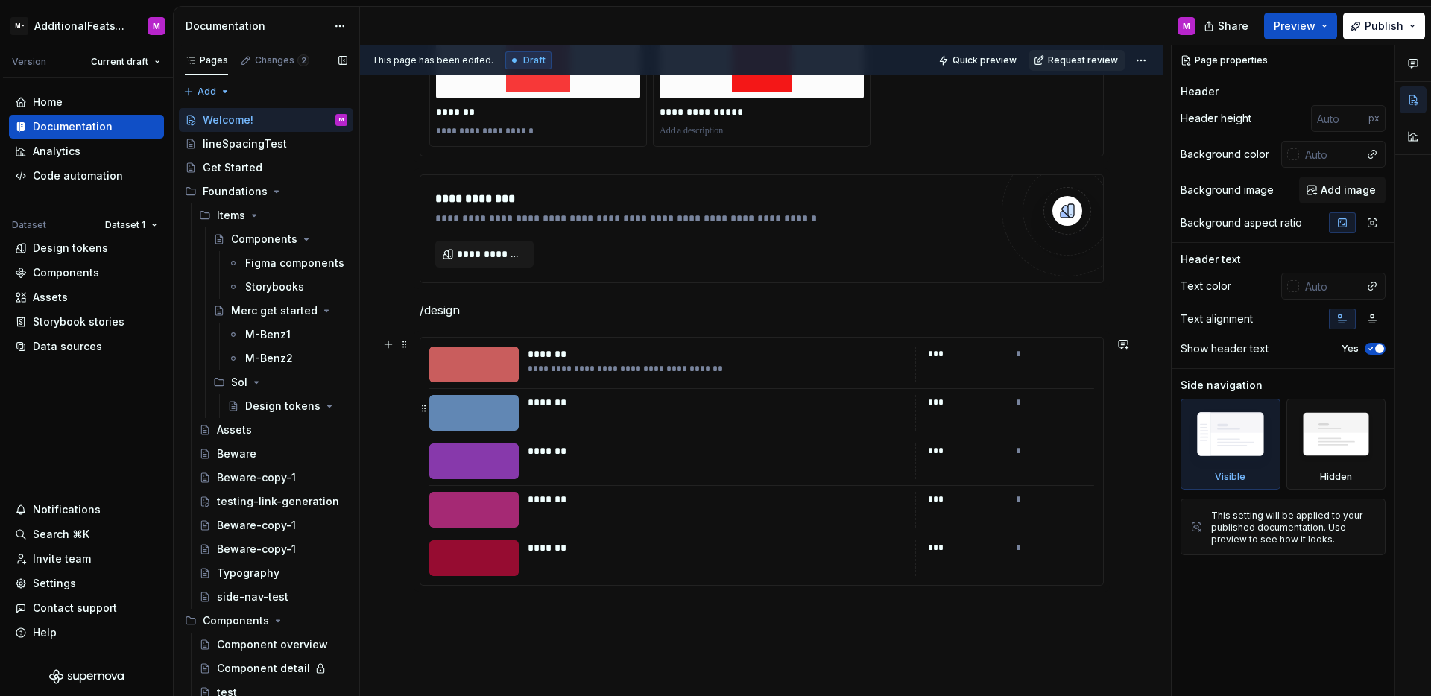
click at [784, 439] on div "**********" at bounding box center [761, 461] width 683 height 247
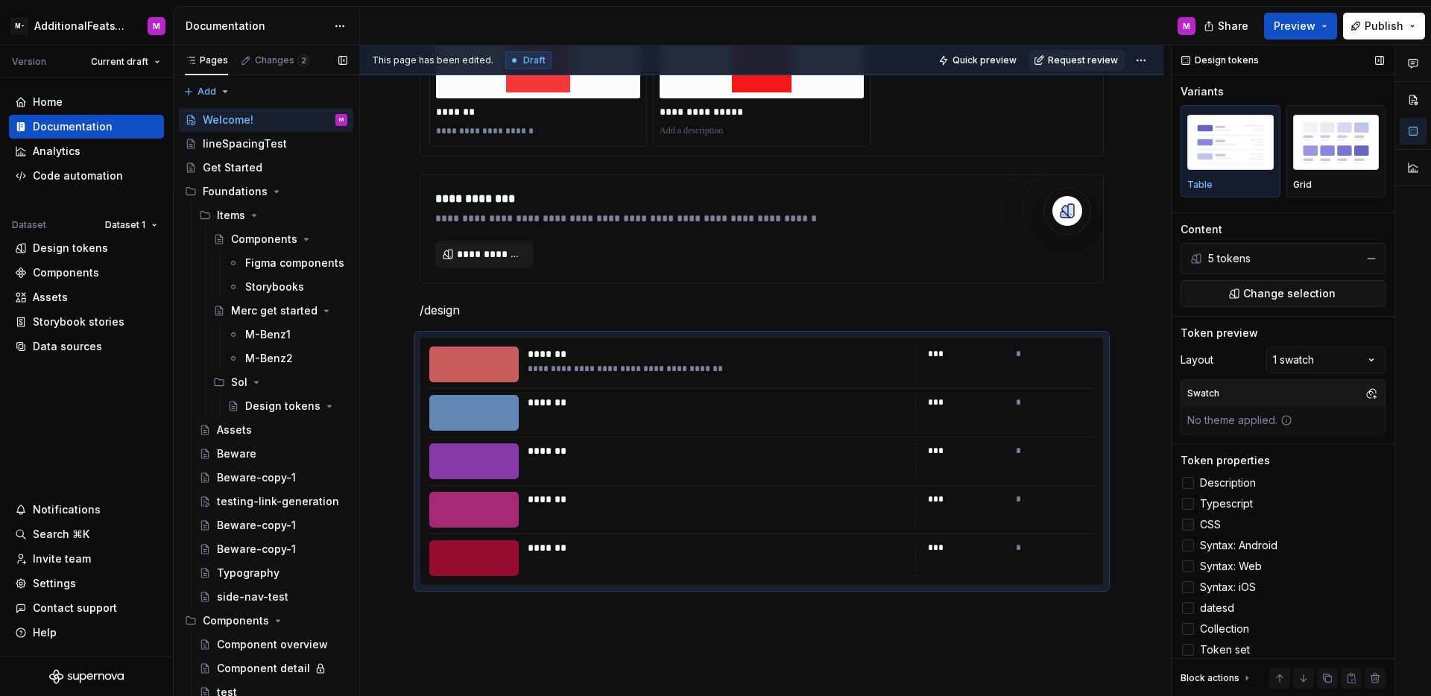
scroll to position [10, 0]
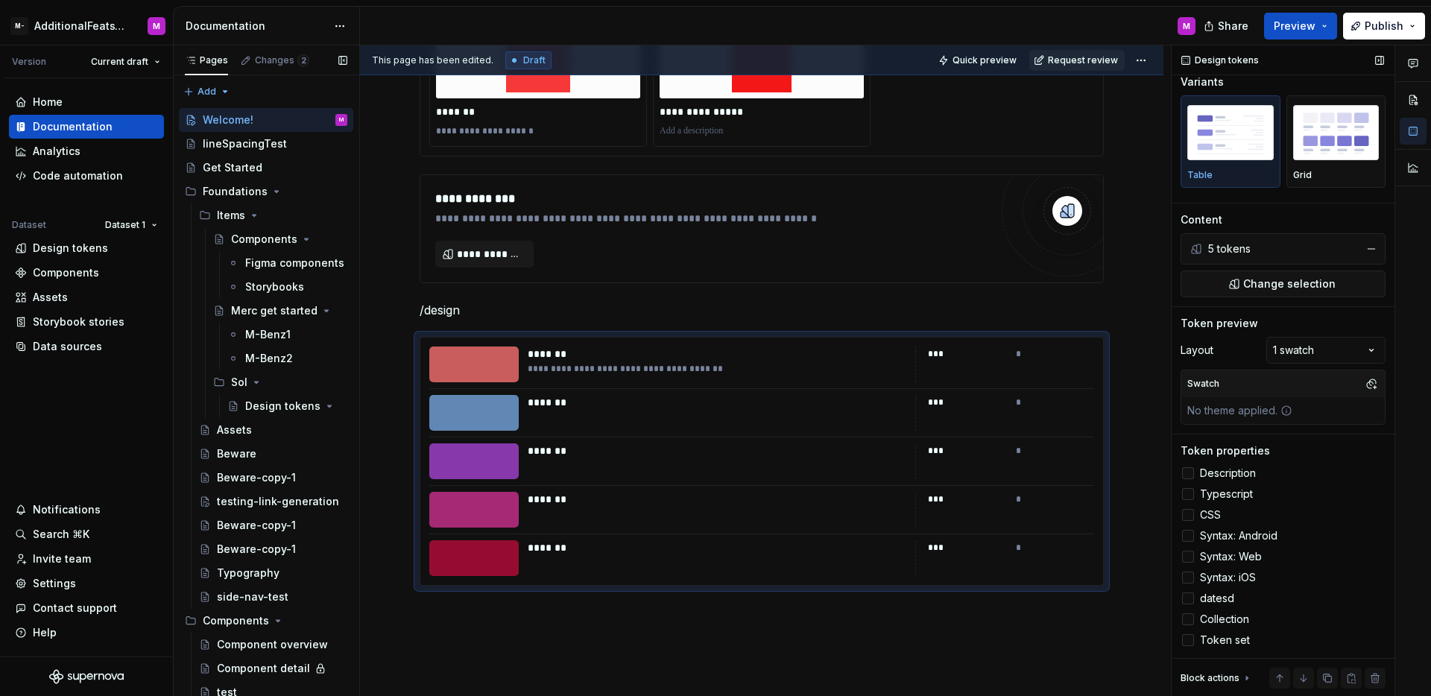
click at [1184, 479] on label "Description" at bounding box center [1283, 473] width 205 height 18
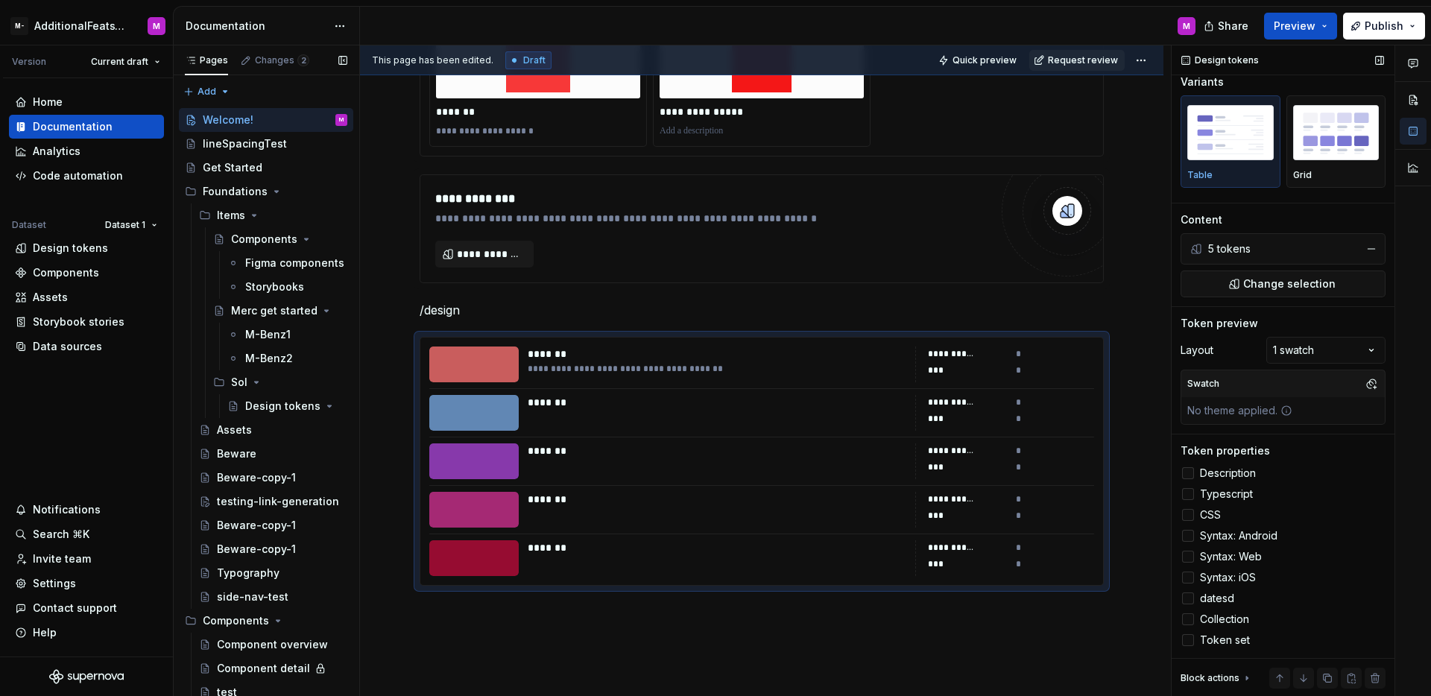
click at [1184, 479] on label "Description" at bounding box center [1283, 473] width 205 height 18
click at [1188, 515] on icon at bounding box center [1188, 515] width 0 height 0
click at [1187, 515] on div at bounding box center [1188, 515] width 12 height 12
click at [985, 449] on div "***" at bounding box center [967, 451] width 79 height 15
click at [1257, 291] on span "Change selection" at bounding box center [1289, 284] width 92 height 15
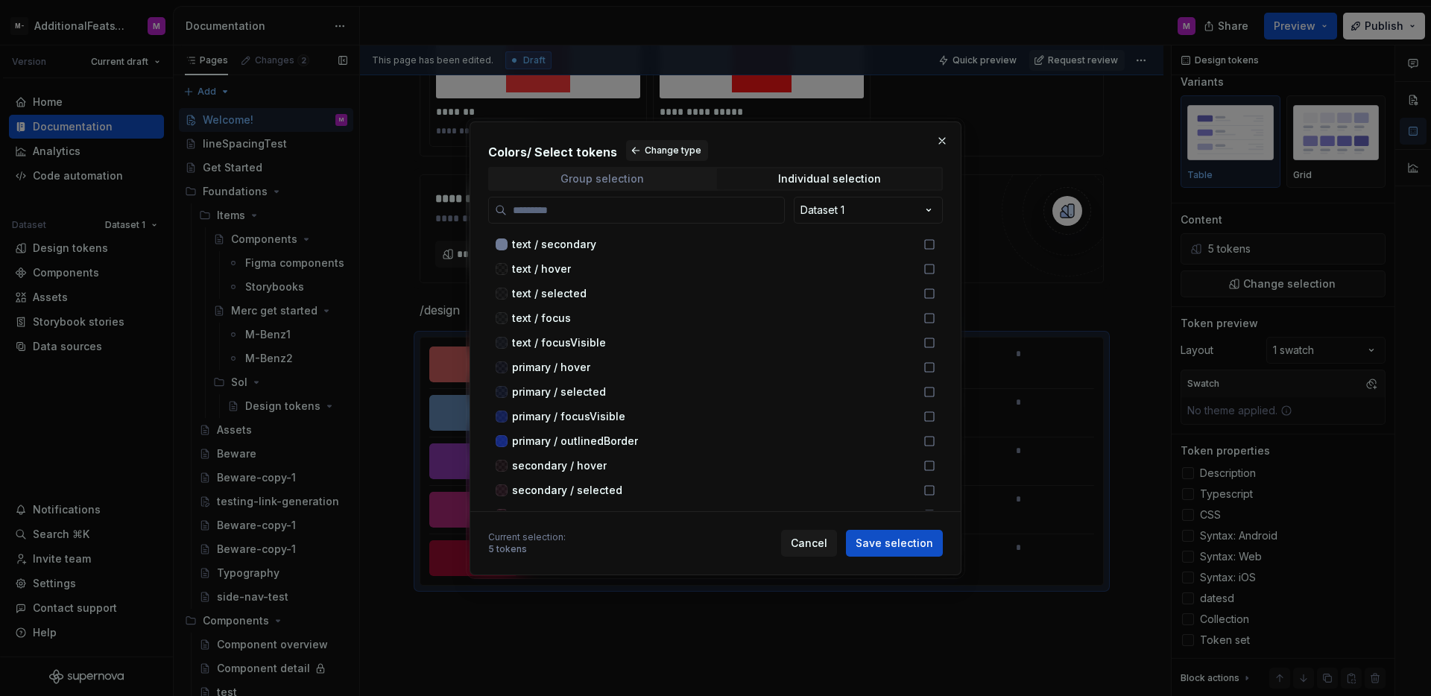
click at [535, 171] on span "Group selection" at bounding box center [602, 178] width 224 height 21
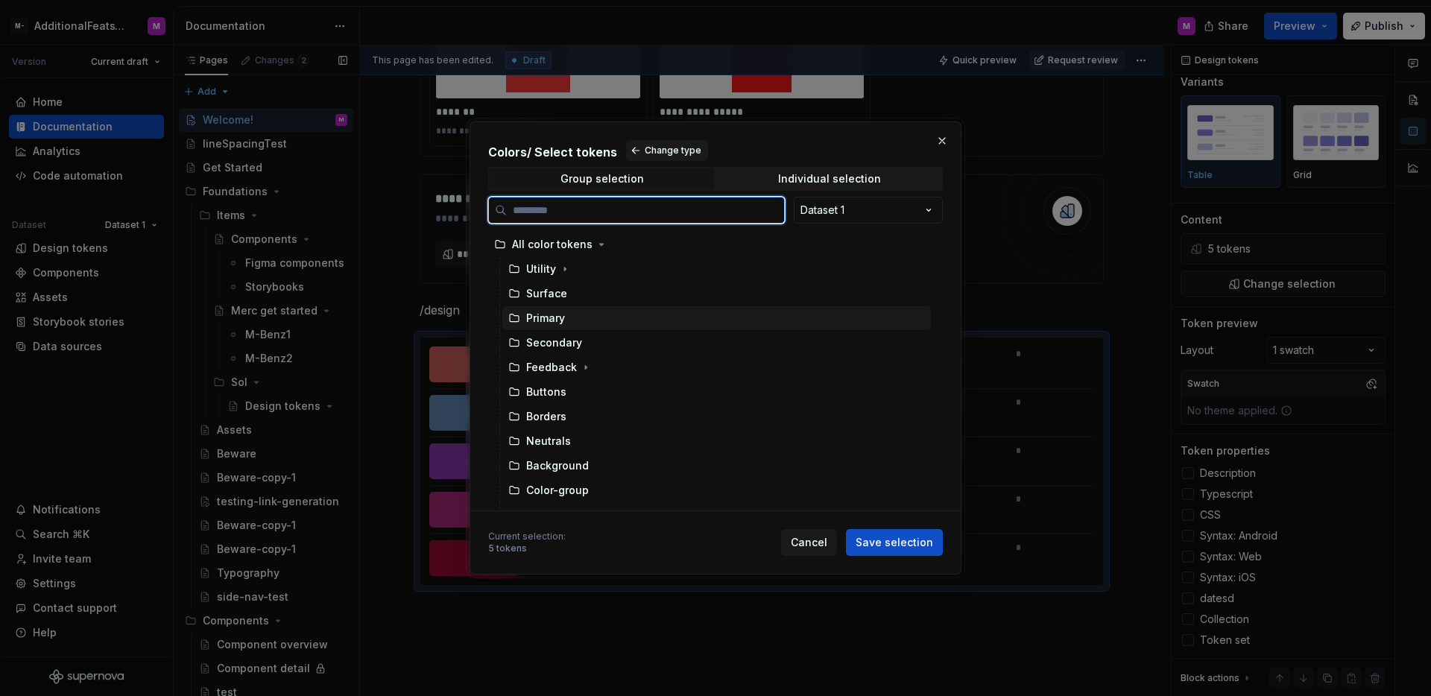
click at [550, 315] on div "Primary" at bounding box center [545, 318] width 39 height 15
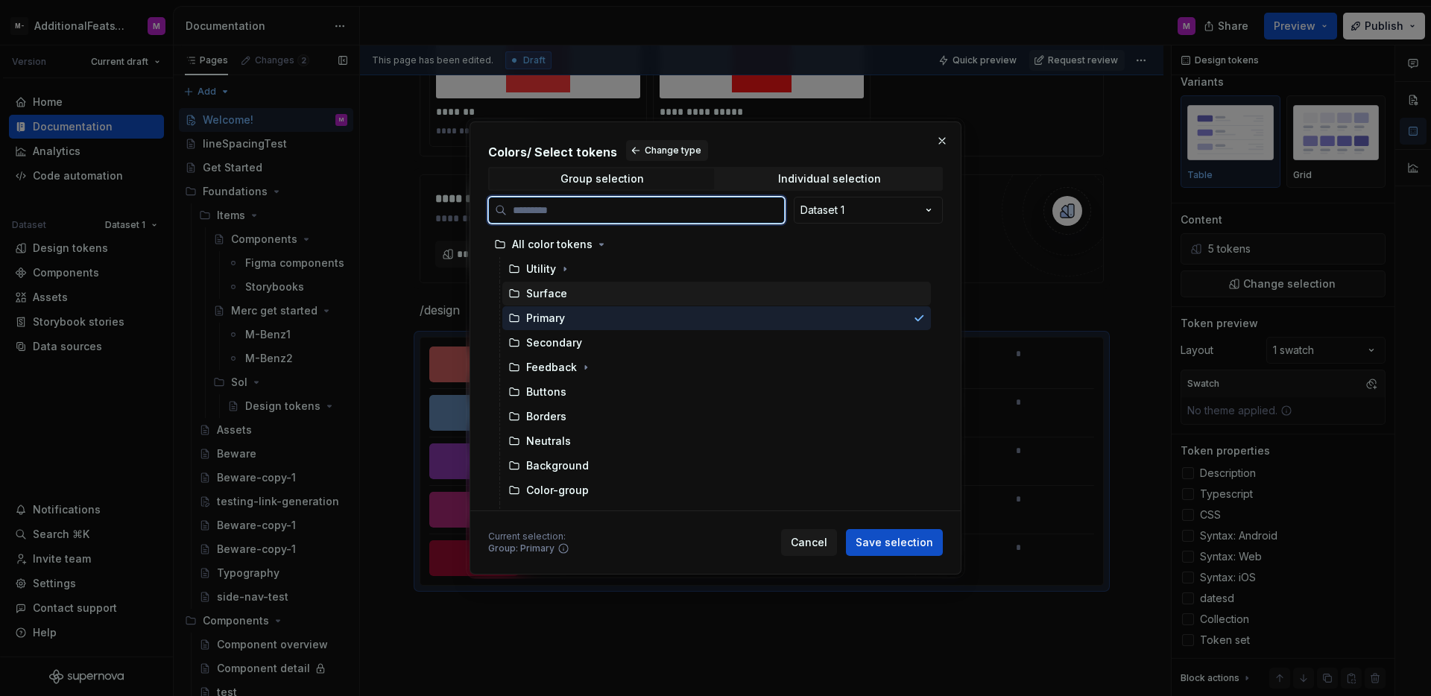
click at [559, 297] on div "Surface" at bounding box center [546, 293] width 41 height 15
click at [562, 312] on div "Primary" at bounding box center [545, 318] width 39 height 15
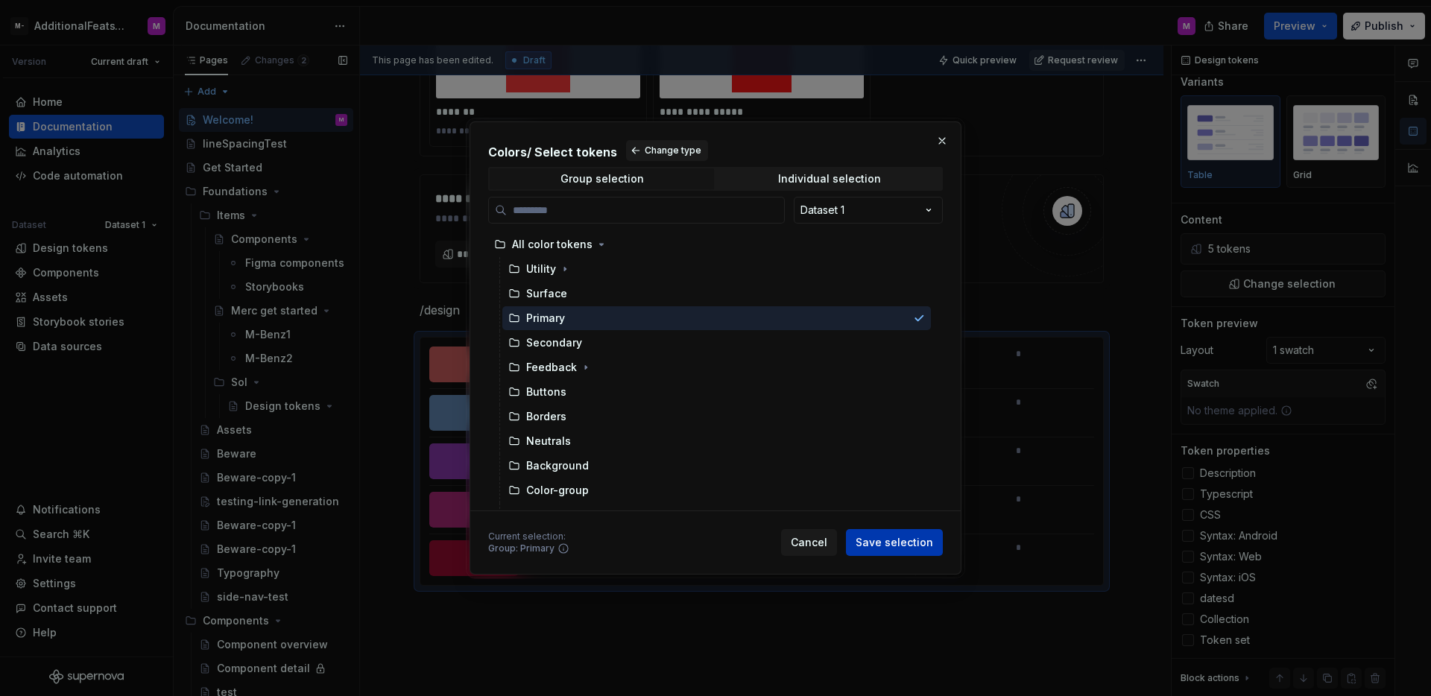
click at [931, 540] on span "Save selection" at bounding box center [895, 542] width 78 height 15
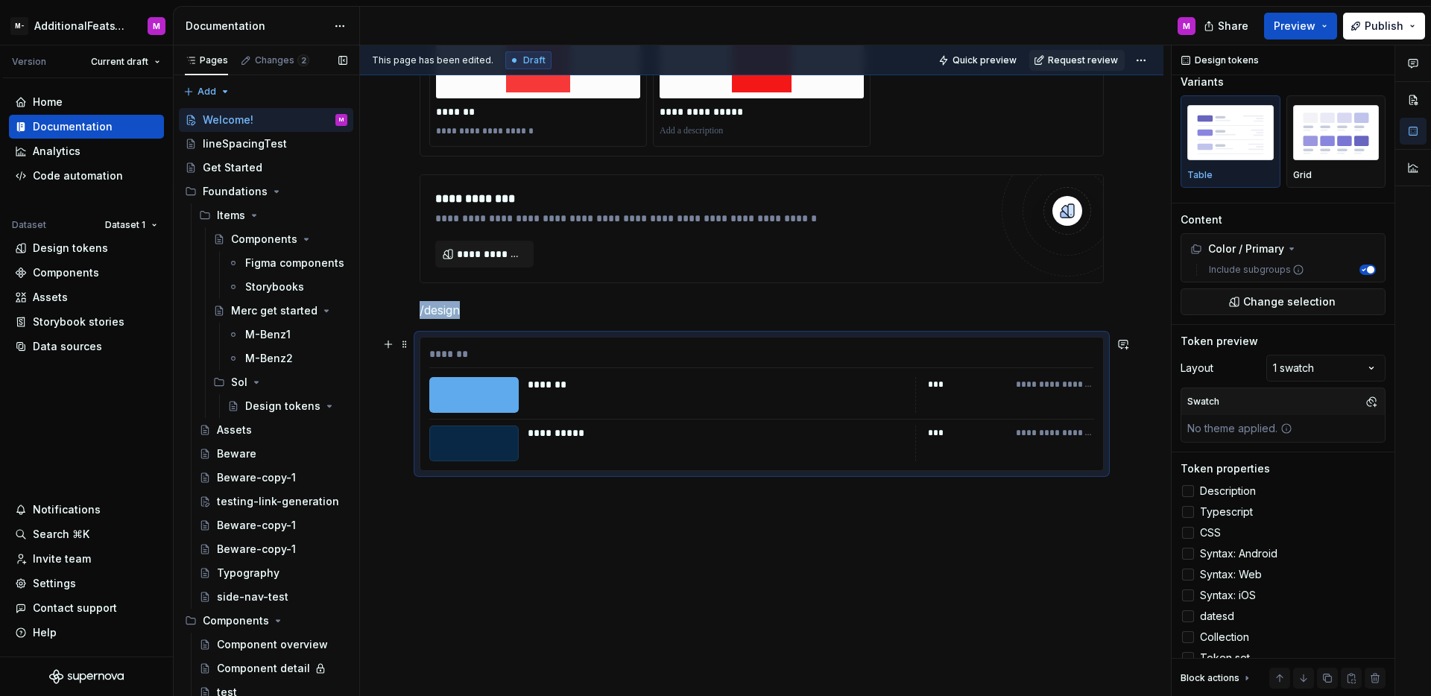
click at [1003, 445] on div "**********" at bounding box center [1004, 444] width 179 height 36
click at [1189, 496] on div at bounding box center [1188, 491] width 12 height 12
type textarea "*"
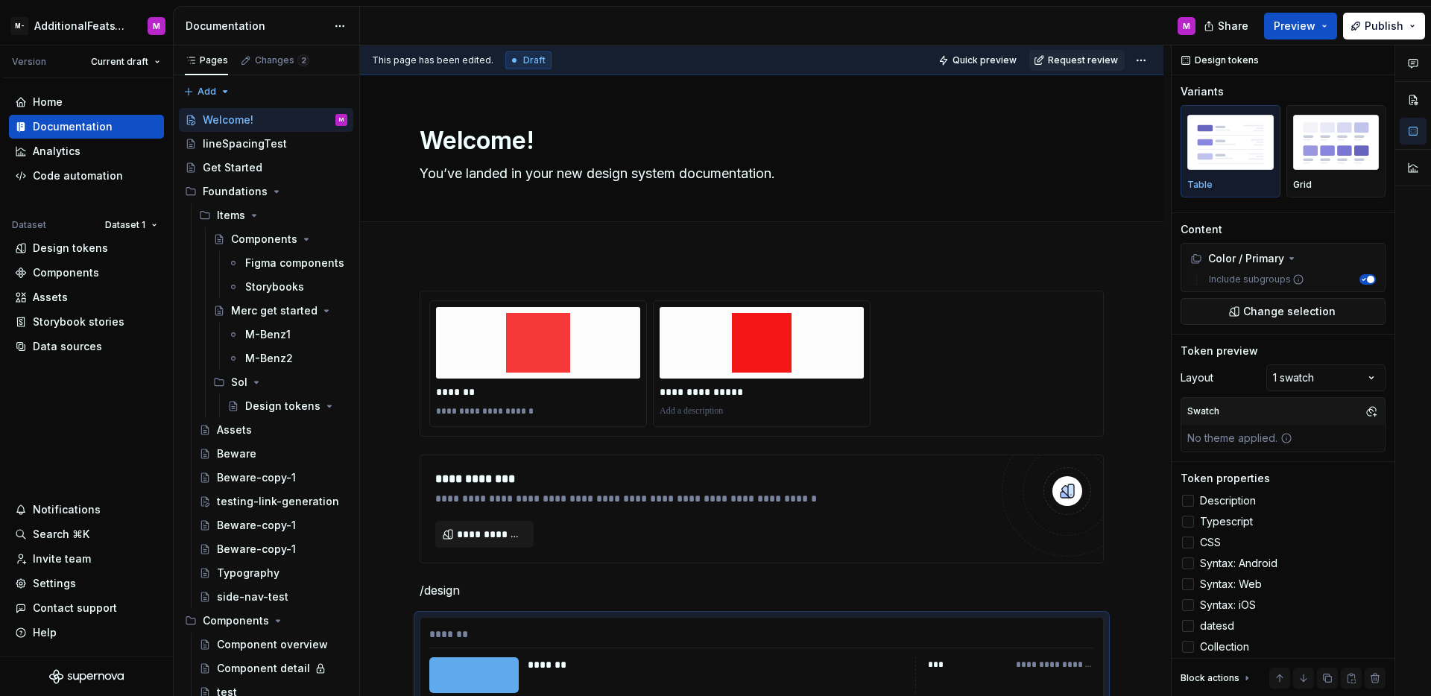
scroll to position [10, 0]
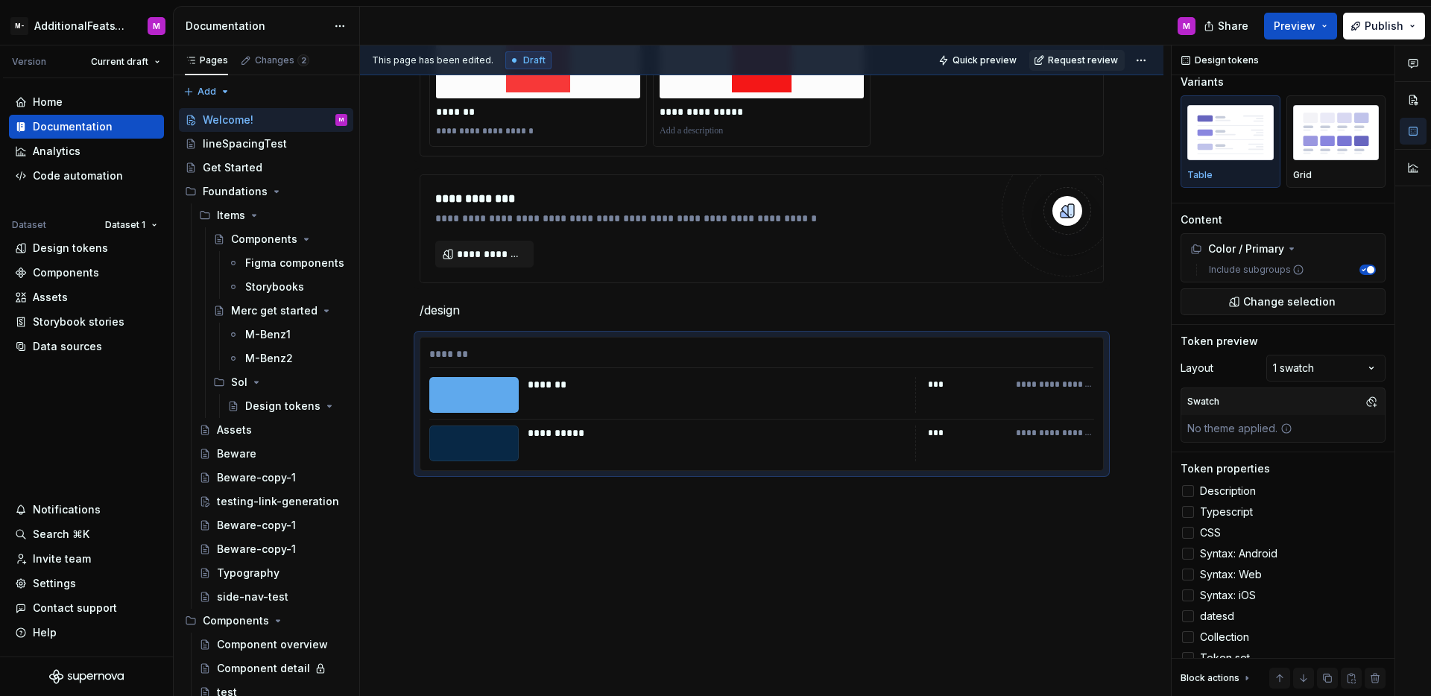
type textarea "*"
